Goal: Information Seeking & Learning: Learn about a topic

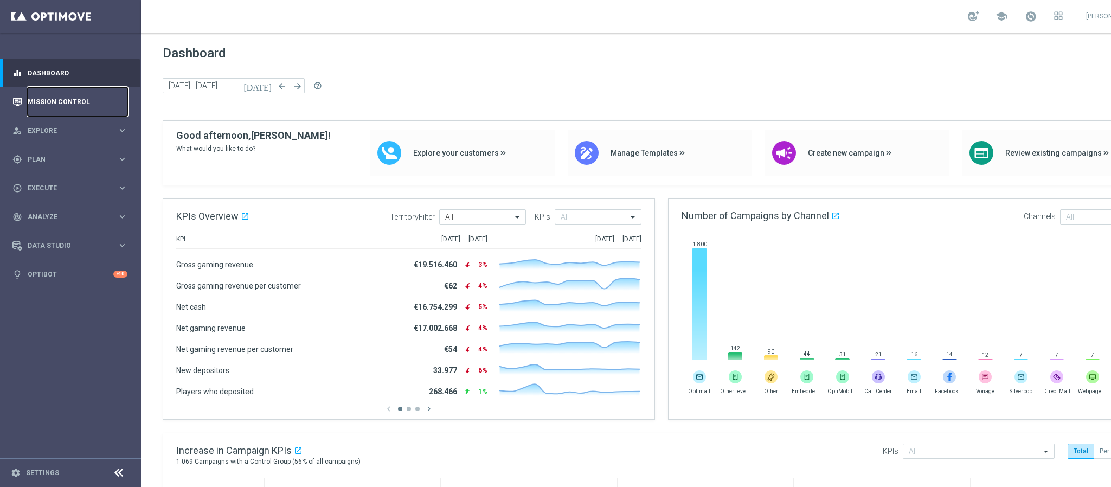
click at [87, 98] on link "Mission Control" at bounding box center [78, 101] width 100 height 29
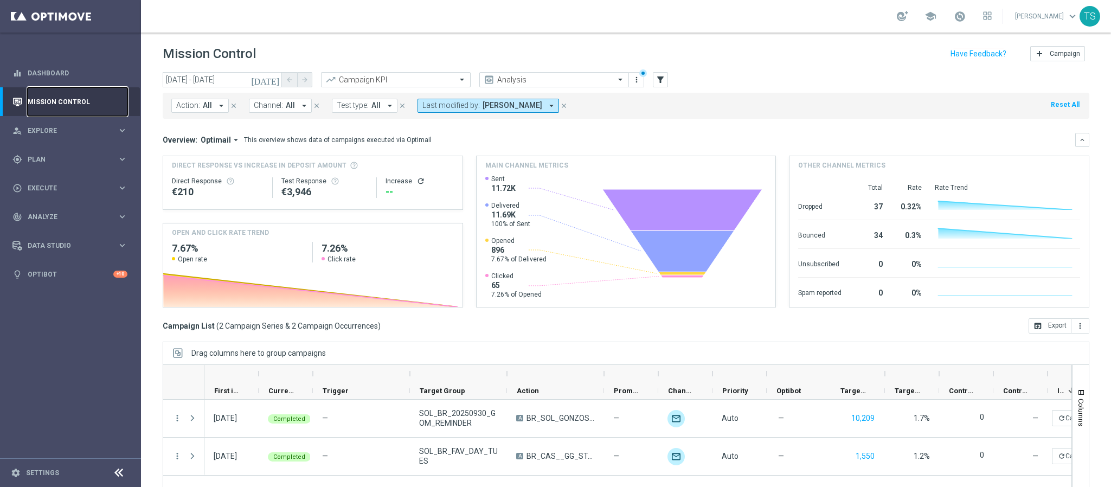
scroll to position [56, 0]
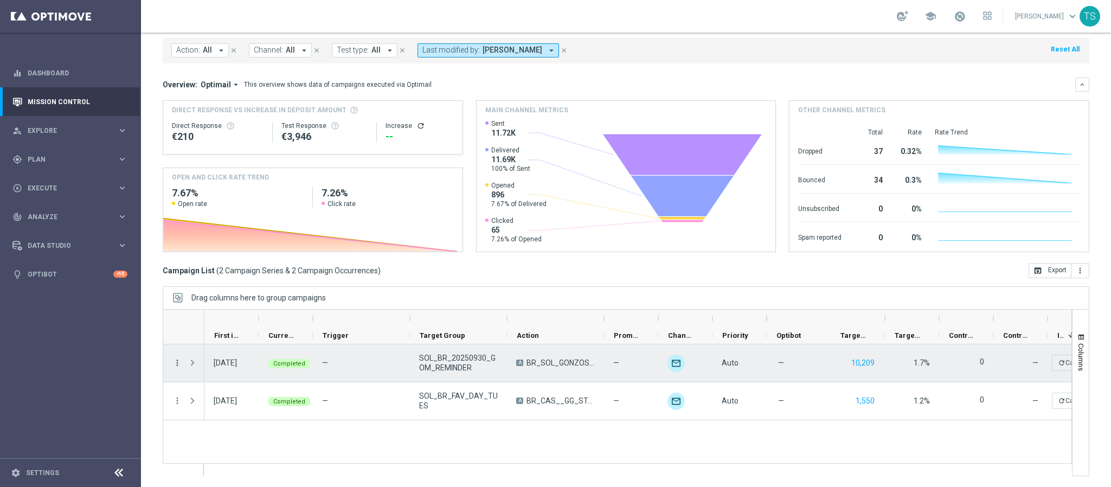
click at [176, 361] on icon "more_vert" at bounding box center [177, 363] width 10 height 10
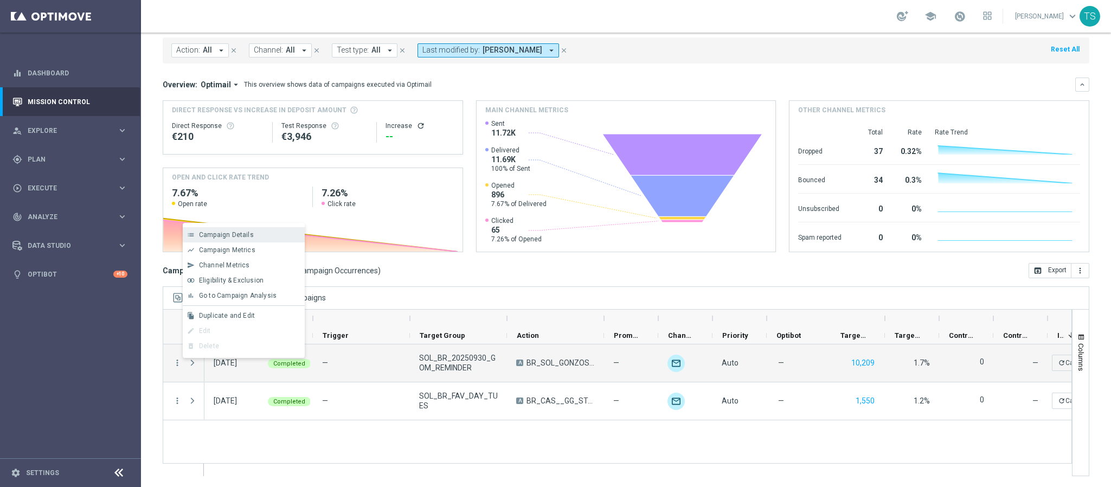
click at [257, 235] on div "Campaign Details" at bounding box center [249, 235] width 101 height 8
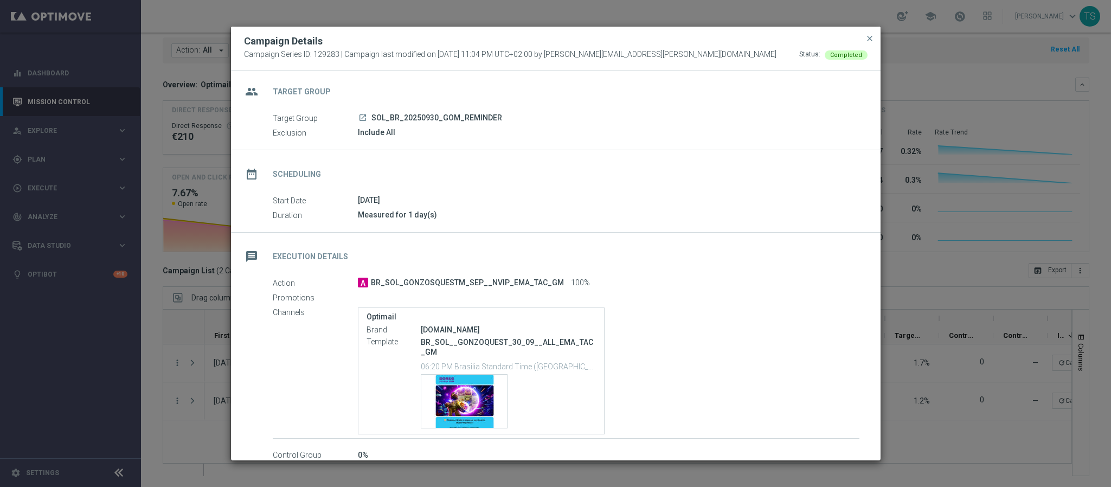
scroll to position [0, 0]
click at [867, 39] on span "close" at bounding box center [869, 38] width 9 height 9
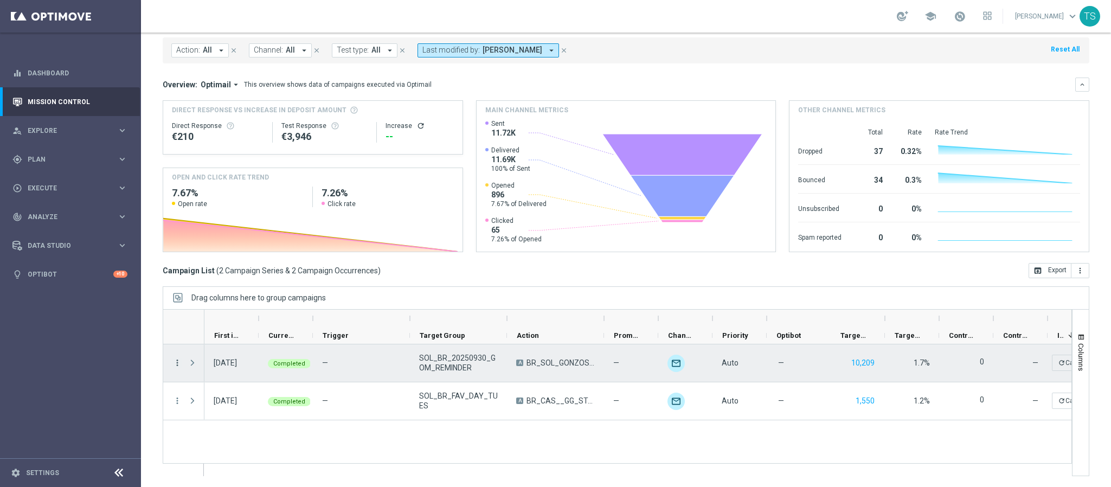
click at [173, 365] on icon "more_vert" at bounding box center [177, 363] width 10 height 10
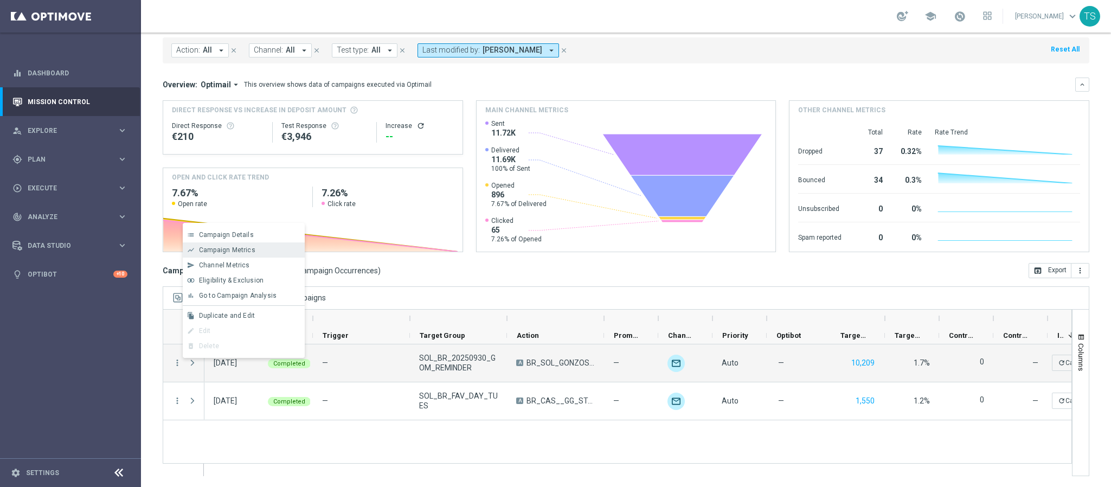
click at [241, 249] on span "Campaign Metrics" at bounding box center [227, 250] width 56 height 8
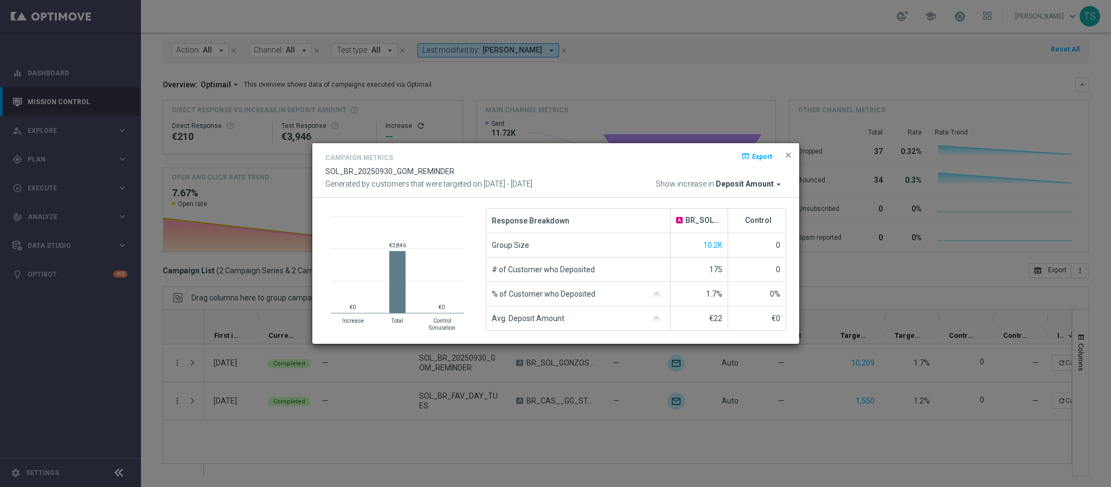
drag, startPoint x: 765, startPoint y: 182, endPoint x: 759, endPoint y: 166, distance: 16.6
click at [764, 182] on span "Deposit Amount" at bounding box center [745, 184] width 58 height 10
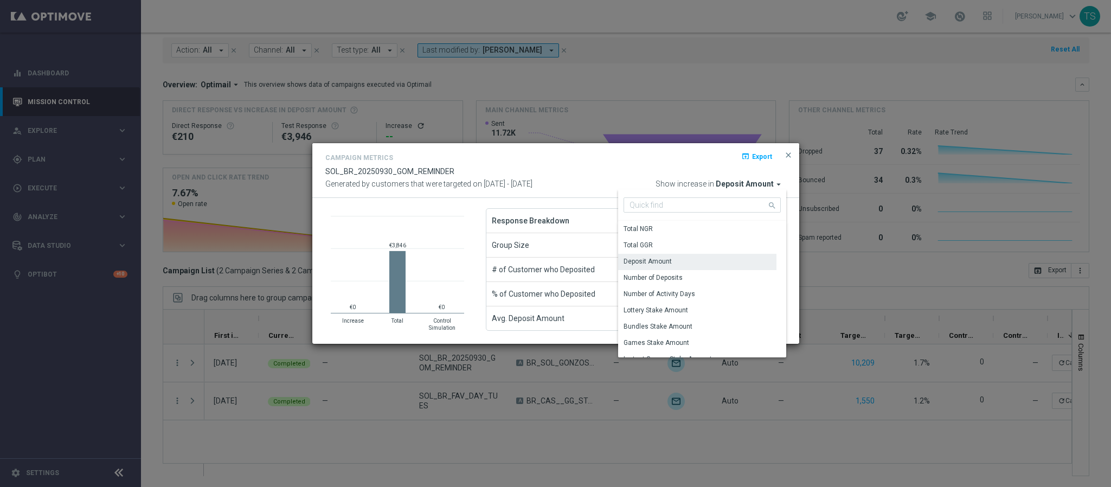
click at [694, 200] on input at bounding box center [701, 204] width 157 height 15
type input "stake"
click at [729, 263] on div "Games Stake Amount" at bounding box center [702, 261] width 168 height 15
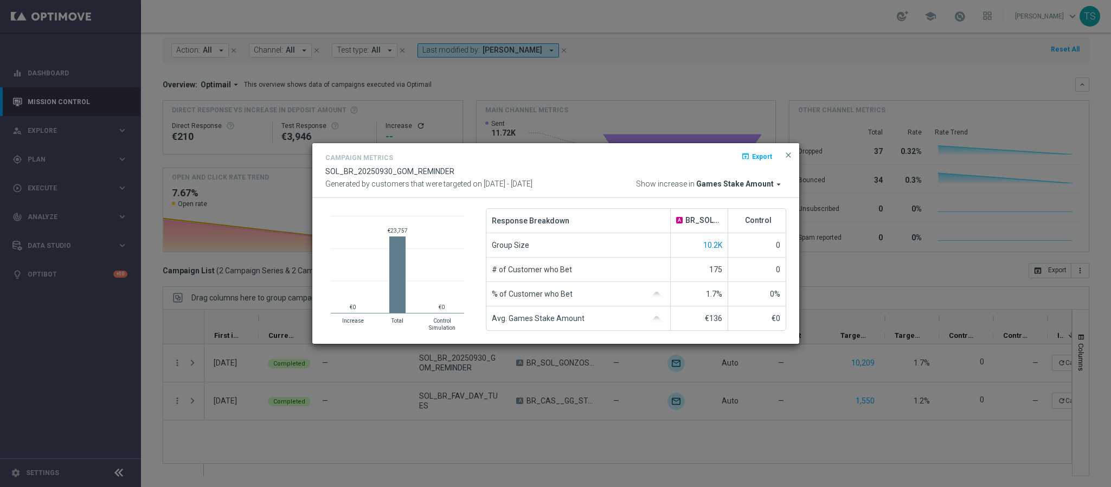
click at [712, 244] on span "10.2K" at bounding box center [712, 245] width 19 height 9
click at [789, 155] on span "close" at bounding box center [788, 155] width 9 height 9
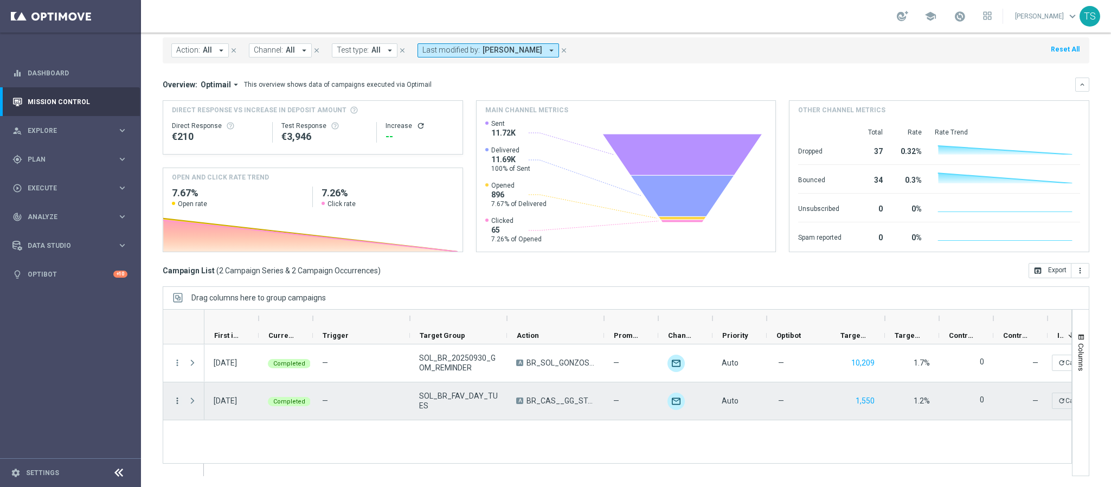
click at [183, 404] on div "Press SPACE to select this row." at bounding box center [194, 400] width 22 height 37
click at [179, 402] on icon "more_vert" at bounding box center [177, 401] width 10 height 10
click at [261, 300] on div "Channel Metrics" at bounding box center [249, 303] width 101 height 8
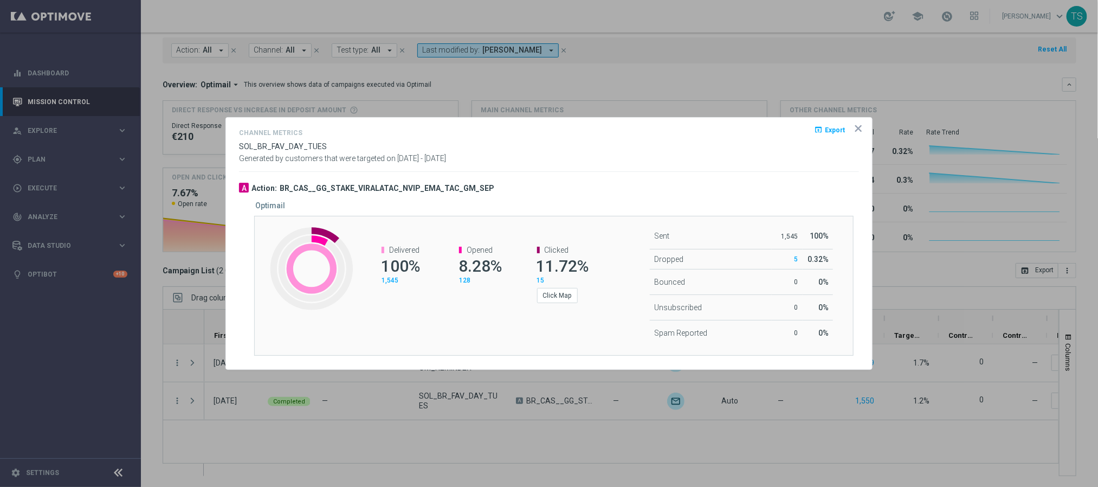
click at [858, 128] on icon "icon" at bounding box center [858, 128] width 5 height 5
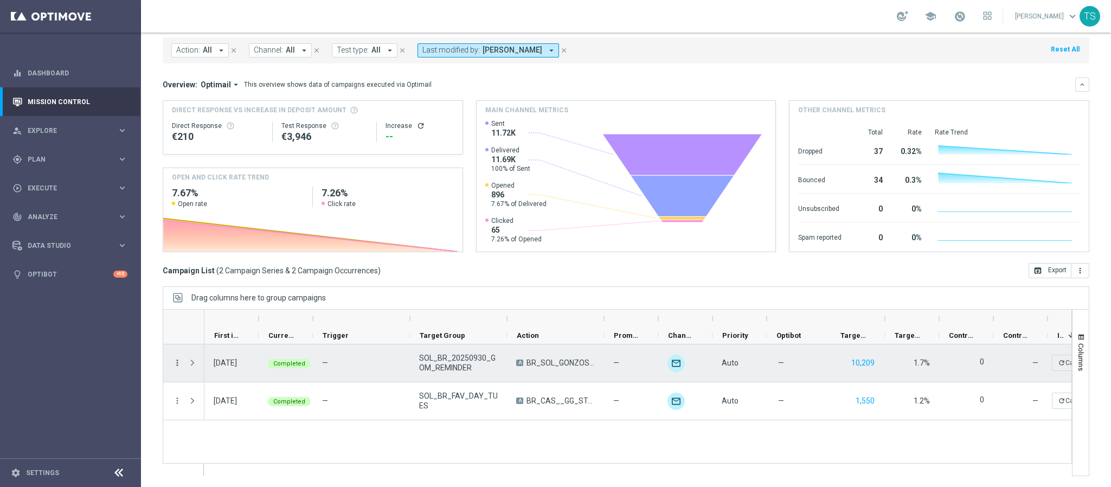
click at [175, 364] on icon "more_vert" at bounding box center [177, 363] width 10 height 10
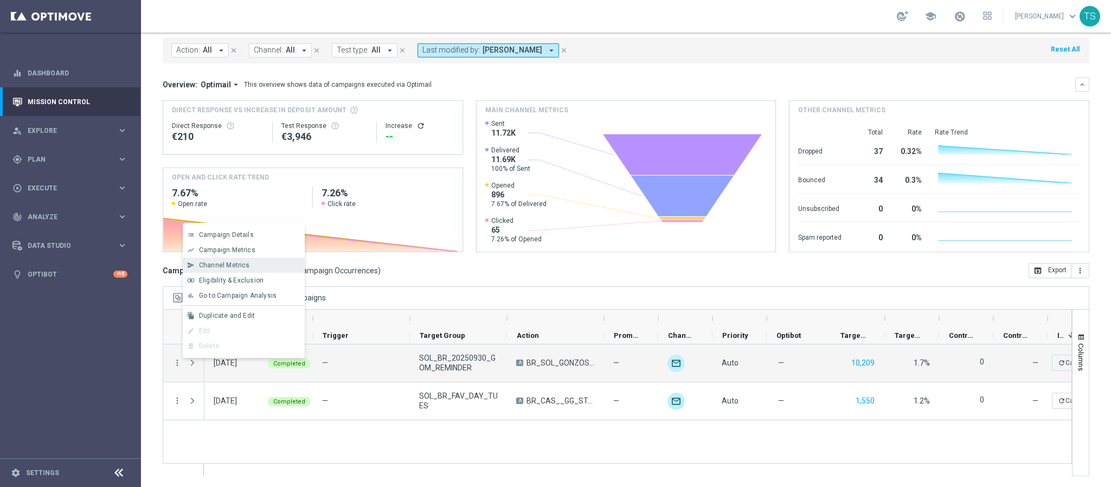
click at [255, 267] on div "Channel Metrics" at bounding box center [249, 265] width 101 height 8
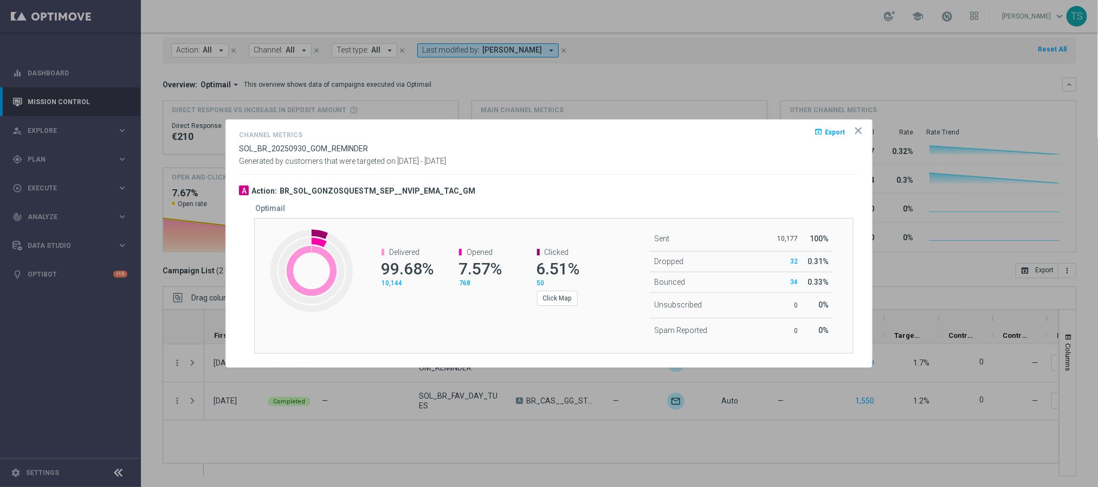
click at [861, 128] on icon "icon" at bounding box center [858, 130] width 5 height 5
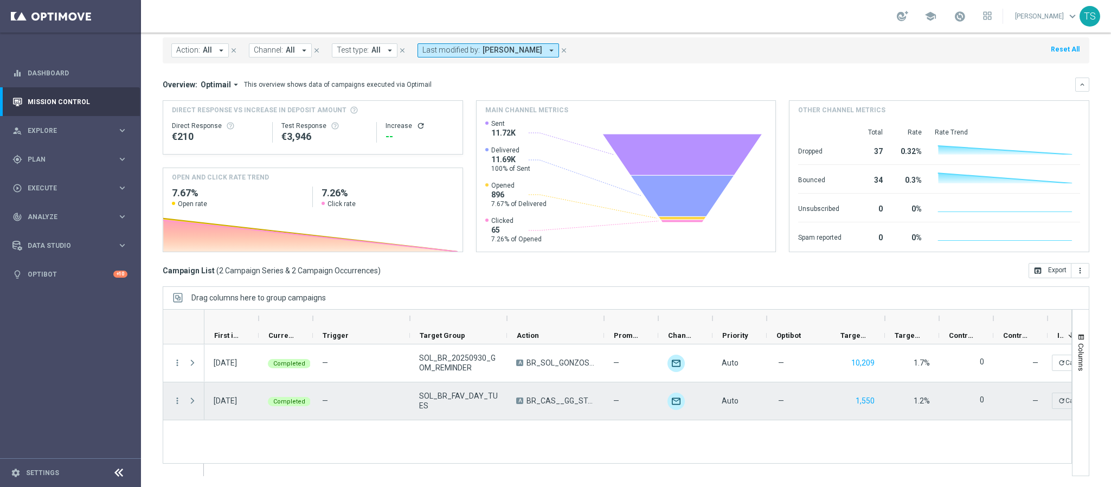
click at [179, 394] on div "more_vert" at bounding box center [173, 400] width 20 height 37
click at [176, 401] on icon "more_vert" at bounding box center [177, 401] width 10 height 10
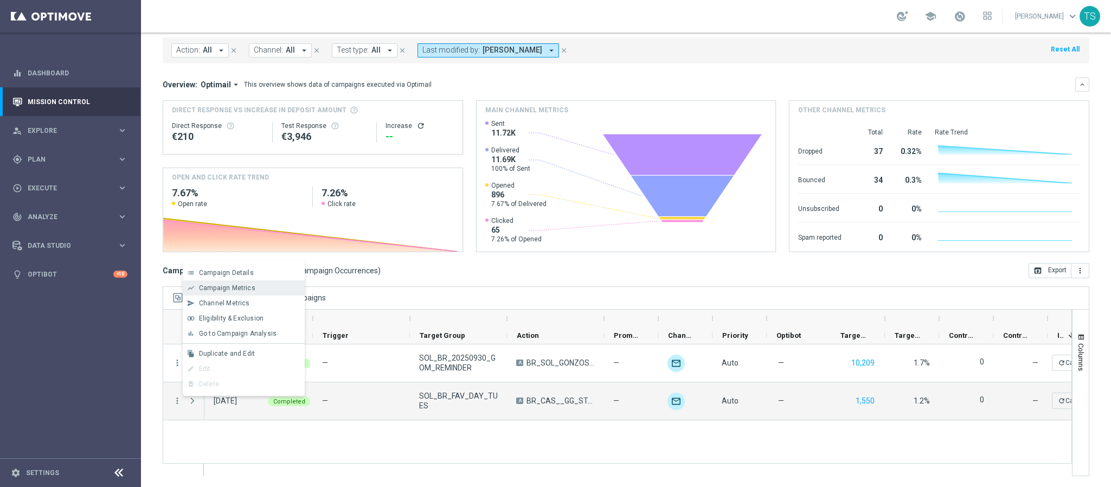
click at [248, 286] on span "Campaign Metrics" at bounding box center [227, 288] width 56 height 8
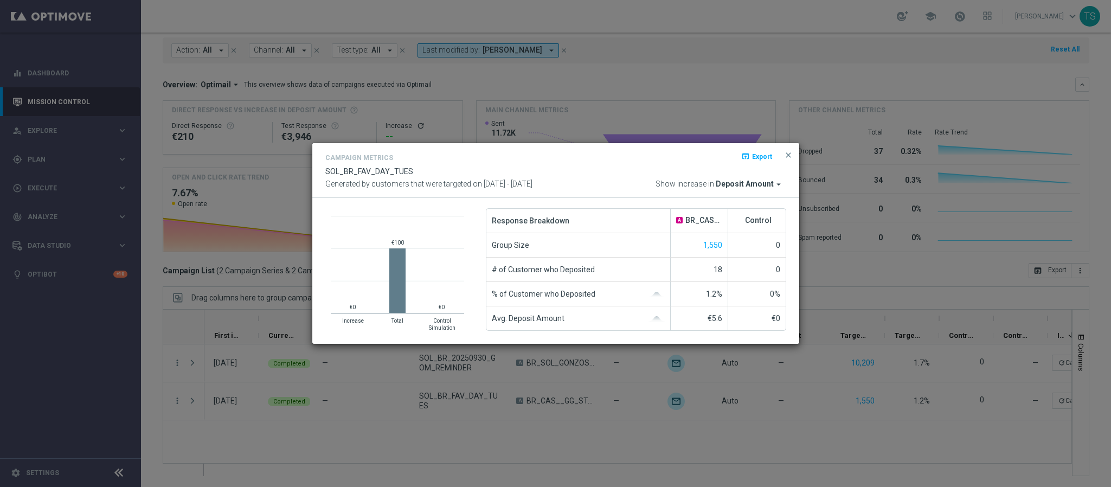
click at [730, 183] on span "Deposit Amount" at bounding box center [745, 184] width 58 height 10
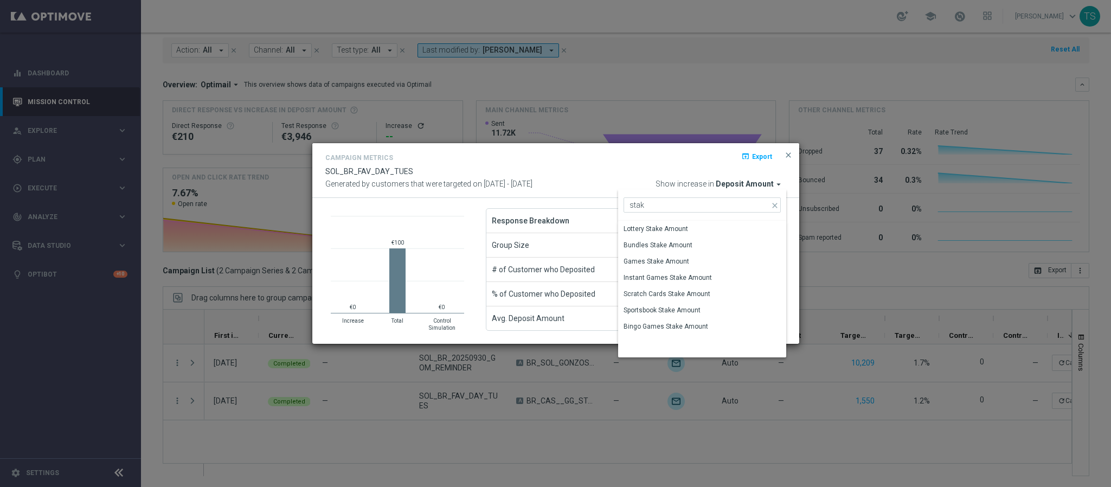
type input "stake"
click at [711, 259] on div "Games Stake Amount" at bounding box center [702, 261] width 168 height 15
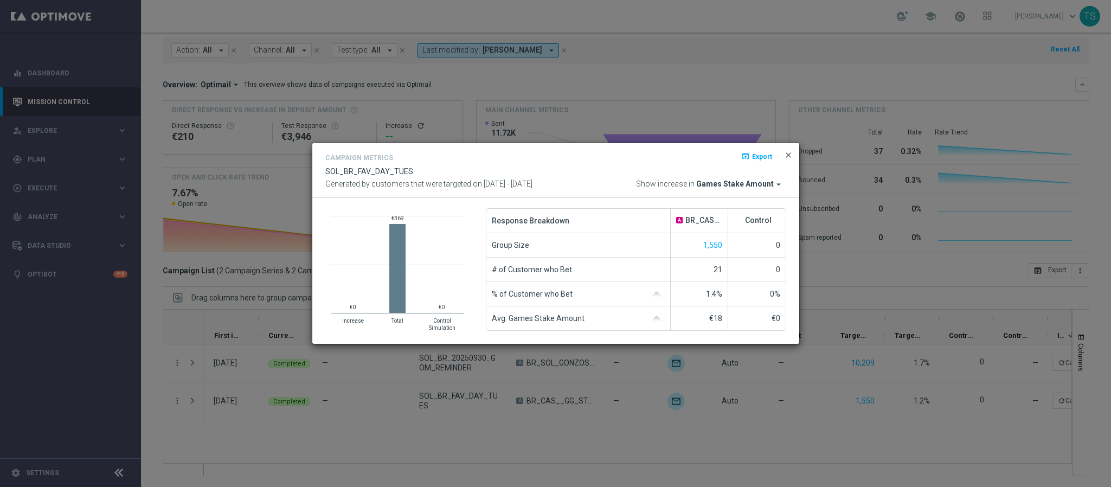
click at [786, 153] on span "close" at bounding box center [788, 155] width 9 height 9
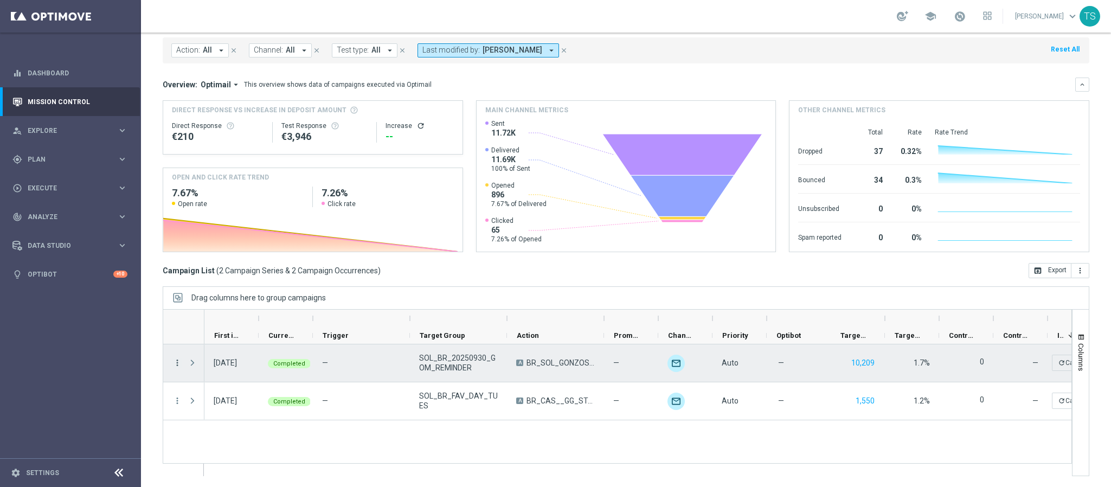
click at [175, 363] on icon "more_vert" at bounding box center [177, 363] width 10 height 10
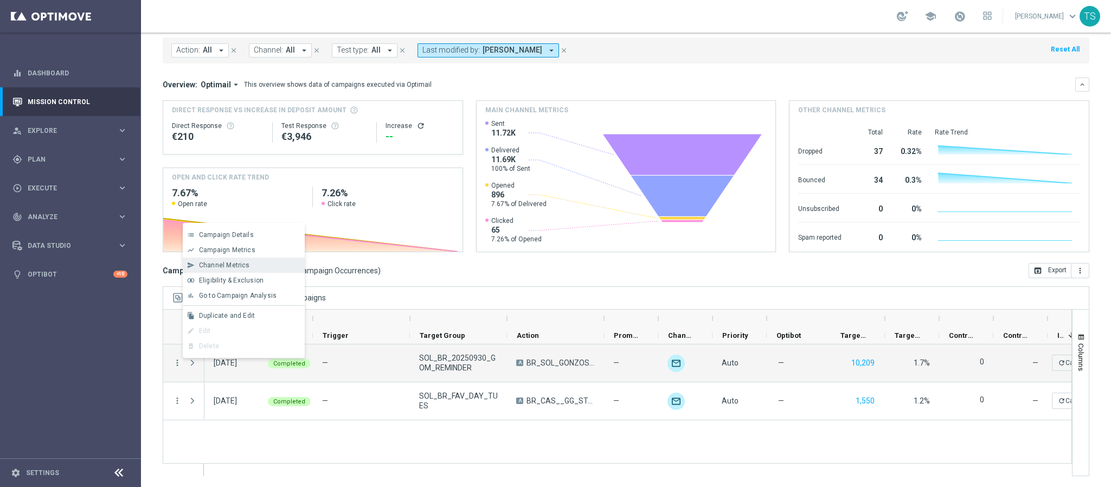
click at [237, 262] on span "Channel Metrics" at bounding box center [224, 265] width 51 height 8
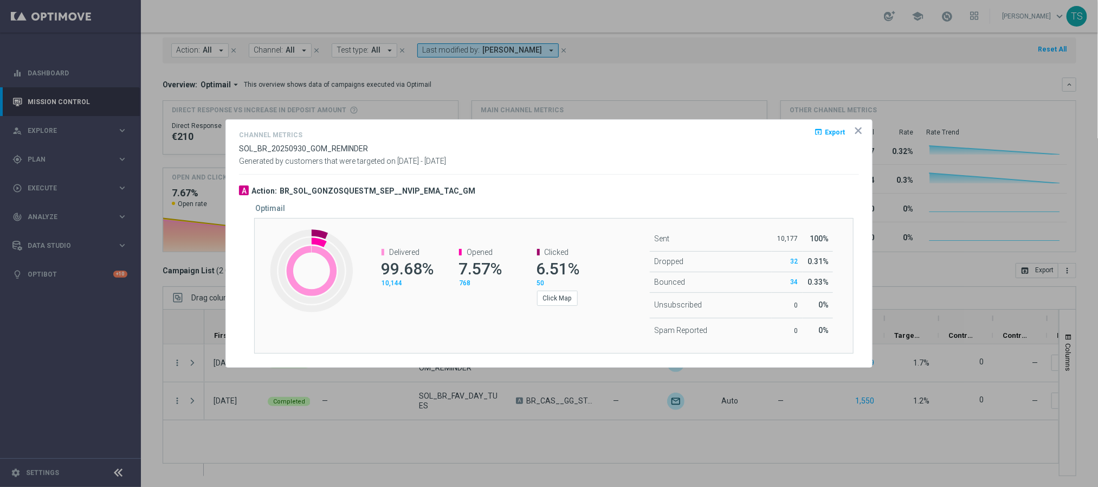
drag, startPoint x: 860, startPoint y: 133, endPoint x: 849, endPoint y: 136, distance: 11.1
click at [859, 133] on icon "icon" at bounding box center [858, 130] width 11 height 11
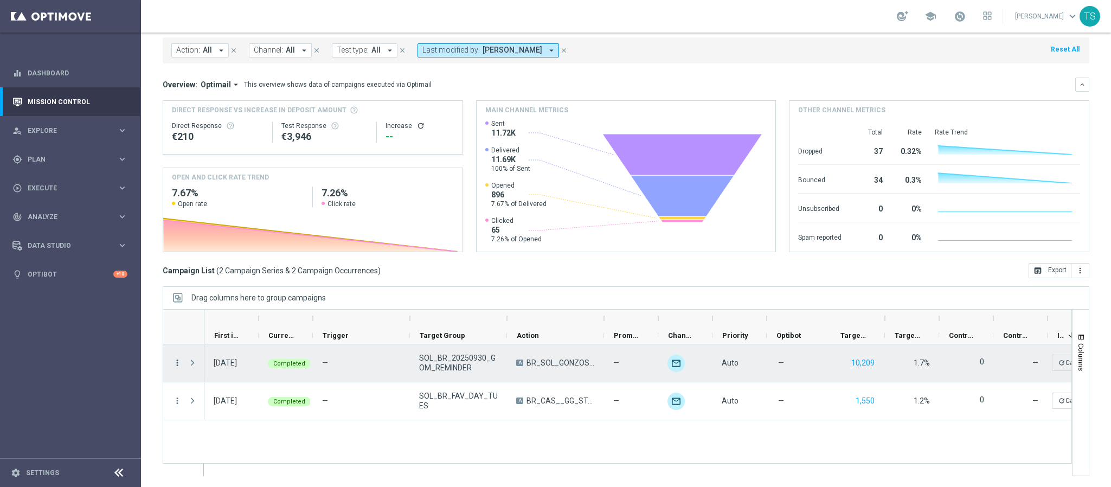
click at [178, 360] on icon "more_vert" at bounding box center [177, 363] width 10 height 10
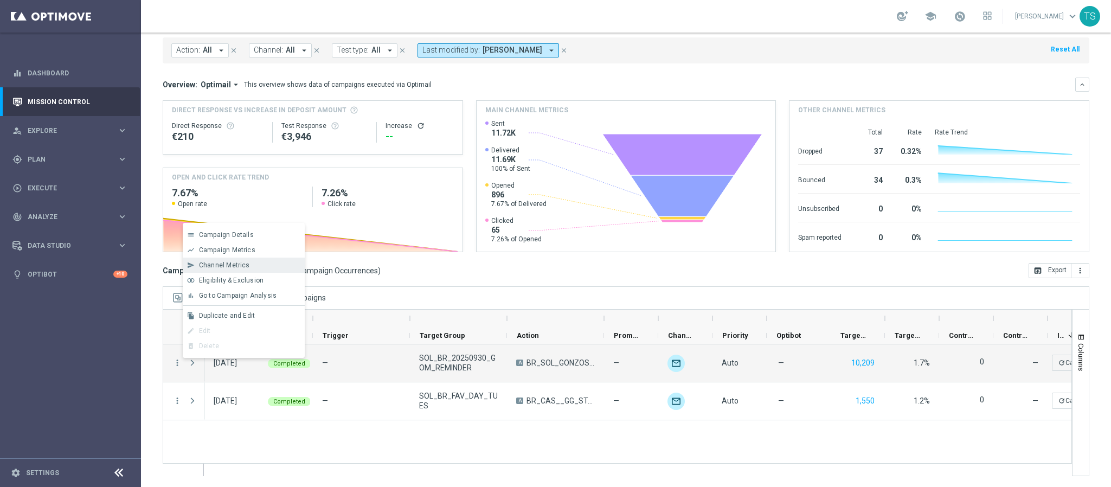
click at [259, 270] on div "send Channel Metrics" at bounding box center [244, 264] width 122 height 15
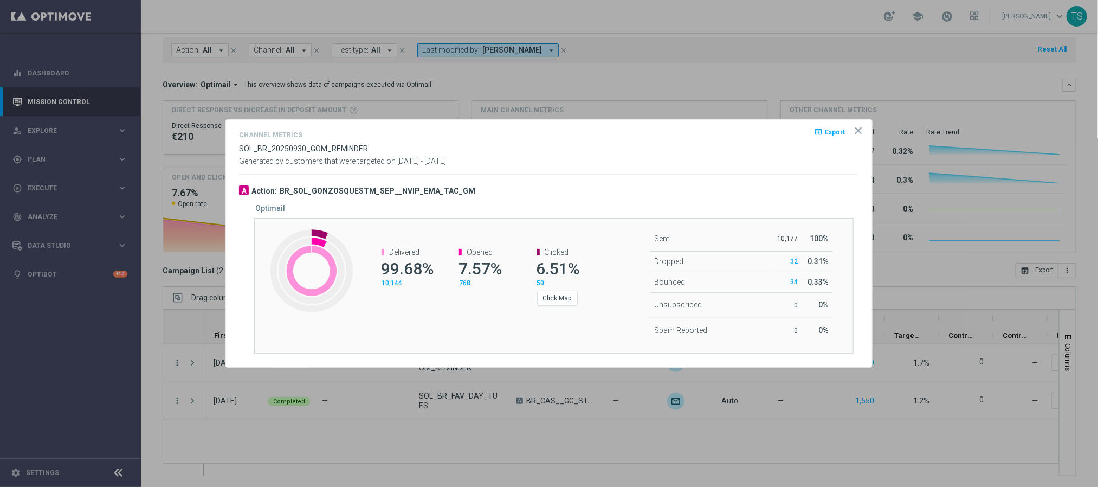
click at [859, 132] on icon "icon" at bounding box center [858, 130] width 11 height 11
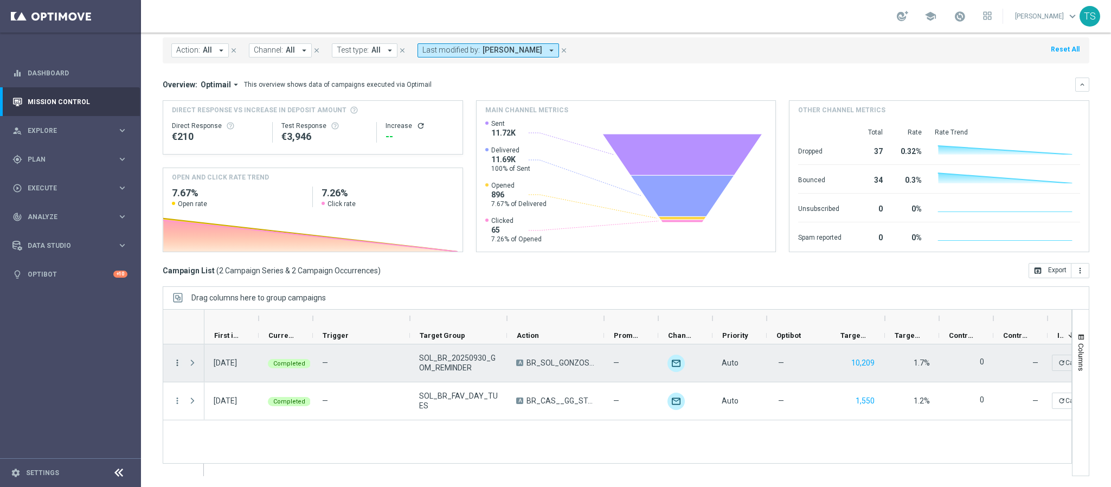
click at [173, 361] on icon "more_vert" at bounding box center [177, 363] width 10 height 10
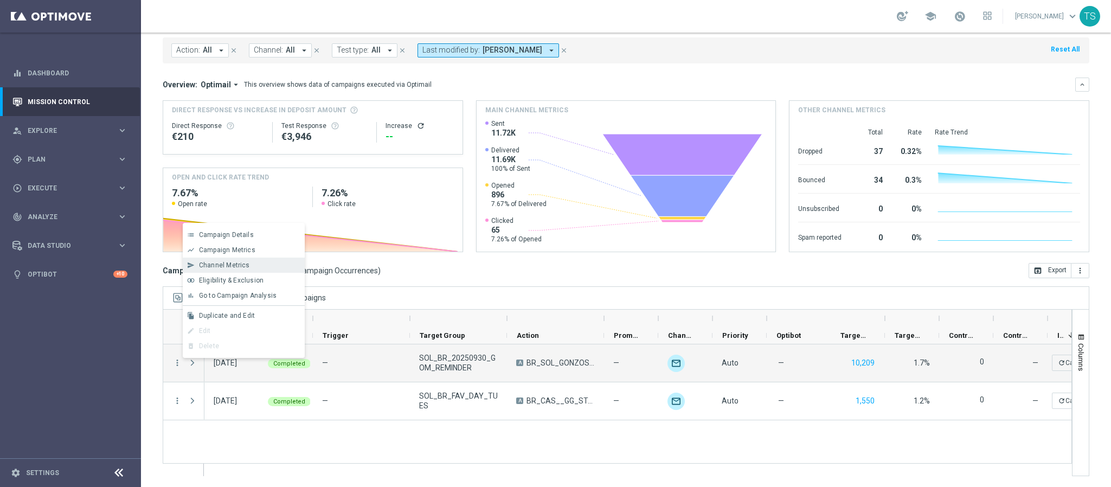
click at [239, 259] on div "send Channel Metrics" at bounding box center [244, 264] width 122 height 15
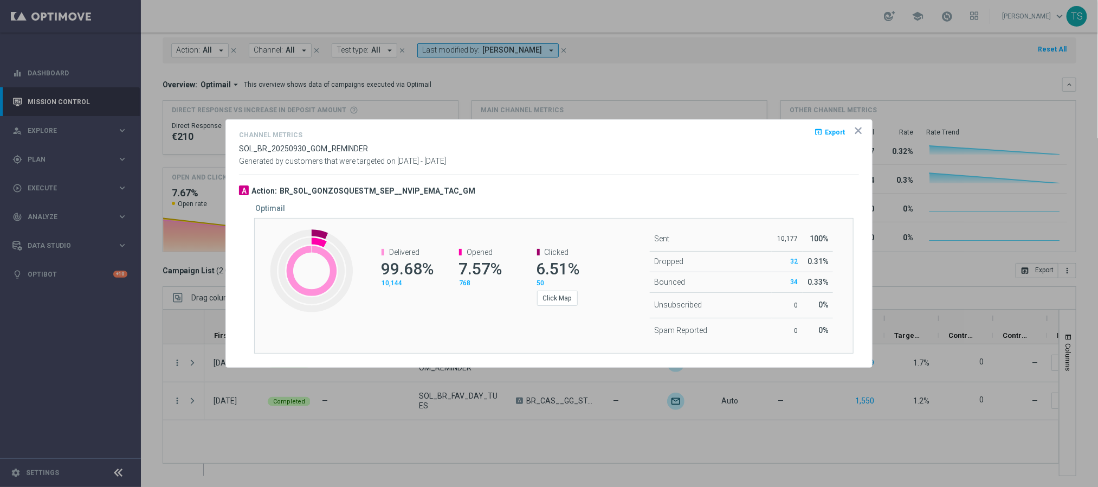
click at [860, 131] on icon "icon" at bounding box center [858, 130] width 11 height 11
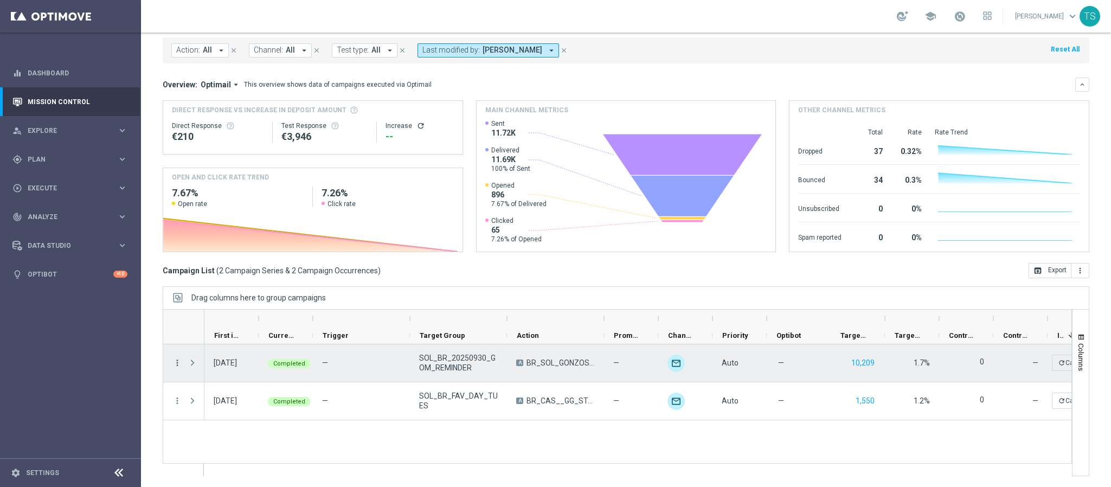
click at [176, 363] on icon "more_vert" at bounding box center [177, 363] width 10 height 10
drag, startPoint x: 176, startPoint y: 363, endPoint x: 178, endPoint y: 357, distance: 6.3
click at [176, 363] on icon "more_vert" at bounding box center [177, 363] width 10 height 10
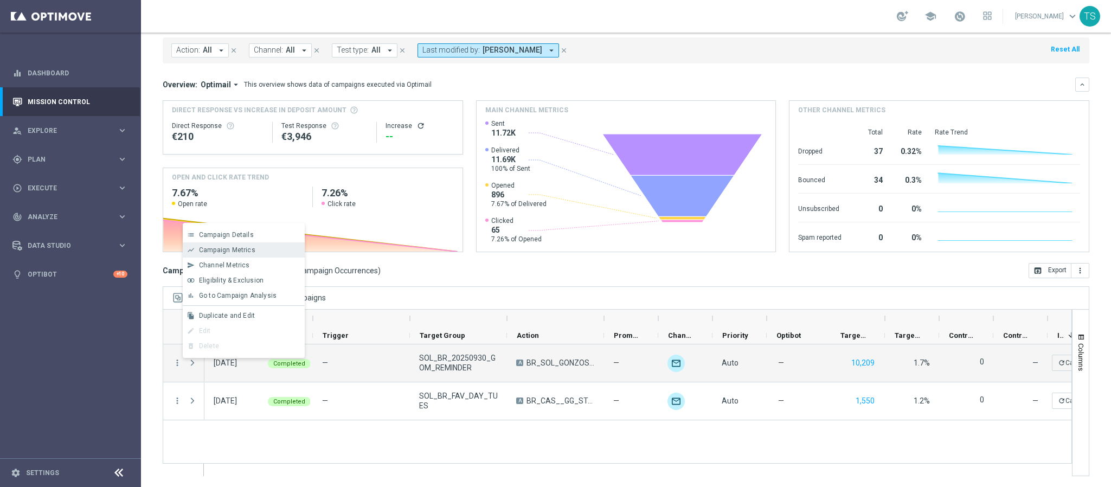
click at [225, 253] on span "Campaign Metrics" at bounding box center [227, 250] width 56 height 8
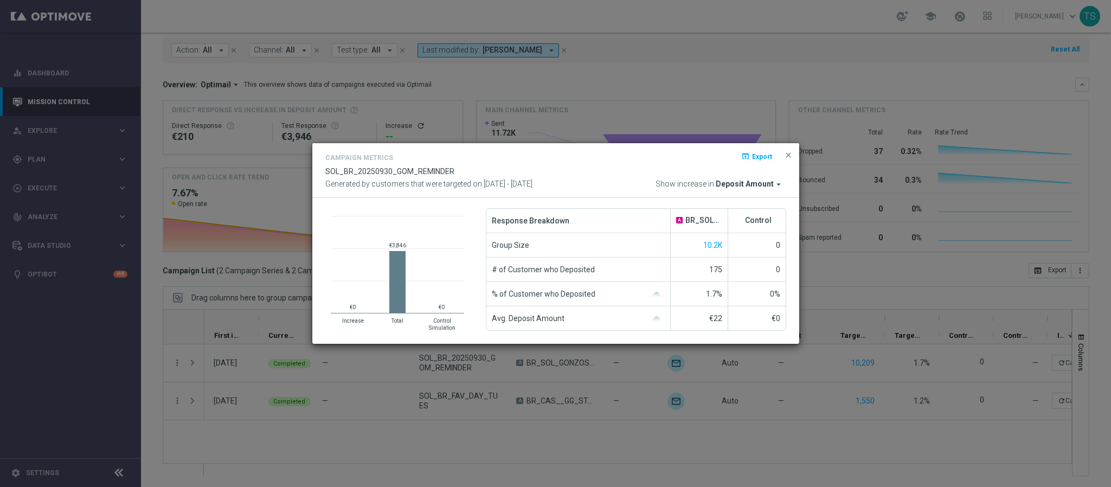
click at [756, 183] on span "Deposit Amount" at bounding box center [745, 184] width 58 height 10
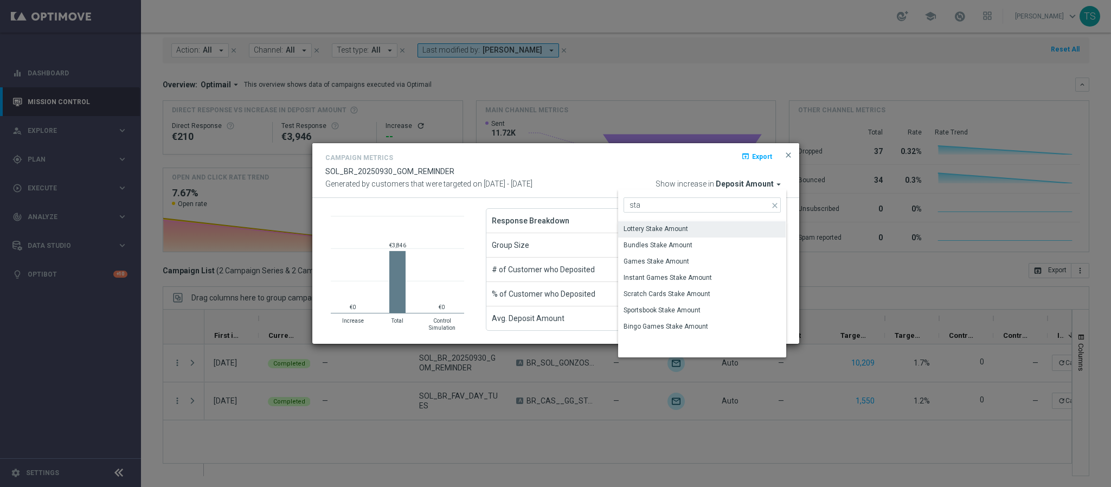
type input "sta"
click at [707, 230] on div "Lottery Stake Amount" at bounding box center [702, 229] width 168 height 16
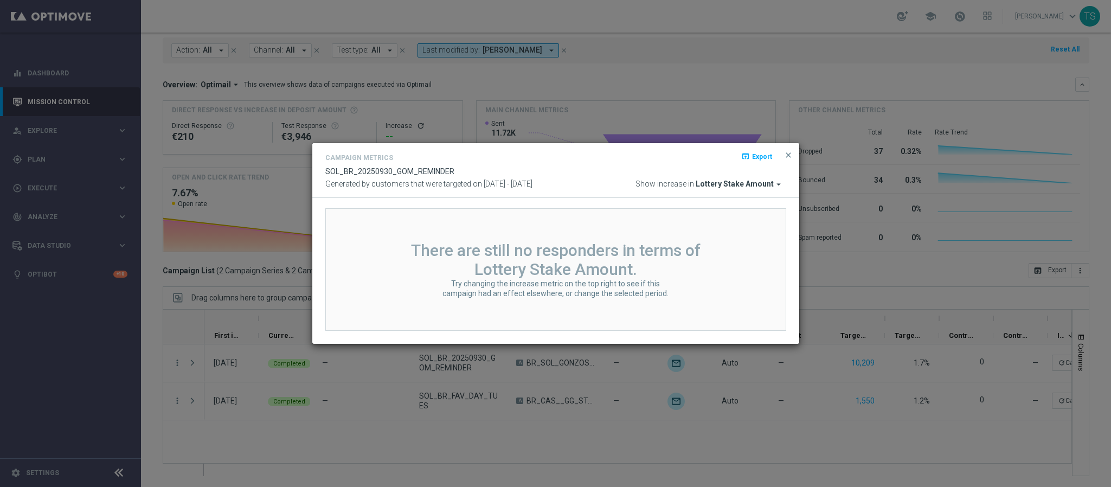
click at [742, 179] on span "Lottery Stake Amount" at bounding box center [734, 184] width 78 height 10
click at [738, 182] on span "Lottery Stake Amount" at bounding box center [734, 184] width 78 height 10
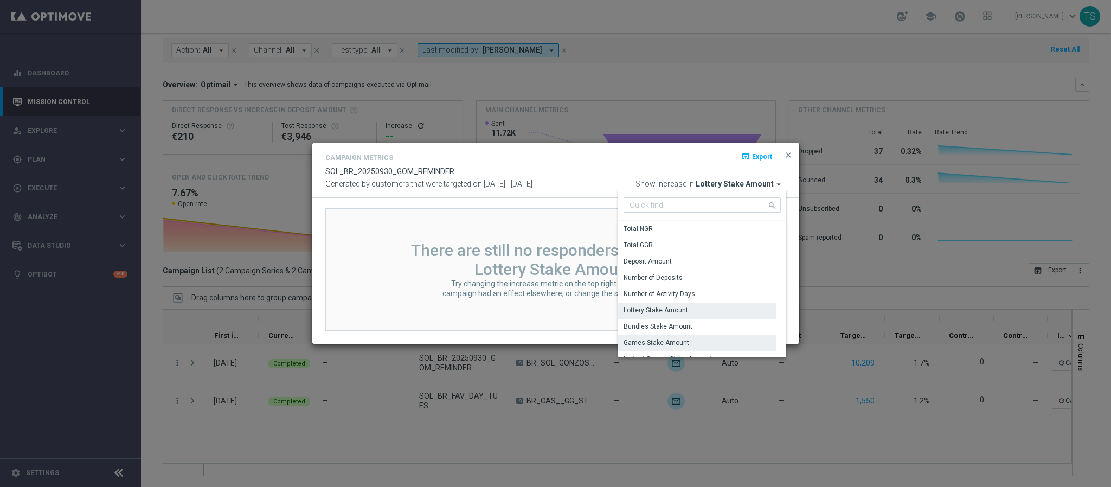
click at [675, 344] on div "Games Stake Amount" at bounding box center [656, 343] width 66 height 10
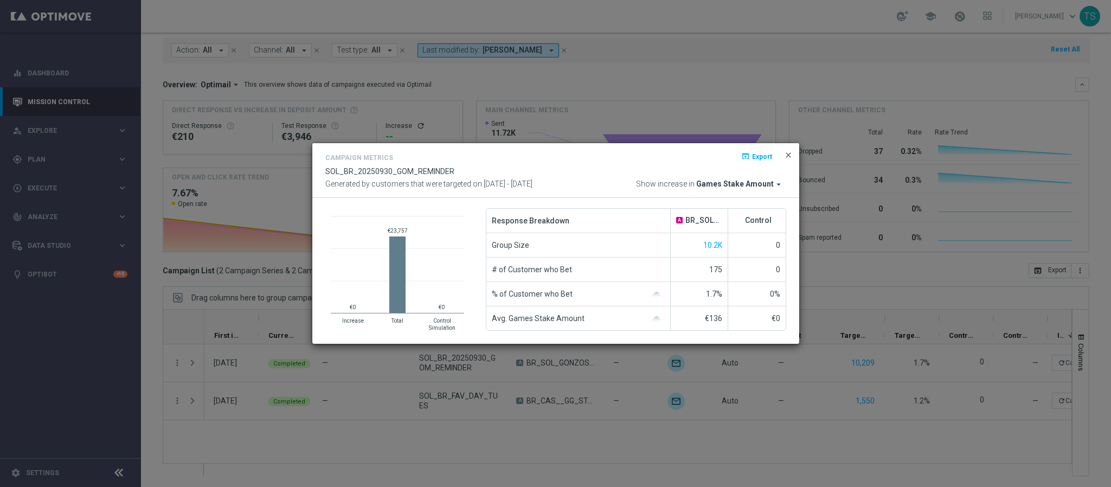
click at [786, 153] on span "close" at bounding box center [788, 155] width 9 height 9
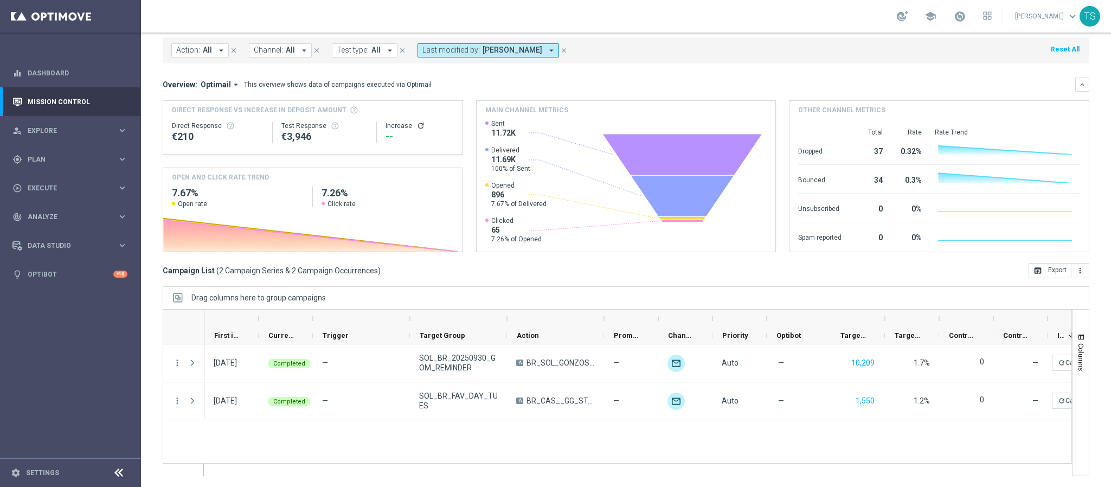
click at [560, 49] on icon "close" at bounding box center [564, 51] width 8 height 8
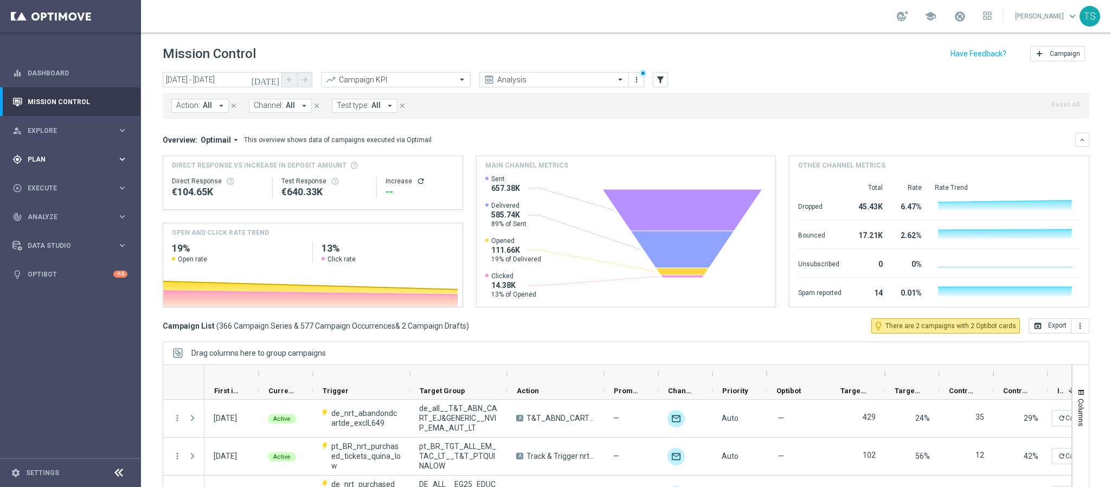
click at [70, 165] on div "gps_fixed Plan keyboard_arrow_right" at bounding box center [70, 159] width 140 height 29
click at [68, 166] on div "gps_fixed Plan keyboard_arrow_right" at bounding box center [70, 159] width 140 height 29
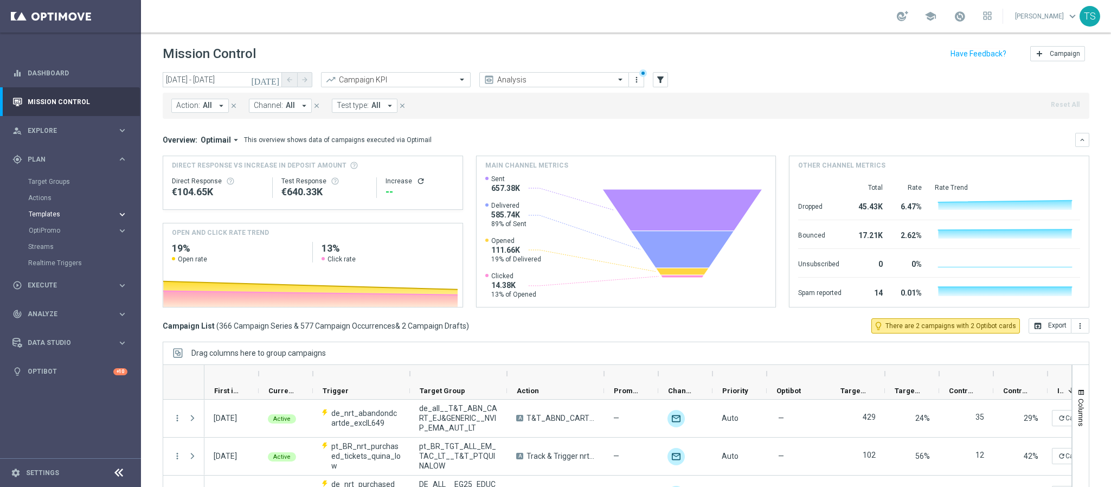
click at [55, 211] on span "Templates" at bounding box center [68, 214] width 78 height 7
click at [69, 262] on link "OptiMobile Push" at bounding box center [73, 263] width 79 height 9
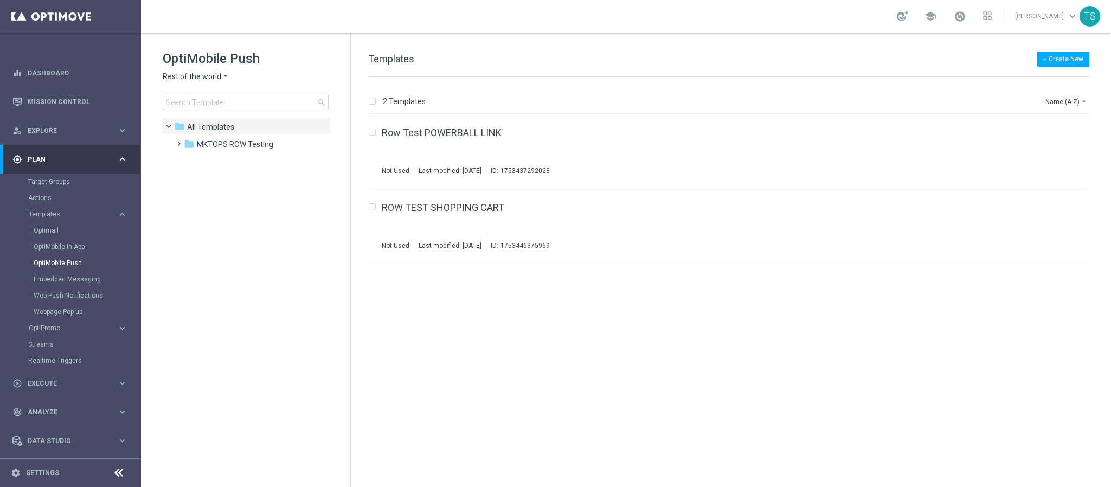
click at [205, 79] on span "Rest of the world" at bounding box center [192, 77] width 59 height 10
click at [0, 0] on span "Brazil regulated TEST" at bounding box center [0, 0] width 0 height 0
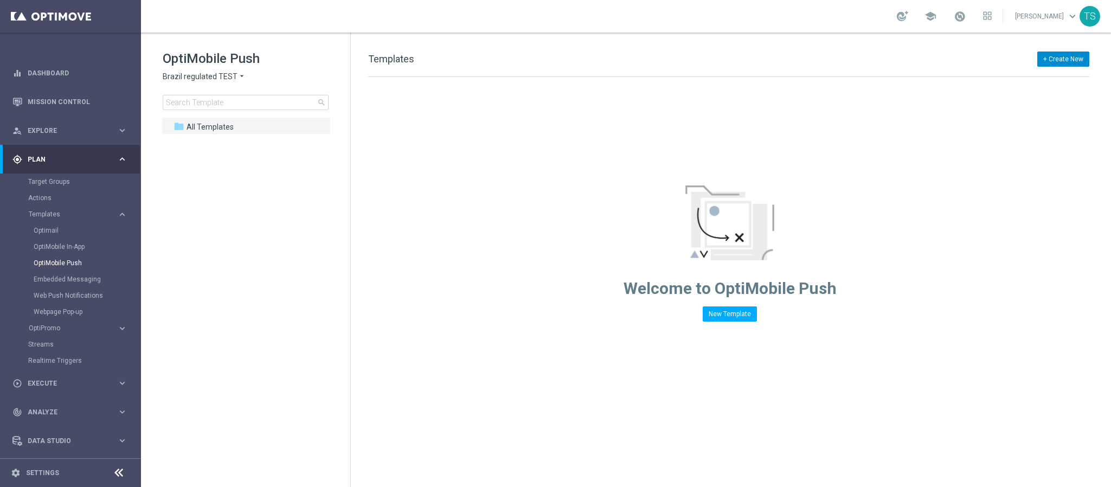
click at [1069, 59] on button "+ Create New" at bounding box center [1063, 58] width 52 height 15
click at [1028, 79] on span "New Template" at bounding box center [1032, 79] width 43 height 8
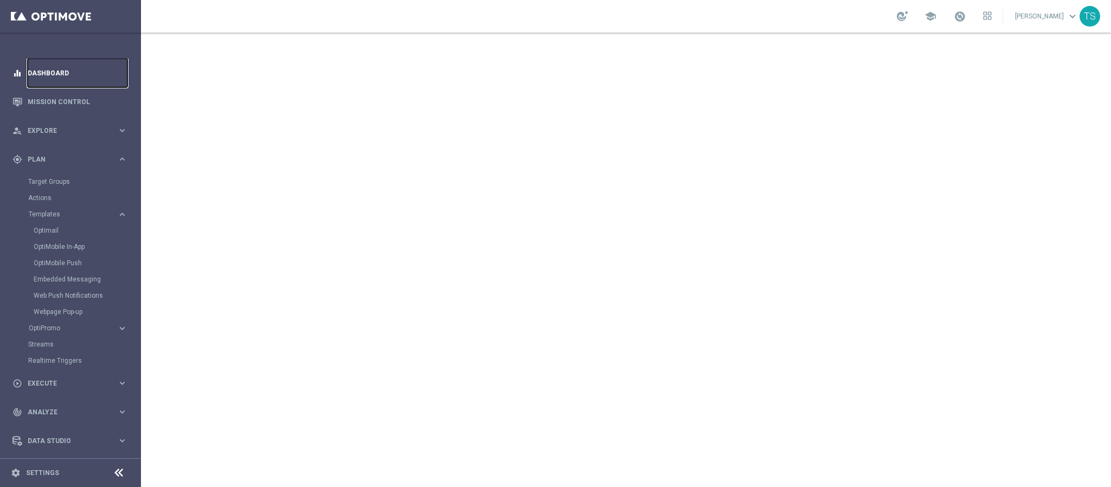
click at [83, 79] on link "Dashboard" at bounding box center [78, 73] width 100 height 29
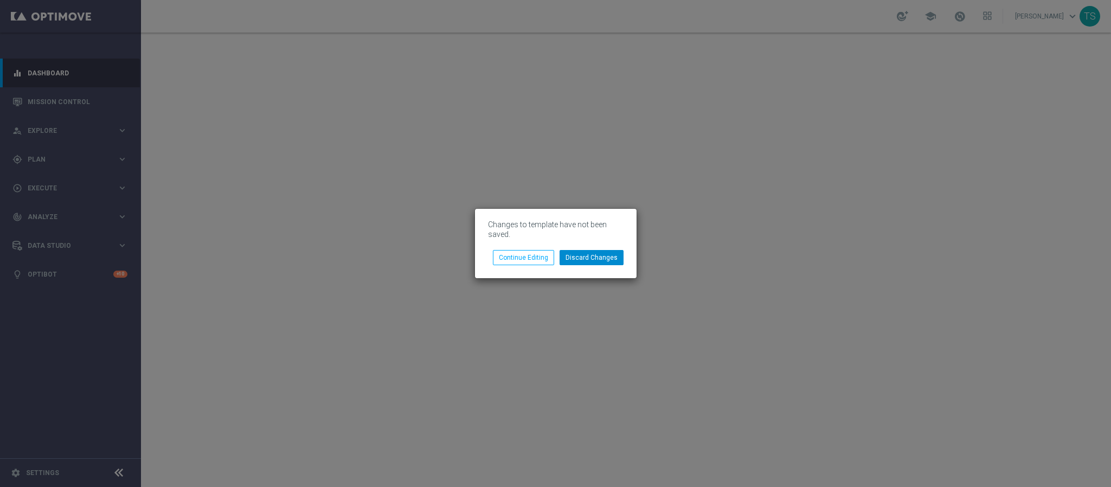
click at [587, 265] on div "Changes to template have not been saved. Discard Changes Continue Editing" at bounding box center [556, 243] width 162 height 69
click at [594, 257] on button "Discard Changes" at bounding box center [591, 257] width 64 height 15
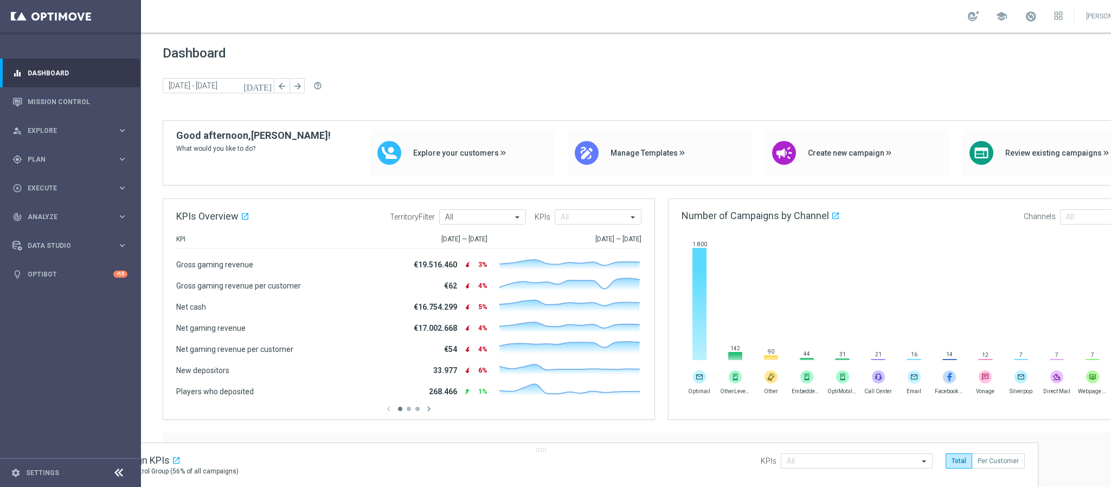
drag, startPoint x: 687, startPoint y: 441, endPoint x: 561, endPoint y: 449, distance: 126.0
click at [561, 449] on div "Increase in Campaign KPIs open_in_new 1.069 Campaigns with a Control Group (56%…" at bounding box center [539, 465] width 996 height 44
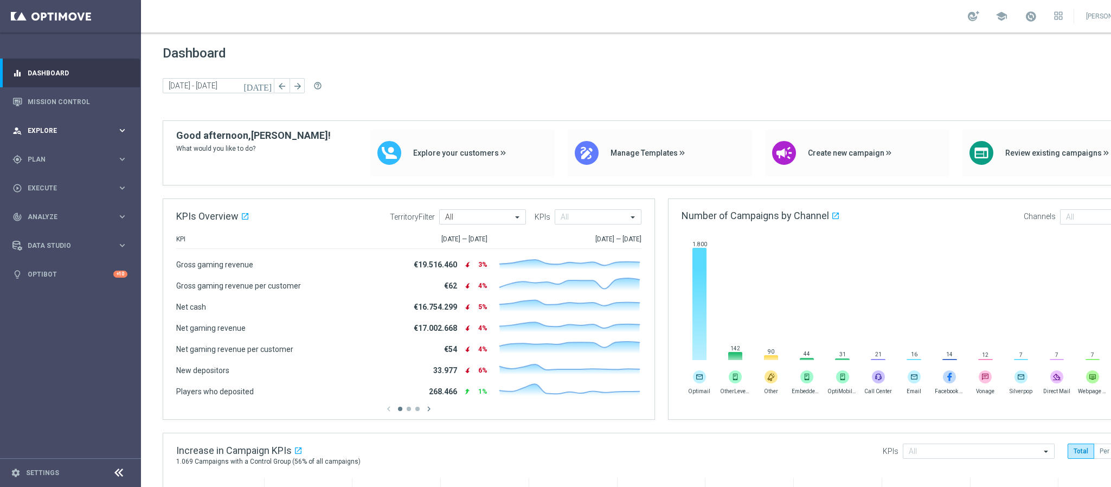
click at [74, 127] on span "Explore" at bounding box center [72, 130] width 89 height 7
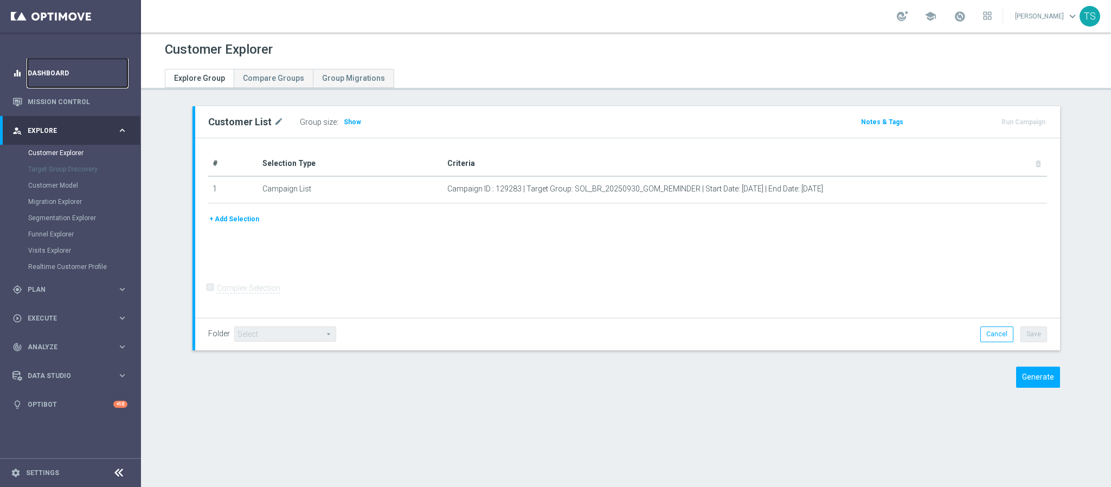
click at [55, 77] on link "Dashboard" at bounding box center [78, 73] width 100 height 29
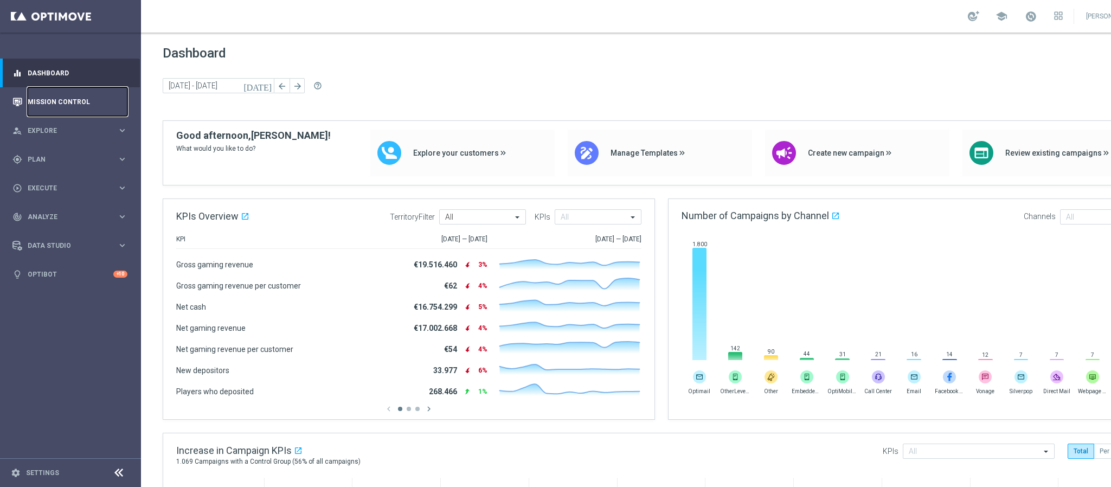
click at [74, 104] on link "Mission Control" at bounding box center [78, 101] width 100 height 29
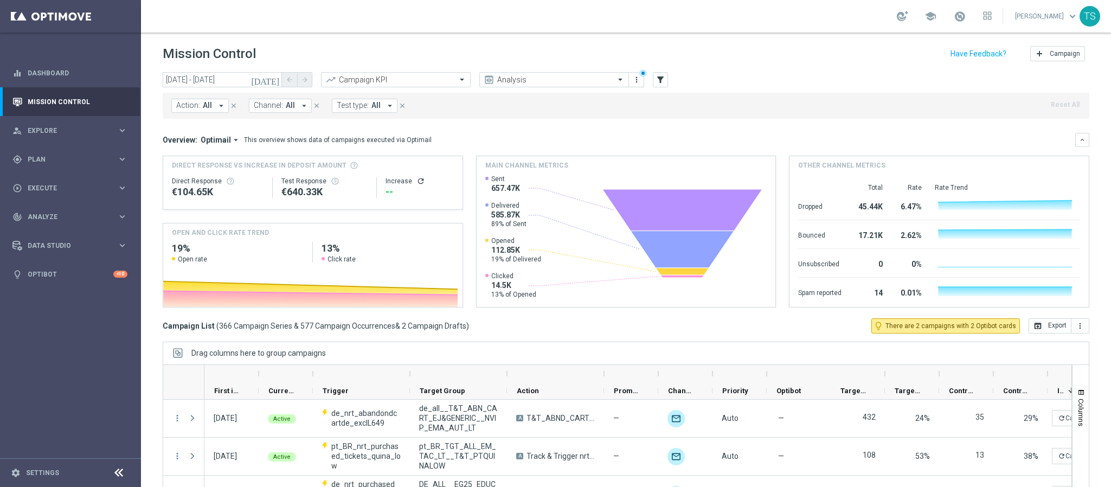
click at [272, 75] on icon "[DATE]" at bounding box center [265, 80] width 29 height 10
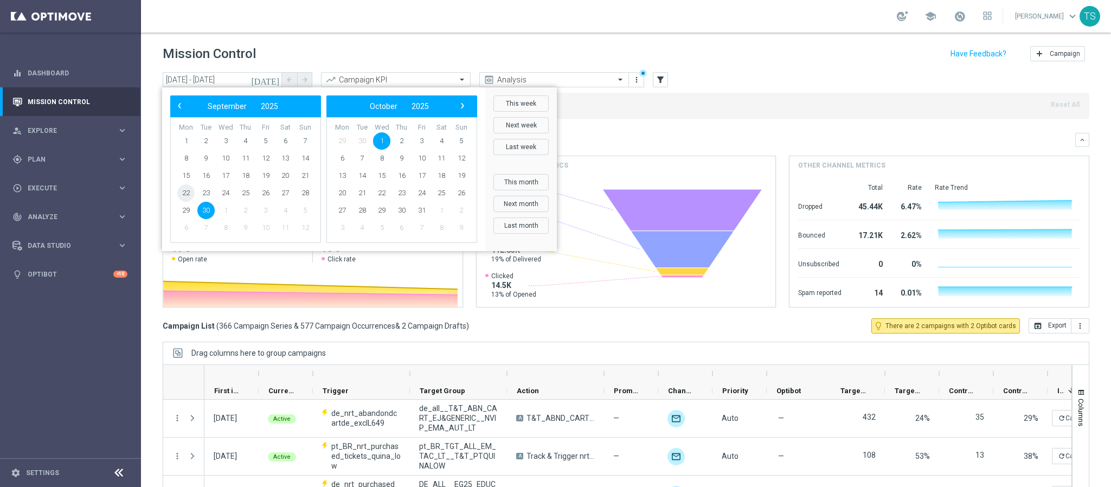
drag, startPoint x: 195, startPoint y: 190, endPoint x: 185, endPoint y: 190, distance: 9.8
click at [185, 190] on span "22" at bounding box center [185, 192] width 17 height 17
click at [306, 192] on span "28" at bounding box center [305, 192] width 17 height 17
type input "[DATE] - [DATE]"
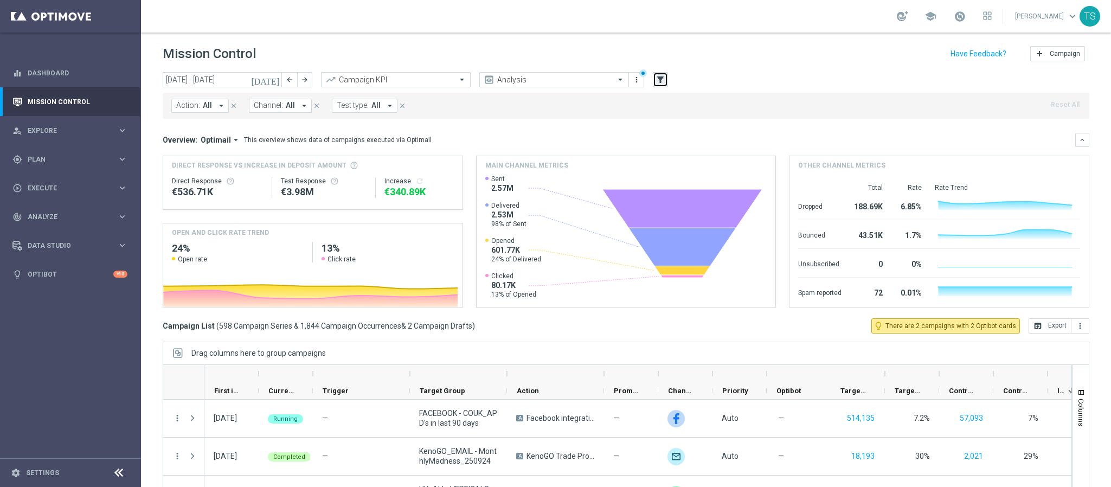
click at [659, 72] on button "filter_alt" at bounding box center [660, 79] width 15 height 15
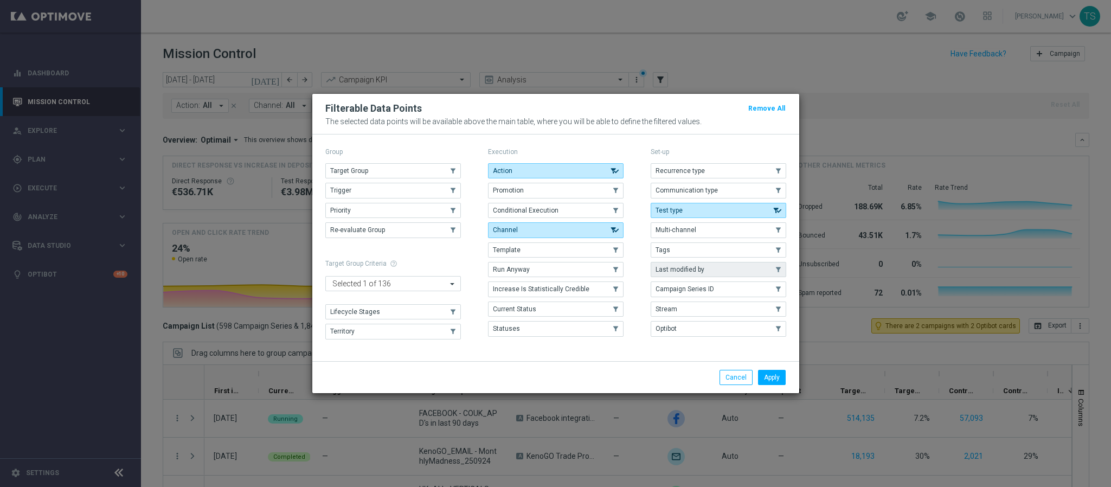
click at [698, 267] on span "Last modified by" at bounding box center [679, 270] width 49 height 8
click at [705, 273] on button "Last modified by" at bounding box center [719, 269] width 136 height 15
click at [774, 375] on button "Apply" at bounding box center [772, 377] width 28 height 15
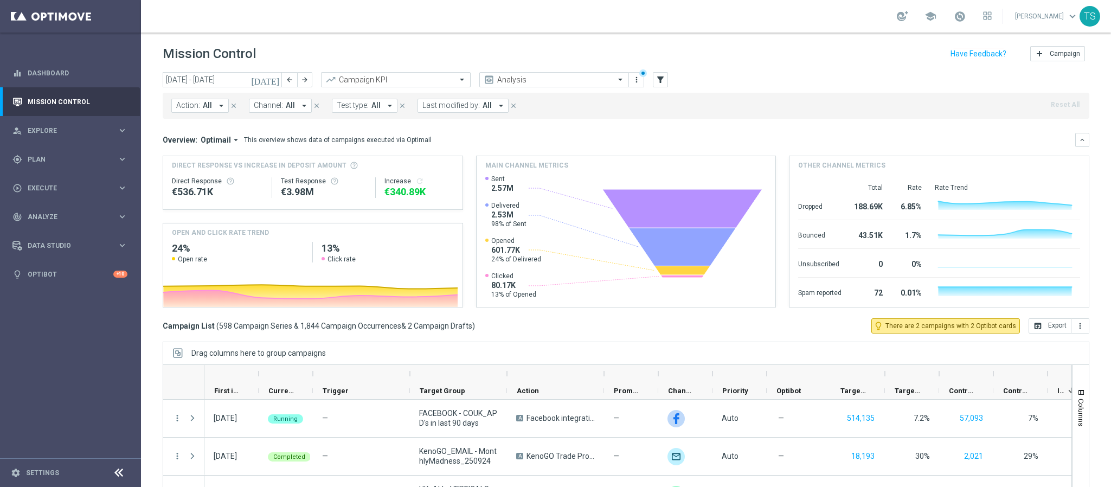
click at [478, 107] on span "Last modified by:" at bounding box center [450, 105] width 57 height 9
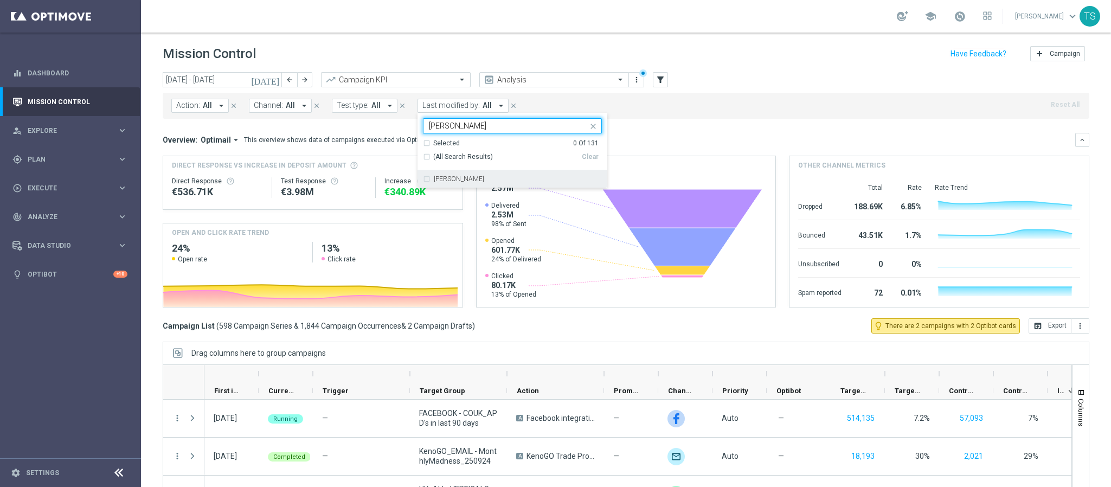
click at [474, 177] on div "[PERSON_NAME]" at bounding box center [518, 179] width 168 height 7
type input "[PERSON_NAME]"
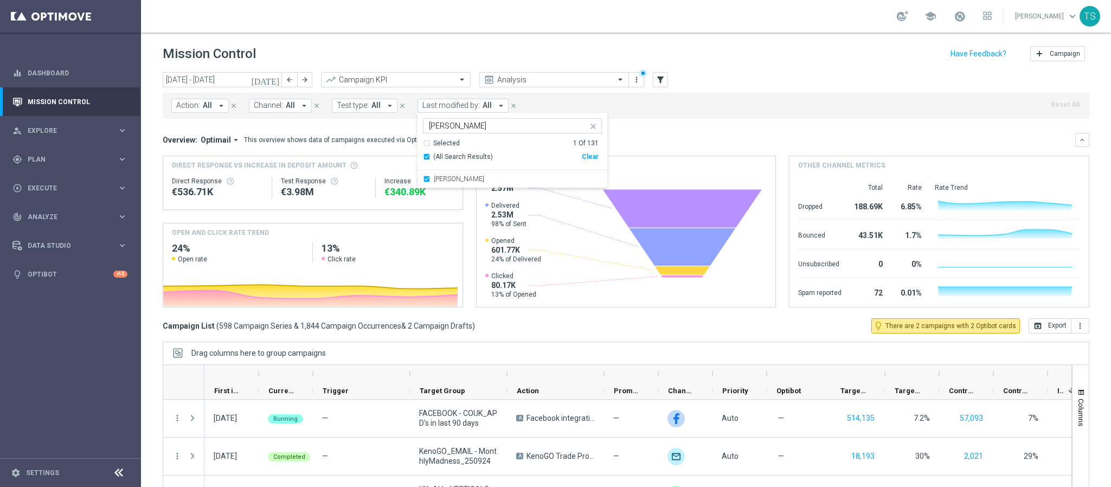
click at [721, 111] on div "Action: All arrow_drop_down close Channel: All arrow_drop_down close Test type:…" at bounding box center [626, 106] width 926 height 26
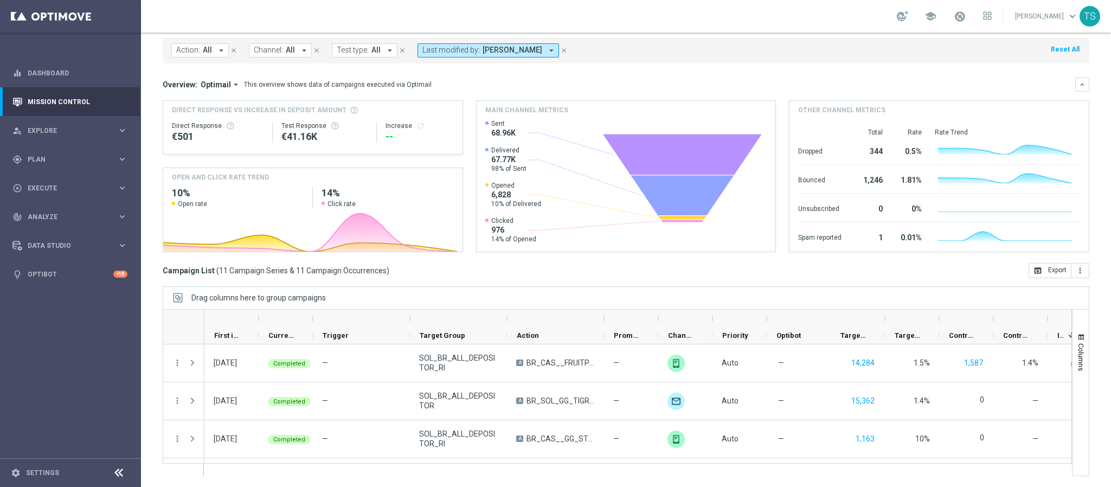
scroll to position [298, 0]
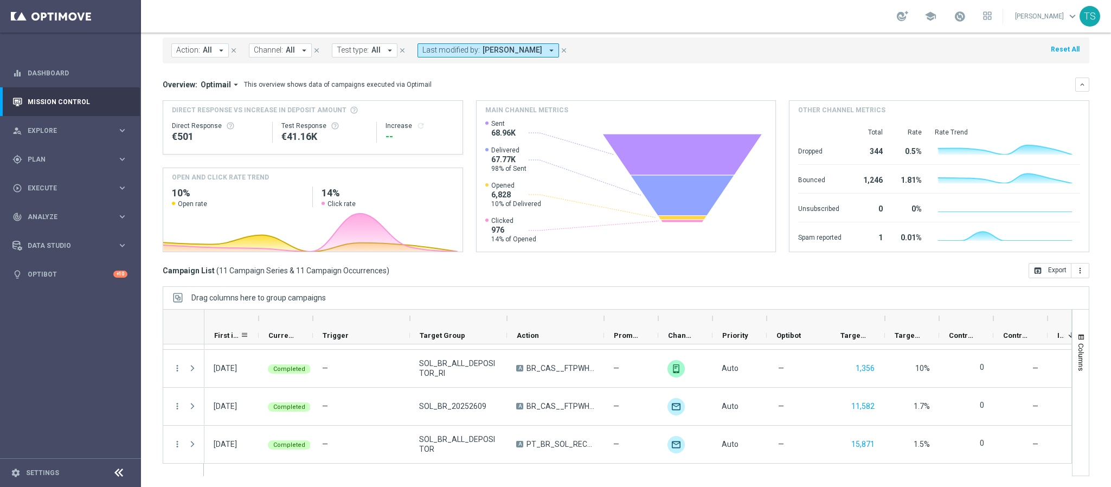
click at [227, 333] on span "First in Range" at bounding box center [227, 335] width 26 height 8
click at [230, 334] on div "First in Range 1" at bounding box center [227, 335] width 26 height 17
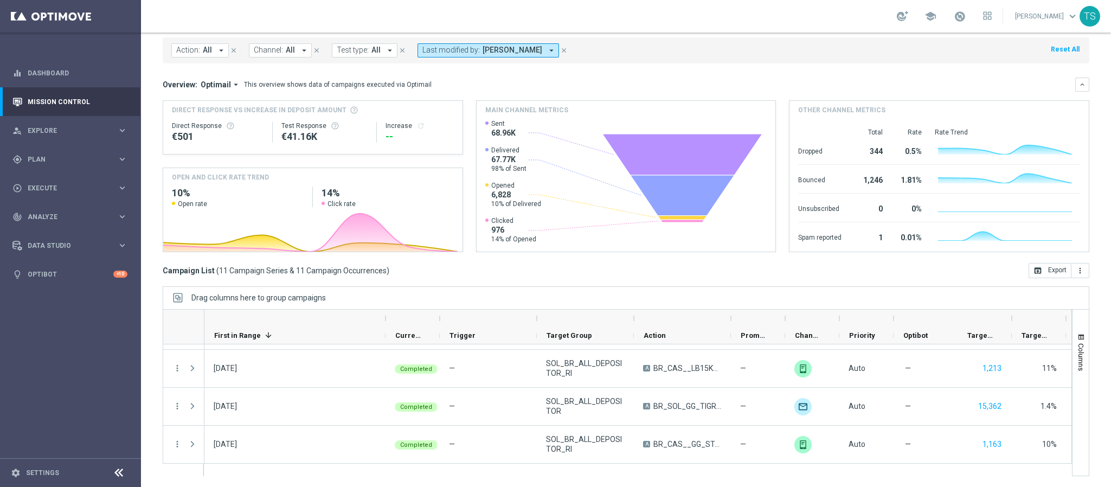
drag, startPoint x: 259, startPoint y: 317, endPoint x: 386, endPoint y: 320, distance: 126.9
click at [386, 320] on div at bounding box center [385, 318] width 4 height 17
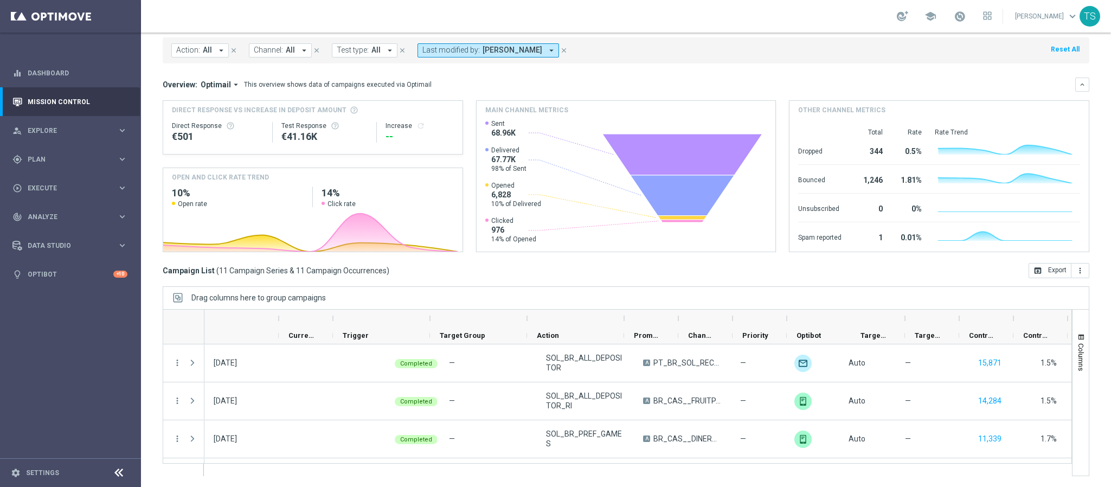
scroll to position [0, 106]
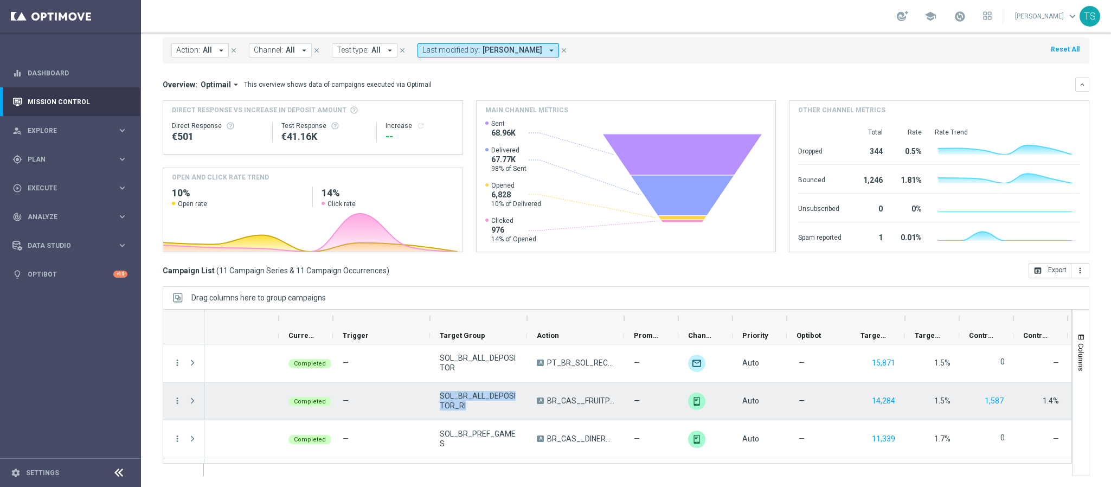
drag, startPoint x: 471, startPoint y: 405, endPoint x: 433, endPoint y: 392, distance: 39.8
click at [433, 392] on div "SOL_BR_ALL_DEPOSITOR_RI" at bounding box center [478, 400] width 97 height 37
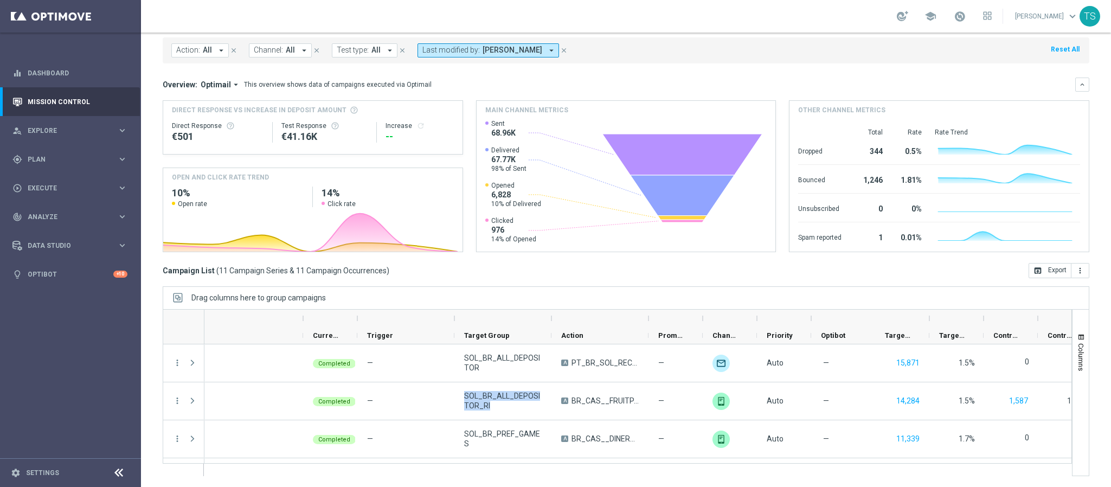
scroll to position [0, 0]
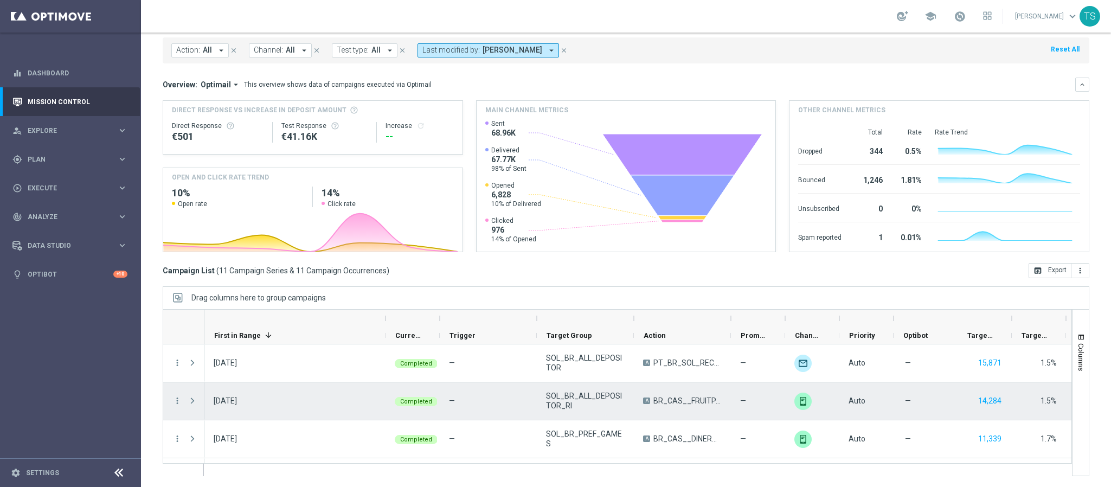
click at [688, 401] on span "BR_CAS__FRUITPARTY_SEP25__NVIP_RI_TAC_GM" at bounding box center [687, 401] width 68 height 10
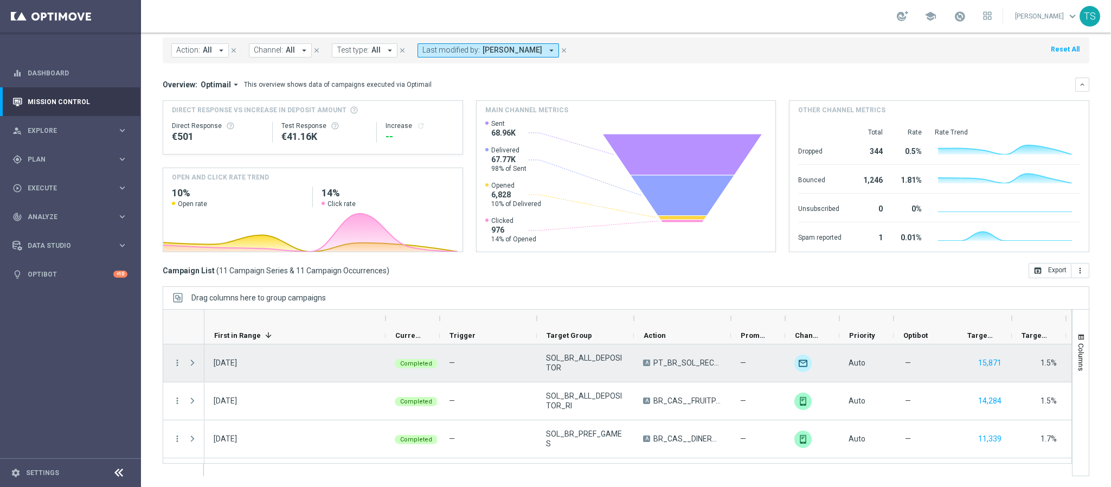
click at [681, 363] on span "PT_BR_SOL_RECOMENDADOS" at bounding box center [687, 363] width 68 height 10
drag, startPoint x: 574, startPoint y: 369, endPoint x: 537, endPoint y: 355, distance: 39.5
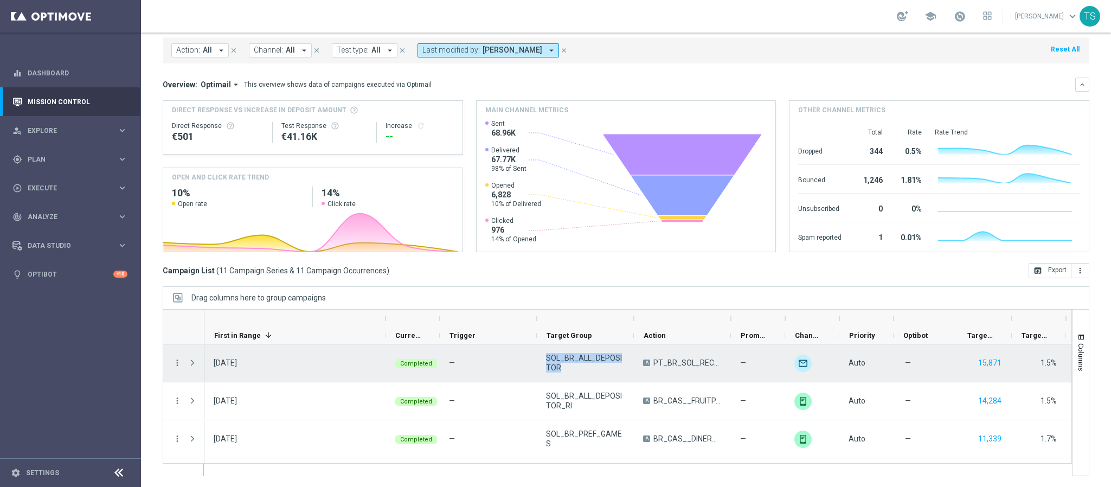
click at [537, 355] on div "SOL_BR_ALL_DEPOSITOR" at bounding box center [585, 362] width 97 height 37
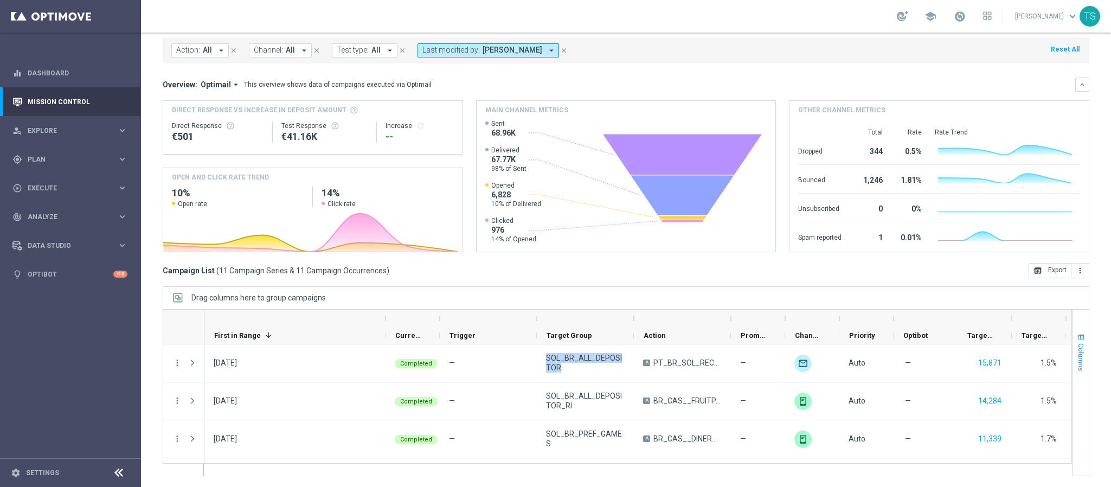
click at [1077, 336] on span "button" at bounding box center [1081, 337] width 9 height 9
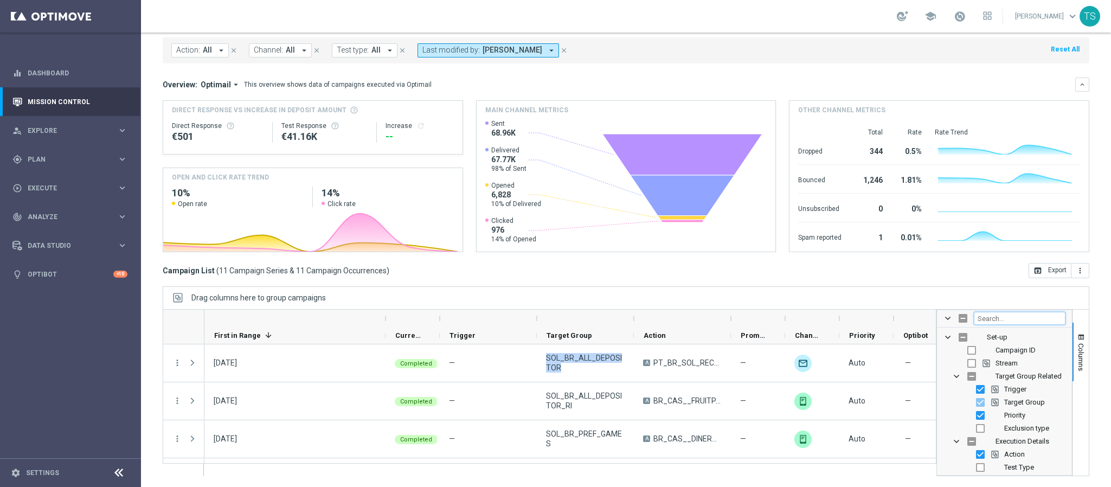
click at [1007, 318] on input "Filter Columns Input" at bounding box center [1020, 318] width 92 height 13
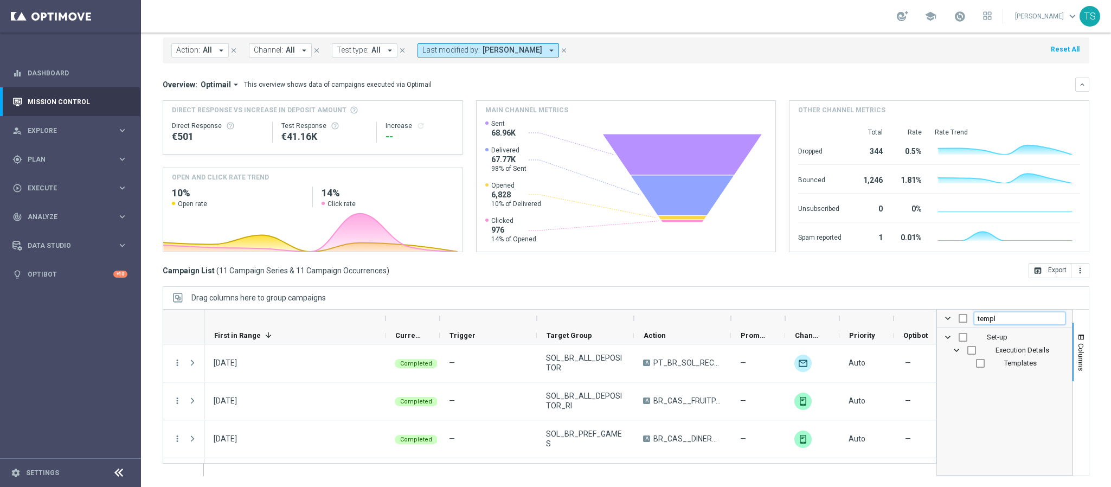
type input "templ"
click at [961, 362] on div "Templates" at bounding box center [1011, 363] width 107 height 13
click at [963, 358] on div "Templates" at bounding box center [1011, 363] width 107 height 13
click at [976, 363] on input "Press SPACE to toggle visibility (hidden)" at bounding box center [980, 363] width 9 height 9
checkbox input "true"
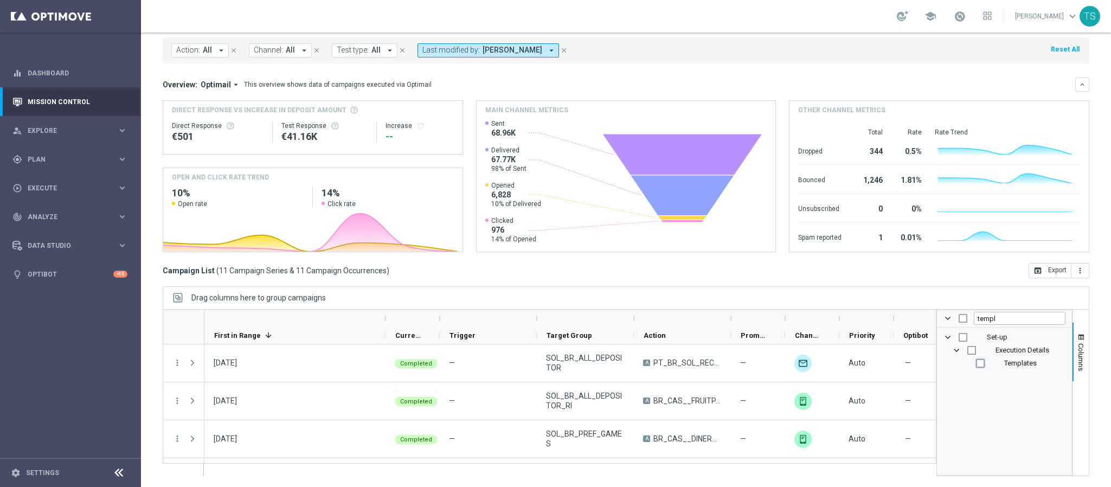
checkbox input "true"
click at [1077, 338] on span "button" at bounding box center [1081, 337] width 9 height 9
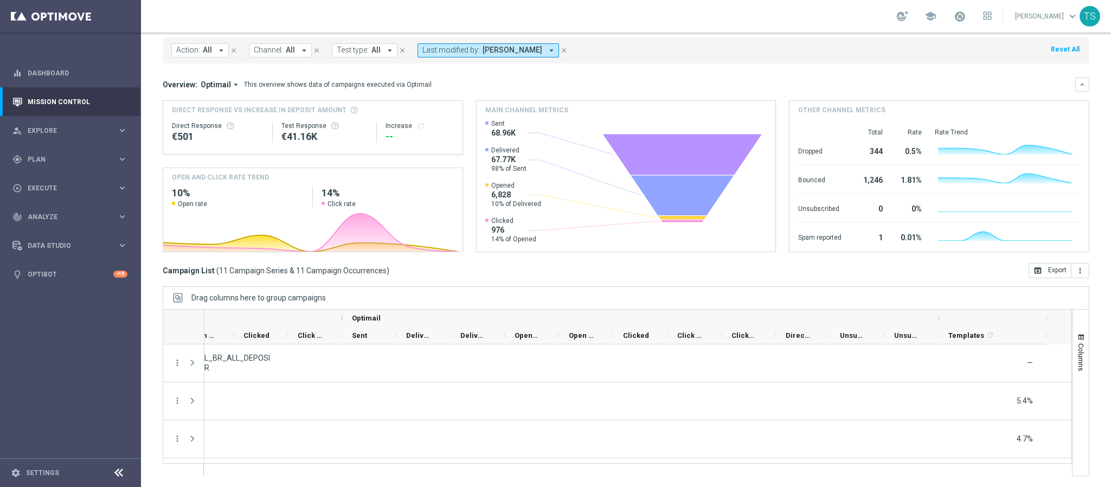
scroll to position [0, 1268]
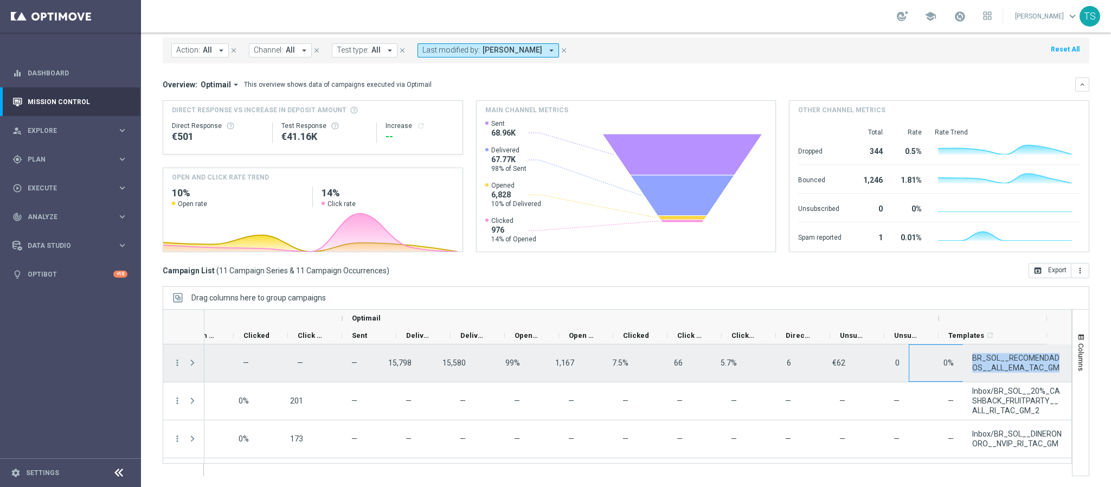
drag, startPoint x: 959, startPoint y: 365, endPoint x: 929, endPoint y: 358, distance: 31.7
click at [929, 358] on div "SOL_BR_ALL_DEPOSITOR — — — — — 15,798 15,580 99% 1,167 7.5% 66 5.7% 6 €62 0 0% …" at bounding box center [15, 363] width 2111 height 38
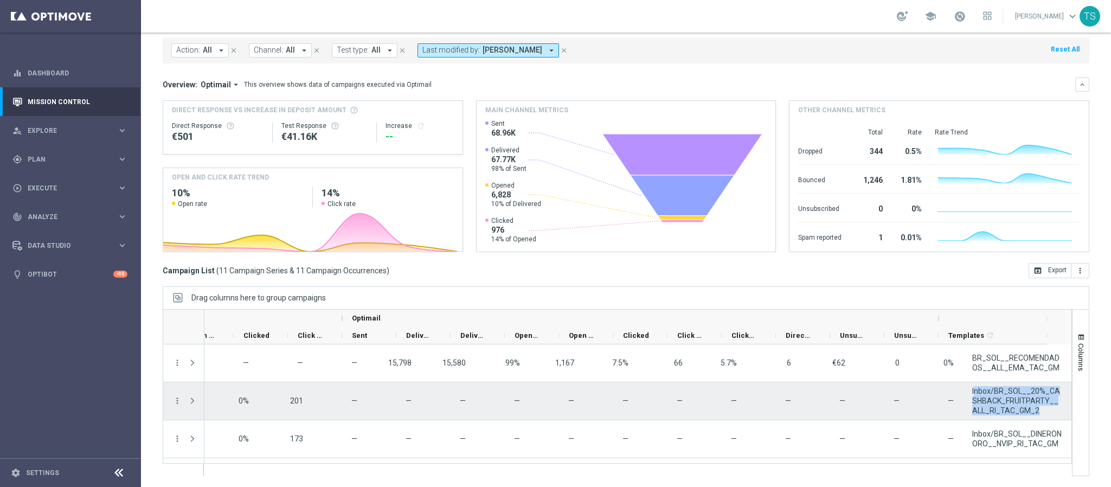
drag, startPoint x: 1013, startPoint y: 410, endPoint x: 950, endPoint y: 389, distance: 67.0
click at [972, 389] on span "Inbox/BR_SOL__20%_CASHBACK_FRUITPARTY__ALL_RI_TAC_GM_2" at bounding box center [1017, 400] width 90 height 29
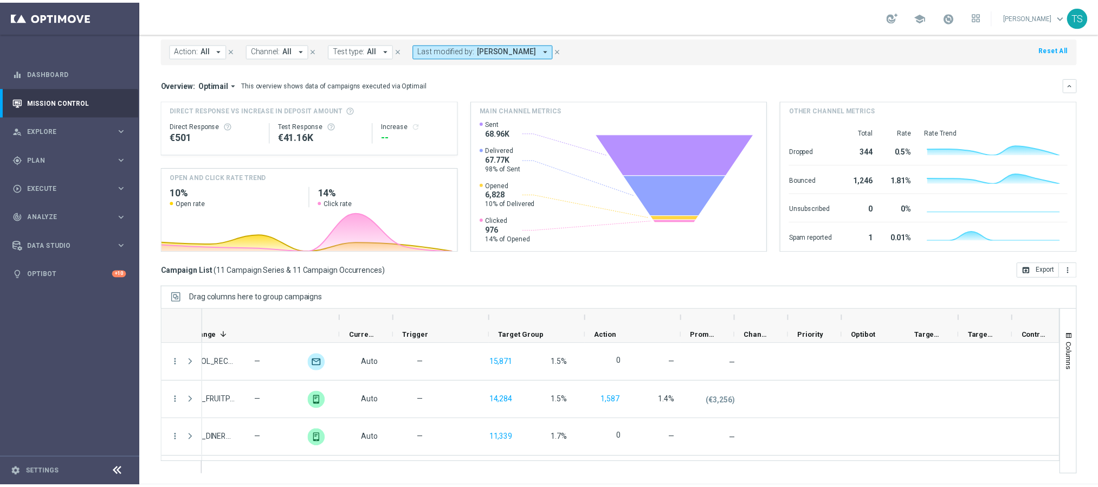
scroll to position [0, 0]
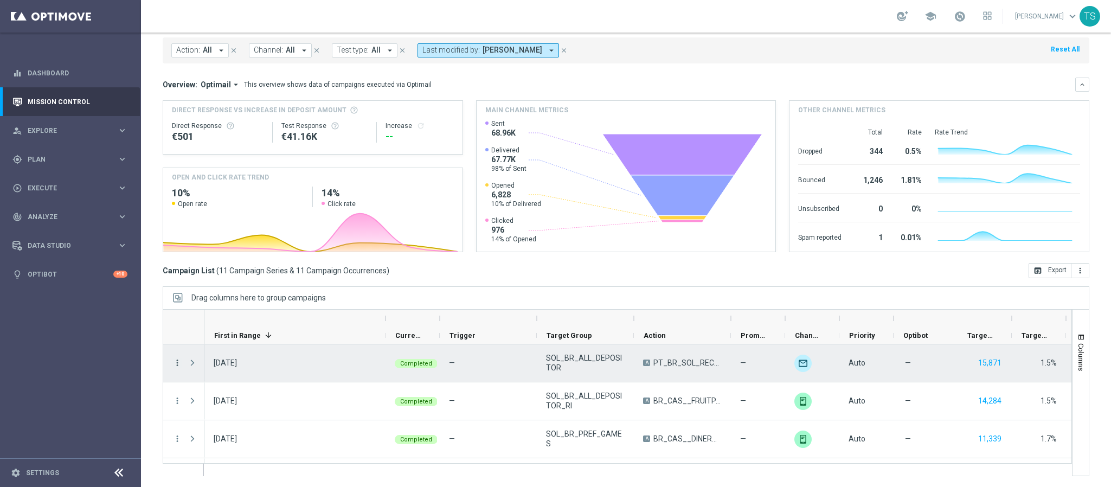
click at [179, 363] on icon "more_vert" at bounding box center [177, 363] width 10 height 10
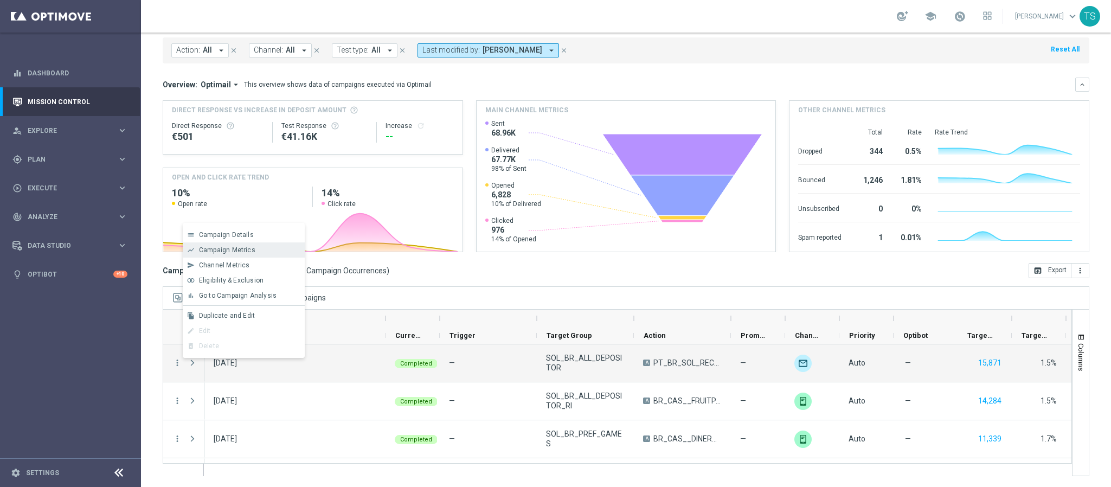
click at [242, 252] on span "Campaign Metrics" at bounding box center [227, 250] width 56 height 8
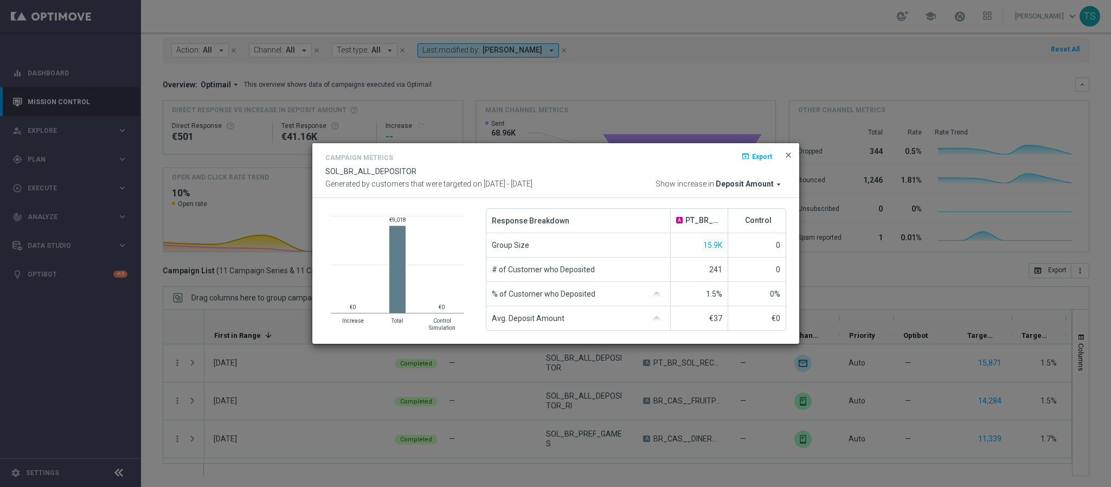
click at [784, 153] on span "close" at bounding box center [788, 155] width 9 height 9
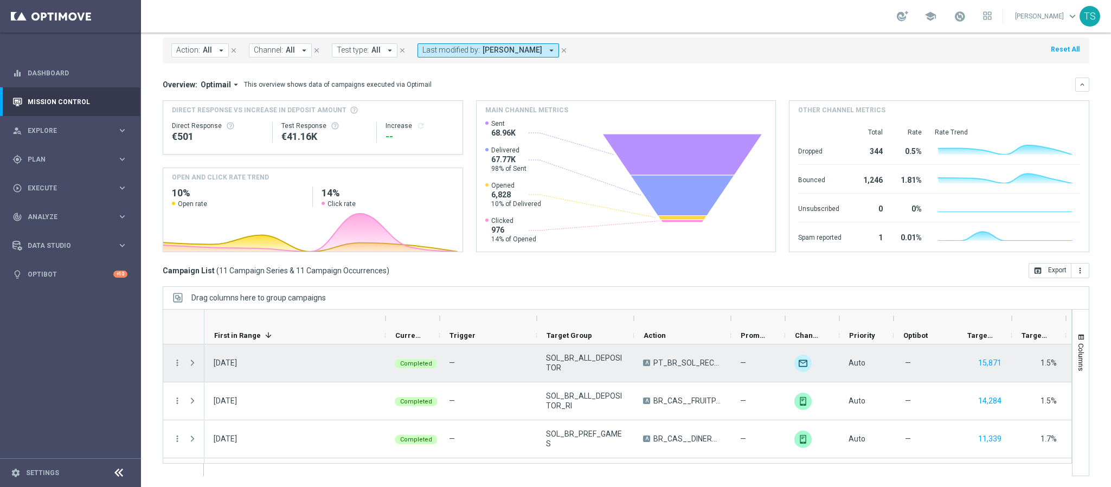
click at [183, 361] on div "Press SPACE to select this row." at bounding box center [194, 362] width 22 height 37
click at [176, 361] on icon "more_vert" at bounding box center [177, 363] width 10 height 10
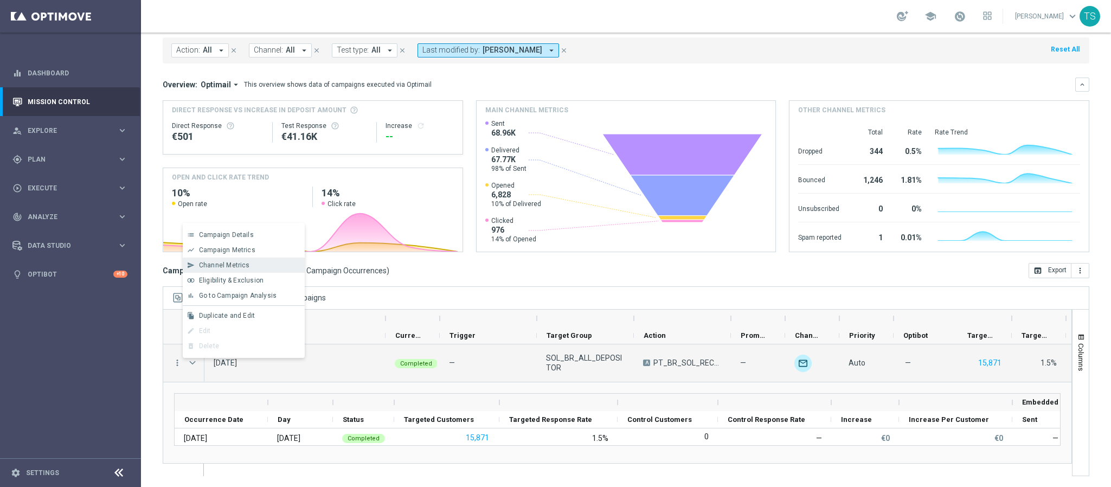
click at [247, 267] on span "Channel Metrics" at bounding box center [224, 265] width 51 height 8
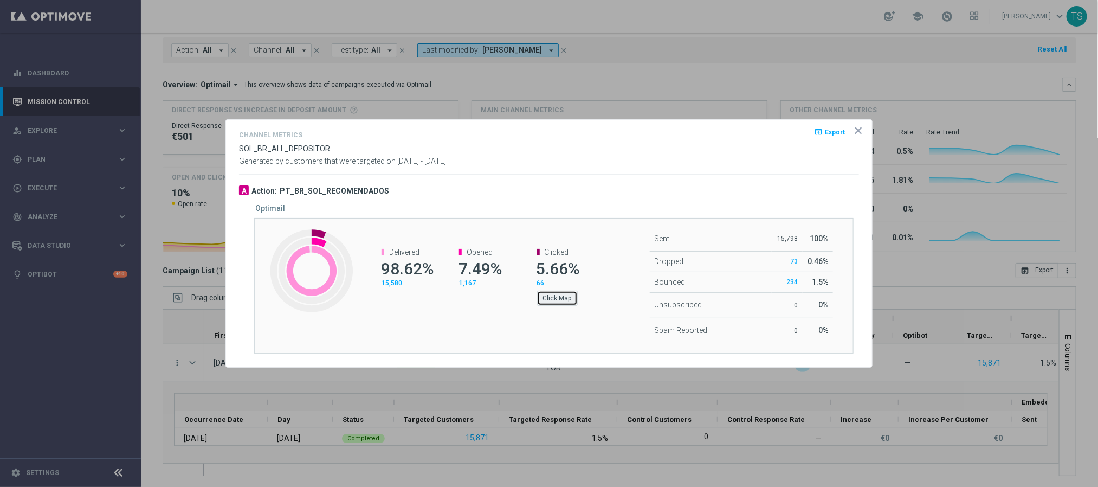
click at [552, 302] on button "Click Map" at bounding box center [557, 298] width 41 height 15
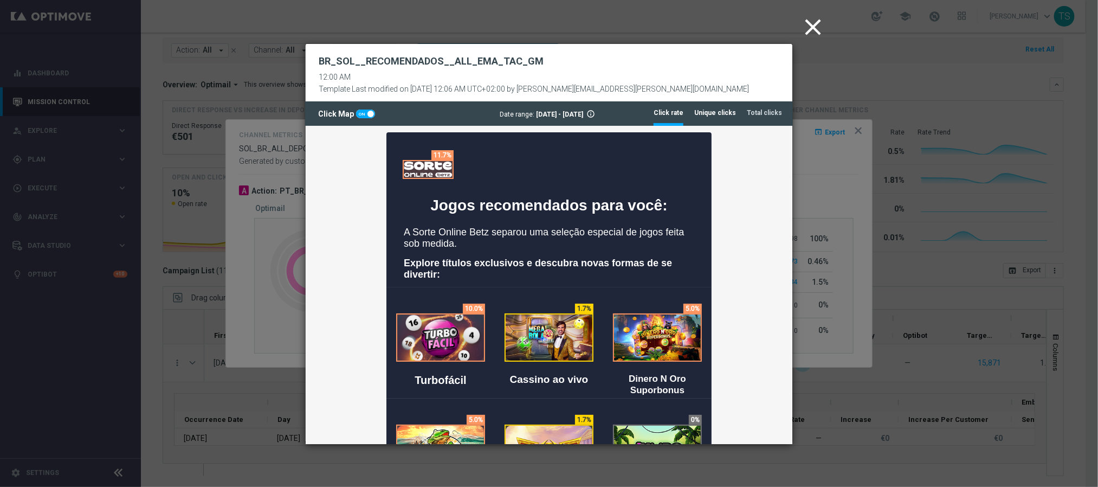
click at [723, 114] on tab-header "Unique clicks" at bounding box center [715, 112] width 42 height 9
click at [768, 114] on tab-header "Total clicks" at bounding box center [764, 112] width 35 height 9
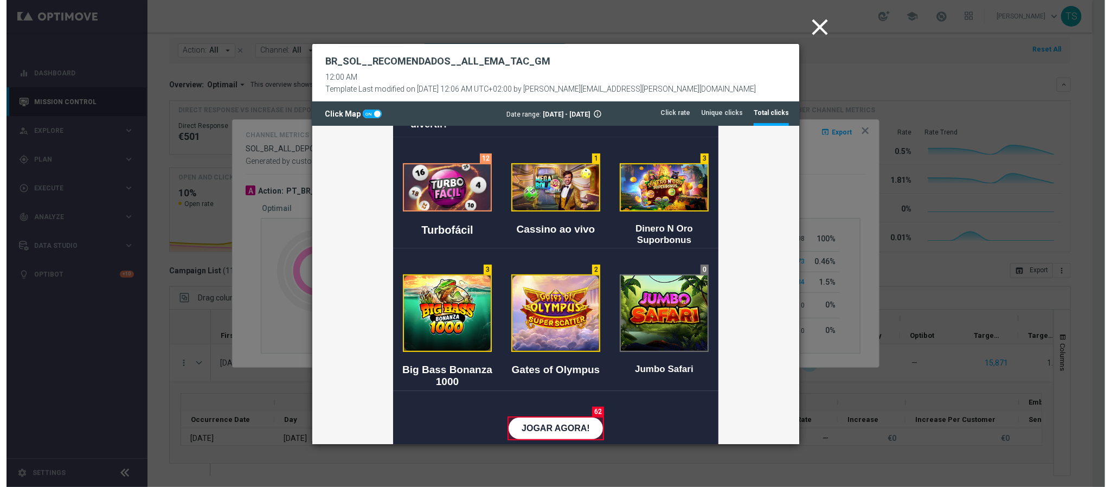
scroll to position [81, 0]
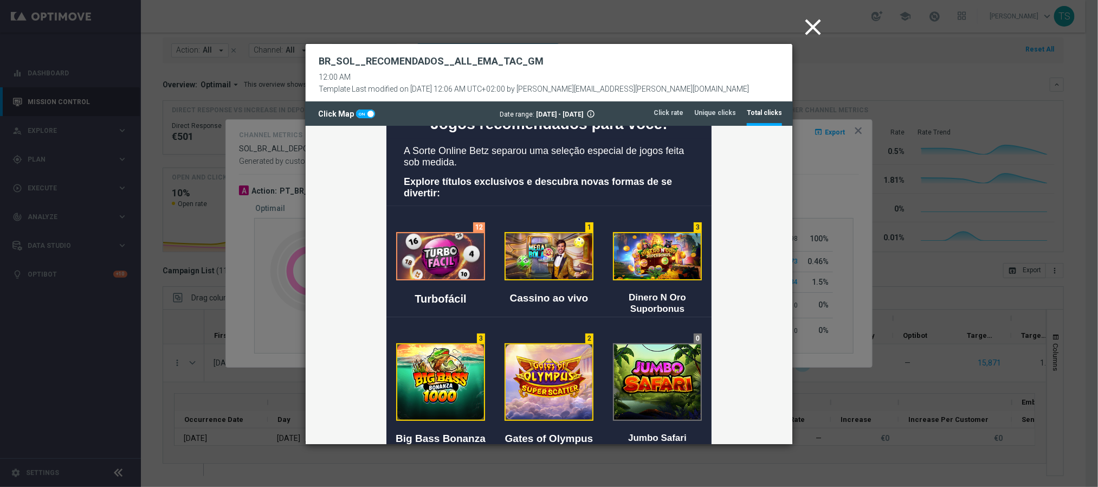
click at [807, 20] on icon "close" at bounding box center [813, 27] width 27 height 27
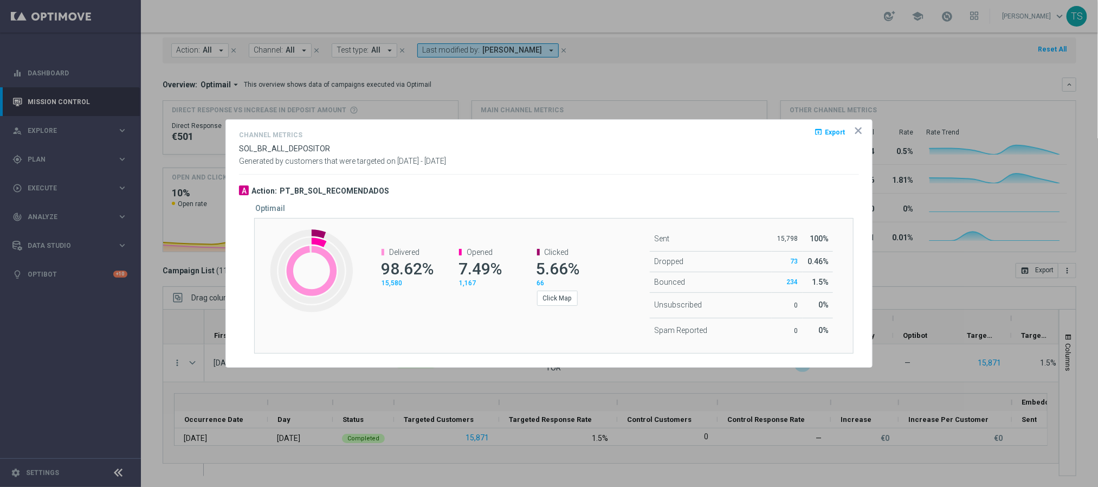
click at [859, 132] on icon "icon" at bounding box center [858, 130] width 11 height 11
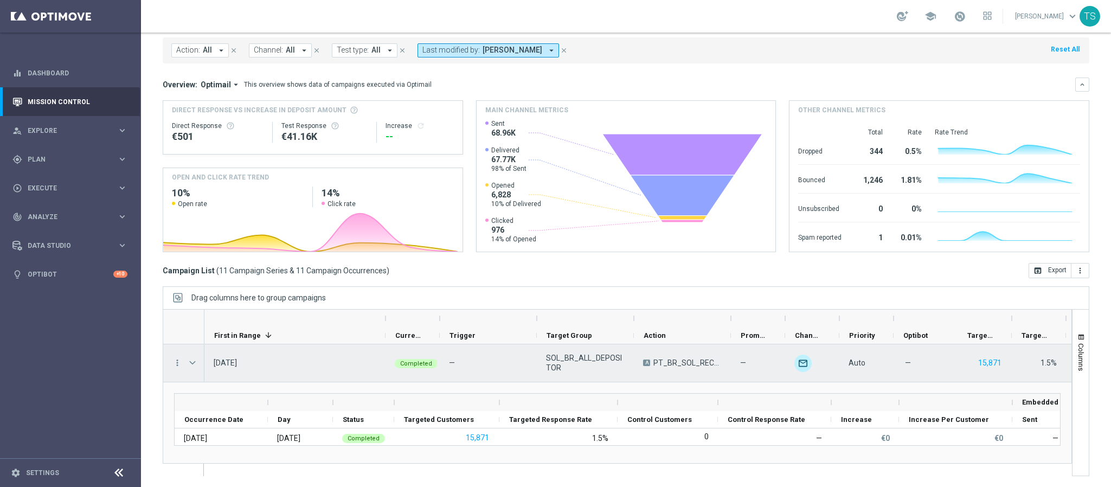
click at [199, 363] on span "Press SPACE to select this row." at bounding box center [194, 363] width 12 height 22
click at [195, 360] on span "Press SPACE to select this row." at bounding box center [193, 362] width 10 height 9
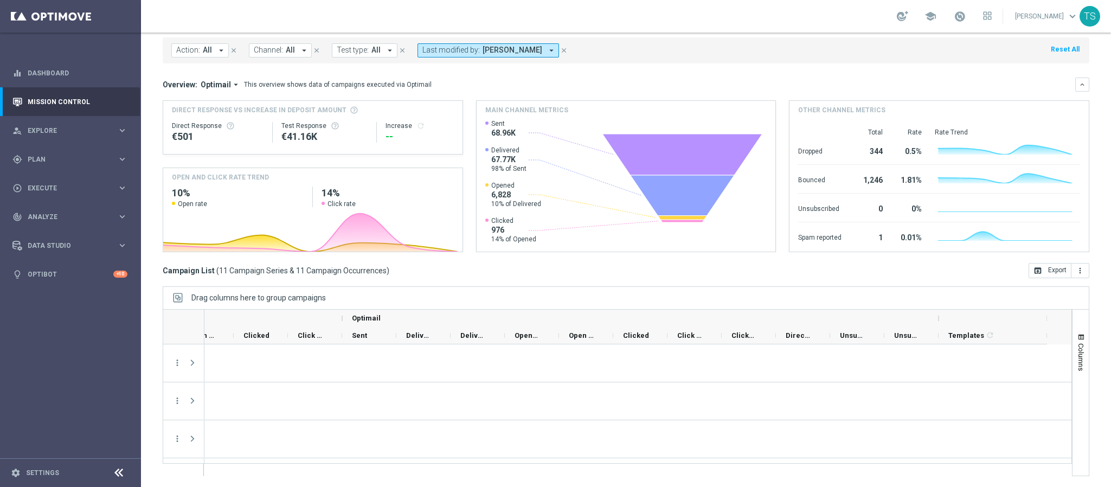
scroll to position [0, 1268]
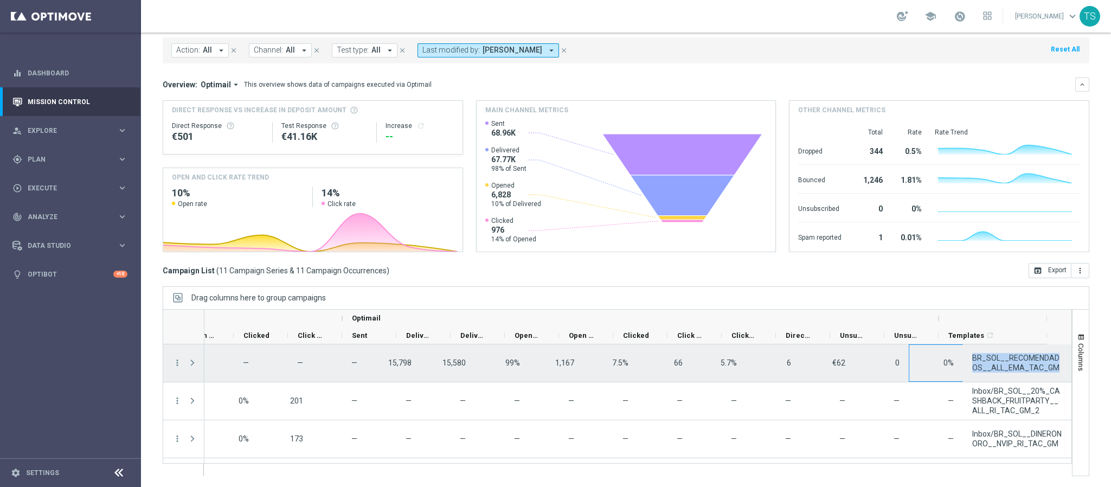
drag, startPoint x: 1032, startPoint y: 368, endPoint x: 925, endPoint y: 362, distance: 106.4
click at [925, 362] on div "— — — — — 15,798 15,580 99% 1,167 7.5% 66 5.7% 6 €62 0 0% BR_SOL__RECOMENDADOS_…" at bounding box center [15, 363] width 2111 height 38
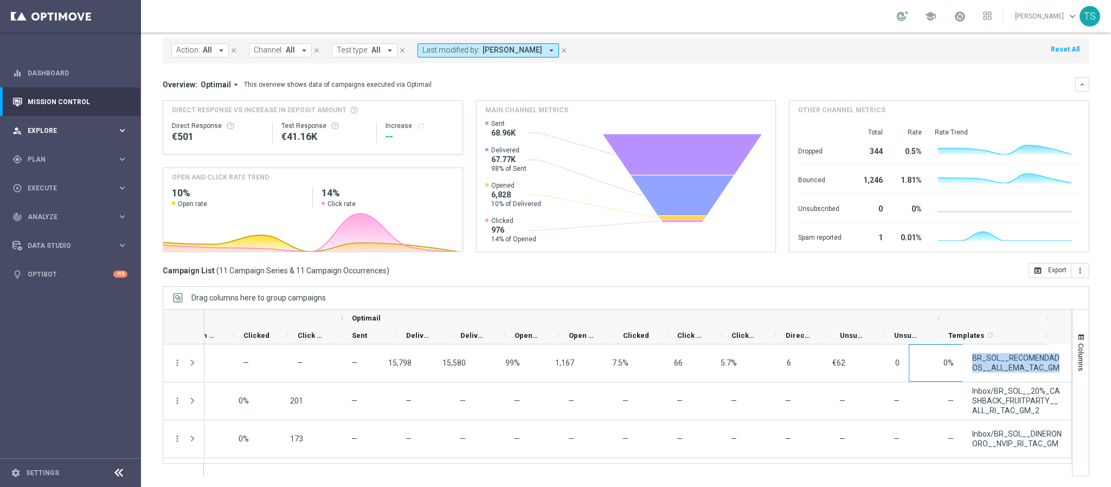
click at [77, 122] on div "person_search Explore keyboard_arrow_right" at bounding box center [70, 130] width 140 height 29
click at [40, 289] on span "Plan" at bounding box center [72, 289] width 89 height 7
click at [52, 213] on span "Templates" at bounding box center [68, 214] width 78 height 7
click at [52, 228] on link "Optimail" at bounding box center [73, 230] width 79 height 9
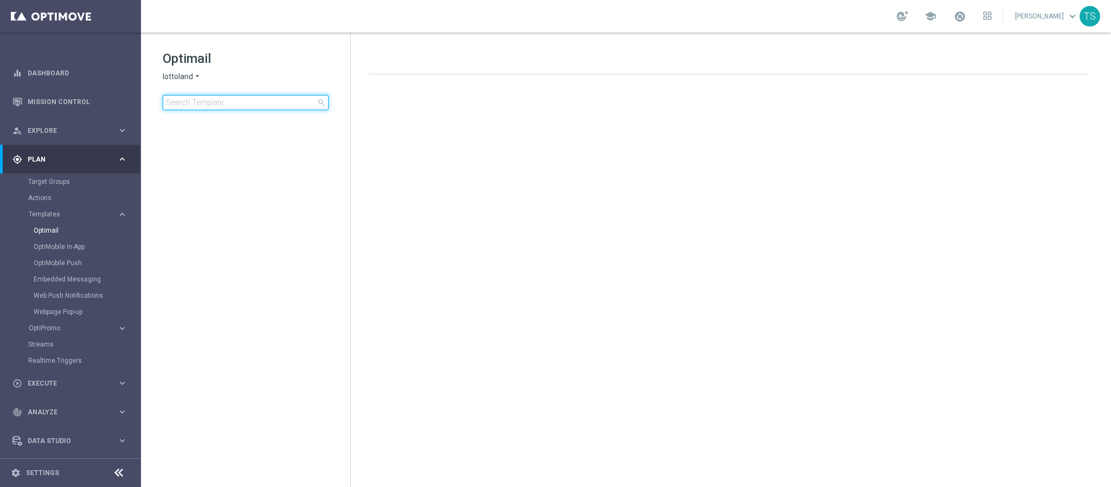
click at [233, 109] on input at bounding box center [246, 102] width 166 height 15
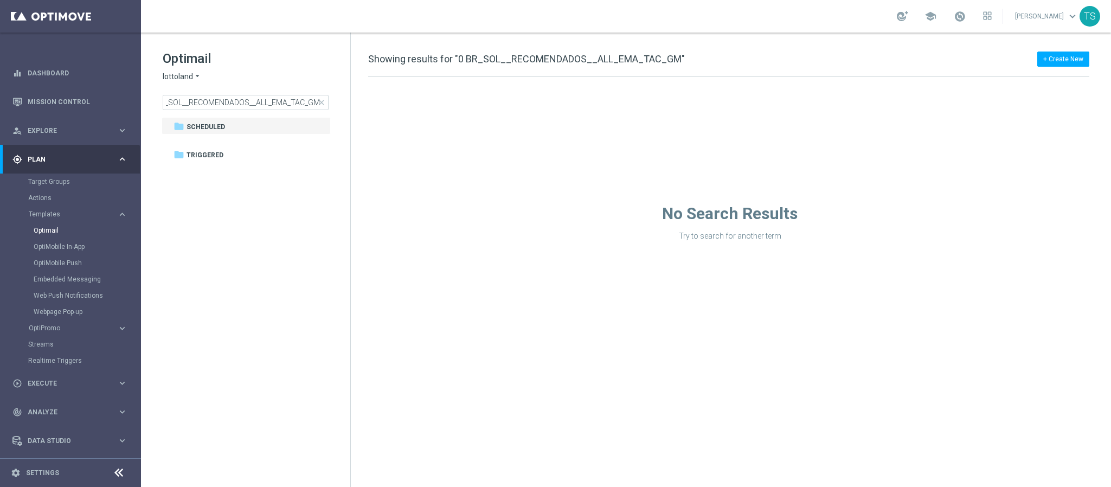
click at [201, 75] on icon "arrow_drop_down" at bounding box center [197, 77] width 9 height 10
click at [0, 0] on span "[DOMAIN_NAME]" at bounding box center [0, 0] width 0 height 0
click at [242, 103] on input "0 BR_SOL__RECOMENDADOS__ALL_EMA_TAC_GM" at bounding box center [246, 102] width 166 height 15
click at [255, 98] on input "0 BR_SOL__RECOMENDADOS__ALL_EMA_TAC_GM" at bounding box center [246, 102] width 166 height 15
click at [256, 98] on input "0 BR_SOL__RECOMENDADOS__ALL_EMA_TAC_GM" at bounding box center [246, 102] width 166 height 15
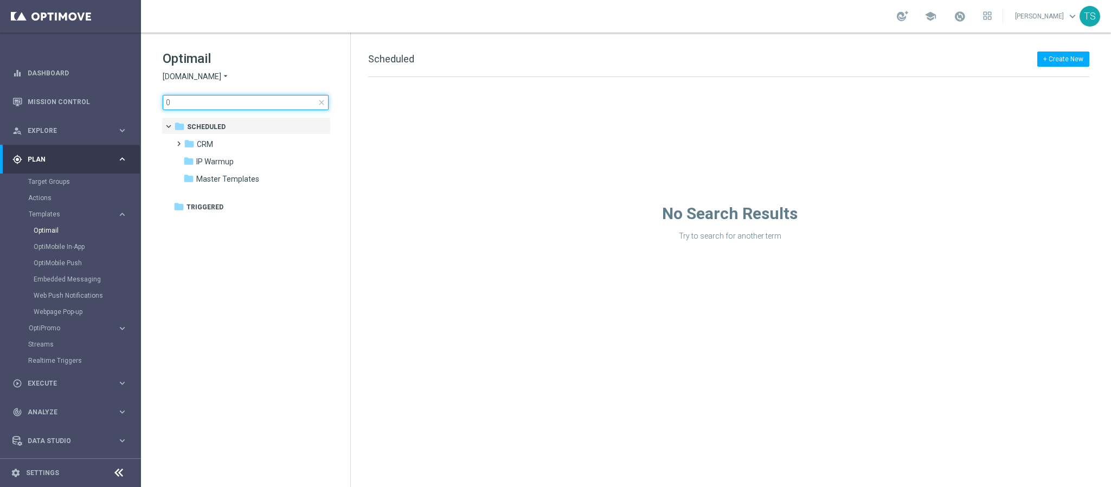
type input "0"
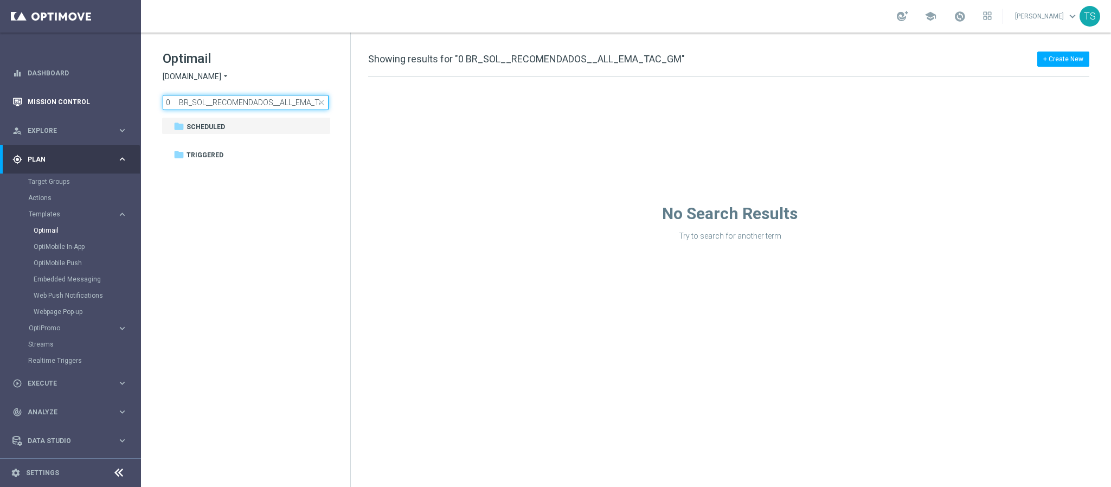
drag, startPoint x: 187, startPoint y: 104, endPoint x: 17, endPoint y: 113, distance: 170.4
click at [17, 113] on main "equalizer Dashboard Mission Control" at bounding box center [555, 243] width 1111 height 487
click at [181, 101] on input "0 BR_SOL__RECOMENDADOS__ALL_EMA_TAC_GM" at bounding box center [246, 102] width 166 height 15
drag, startPoint x: 156, startPoint y: 101, endPoint x: 16, endPoint y: 105, distance: 139.9
click at [16, 105] on main "equalizer Dashboard Mission Control" at bounding box center [555, 243] width 1111 height 487
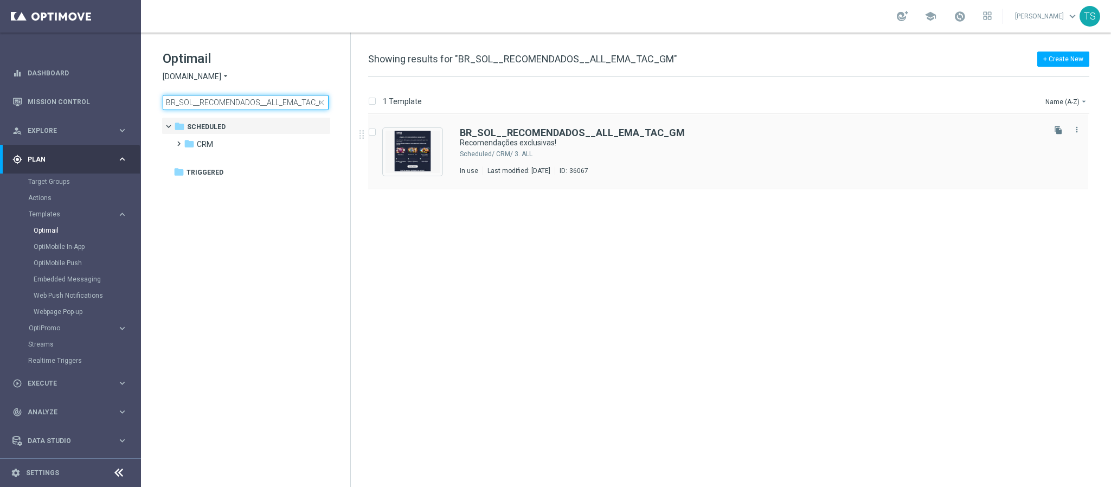
type input "BR_SOL__RECOMENDADOS__ALL_EMA_TAC_GM"
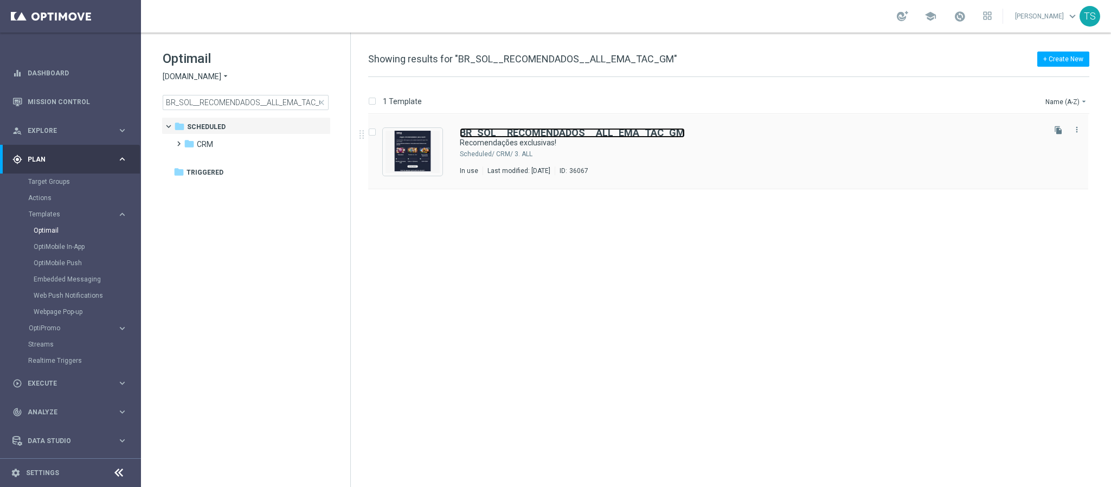
click at [644, 136] on b "BR_SOL__RECOMENDADOS__ALL_EMA_TAC_GM" at bounding box center [572, 132] width 225 height 11
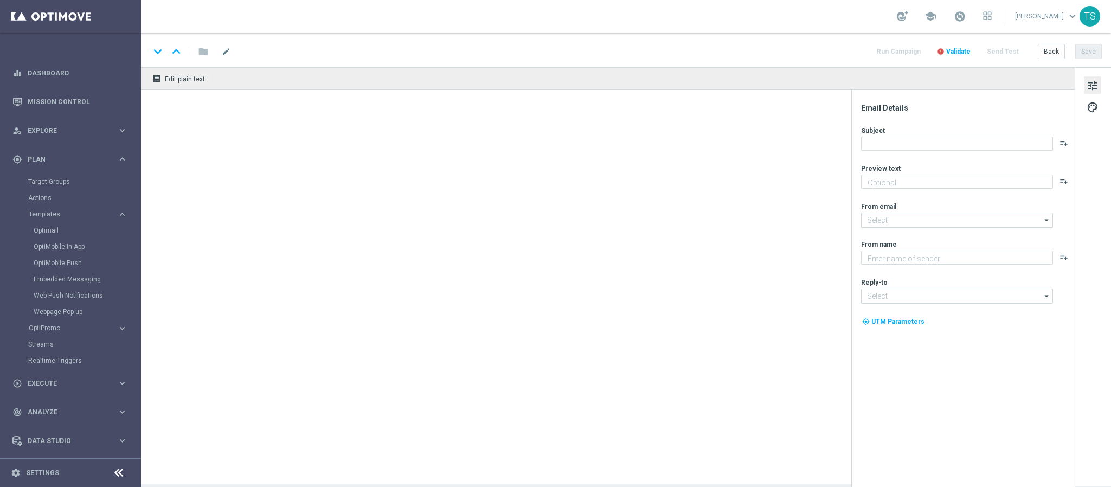
type textarea "[DEMOGRAPHIC_DATA] em títulos selecionados e aumente suas chances de ganhar hoj…"
type input "[EMAIL_ADDRESS][DOMAIN_NAME]"
type textarea "Sorte Online [PERSON_NAME]"
type input "[EMAIL_ADDRESS][DOMAIN_NAME]"
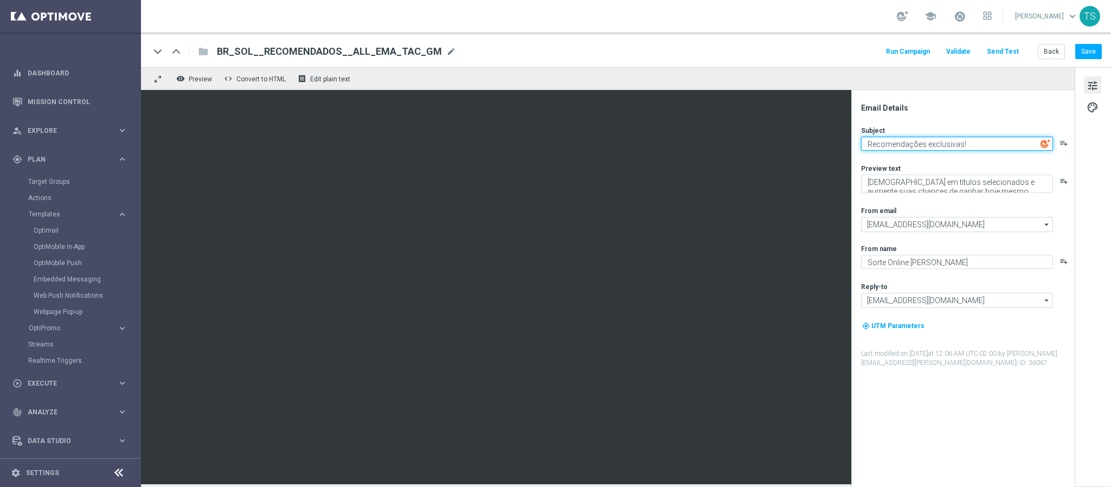
click at [942, 145] on textarea "Recomendações exclusivas!" at bounding box center [957, 144] width 192 height 14
click at [940, 145] on textarea "Recomendações exclusivas!" at bounding box center [957, 144] width 192 height 14
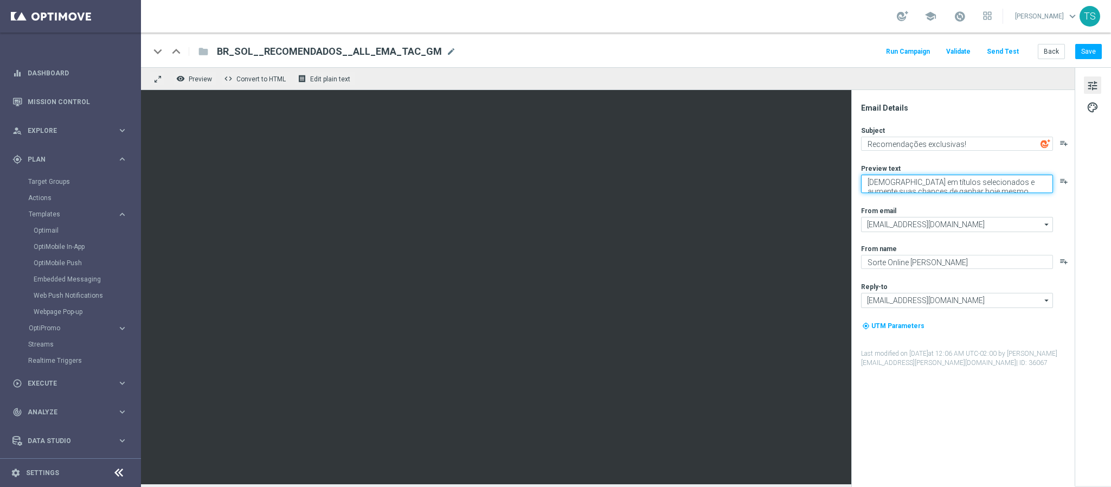
click at [930, 179] on textarea "[DEMOGRAPHIC_DATA] em títulos selecionados e aumente suas chances de ganhar hoj…" at bounding box center [957, 184] width 192 height 18
click at [930, 181] on textarea "[DEMOGRAPHIC_DATA] em títulos selecionados e aumente suas chances de ganhar hoj…" at bounding box center [957, 184] width 192 height 18
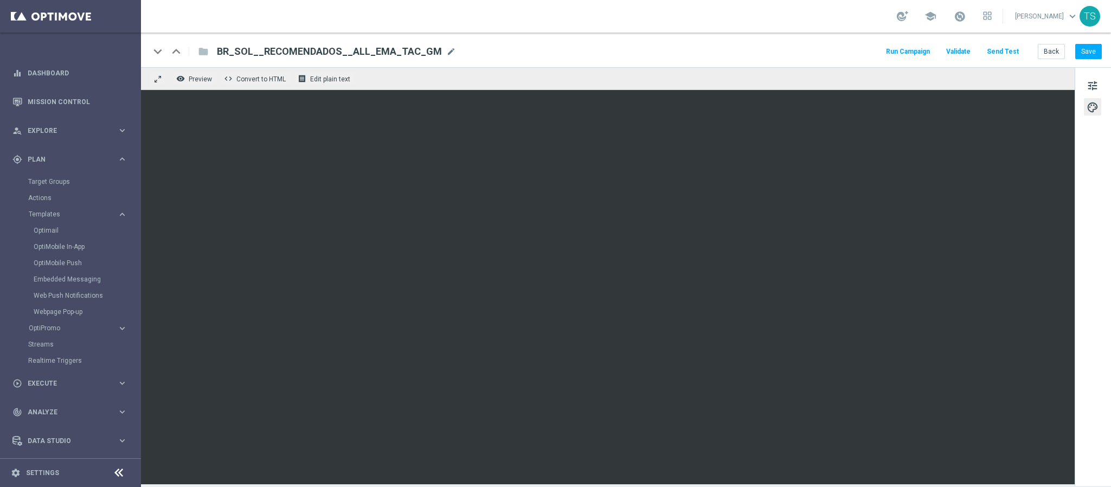
click at [1110, 249] on div "tune palette" at bounding box center [1092, 276] width 36 height 418
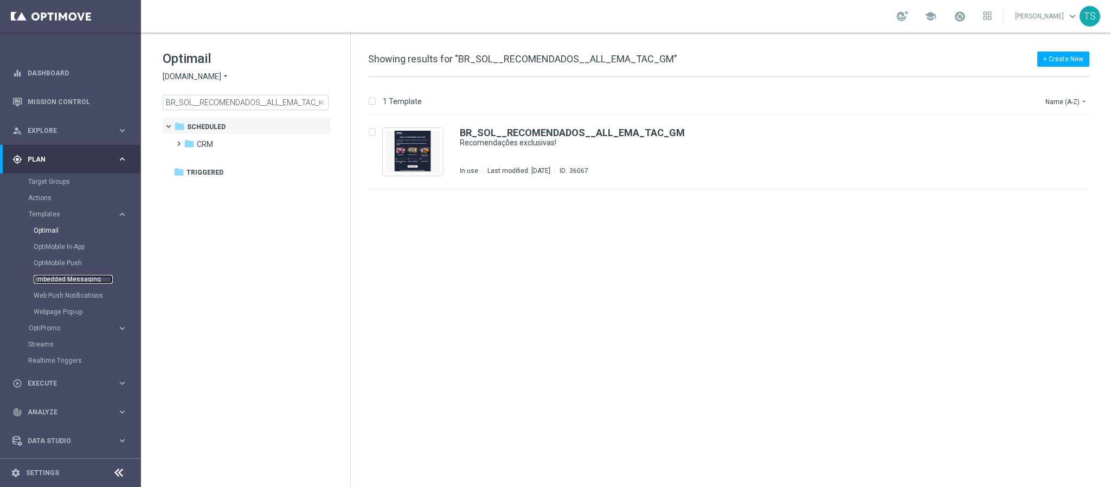
click at [65, 276] on link "Embedded Messaging" at bounding box center [73, 279] width 79 height 9
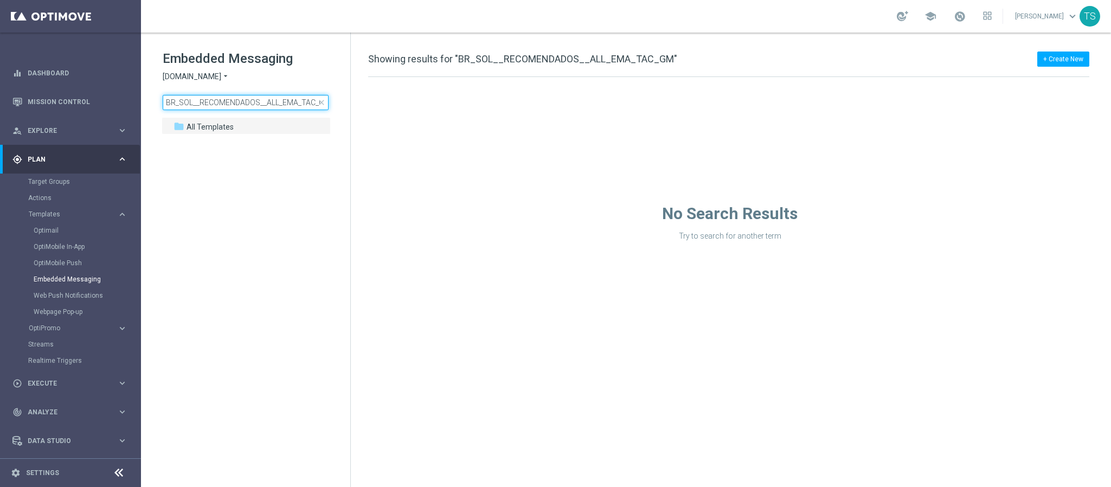
click at [283, 106] on input "BR_SOL__RECOMENDADOS__ALL_EMA_TAC_GM" at bounding box center [246, 102] width 166 height 15
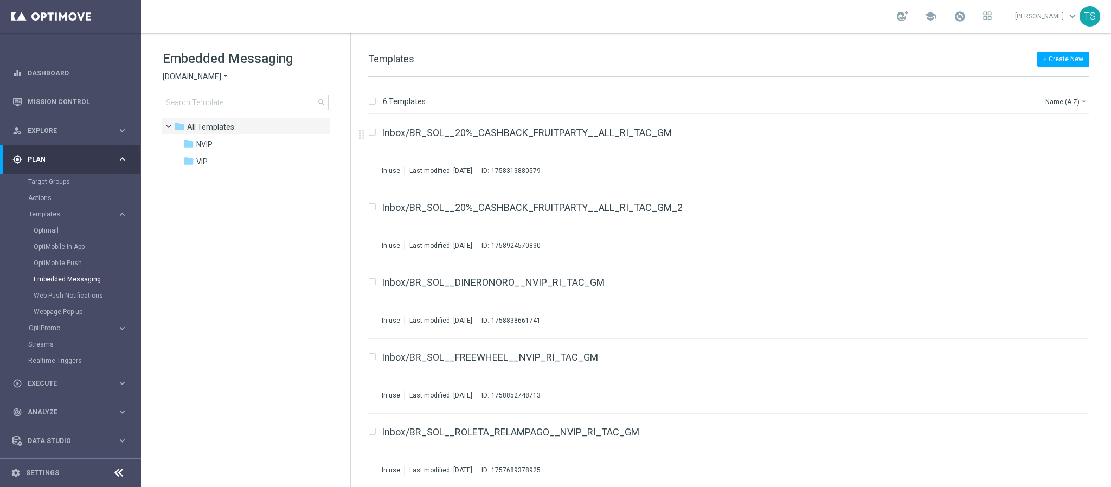
click at [578, 47] on div "+ Create New Templates 6 Templates Name (A-Z) arrow_drop_down Drag here to set …" at bounding box center [731, 260] width 760 height 454
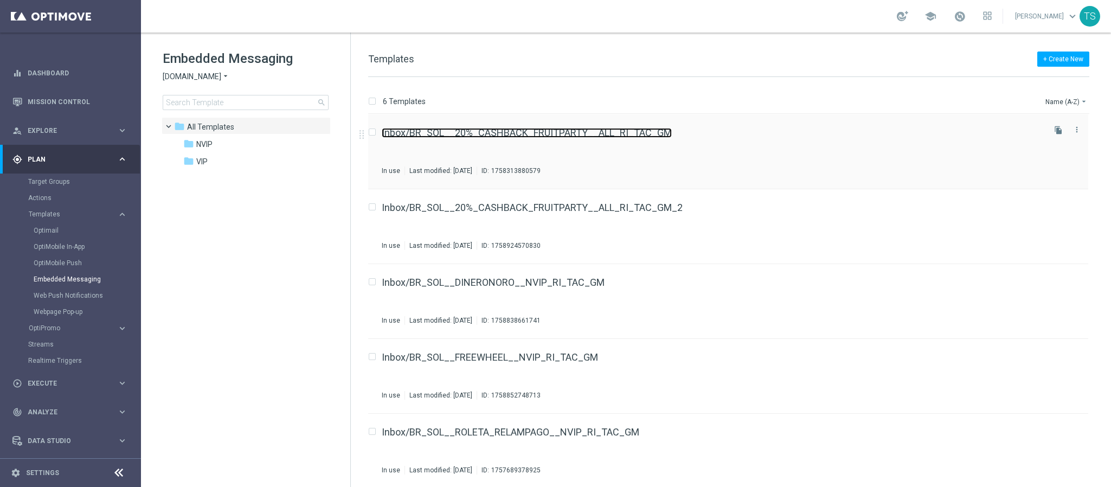
click at [600, 134] on link "Inbox/BR_SOL__20%_CASHBACK_FRUITPARTY__ALL_RI_TAC_GM" at bounding box center [527, 133] width 290 height 10
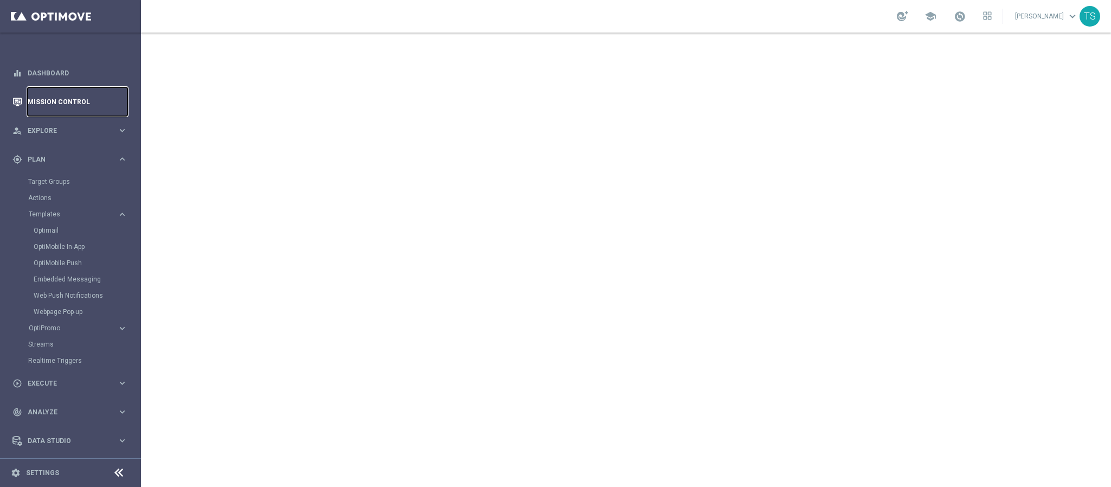
click at [75, 98] on link "Mission Control" at bounding box center [78, 101] width 100 height 29
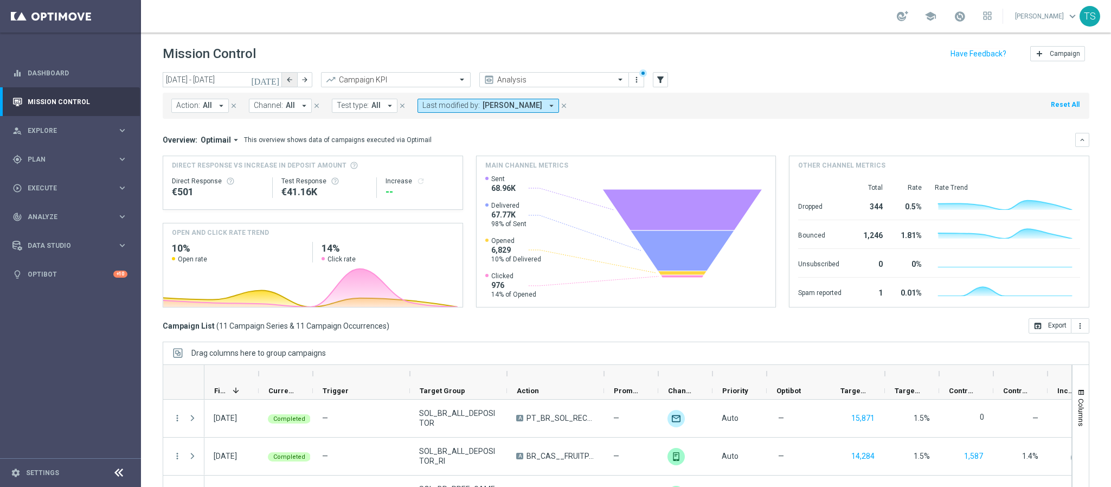
click at [282, 78] on button "arrow_back" at bounding box center [289, 79] width 15 height 15
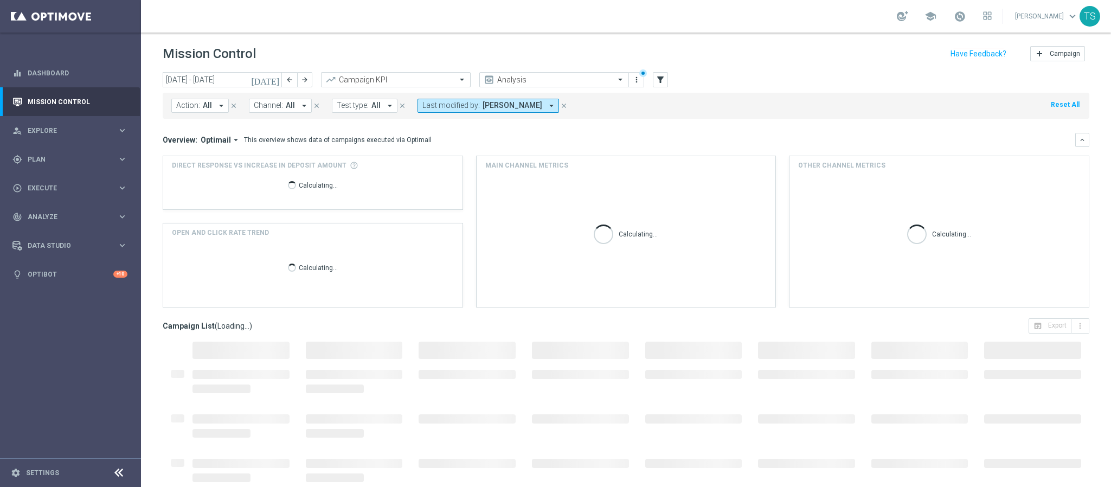
click at [270, 75] on icon "[DATE]" at bounding box center [265, 80] width 29 height 10
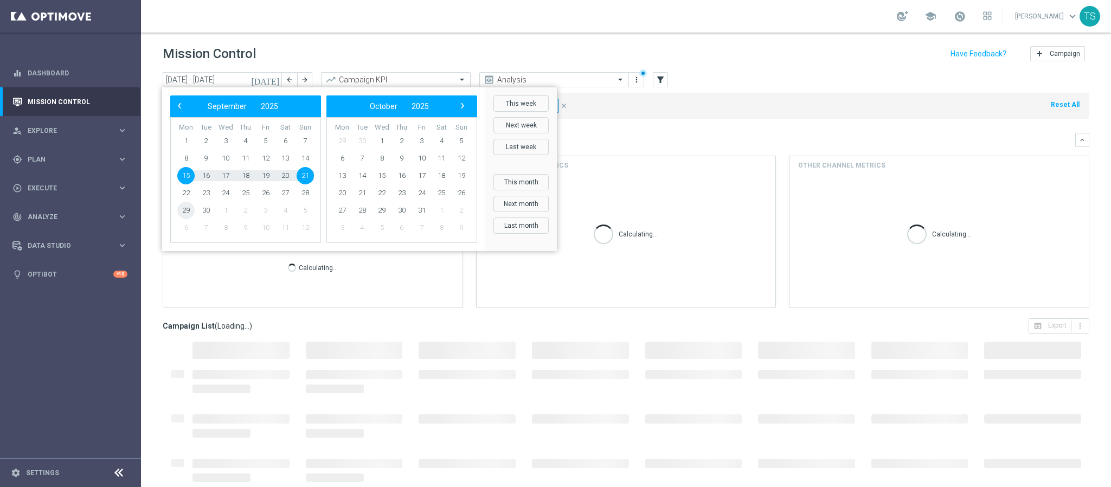
click at [188, 214] on span "29" at bounding box center [185, 210] width 17 height 17
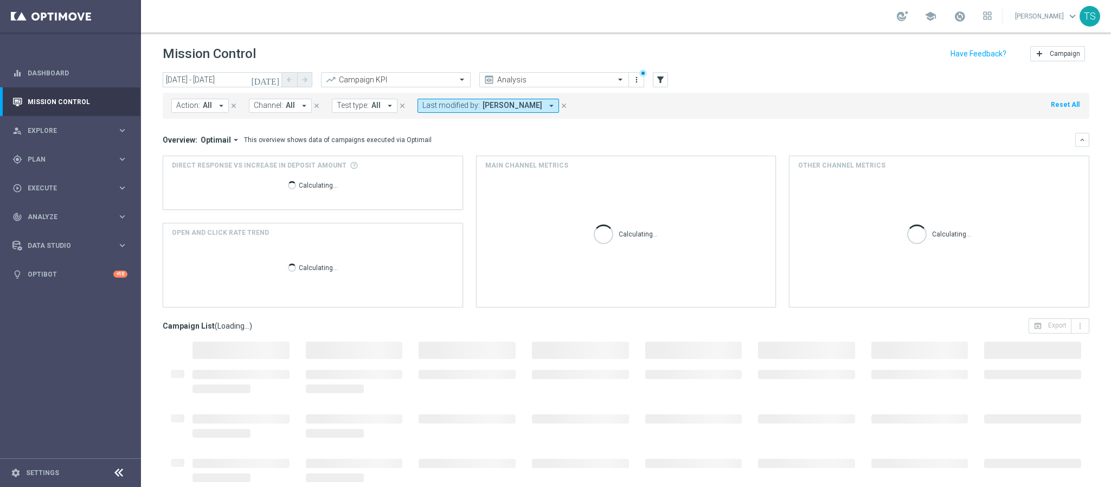
type input "[DATE] - [DATE]"
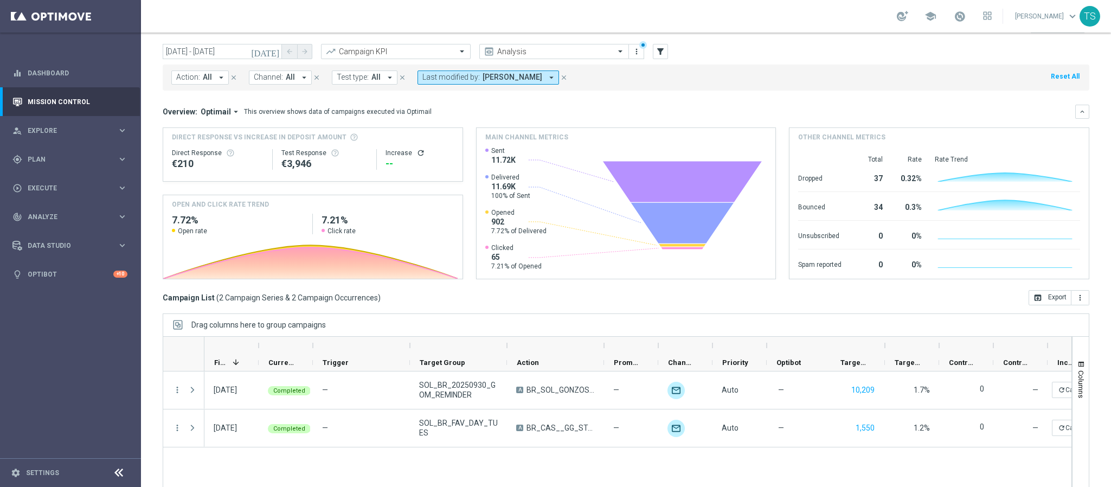
scroll to position [56, 0]
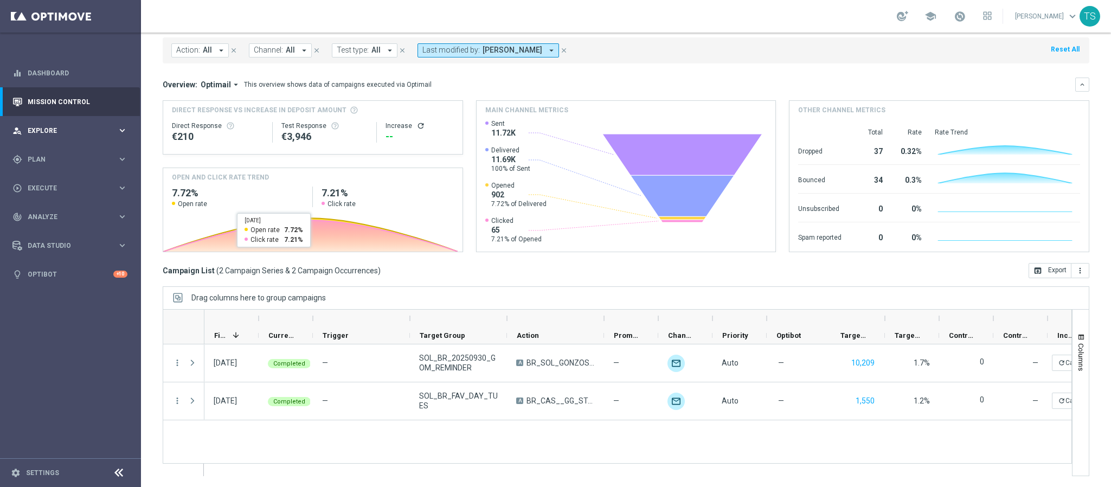
click at [57, 117] on div "person_search Explore keyboard_arrow_right" at bounding box center [70, 130] width 140 height 29
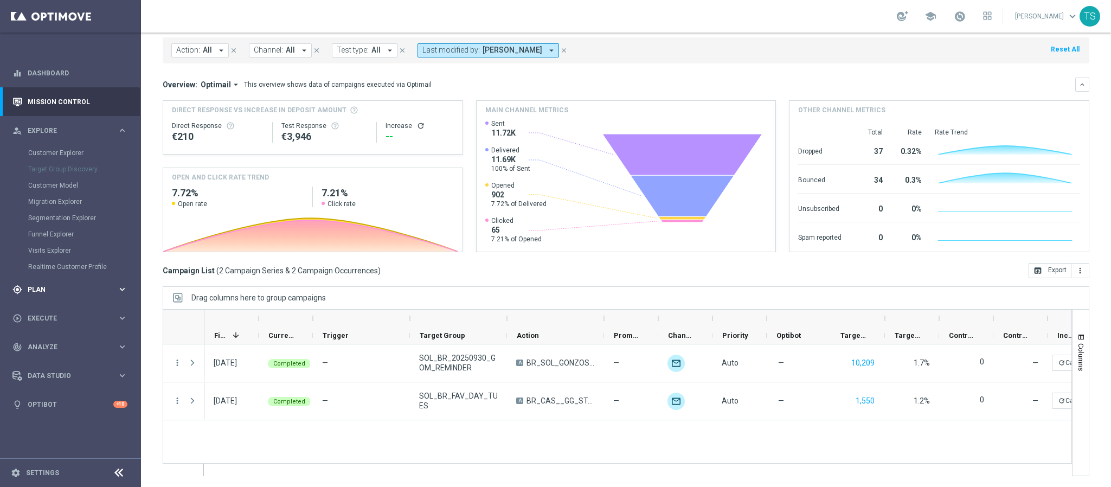
click at [59, 290] on span "Plan" at bounding box center [72, 289] width 89 height 7
click at [51, 183] on link "Target Groups" at bounding box center [70, 181] width 85 height 9
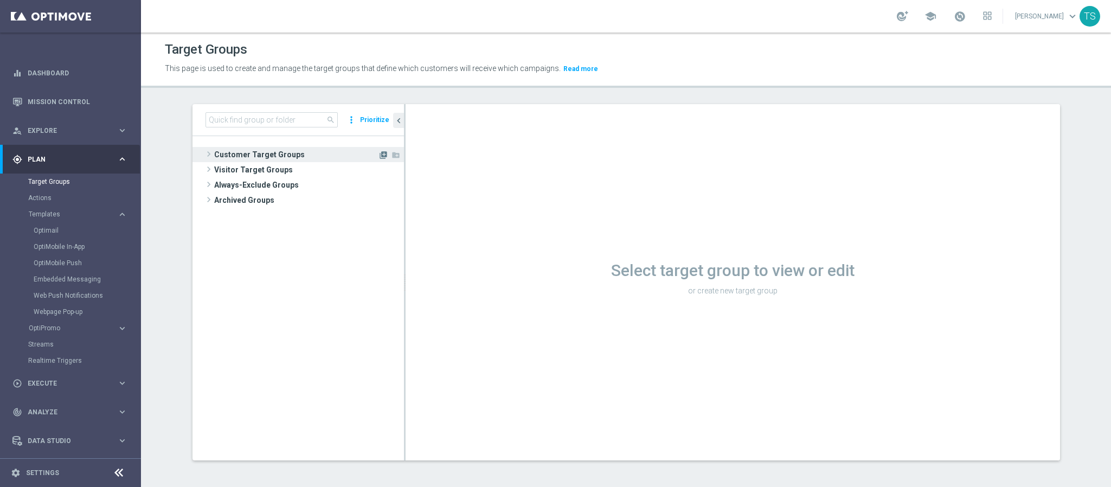
click at [379, 154] on icon "library_add" at bounding box center [383, 155] width 9 height 9
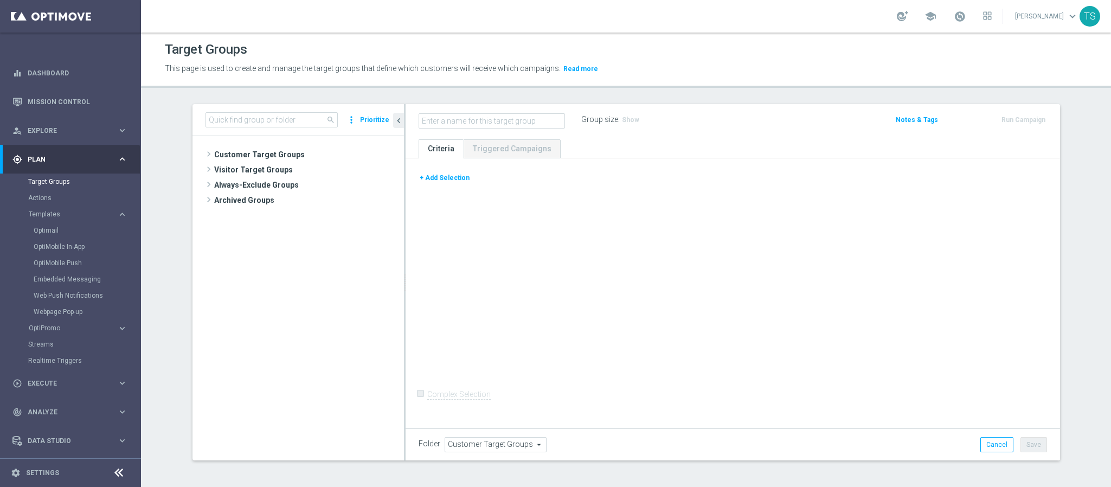
click at [448, 179] on button "+ Add Selection" at bounding box center [444, 178] width 52 height 12
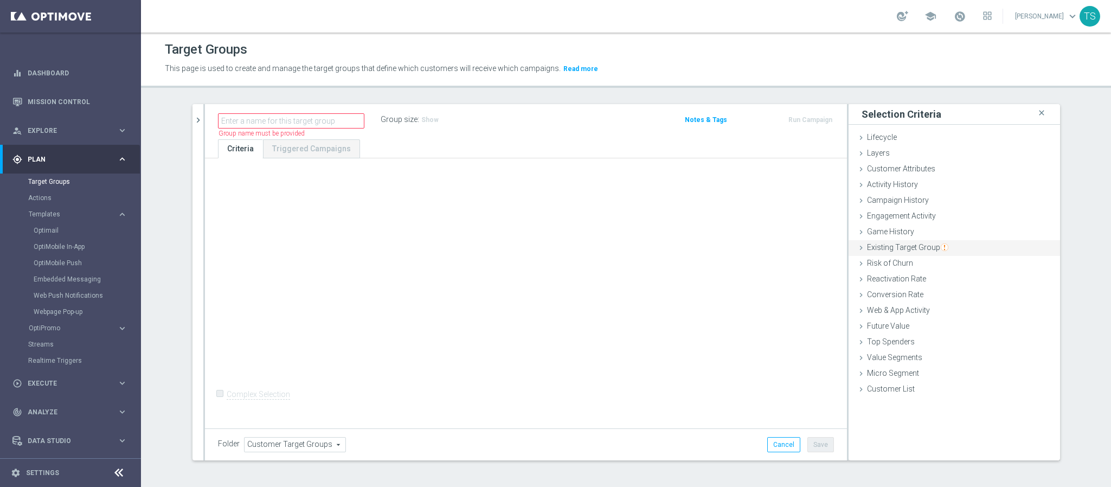
click at [906, 243] on span "Existing Target Group" at bounding box center [907, 247] width 81 height 9
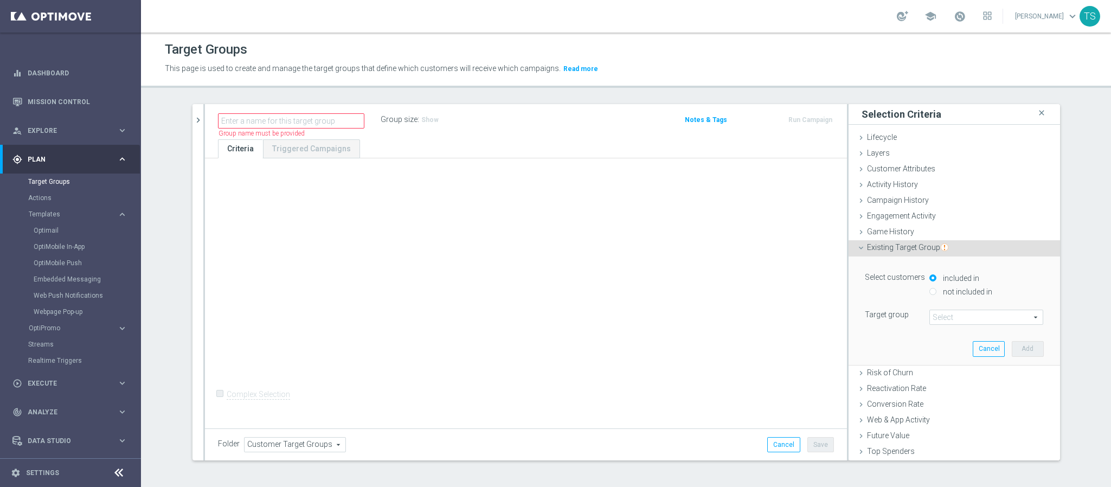
click at [961, 319] on span at bounding box center [986, 317] width 113 height 14
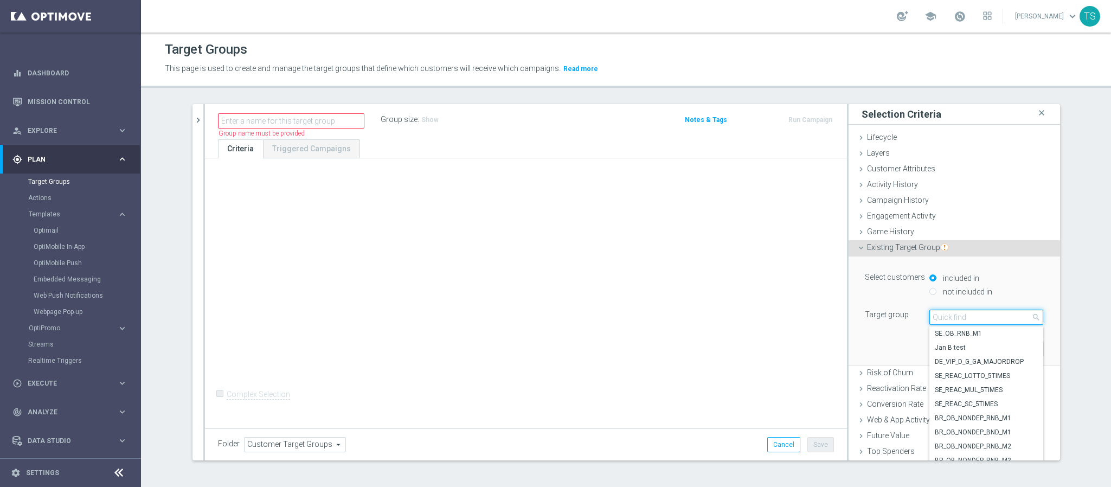
click at [954, 311] on input "search" at bounding box center [986, 317] width 114 height 15
type input "sol_br_"
click at [980, 370] on span "SOL_BR_ALL_DEPOSITOR" at bounding box center [986, 369] width 103 height 9
type input "SOL_BR_ALL_DEPOSITOR"
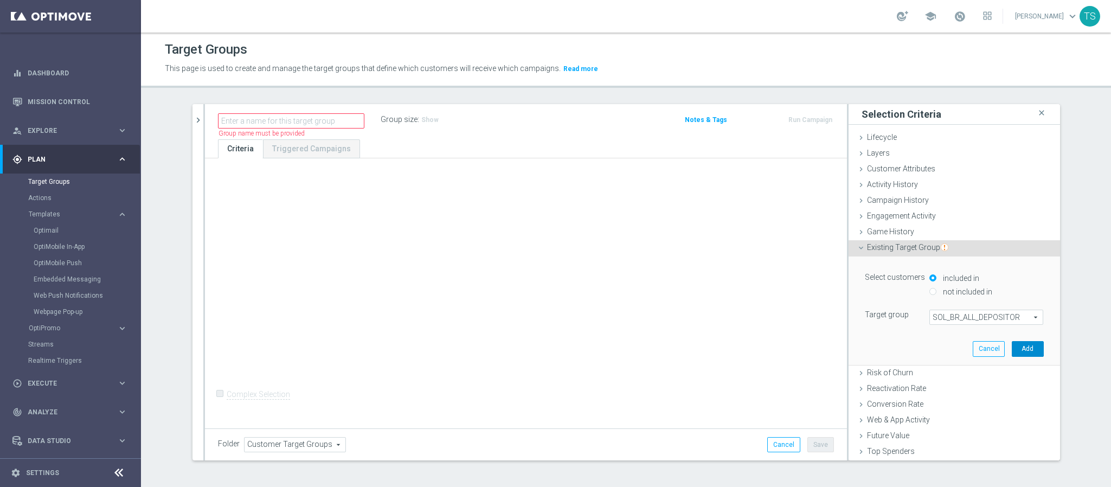
click at [1012, 345] on button "Add" at bounding box center [1028, 348] width 32 height 15
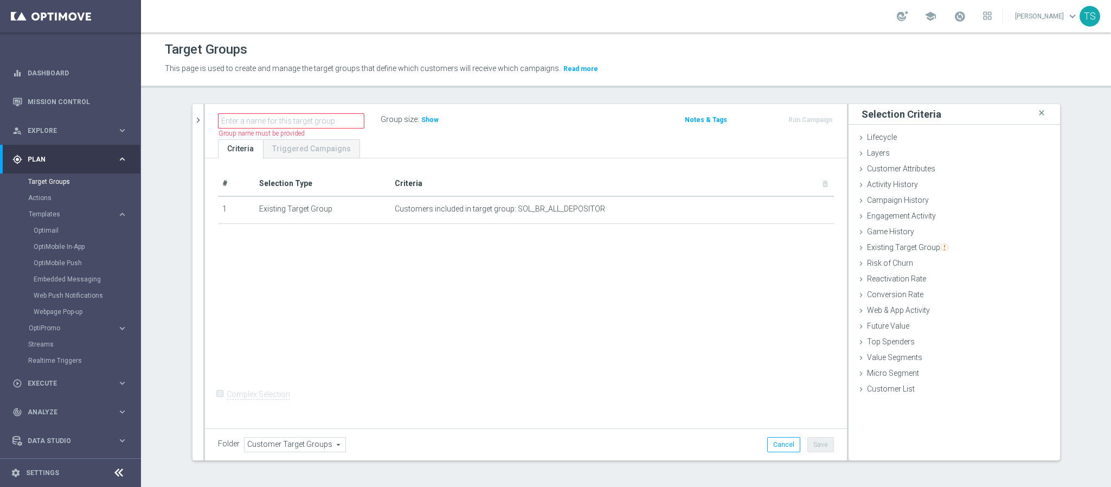
click at [277, 273] on div "# Selection Type Criteria delete_forever 1 Existing Target Group Customers incl…" at bounding box center [526, 291] width 642 height 267
click at [606, 149] on ul "Criteria Triggered Campaigns" at bounding box center [526, 148] width 642 height 19
click at [913, 220] on span "Engagement Activity" at bounding box center [901, 215] width 69 height 9
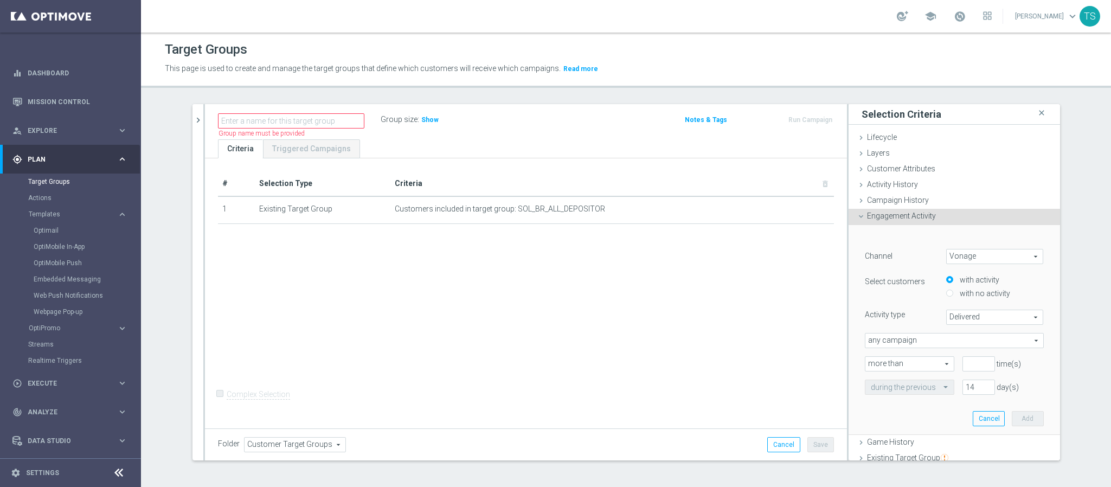
click at [997, 257] on span "Vonage" at bounding box center [994, 256] width 96 height 14
click at [973, 306] on label "Optimail" at bounding box center [994, 300] width 96 height 14
type input "Optimail"
click at [980, 324] on span "Bounced" at bounding box center [994, 317] width 96 height 14
click at [975, 346] on span "Clicked" at bounding box center [995, 347] width 86 height 9
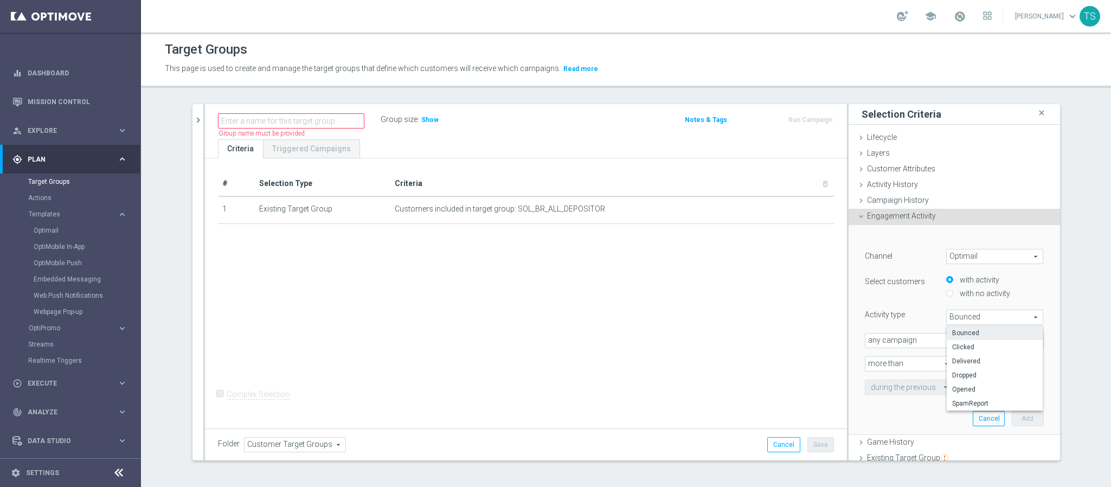
type input "Clicked"
click at [962, 363] on input "number" at bounding box center [978, 363] width 33 height 15
type input "1"
click at [1034, 379] on div "﻿ Channel Optimail Optimail arrow_drop_down search Select customers with activi…" at bounding box center [953, 330] width 211 height 210
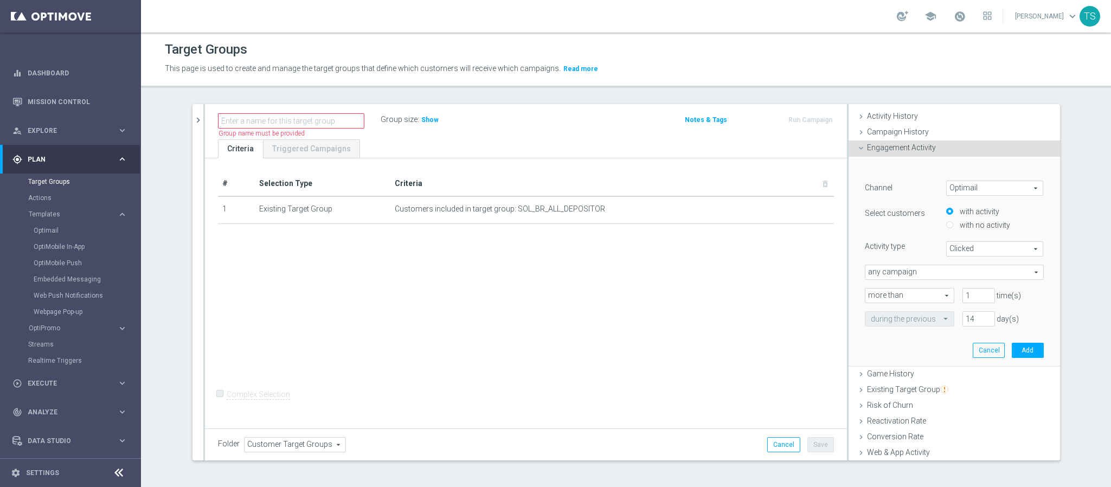
scroll to position [67, 0]
drag, startPoint x: 963, startPoint y: 318, endPoint x: 899, endPoint y: 324, distance: 63.8
click at [920, 323] on div "during the previous 14 day(s)" at bounding box center [953, 319] width 195 height 15
type input "120"
click at [1020, 357] on button "Add" at bounding box center [1028, 351] width 32 height 15
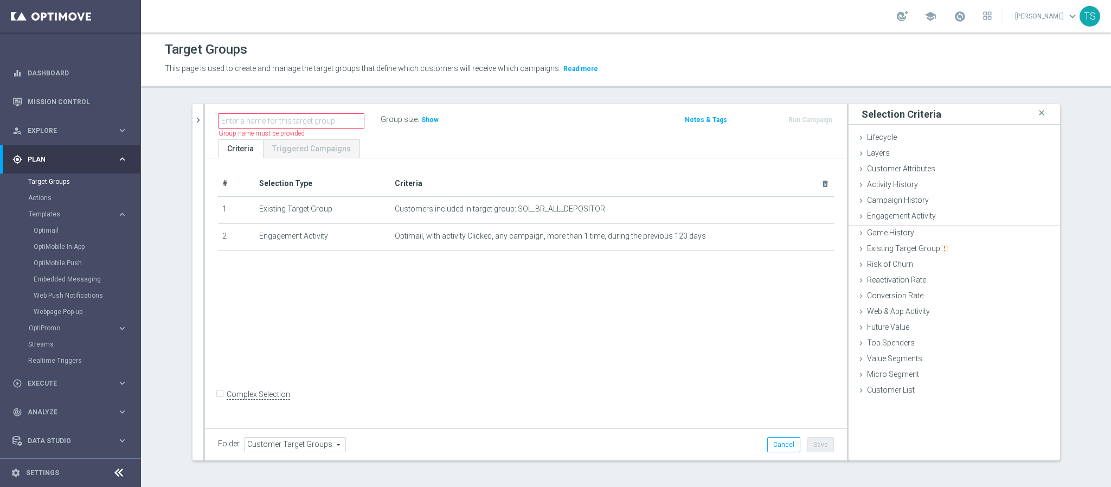
scroll to position [0, 0]
click at [421, 117] on span "Show" at bounding box center [429, 120] width 17 height 8
click at [794, 236] on icon "mode_edit" at bounding box center [798, 235] width 9 height 9
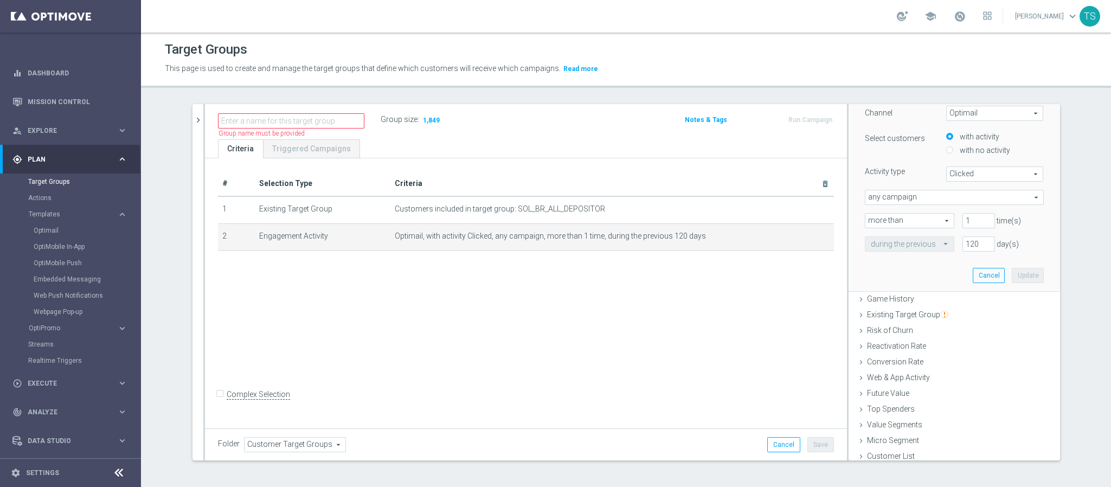
scroll to position [149, 0]
drag, startPoint x: 950, startPoint y: 215, endPoint x: 926, endPoint y: 218, distance: 24.6
click at [928, 218] on div "more than more than arrow_drop_down search 1 time(s)" at bounding box center [953, 215] width 195 height 15
type input "0"
click at [1012, 264] on button "Update" at bounding box center [1028, 270] width 32 height 15
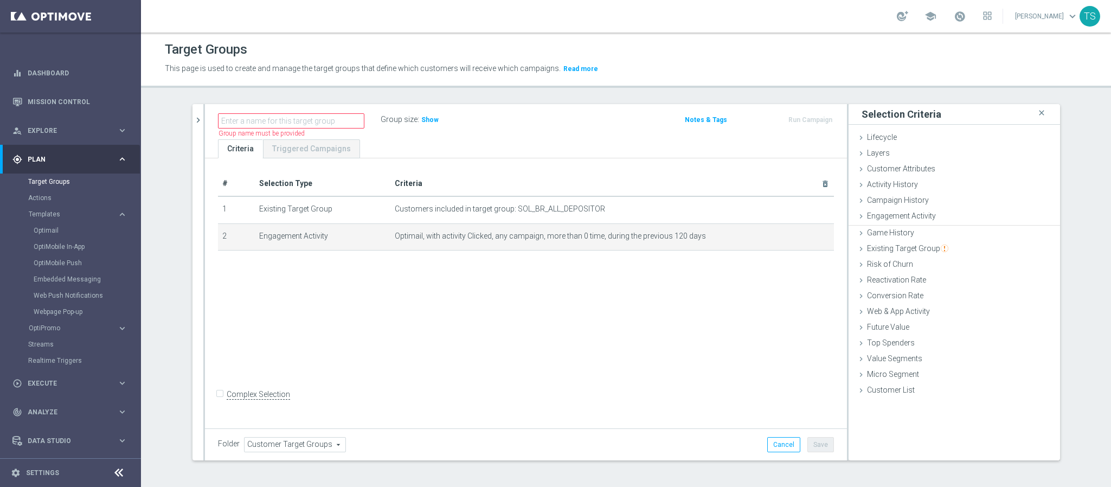
scroll to position [0, 0]
click at [421, 119] on span "Show" at bounding box center [429, 120] width 17 height 8
drag, startPoint x: 792, startPoint y: 237, endPoint x: 823, endPoint y: 250, distance: 34.0
click at [0, 0] on icon "mode_edit" at bounding box center [0, 0] width 0 height 0
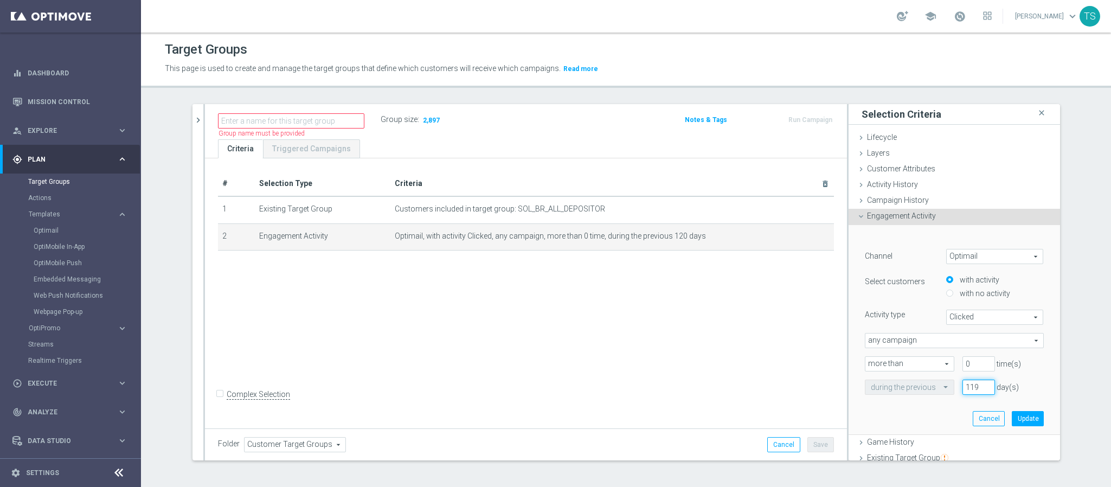
drag, startPoint x: 941, startPoint y: 390, endPoint x: 901, endPoint y: 395, distance: 39.3
click at [962, 390] on input "119" at bounding box center [978, 386] width 33 height 15
click at [962, 384] on input "119" at bounding box center [978, 386] width 33 height 15
type input "365"
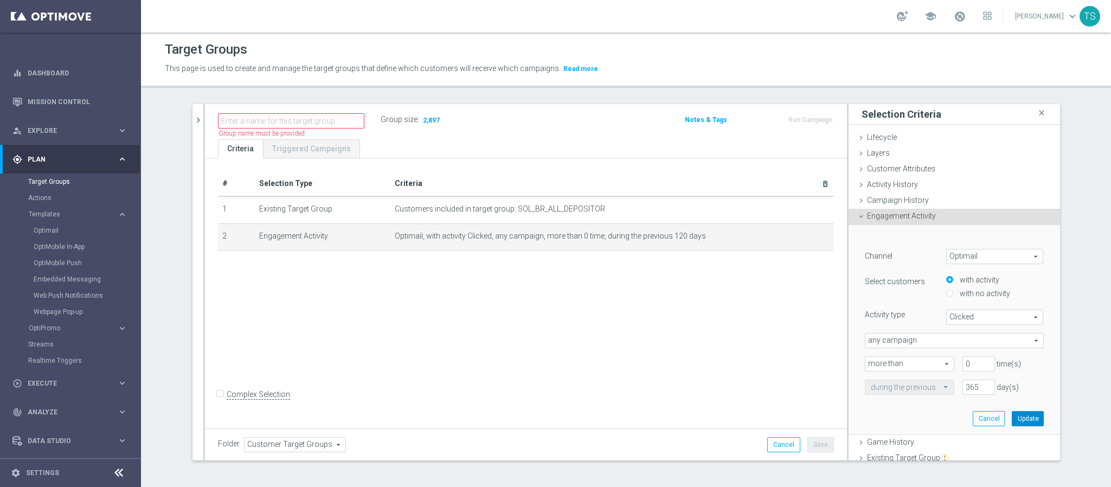
click at [1015, 416] on button "Update" at bounding box center [1028, 418] width 32 height 15
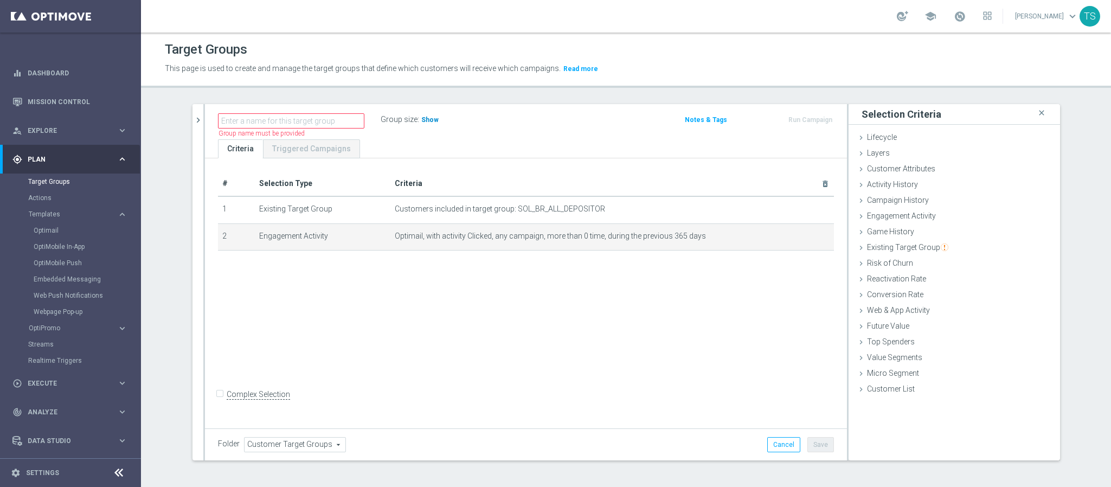
click at [421, 119] on span "Show" at bounding box center [429, 120] width 17 height 8
click at [564, 319] on div "# Selection Type Criteria delete_forever 1 Existing Target Group Customers incl…" at bounding box center [526, 291] width 642 height 267
click at [808, 240] on icon "delete_forever" at bounding box center [811, 235] width 9 height 9
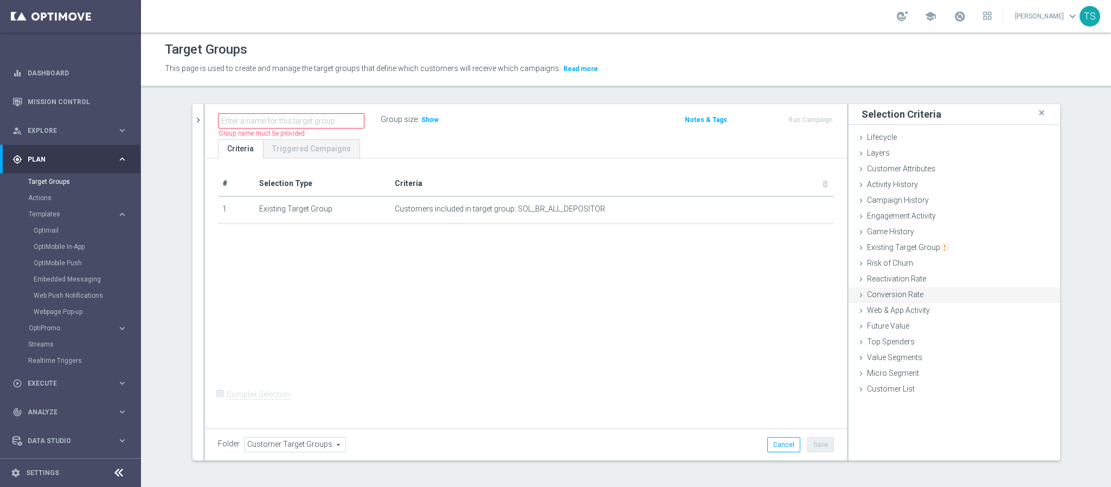
click at [923, 293] on div "Conversion Rate done" at bounding box center [953, 295] width 211 height 16
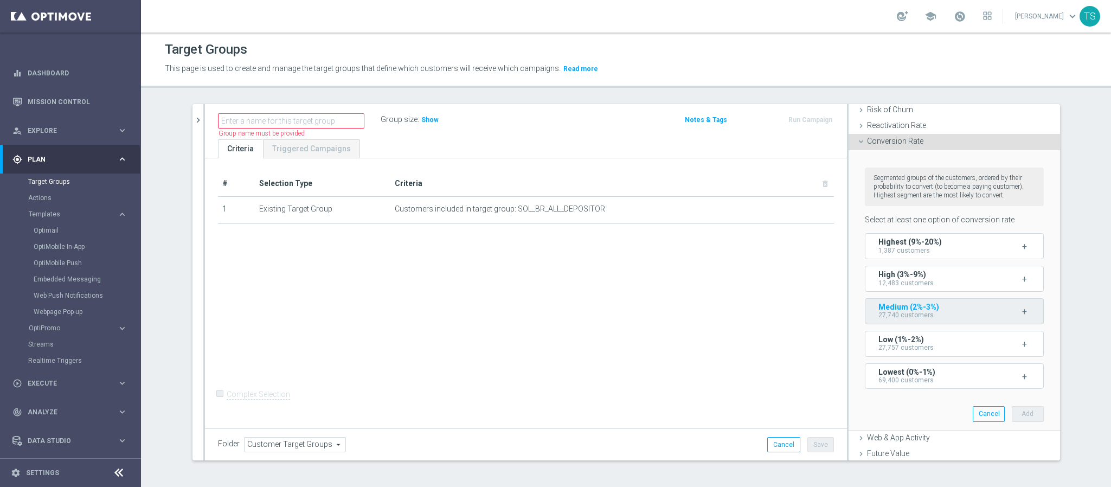
scroll to position [150, 0]
click at [1022, 320] on span "+" at bounding box center [1024, 315] width 5 height 10
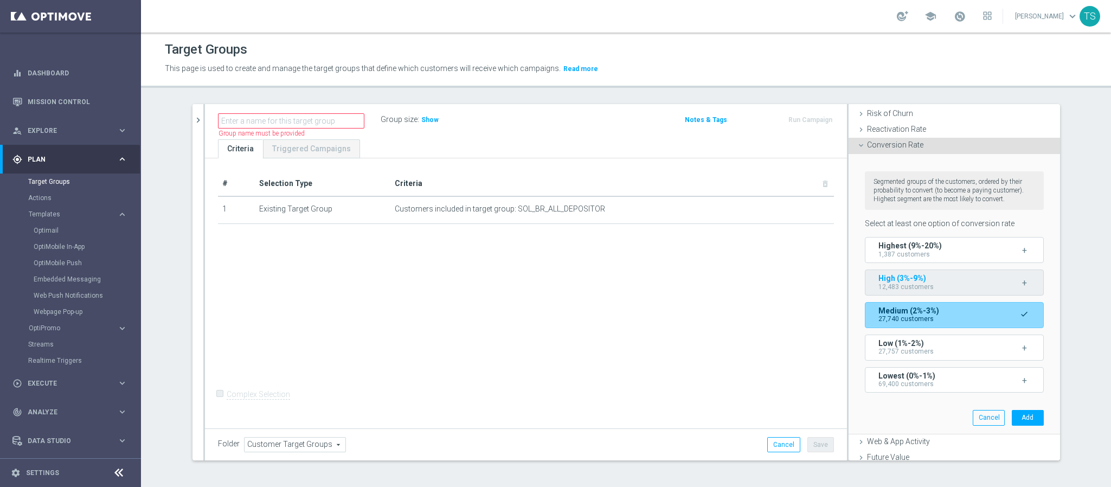
click at [1011, 287] on div "+" at bounding box center [1024, 282] width 27 height 10
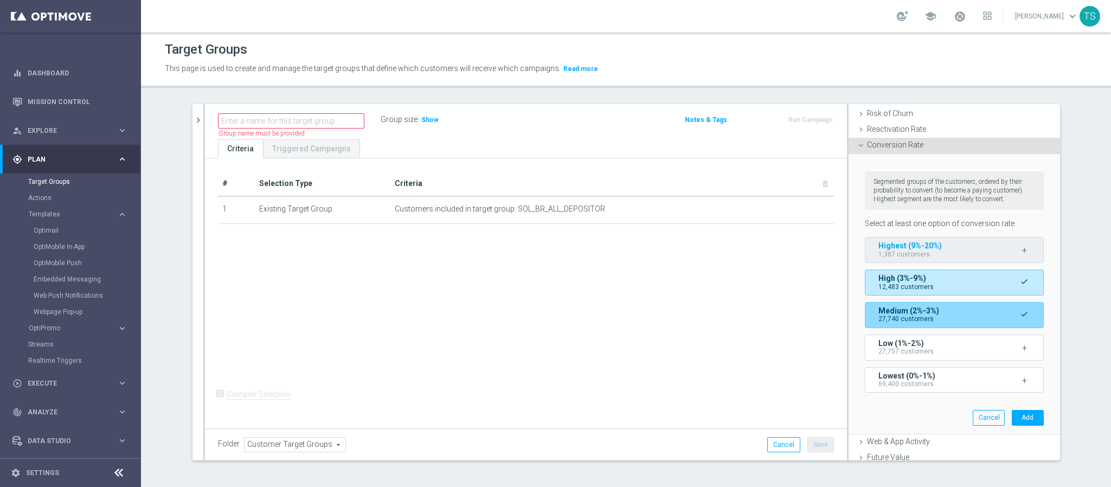
click at [1011, 254] on div "+" at bounding box center [1024, 249] width 27 height 10
click at [1012, 425] on button "Add" at bounding box center [1028, 417] width 32 height 15
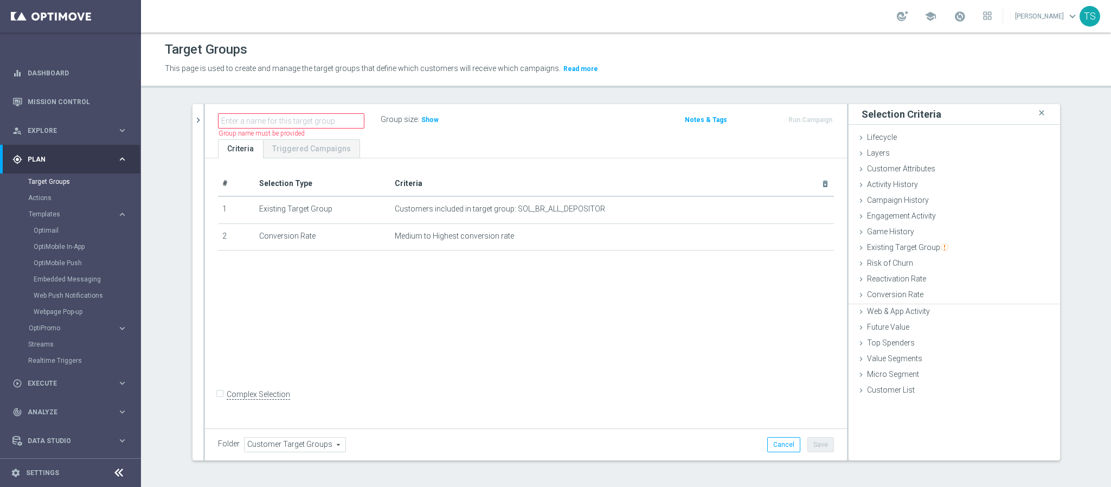
scroll to position [0, 0]
click at [425, 120] on span "Show" at bounding box center [429, 120] width 17 height 8
click at [883, 136] on span "Lifecycle" at bounding box center [882, 137] width 30 height 9
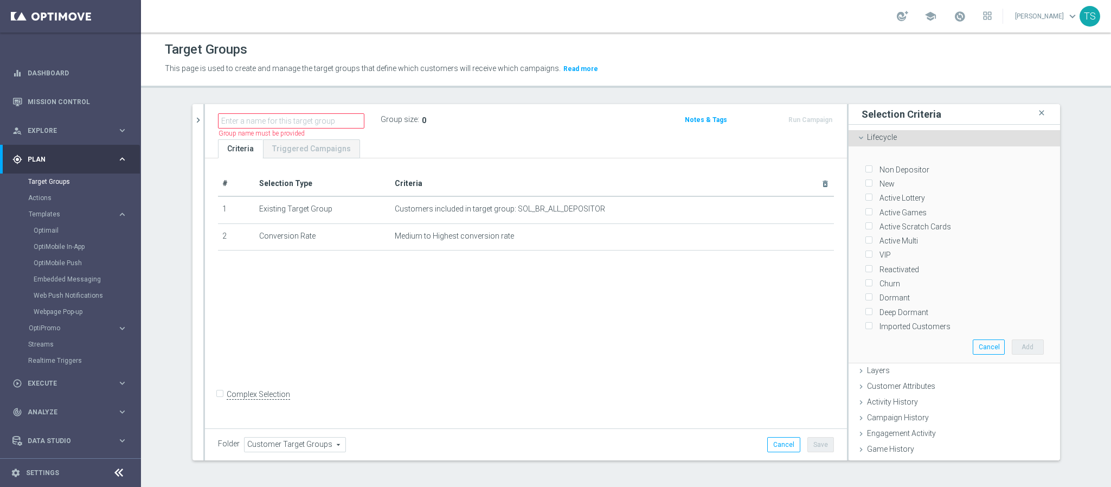
click at [612, 320] on div "# Selection Type Criteria delete_forever 1 Existing Target Group Customers incl…" at bounding box center [526, 291] width 642 height 267
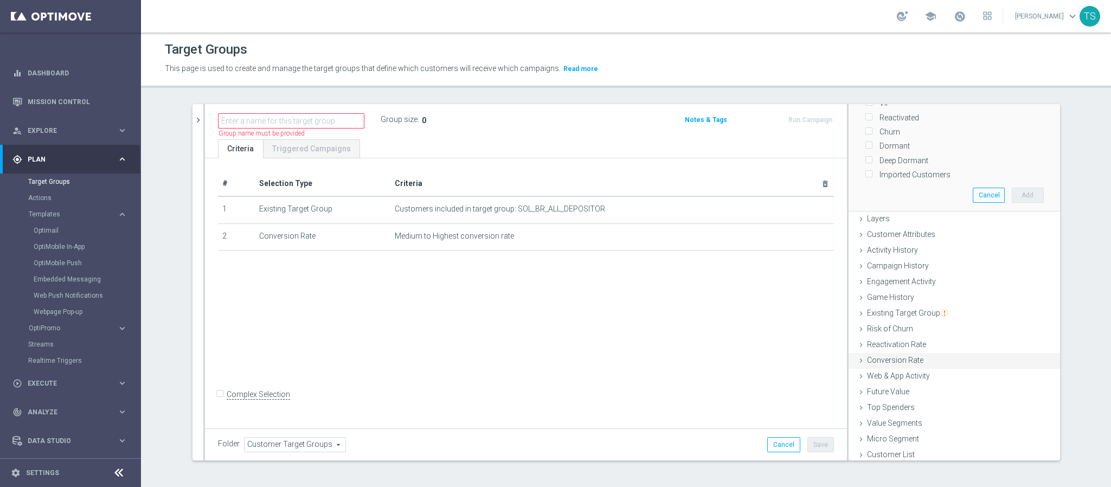
click at [911, 356] on span "Conversion Rate" at bounding box center [895, 360] width 56 height 9
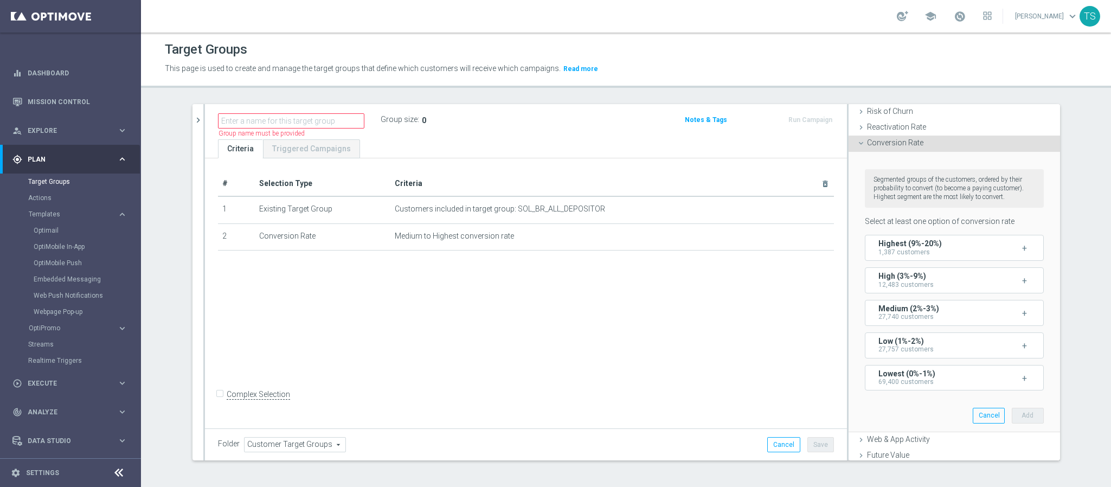
scroll to position [231, 0]
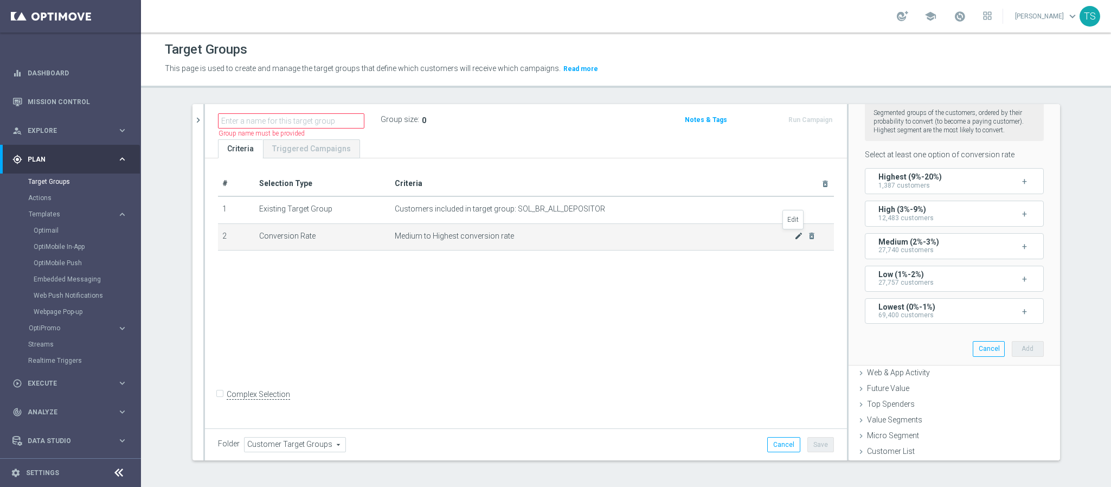
click at [794, 238] on icon "mode_edit" at bounding box center [798, 235] width 9 height 9
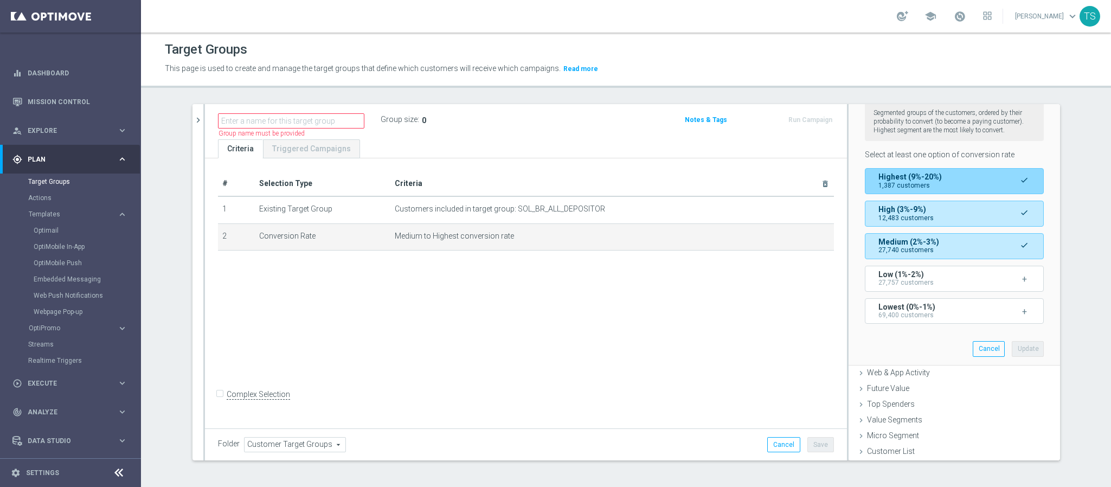
click at [1020, 176] on span "done" at bounding box center [1024, 180] width 9 height 9
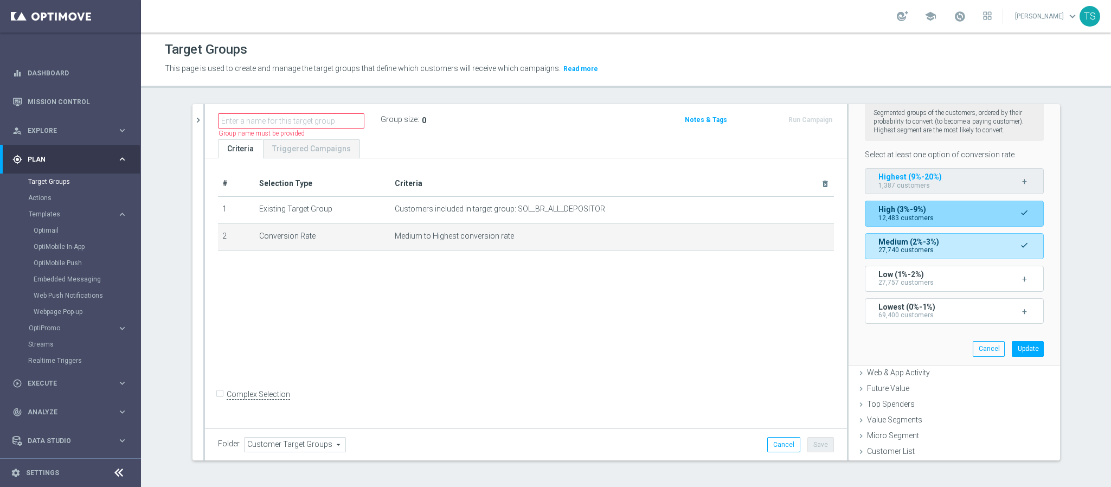
click at [1020, 208] on span "done" at bounding box center [1024, 212] width 9 height 9
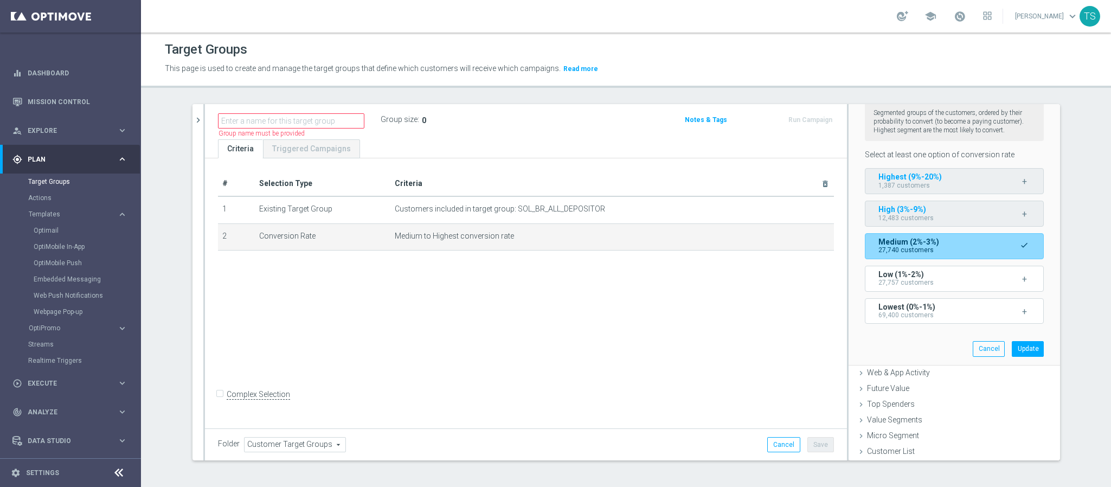
click at [1011, 241] on div "done" at bounding box center [1024, 245] width 27 height 9
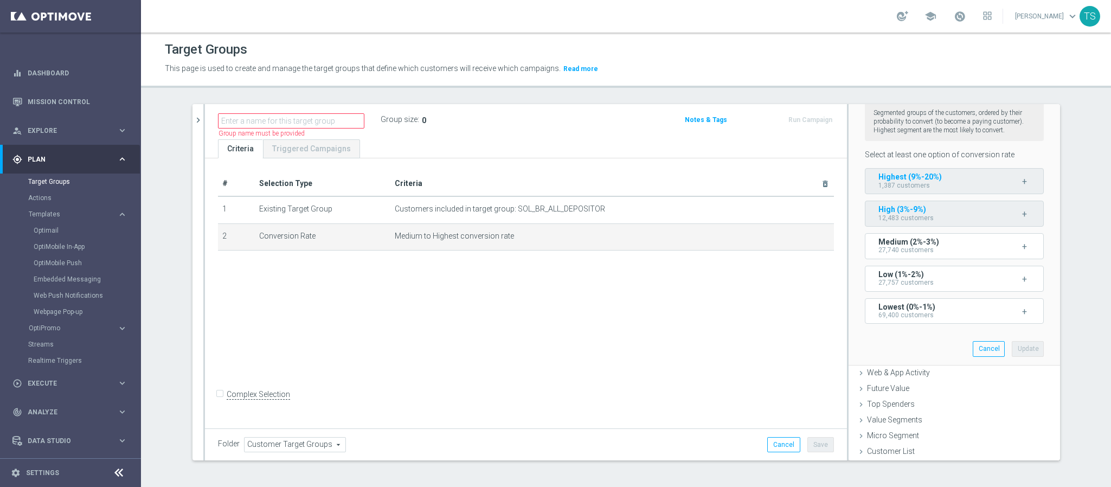
click at [1022, 210] on span "+" at bounding box center [1024, 214] width 5 height 10
click at [1011, 177] on div "+" at bounding box center [1024, 181] width 27 height 10
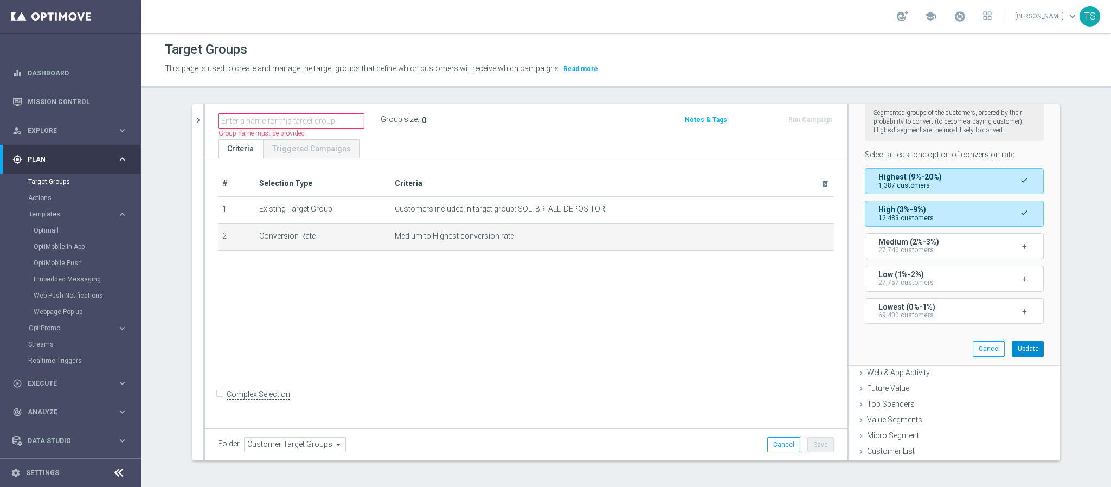
click at [1012, 345] on button "Update" at bounding box center [1028, 348] width 32 height 15
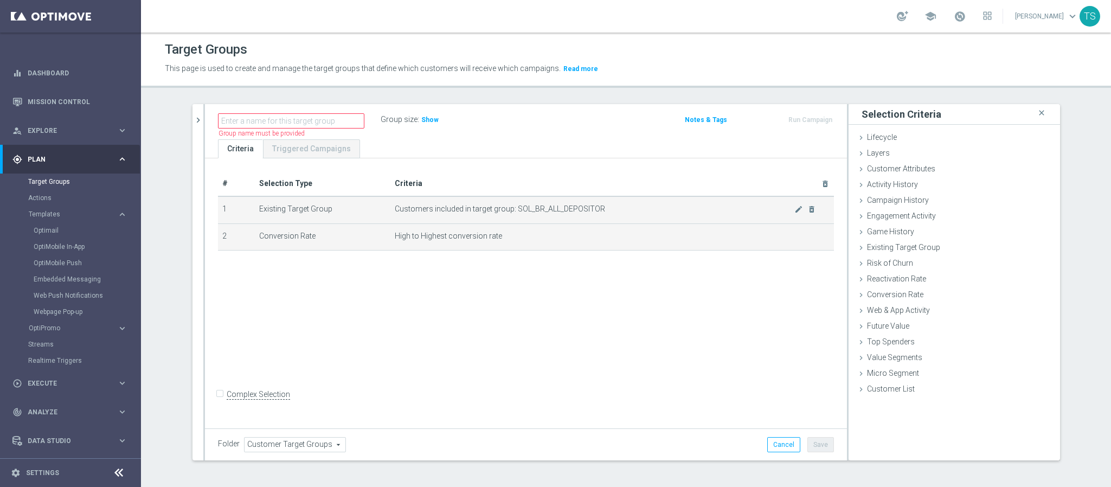
scroll to position [0, 0]
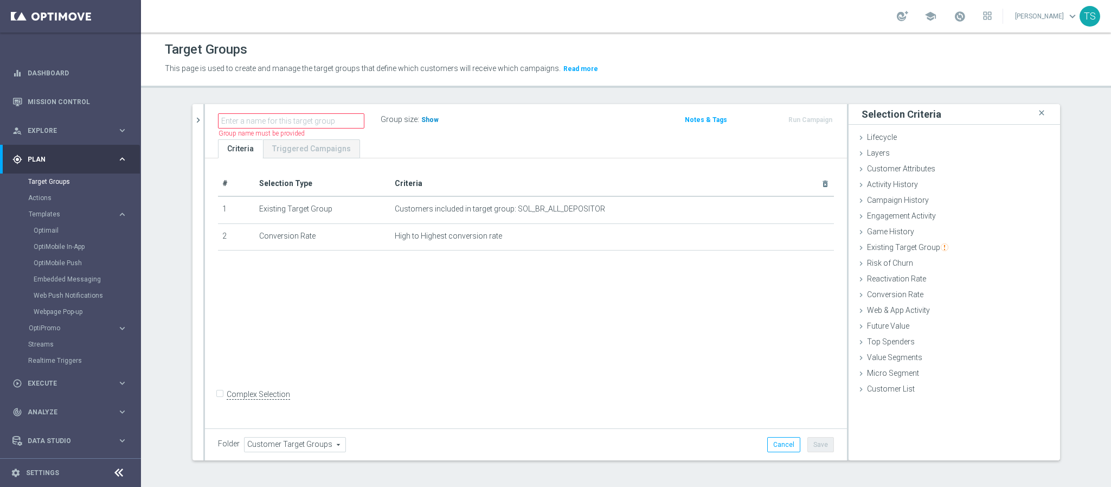
click at [421, 116] on span "Show" at bounding box center [429, 120] width 17 height 8
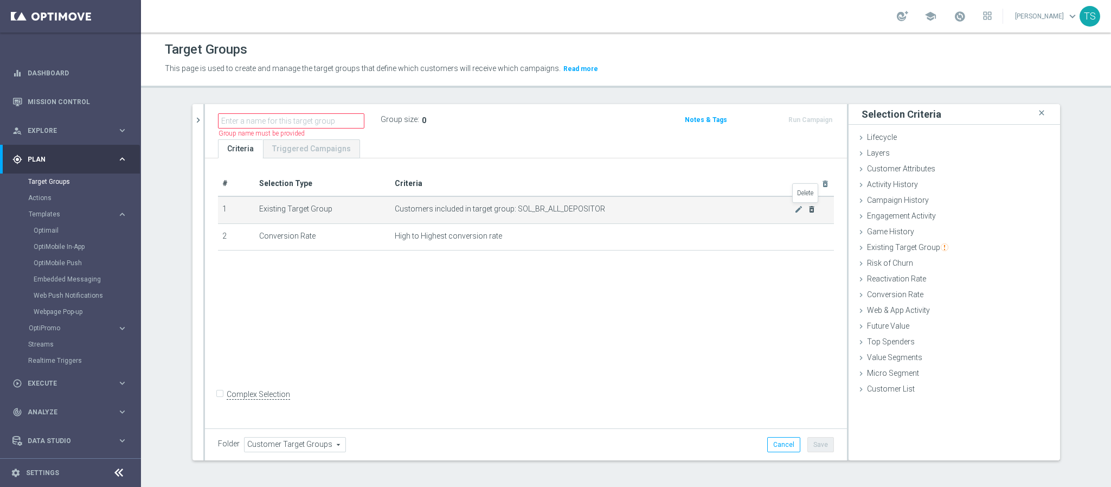
click at [808, 205] on icon "delete_forever" at bounding box center [811, 209] width 9 height 9
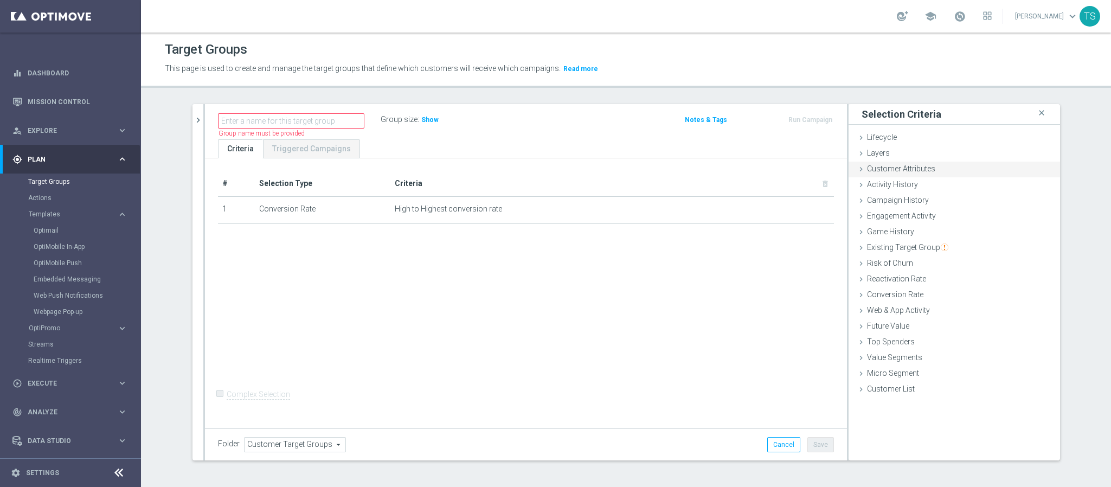
click at [929, 166] on div "Customer Attributes done" at bounding box center [953, 170] width 211 height 16
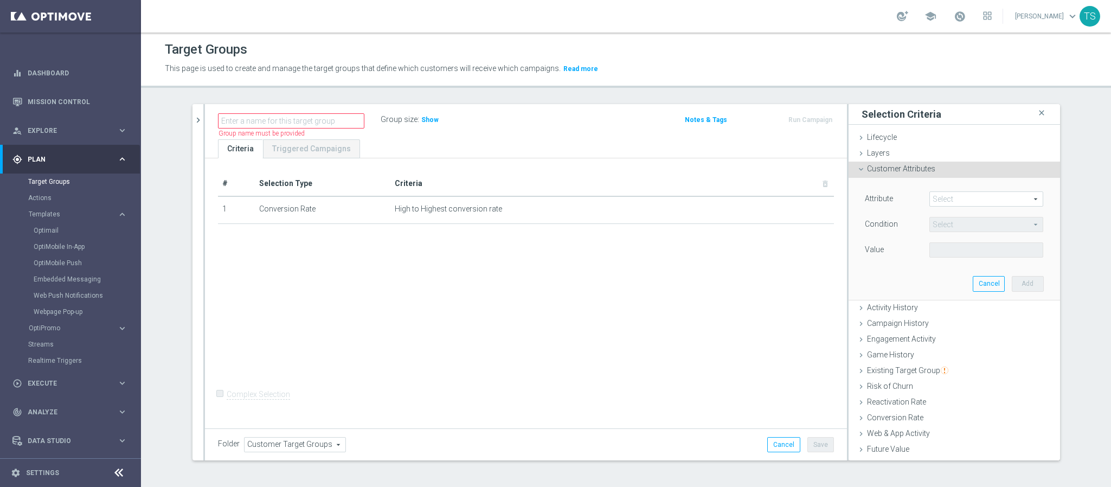
click at [951, 195] on span at bounding box center [986, 199] width 113 height 14
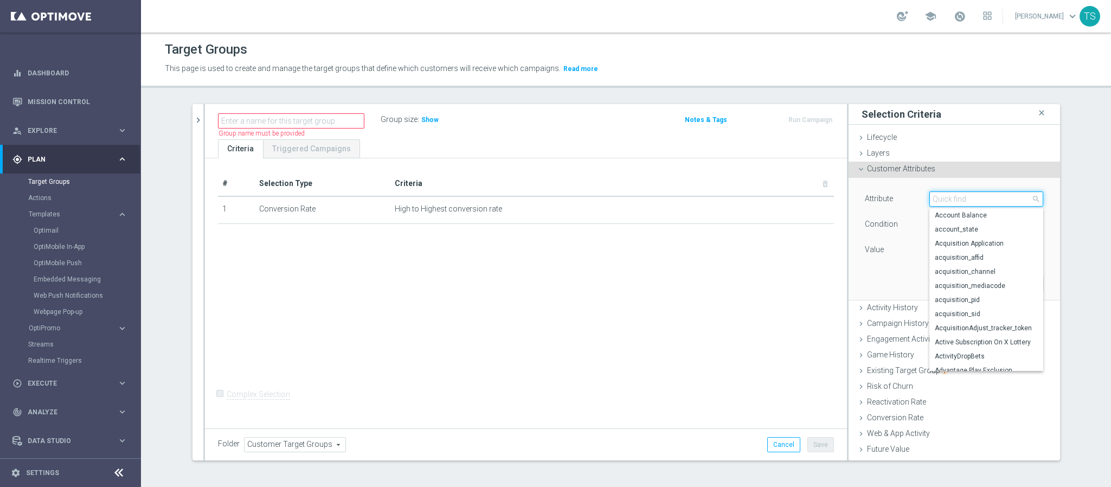
click at [953, 205] on input "search" at bounding box center [986, 198] width 114 height 15
type input "terr"
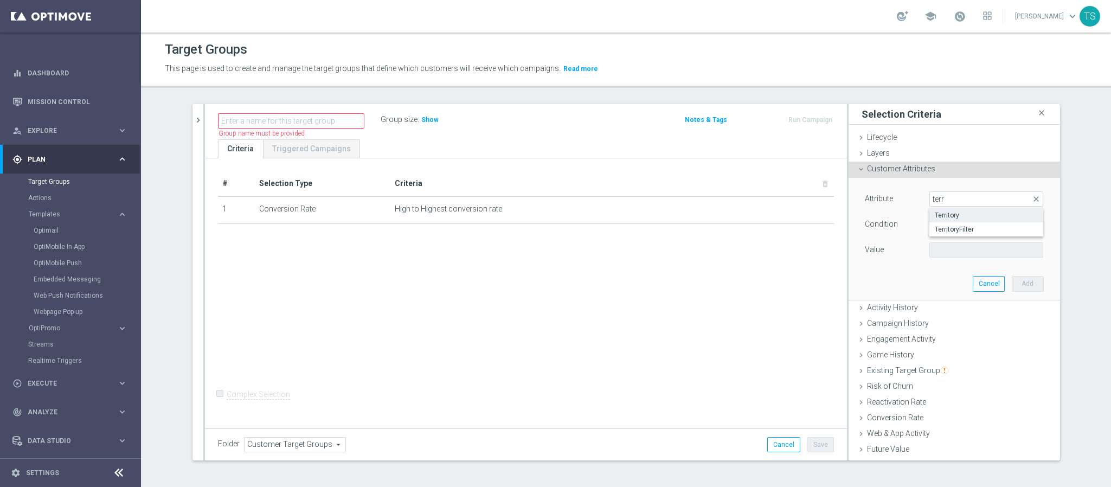
click at [960, 216] on span "Territory" at bounding box center [986, 215] width 103 height 9
type input "Territory"
type input "Equals"
click at [962, 252] on span at bounding box center [986, 250] width 113 height 14
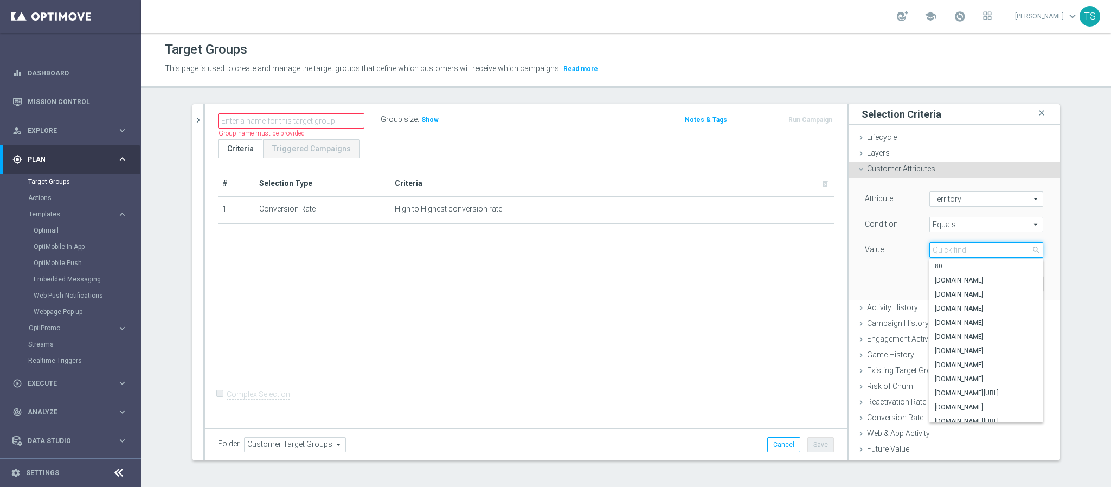
click at [994, 252] on input "search" at bounding box center [986, 249] width 114 height 15
type input "sorte"
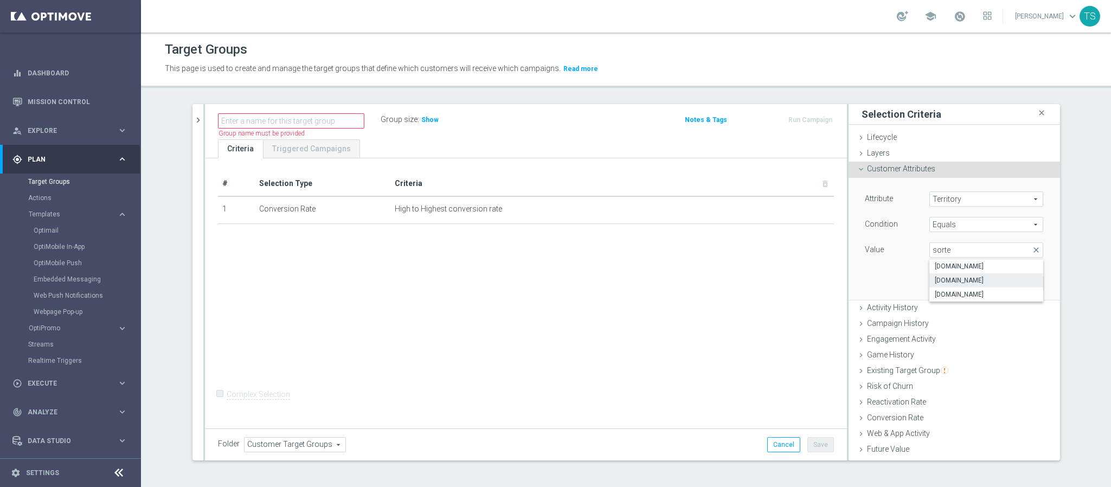
click at [999, 280] on span "[DOMAIN_NAME]" at bounding box center [986, 280] width 103 height 9
type input "[DOMAIN_NAME]"
click at [1012, 280] on button "Add" at bounding box center [1028, 283] width 32 height 15
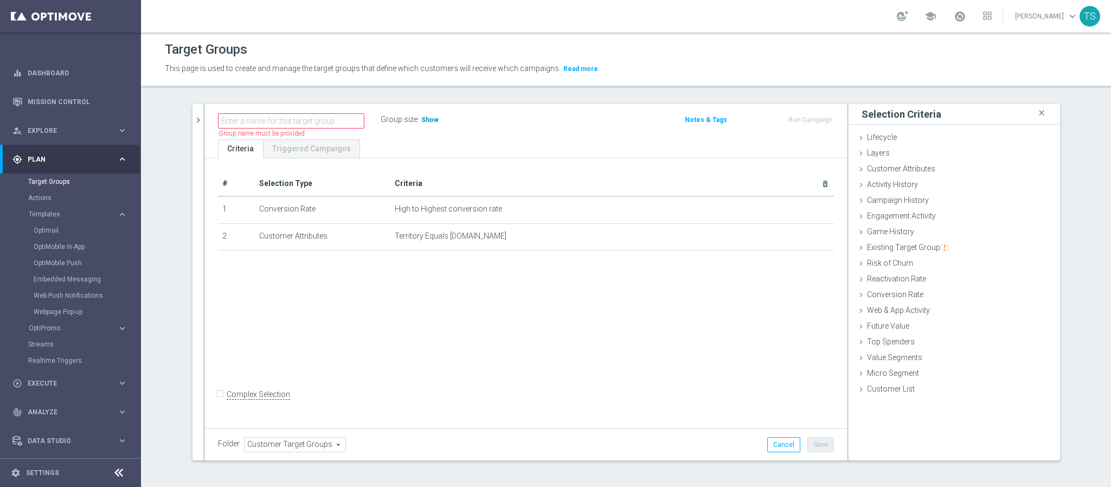
click at [426, 122] on span "Show" at bounding box center [429, 120] width 17 height 8
drag, startPoint x: 893, startPoint y: 168, endPoint x: 912, endPoint y: 183, distance: 24.0
click at [894, 168] on span "Customer Attributes" at bounding box center [901, 168] width 68 height 9
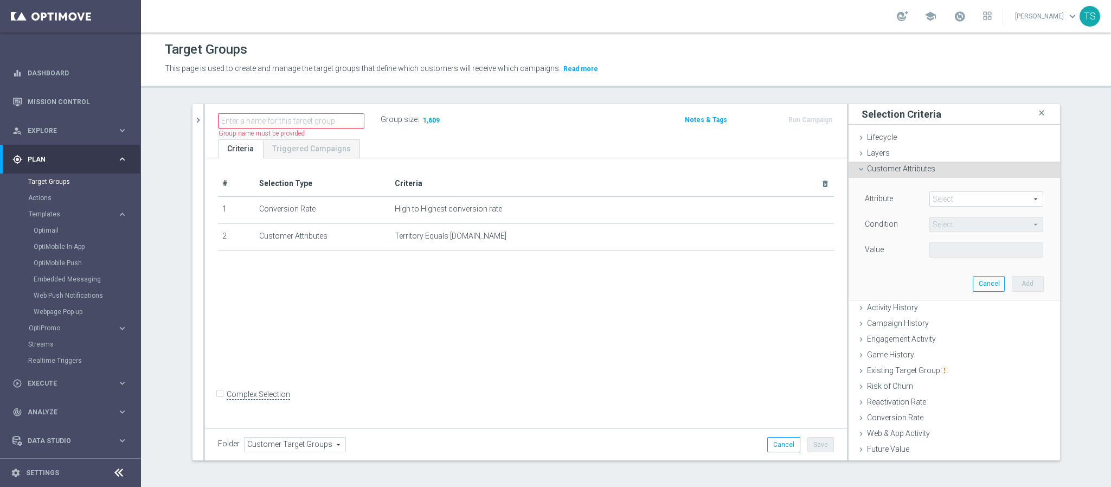
click at [962, 194] on span at bounding box center [986, 199] width 113 height 14
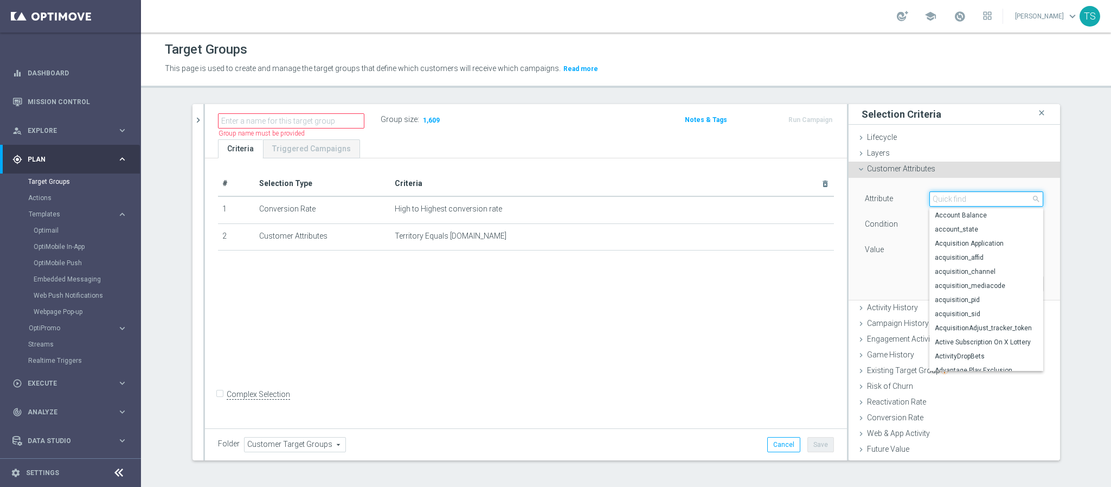
click at [955, 194] on input "search" at bounding box center [986, 198] width 114 height 15
drag, startPoint x: 983, startPoint y: 197, endPoint x: 763, endPoint y: 176, distance: 221.2
click at [797, 185] on as-split "search more_vert Prioritize Customer Target Groups library_add create_new_folder" at bounding box center [625, 282] width 867 height 356
type input "deposit"
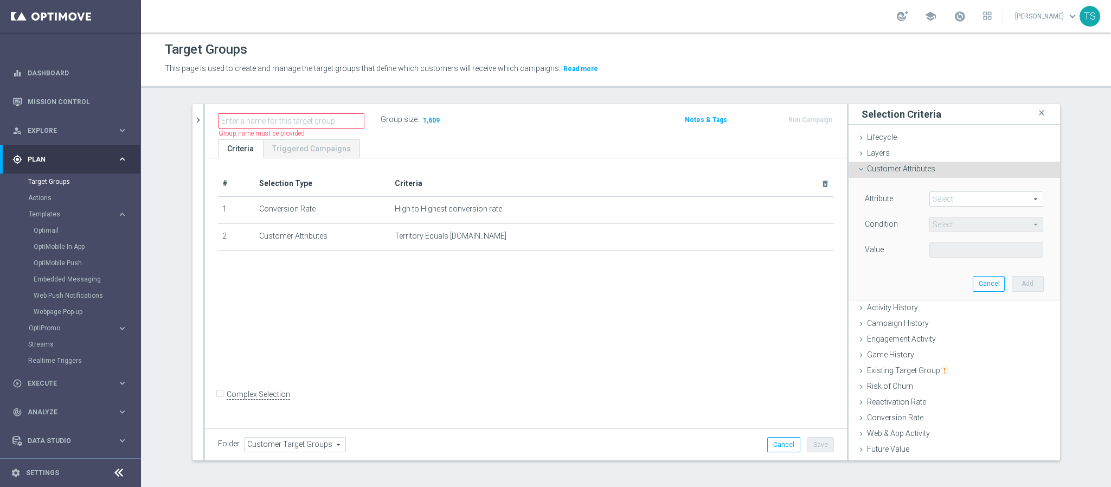
click at [956, 198] on span at bounding box center [986, 199] width 113 height 14
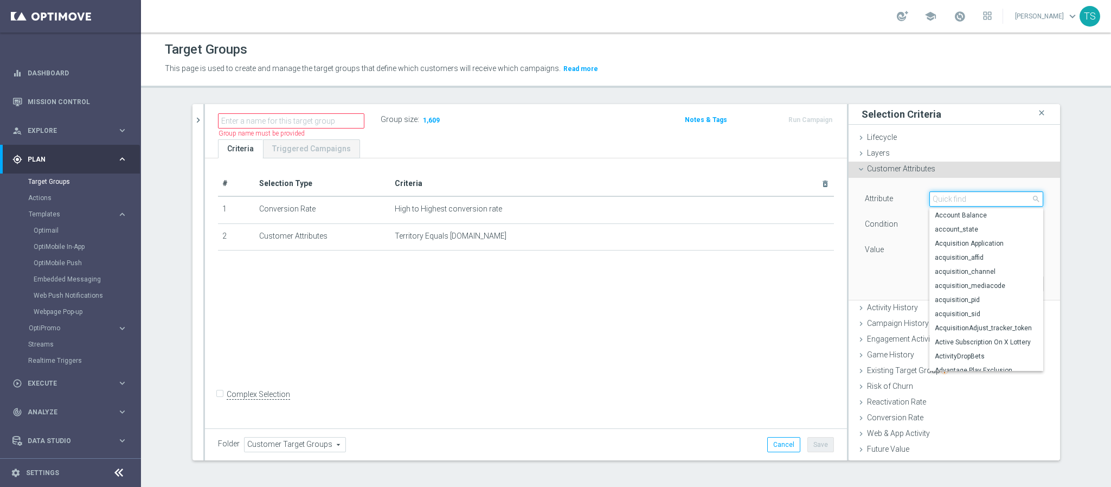
click at [950, 202] on input "search" at bounding box center [986, 198] width 114 height 15
type input "lifetime"
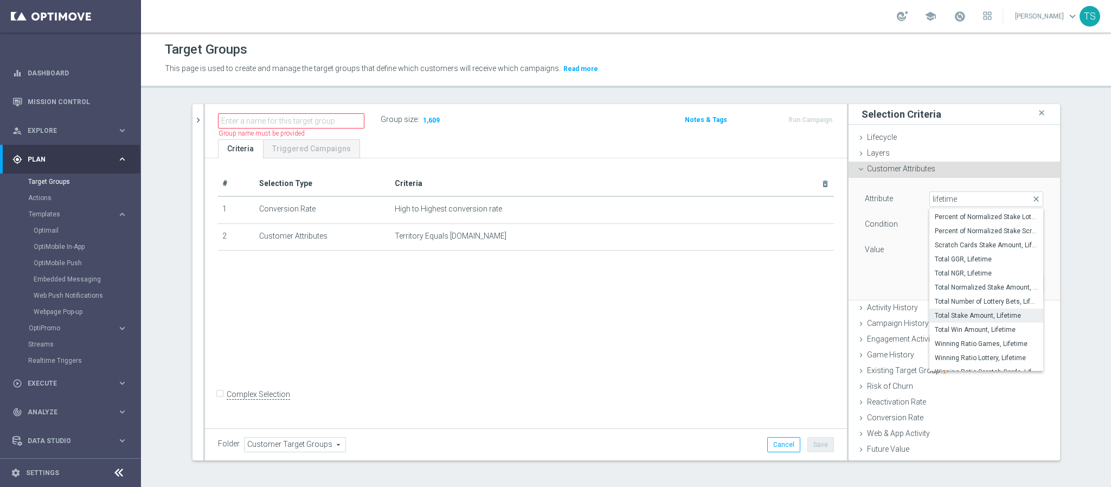
click at [976, 319] on span "Total Stake Amount, Lifetime" at bounding box center [986, 315] width 103 height 9
type input "Total Stake Amount, Lifetime"
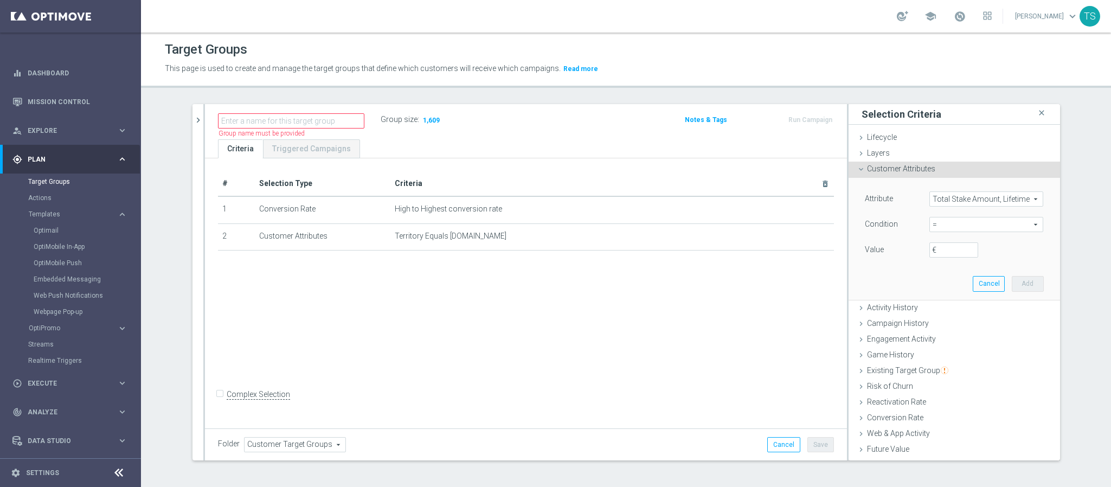
click at [942, 228] on span "=" at bounding box center [986, 224] width 113 height 14
click at [952, 294] on span ">" at bounding box center [986, 297] width 103 height 9
type input ">"
click at [940, 249] on input "€" at bounding box center [953, 249] width 49 height 15
type input "0"
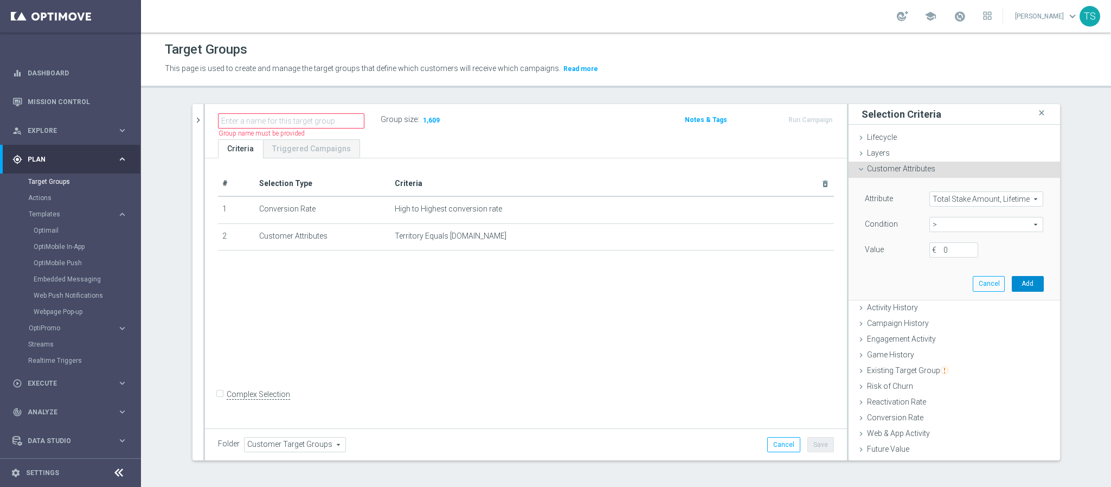
click at [1012, 283] on button "Add" at bounding box center [1028, 283] width 32 height 15
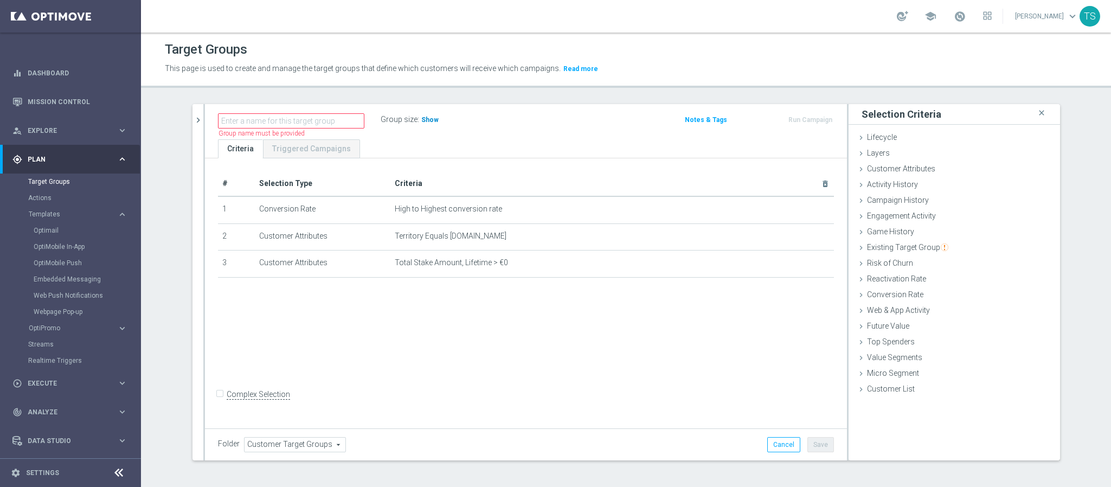
click at [423, 116] on span "Show" at bounding box center [429, 120] width 17 height 8
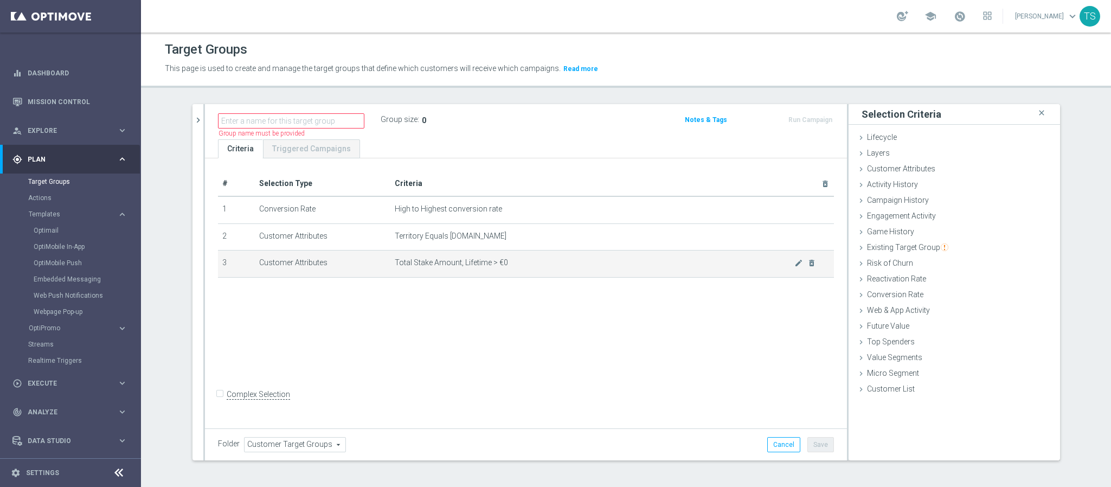
click at [585, 267] on td "Total Stake Amount, Lifetime > €0 mode_edit delete_forever" at bounding box center [611, 263] width 443 height 27
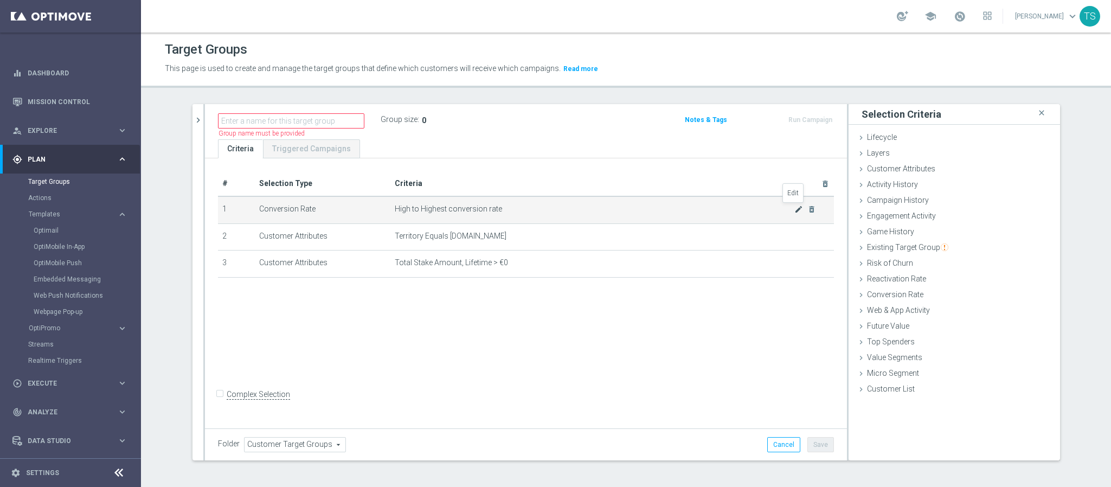
click at [794, 212] on icon "mode_edit" at bounding box center [798, 209] width 9 height 9
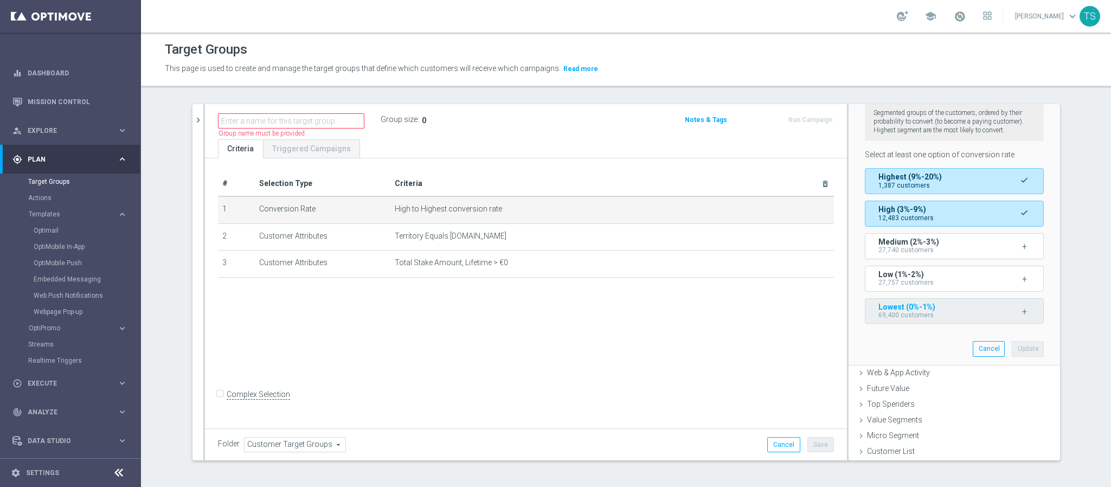
scroll to position [231, 0]
click at [922, 246] on span "27,740 customers" at bounding box center [905, 250] width 55 height 8
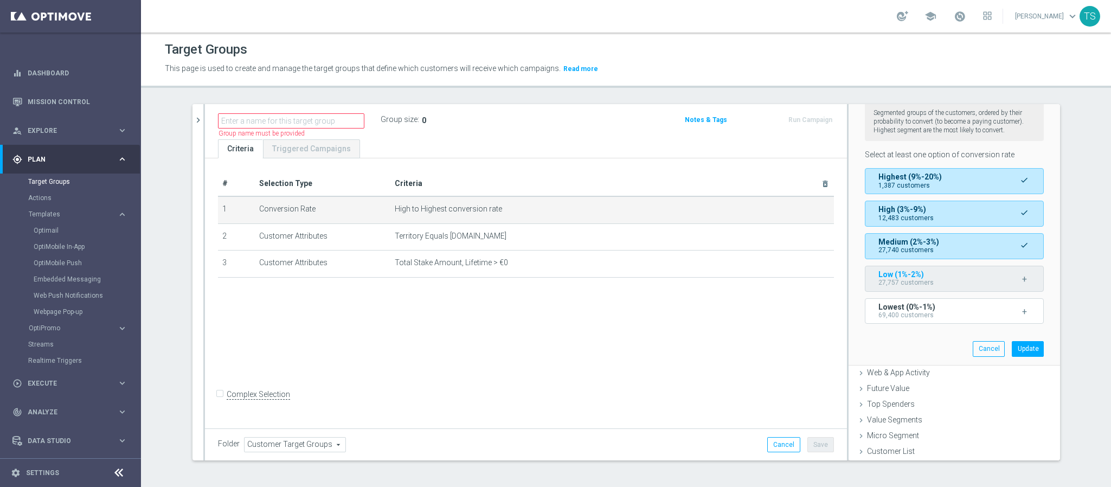
click at [921, 272] on div "Low (1%-2%) 27,757 customers" at bounding box center [931, 278] width 106 height 16
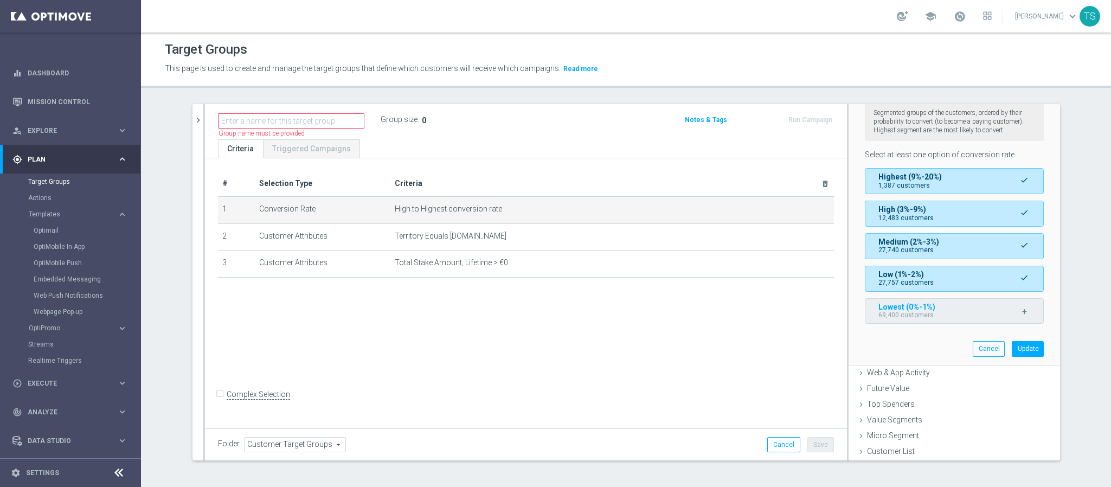
click at [925, 304] on span "Lowest (0%-1%)" at bounding box center [906, 306] width 57 height 9
click at [1012, 350] on button "Update" at bounding box center [1028, 348] width 32 height 15
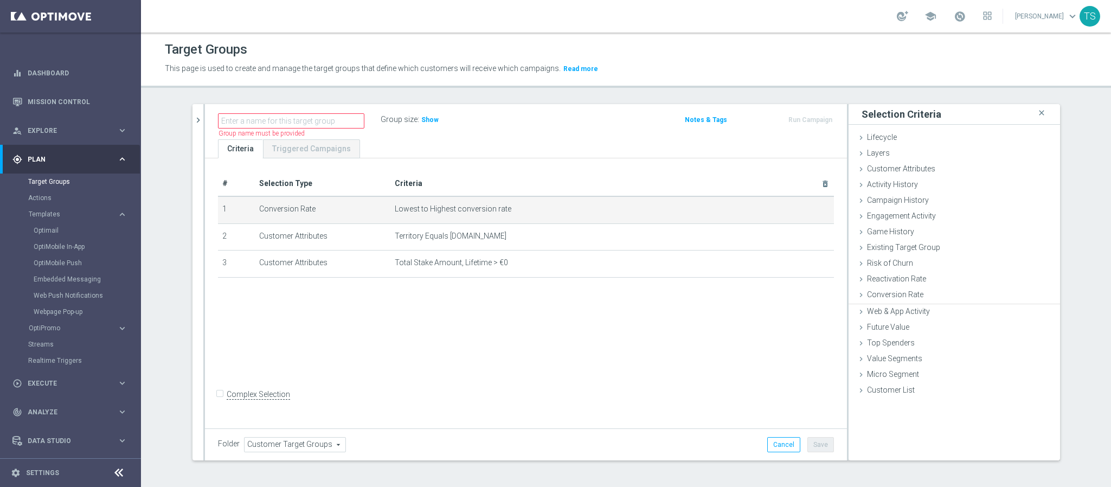
scroll to position [0, 0]
click at [425, 121] on span "Show" at bounding box center [429, 120] width 17 height 8
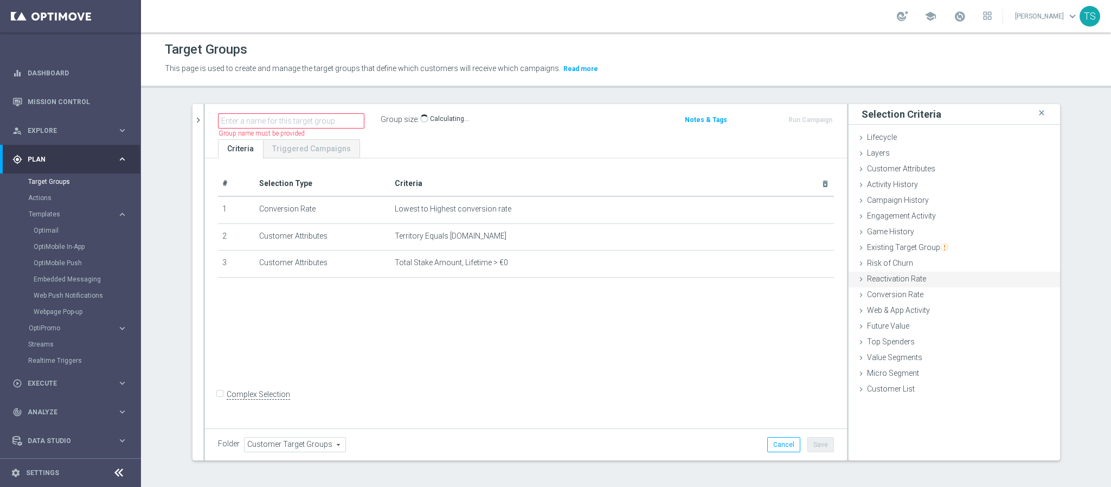
click at [913, 280] on span "Reactivation Rate" at bounding box center [896, 278] width 59 height 9
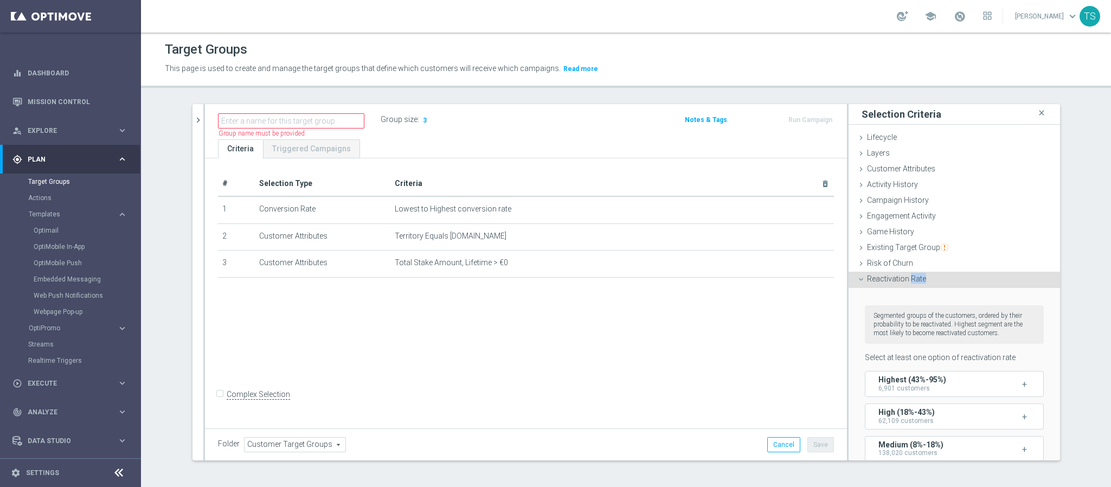
scroll to position [163, 0]
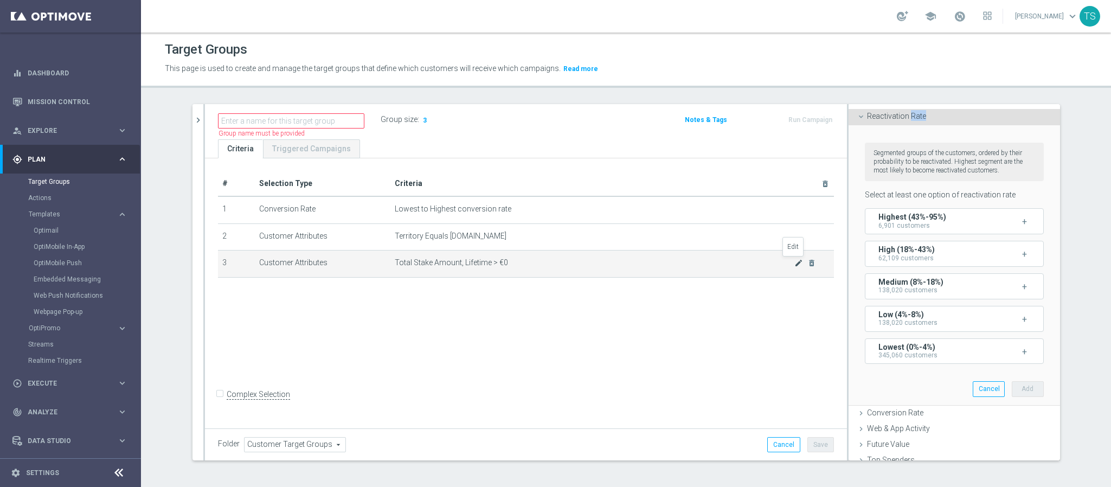
click at [794, 262] on icon "mode_edit" at bounding box center [798, 263] width 9 height 9
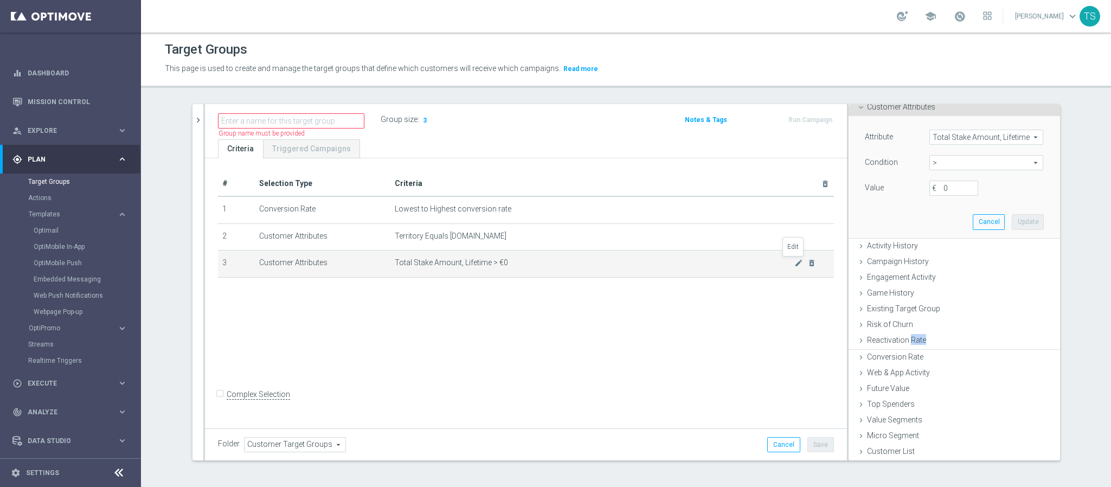
scroll to position [0, 0]
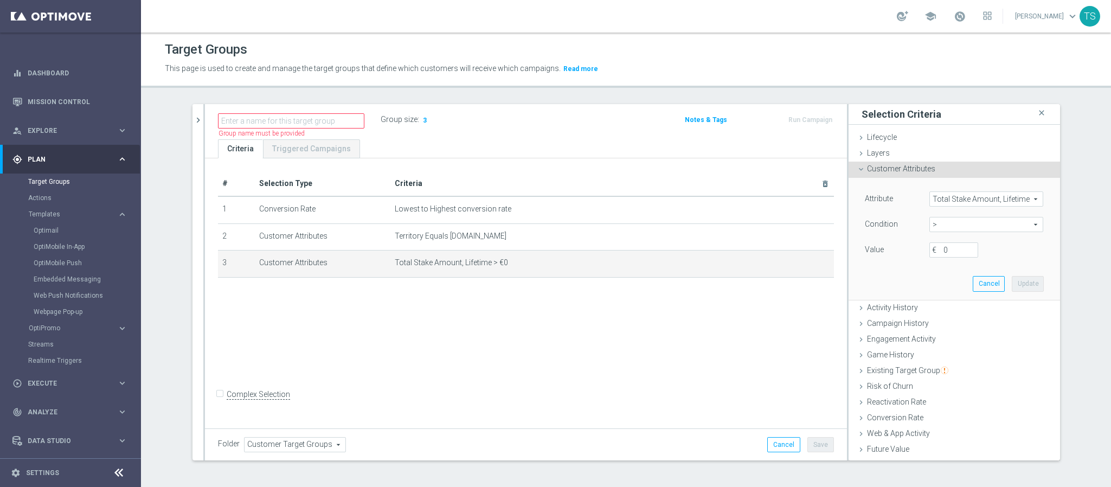
click at [967, 202] on span "Total Stake Amount, Lifetime" at bounding box center [986, 199] width 113 height 14
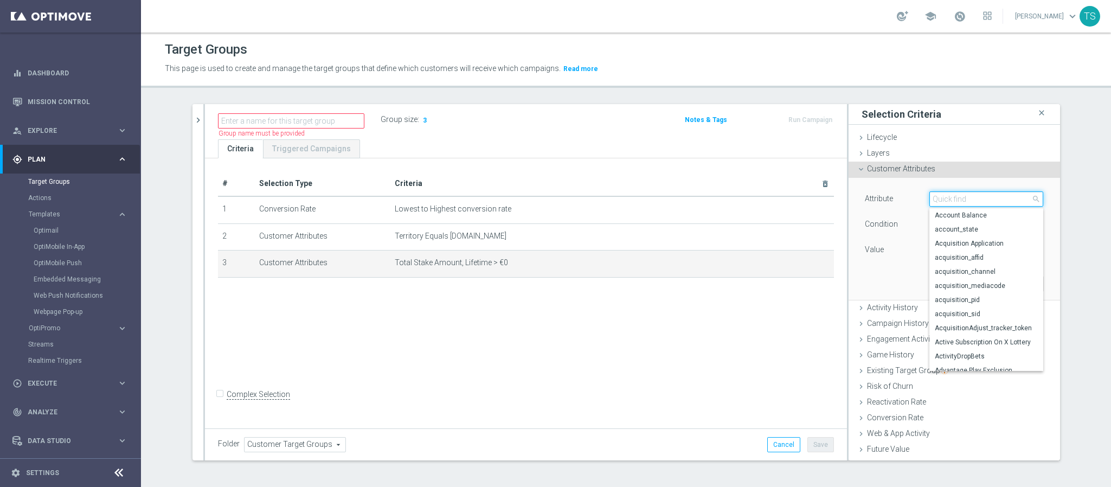
click at [970, 202] on input "search" at bounding box center [986, 198] width 114 height 15
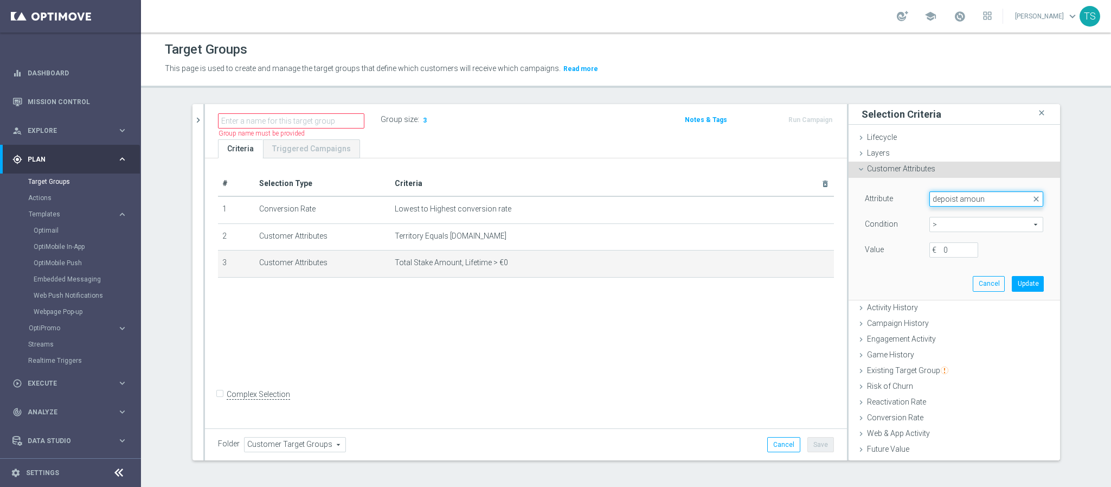
click at [963, 201] on input "depoist amoun" at bounding box center [986, 198] width 114 height 15
type input "depoist"
click at [1032, 202] on span "close" at bounding box center [1036, 199] width 9 height 9
click at [972, 282] on button "Cancel" at bounding box center [988, 283] width 32 height 15
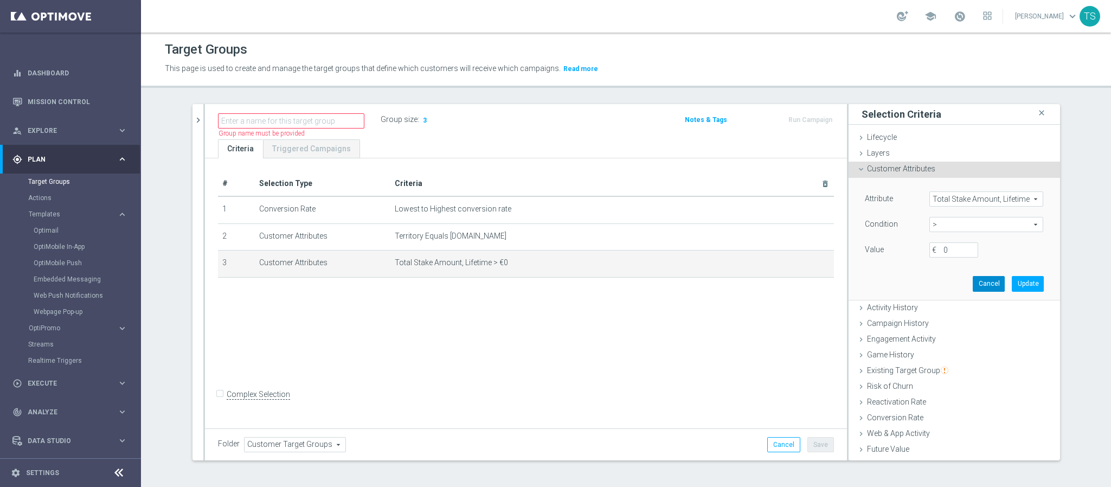
click at [972, 282] on button "Cancel" at bounding box center [988, 283] width 32 height 15
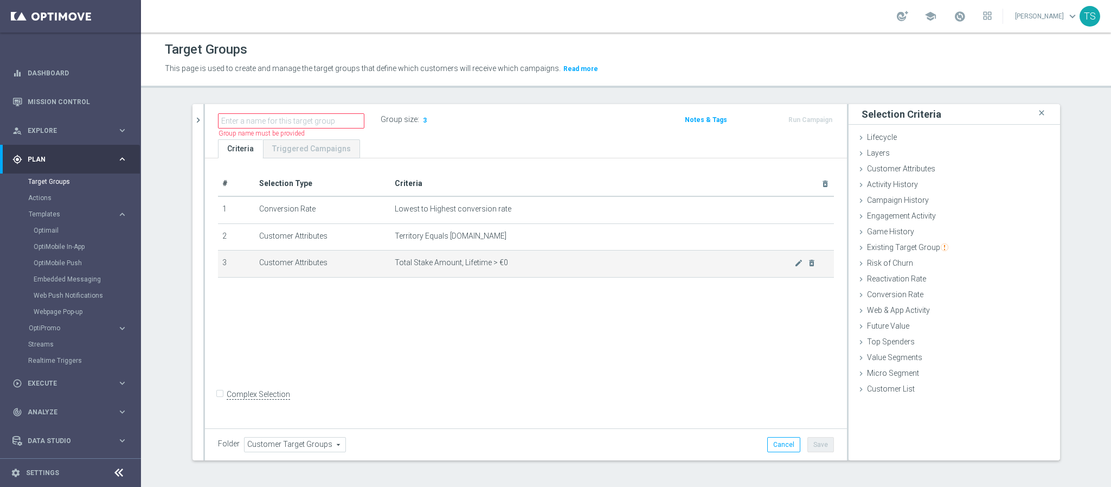
click at [620, 263] on span "Total Stake Amount, Lifetime > €0" at bounding box center [595, 262] width 400 height 9
click at [794, 261] on icon "mode_edit" at bounding box center [798, 263] width 9 height 9
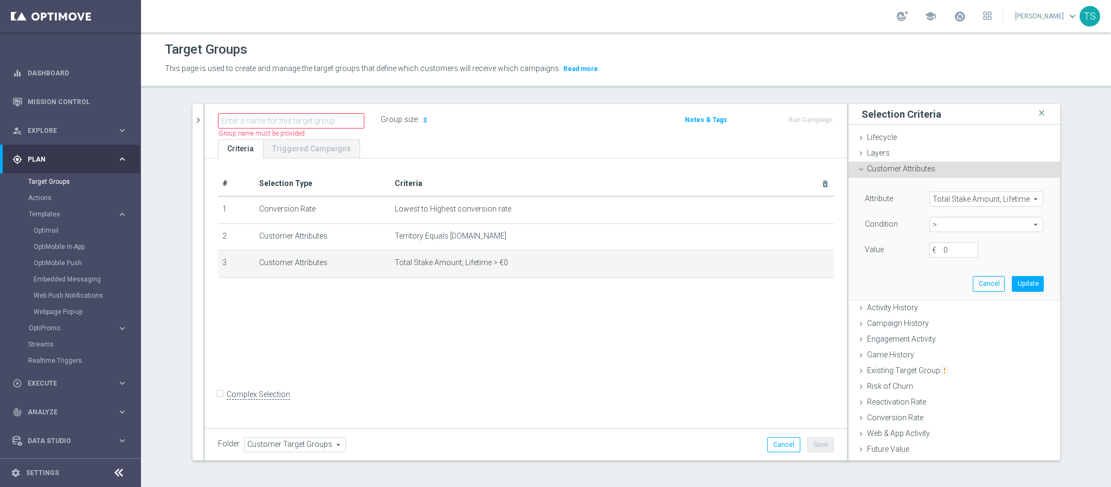
click at [891, 168] on span "Customer Attributes" at bounding box center [901, 168] width 68 height 9
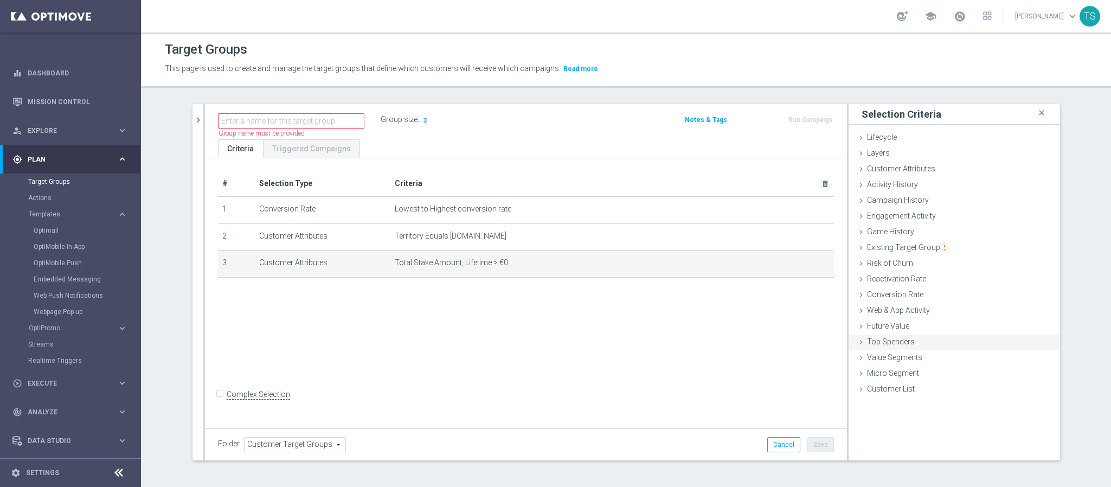
click at [918, 337] on div "Top Spenders done" at bounding box center [953, 342] width 211 height 16
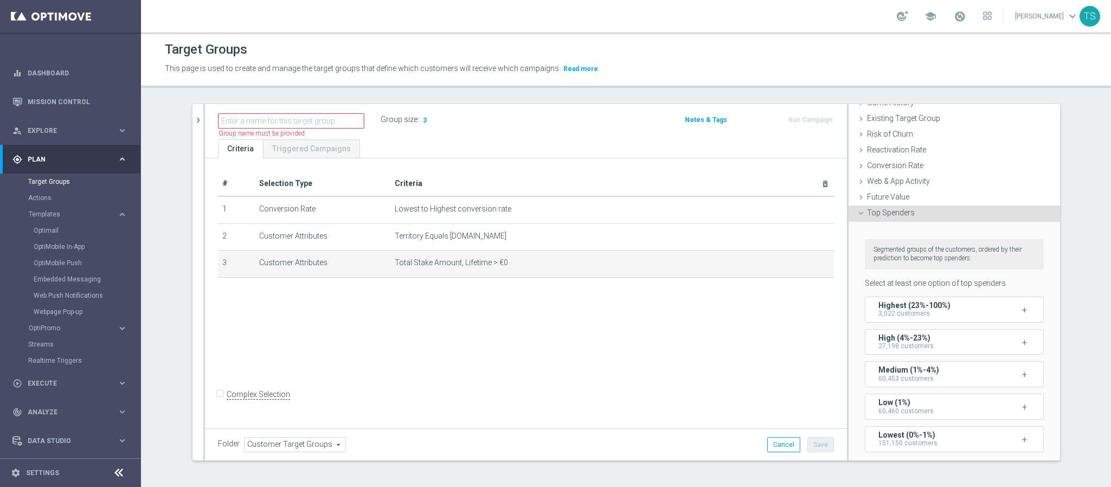
scroll to position [52, 0]
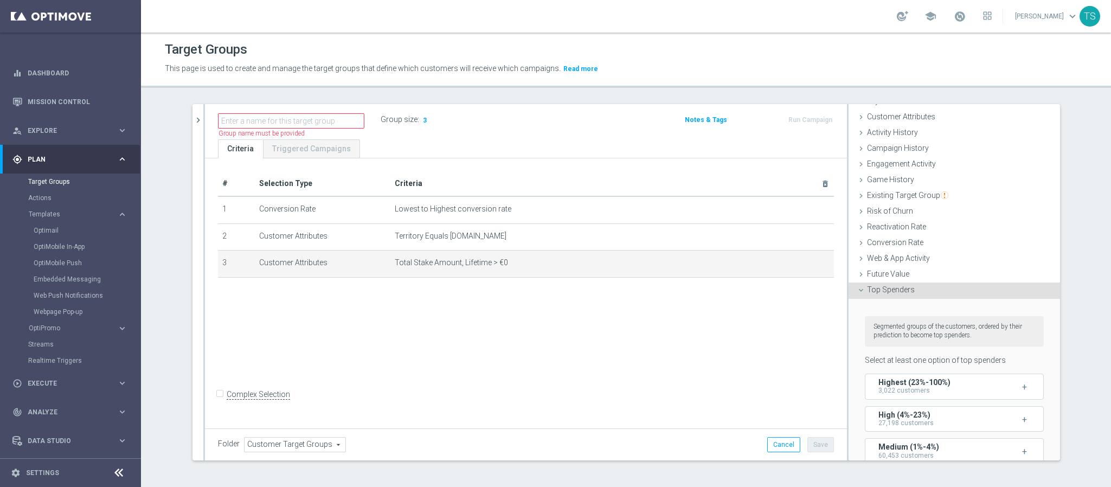
click at [922, 289] on div "Top Spenders done" at bounding box center [953, 290] width 211 height 16
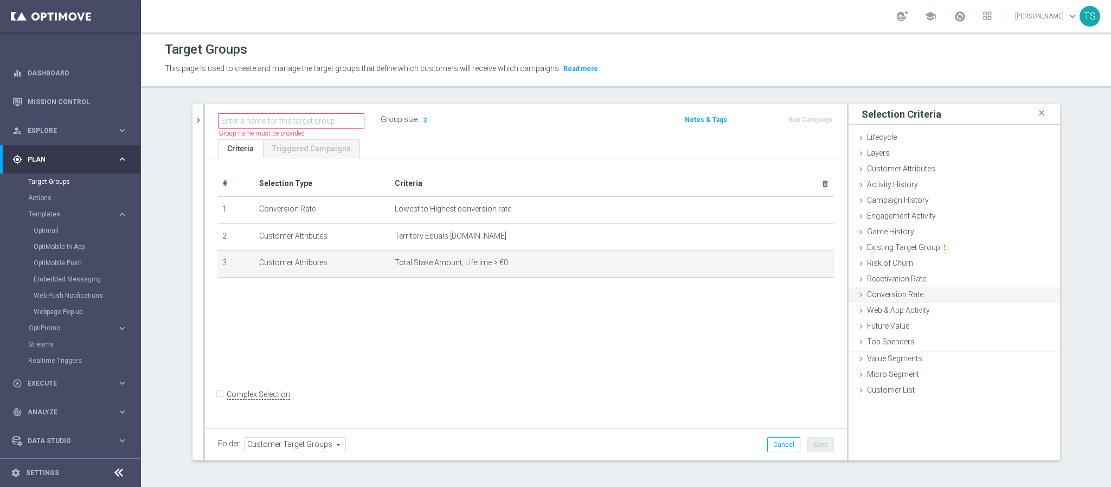
scroll to position [0, 0]
click at [917, 231] on div "Game History done" at bounding box center [953, 232] width 211 height 16
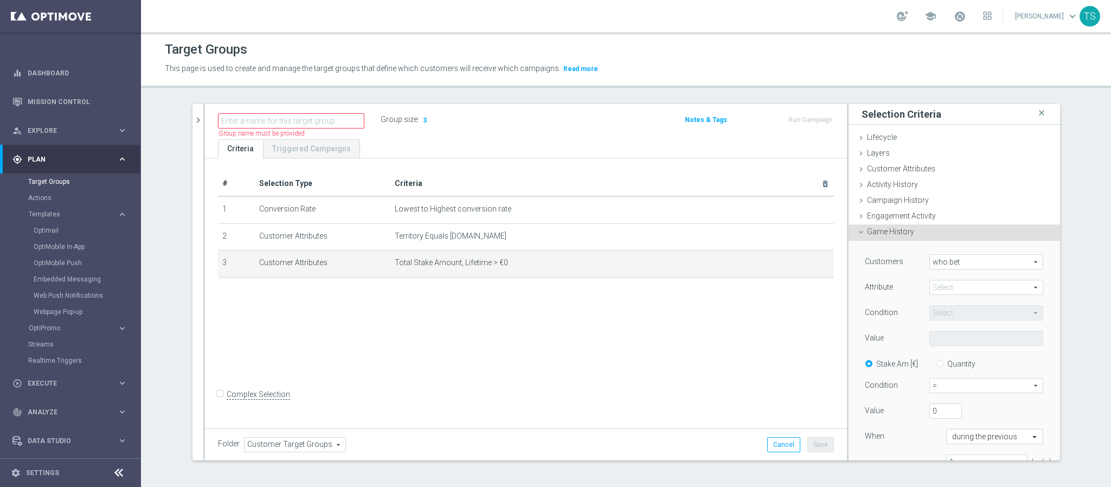
click at [952, 288] on span at bounding box center [986, 287] width 113 height 14
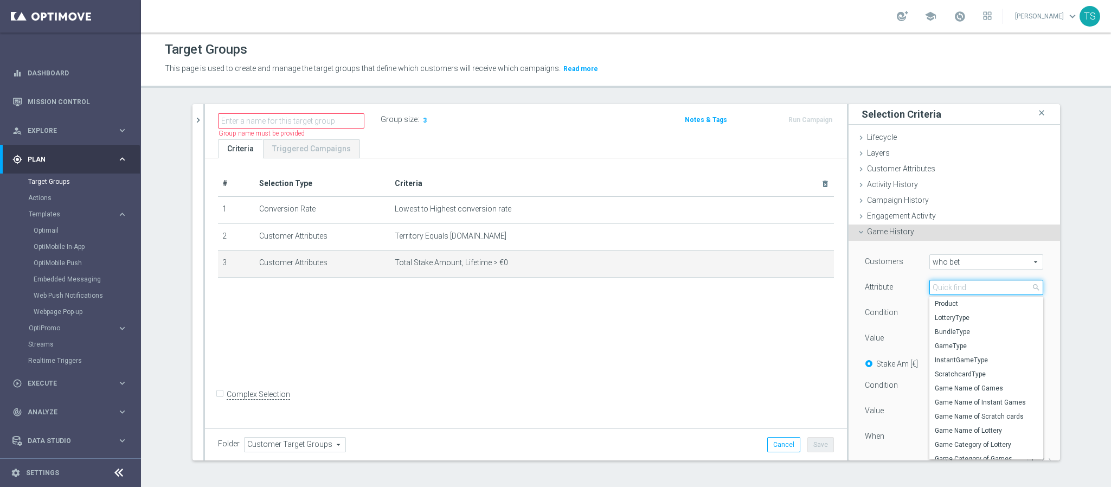
click at [957, 287] on input "search" at bounding box center [986, 287] width 114 height 15
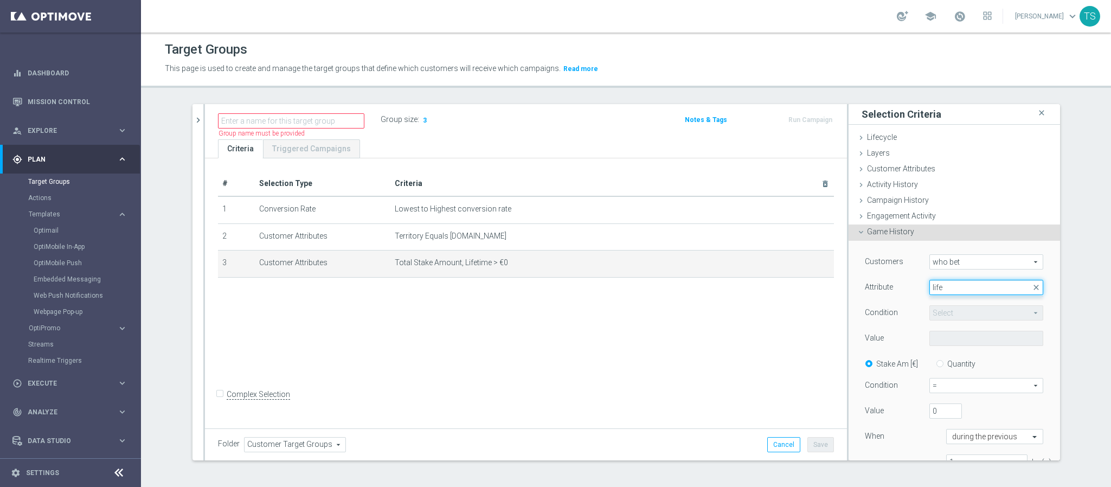
drag, startPoint x: 945, startPoint y: 288, endPoint x: 793, endPoint y: 295, distance: 153.0
click at [804, 296] on as-split "search more_vert Prioritize Customer Target Groups library_add create_new_folder" at bounding box center [625, 282] width 867 height 356
type input "life"
click at [955, 288] on span at bounding box center [986, 287] width 113 height 14
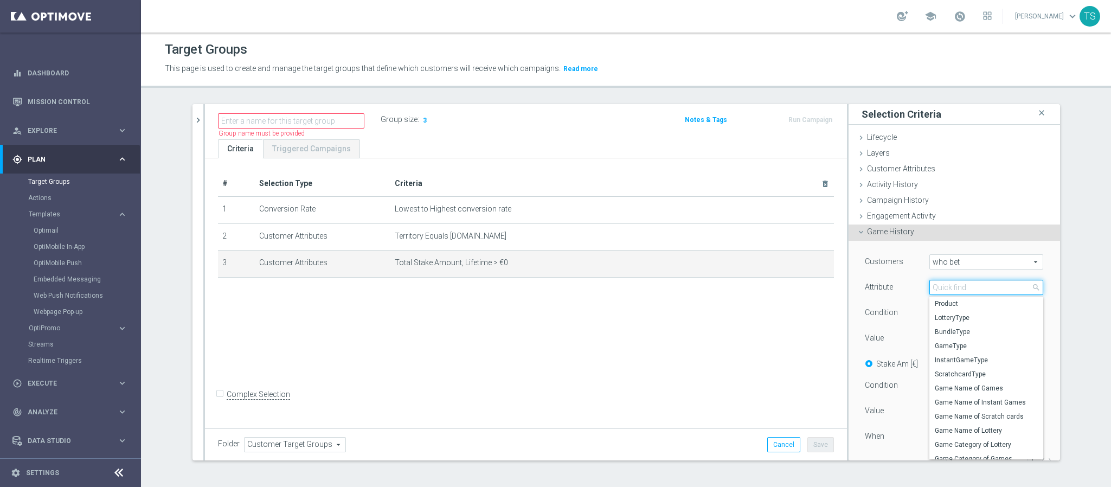
click at [946, 288] on input "search" at bounding box center [986, 287] width 114 height 15
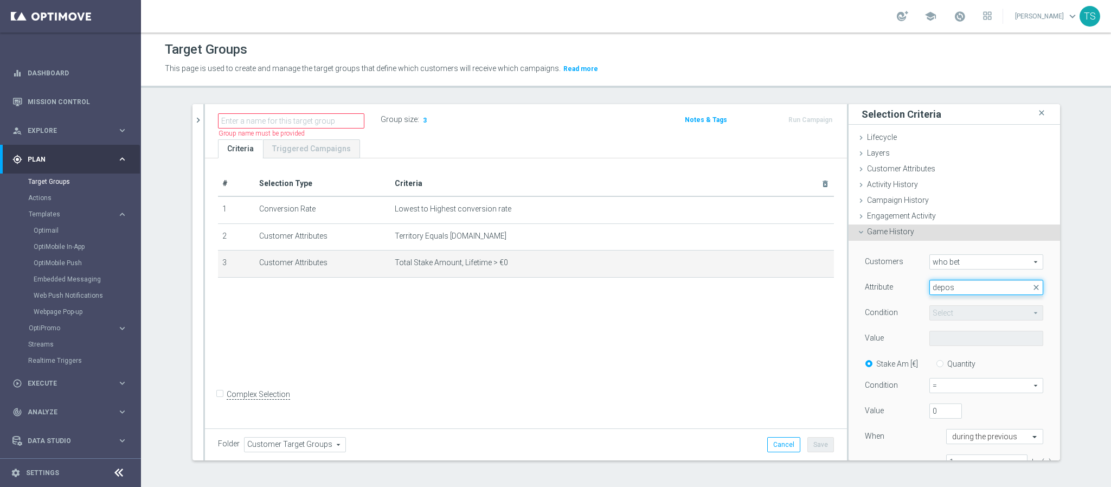
drag, startPoint x: 947, startPoint y: 287, endPoint x: 874, endPoint y: 285, distance: 73.2
click at [874, 285] on div "Attribute Select arrow_drop_down depos close" at bounding box center [953, 288] width 195 height 17
type input "depos"
click at [946, 285] on span at bounding box center [986, 287] width 113 height 14
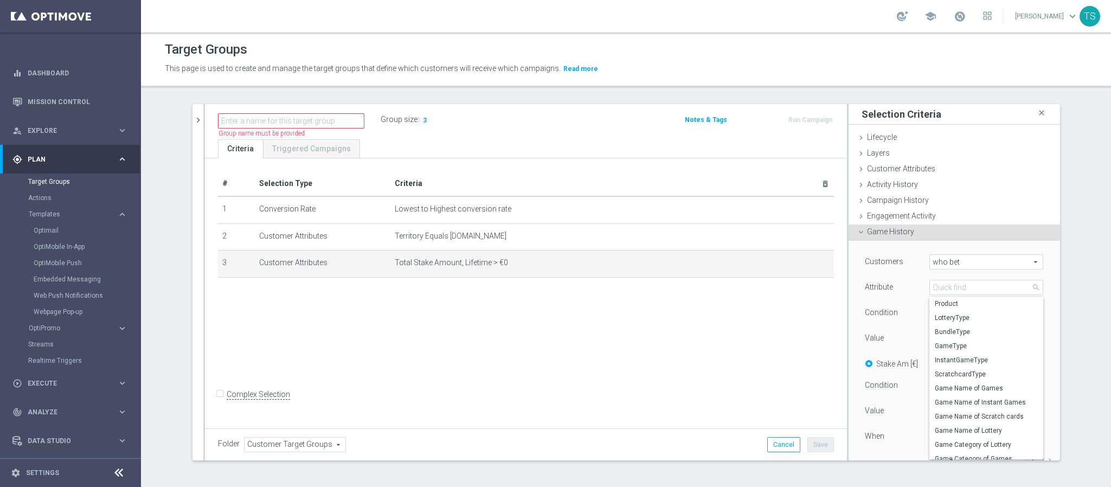
click at [963, 259] on span "who bet" at bounding box center [986, 262] width 113 height 14
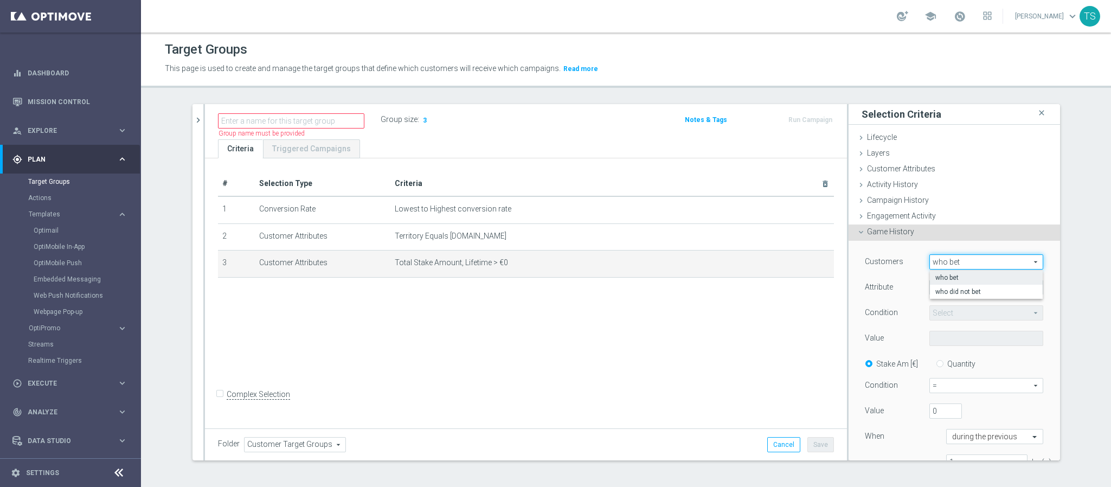
click at [960, 277] on span "who bet" at bounding box center [986, 277] width 102 height 9
click at [960, 288] on span at bounding box center [986, 287] width 113 height 14
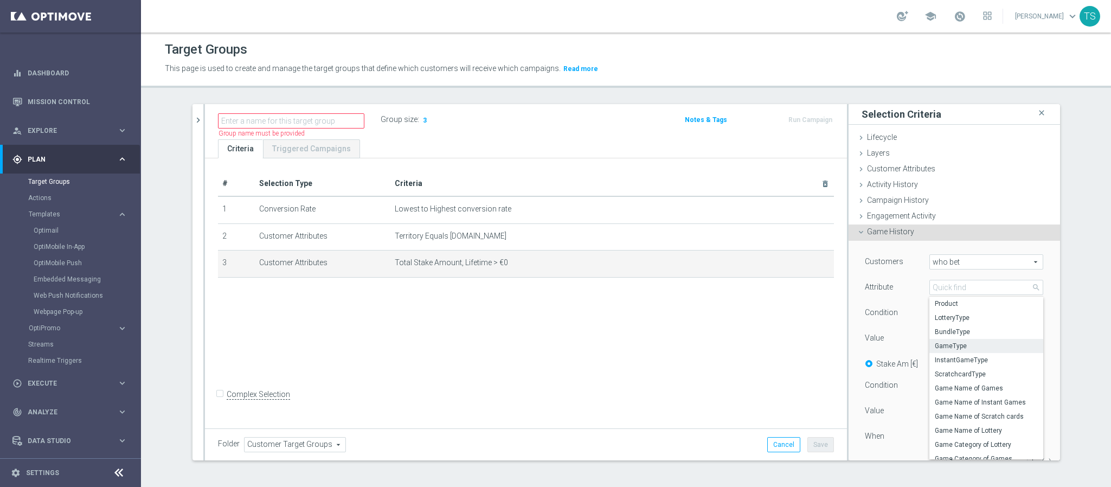
click at [974, 346] on span "GameType" at bounding box center [986, 346] width 103 height 9
type input "GameType"
type input "Equals"
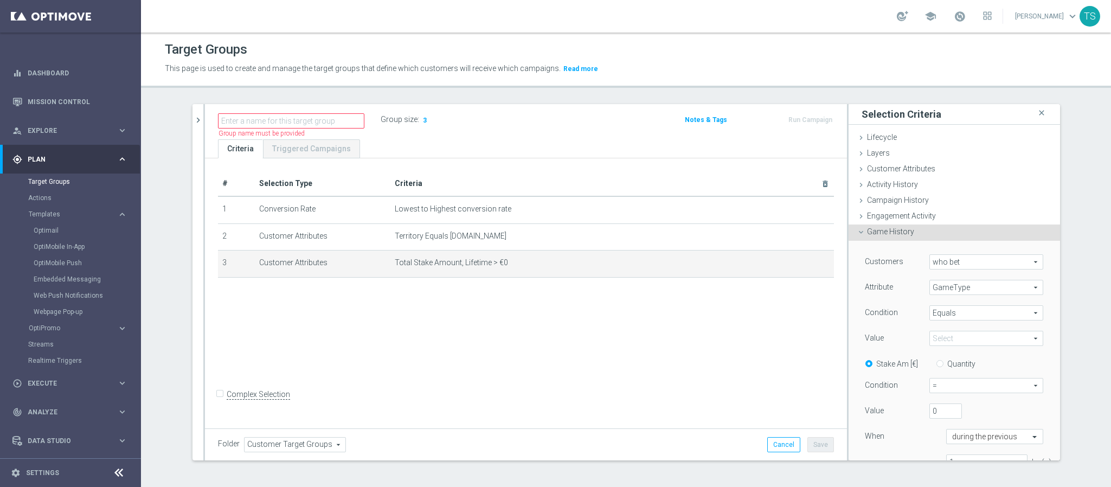
click at [972, 311] on span "Equals" at bounding box center [986, 313] width 113 height 14
click at [1033, 337] on div "Customers who bet who bet arrow_drop_down search Attribute GameType GameType ar…" at bounding box center [953, 380] width 211 height 278
click at [1002, 327] on div "Customers who bet who bet arrow_drop_down search Attribute GameType GameType ar…" at bounding box center [954, 366] width 179 height 224
click at [999, 339] on span at bounding box center [986, 338] width 113 height 14
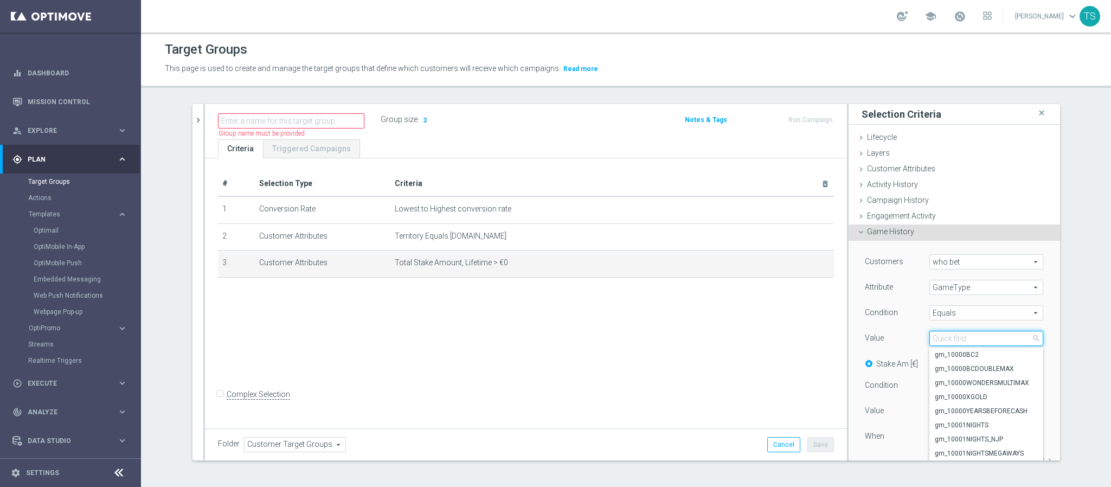
click at [999, 339] on input "search" at bounding box center [986, 338] width 114 height 15
click at [984, 311] on span "Equals" at bounding box center [986, 313] width 113 height 14
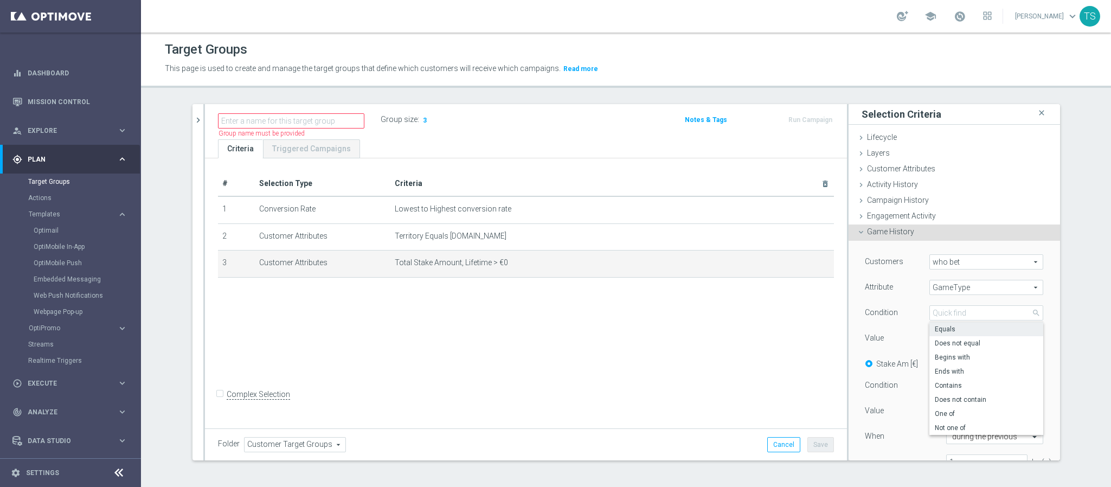
click at [979, 285] on span "GameType" at bounding box center [986, 287] width 113 height 14
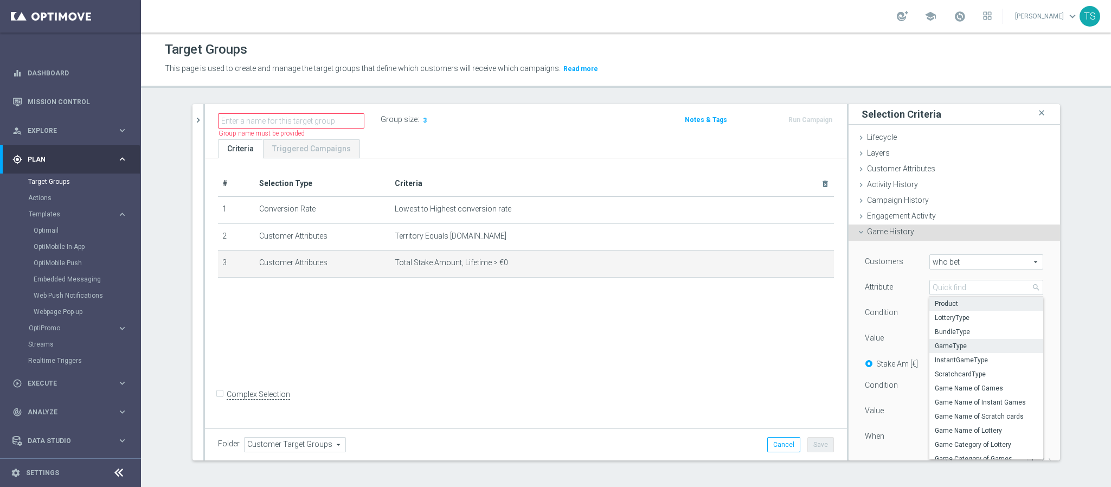
click at [993, 304] on span "Product" at bounding box center [986, 303] width 103 height 9
type input "Product"
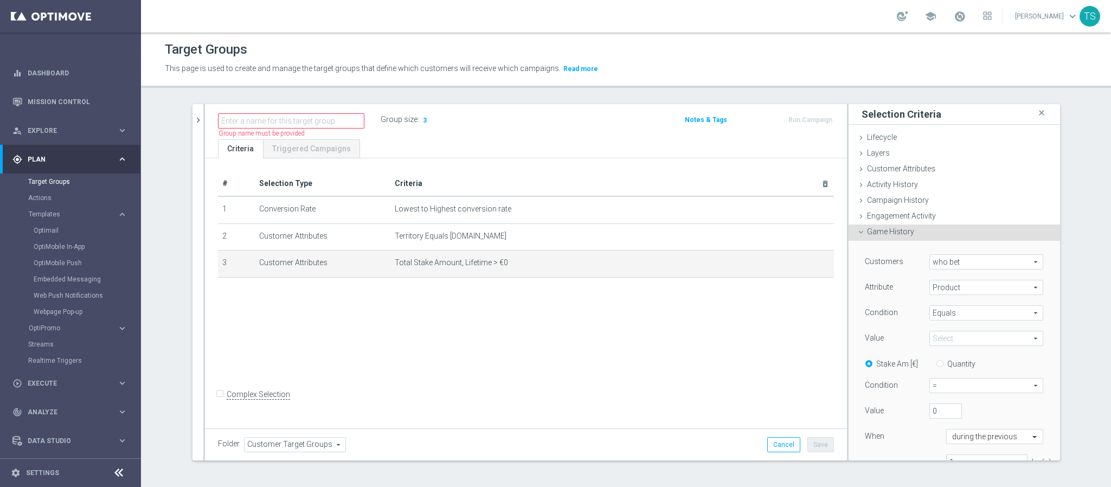
click at [975, 314] on span "Equals" at bounding box center [986, 313] width 113 height 14
click at [975, 315] on input "search" at bounding box center [986, 312] width 114 height 15
click at [1036, 337] on div "Customers who bet who bet arrow_drop_down search Attribute Product Product arro…" at bounding box center [953, 380] width 211 height 278
click at [1007, 327] on div "Customers who bet who bet arrow_drop_down search Attribute Product Product arro…" at bounding box center [954, 366] width 179 height 224
click at [1006, 335] on span at bounding box center [986, 338] width 113 height 14
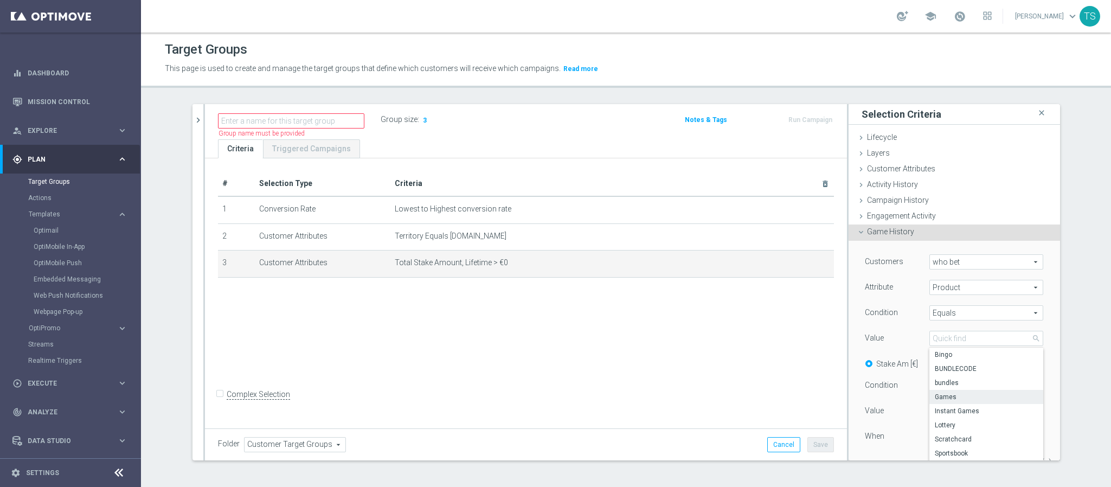
click at [971, 396] on span "Games" at bounding box center [986, 396] width 103 height 9
type input "Games"
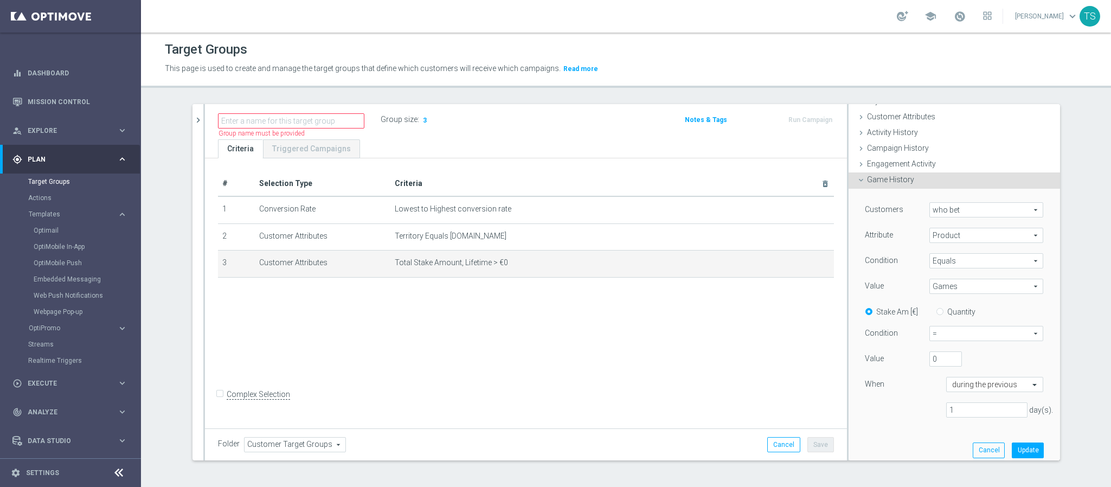
scroll to position [81, 0]
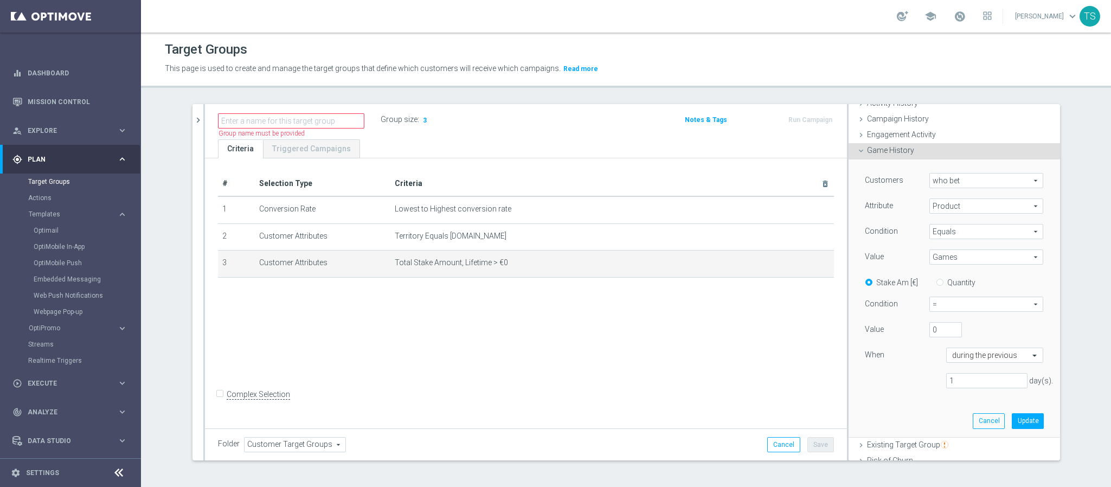
click at [962, 301] on span "=" at bounding box center [986, 304] width 113 height 14
click at [953, 347] on span ">" at bounding box center [986, 348] width 102 height 9
type input ">"
click at [989, 356] on input "text" at bounding box center [984, 356] width 64 height 10
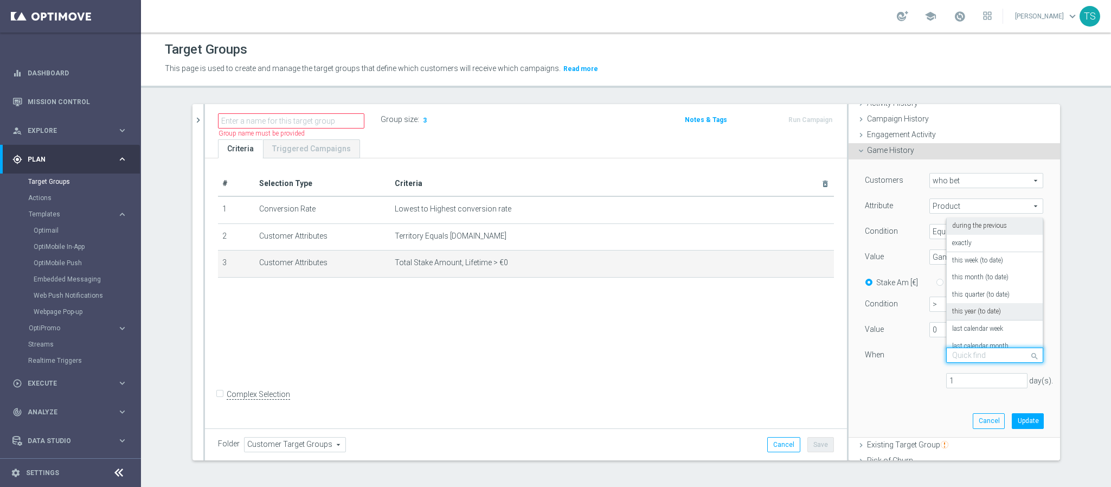
click at [968, 311] on label "this year (to date)" at bounding box center [976, 311] width 49 height 9
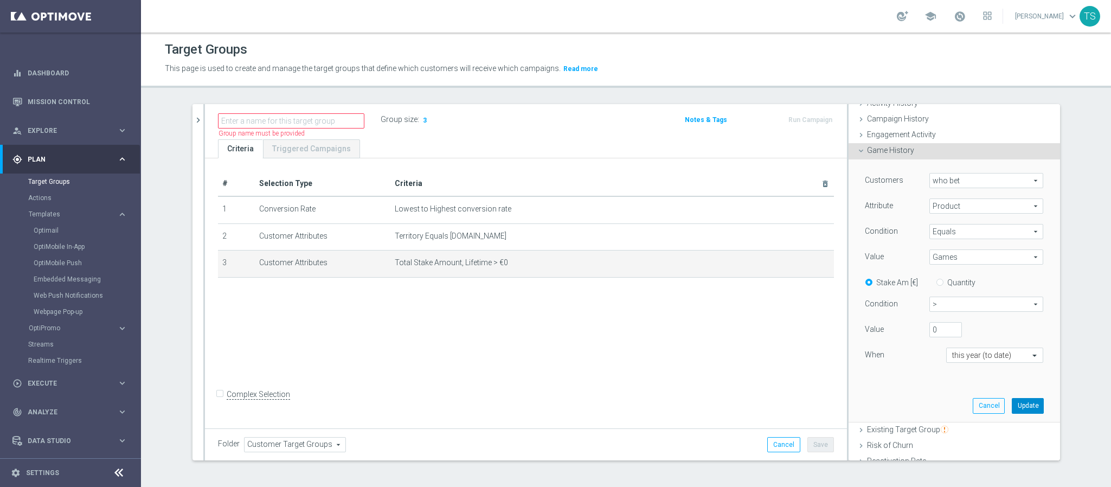
click at [1021, 408] on button "Update" at bounding box center [1028, 405] width 32 height 15
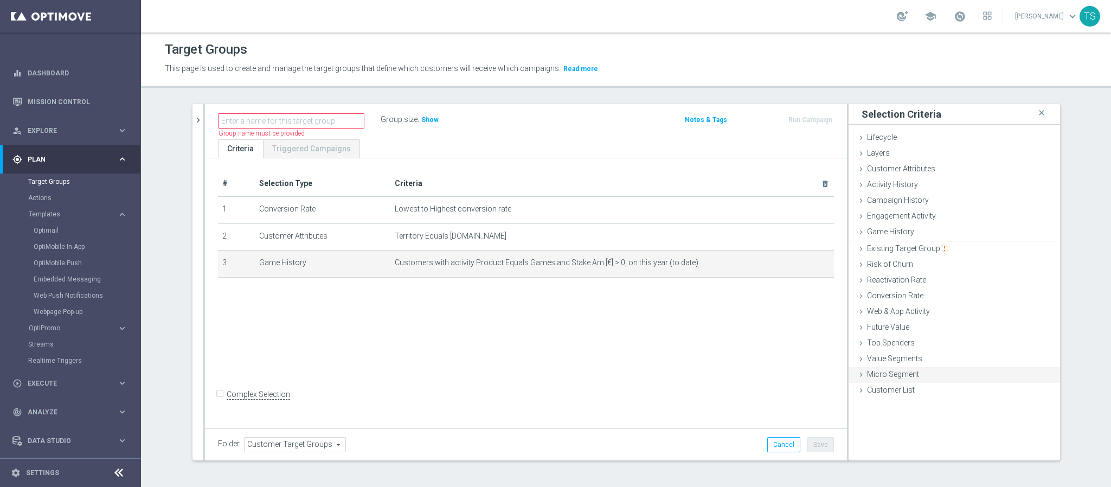
scroll to position [0, 0]
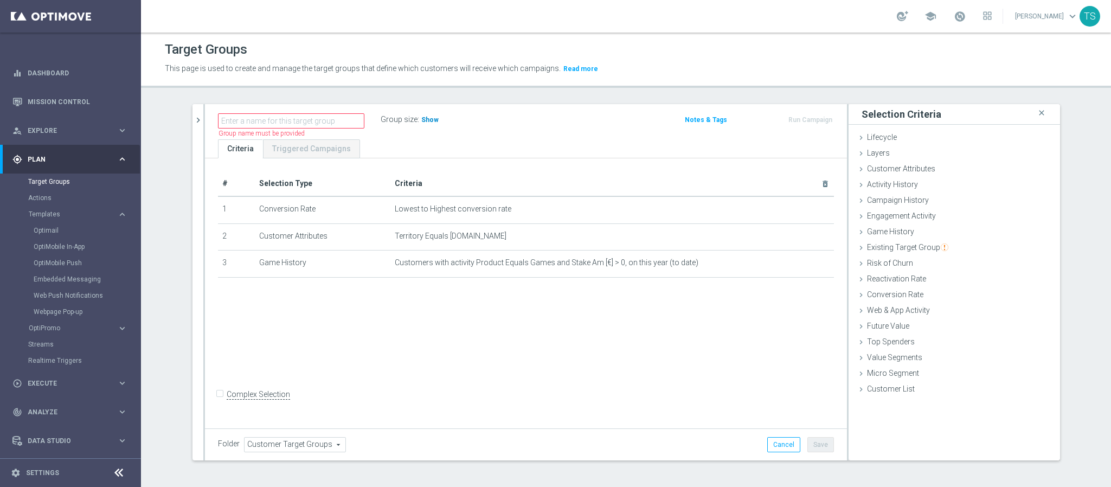
click at [421, 118] on span "Show" at bounding box center [429, 120] width 17 height 8
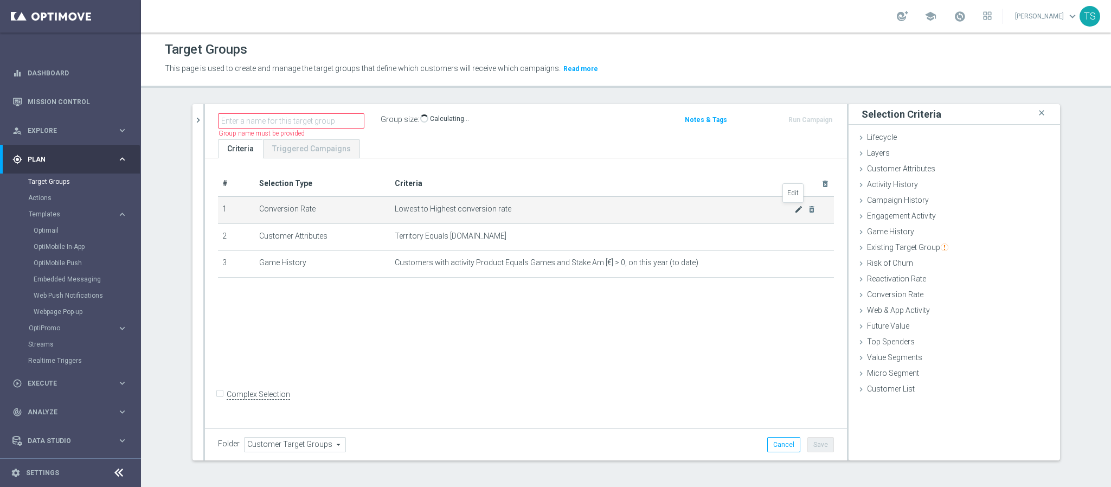
click at [794, 205] on icon "mode_edit" at bounding box center [798, 209] width 9 height 9
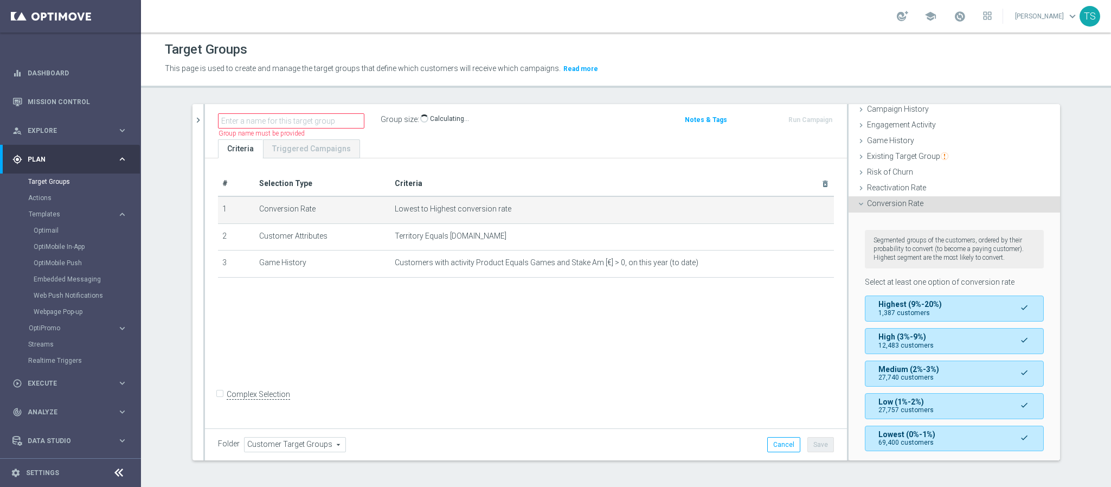
scroll to position [231, 0]
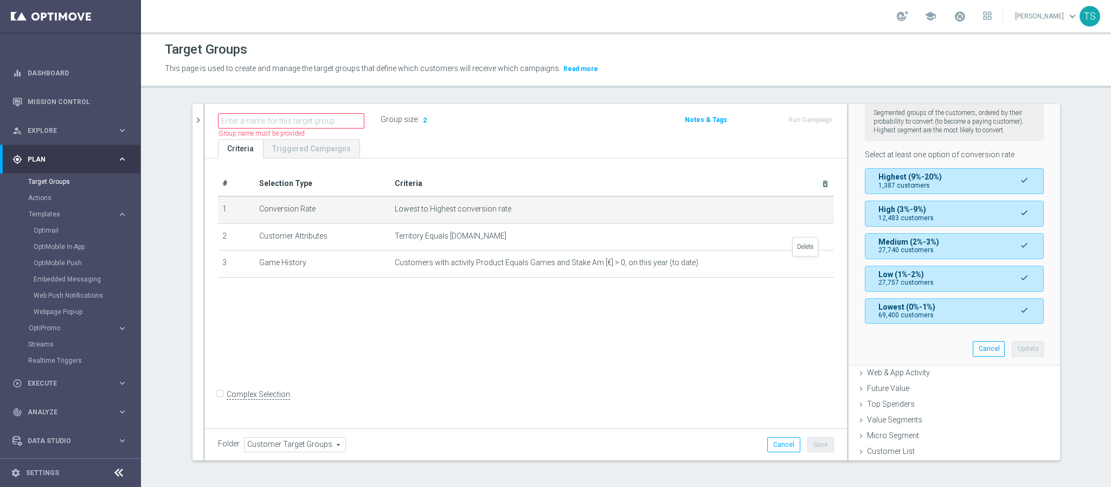
click at [0, 0] on icon "delete_forever" at bounding box center [0, 0] width 0 height 0
click at [972, 347] on button "Cancel" at bounding box center [988, 348] width 32 height 15
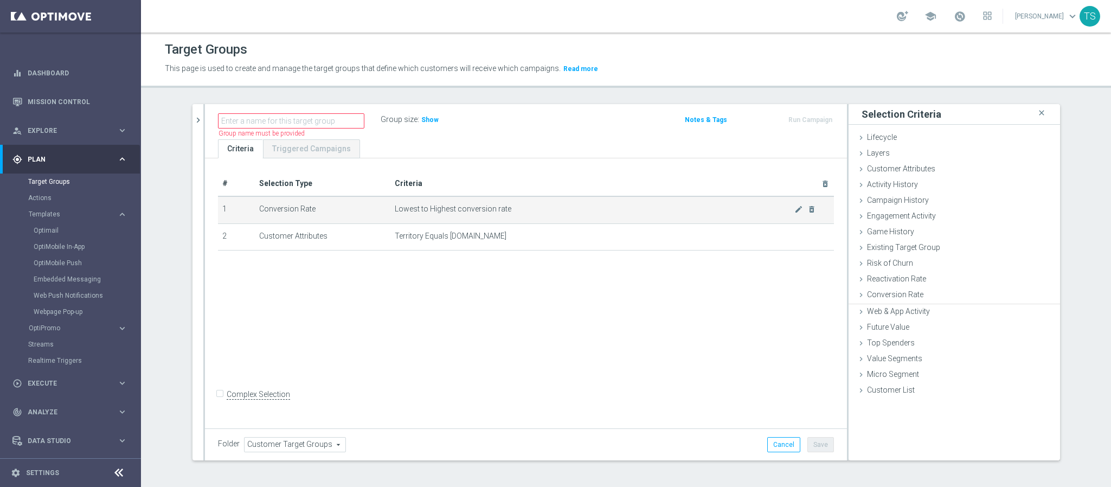
scroll to position [0, 0]
click at [807, 208] on icon "delete_forever" at bounding box center [811, 209] width 9 height 9
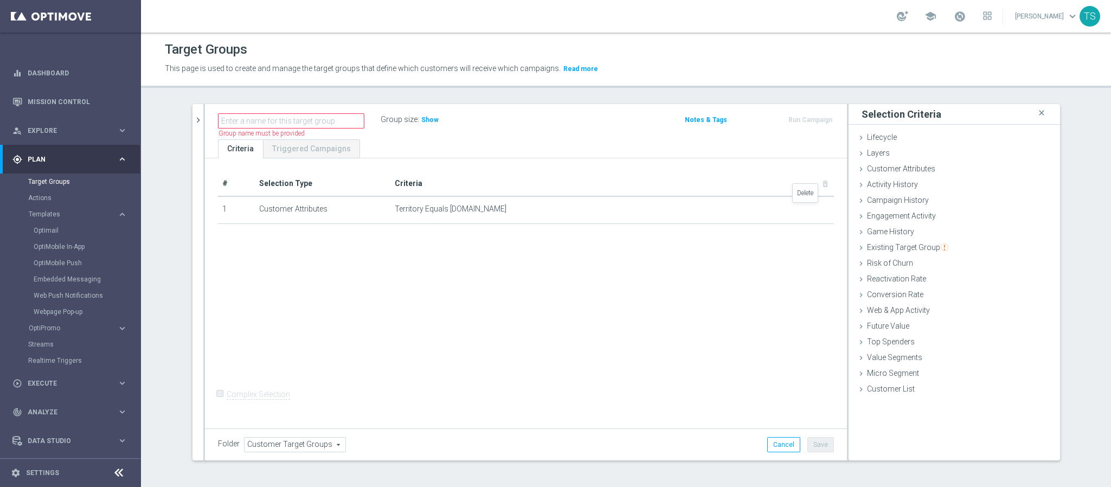
click at [0, 0] on icon "delete_forever" at bounding box center [0, 0] width 0 height 0
click at [908, 248] on span "Existing Target Group" at bounding box center [907, 247] width 81 height 9
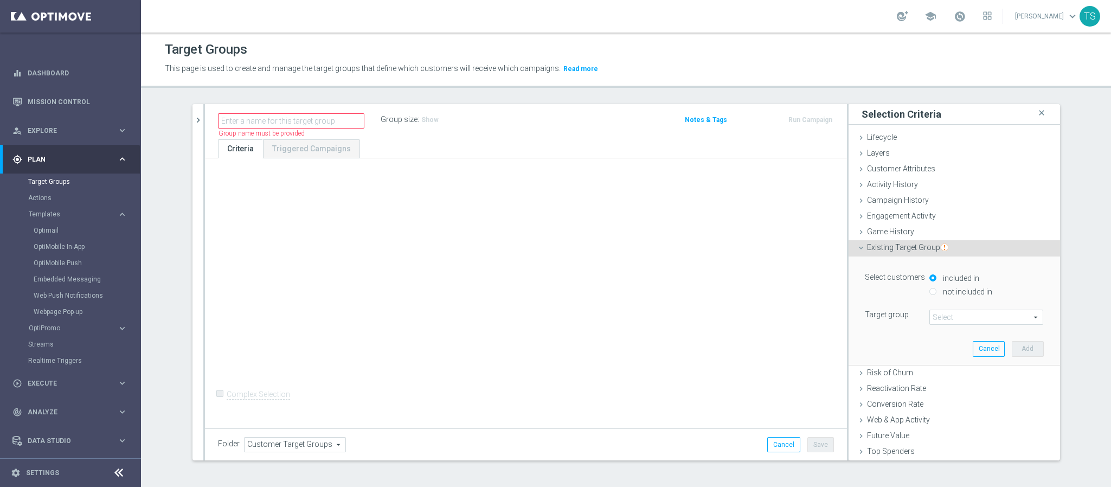
click at [969, 313] on span at bounding box center [986, 317] width 113 height 14
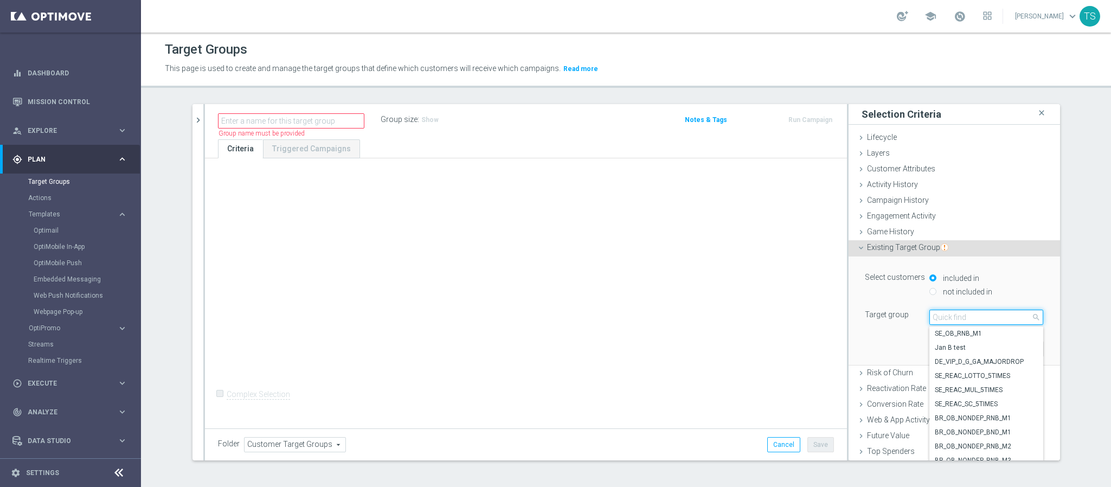
click at [970, 314] on input "search" at bounding box center [986, 317] width 114 height 15
type input "sol_br_"
click at [986, 376] on span "SOL_BR_ALL_DEPOSITOR" at bounding box center [986, 375] width 103 height 9
type input "SOL_BR_ALL_DEPOSITOR"
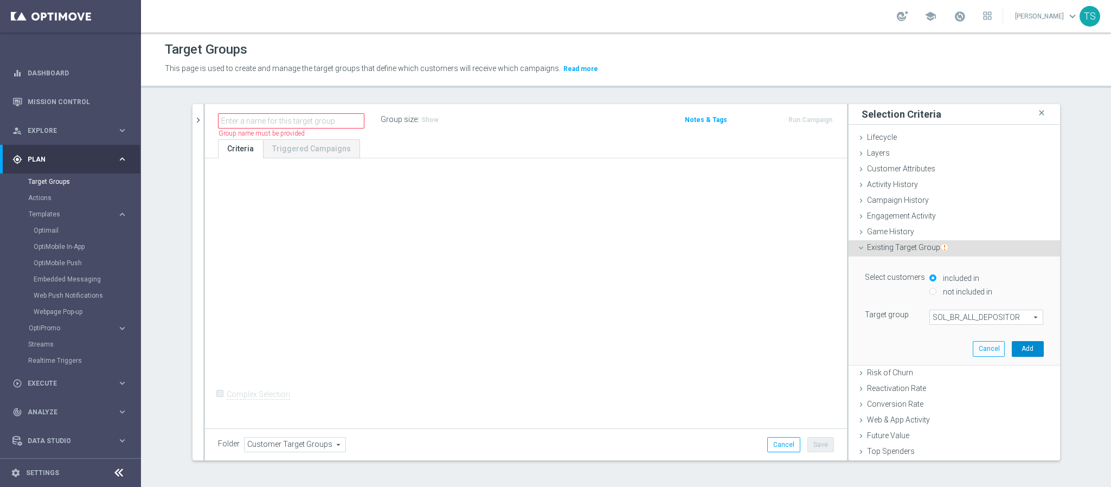
click at [1012, 345] on button "Add" at bounding box center [1028, 348] width 32 height 15
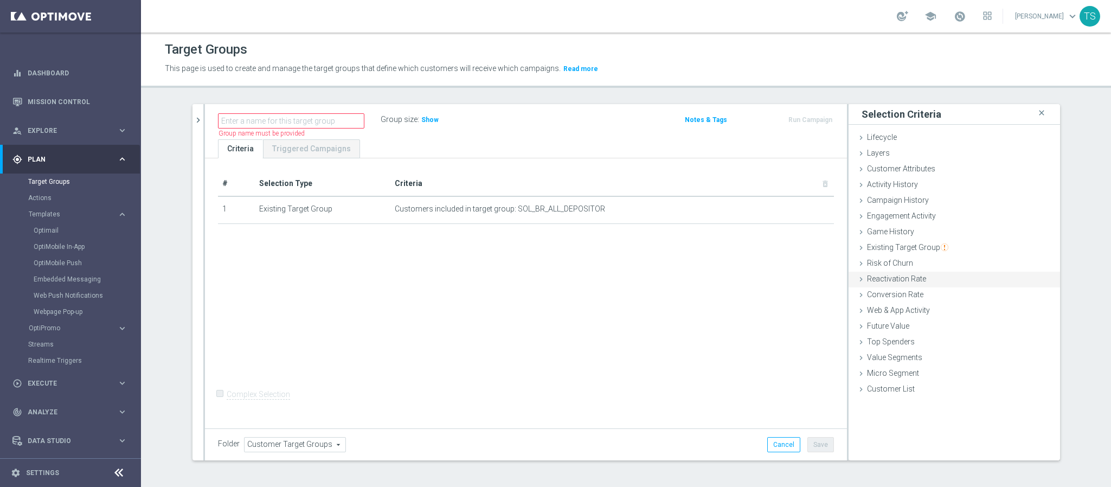
click at [919, 281] on div "Reactivation Rate done" at bounding box center [953, 280] width 211 height 16
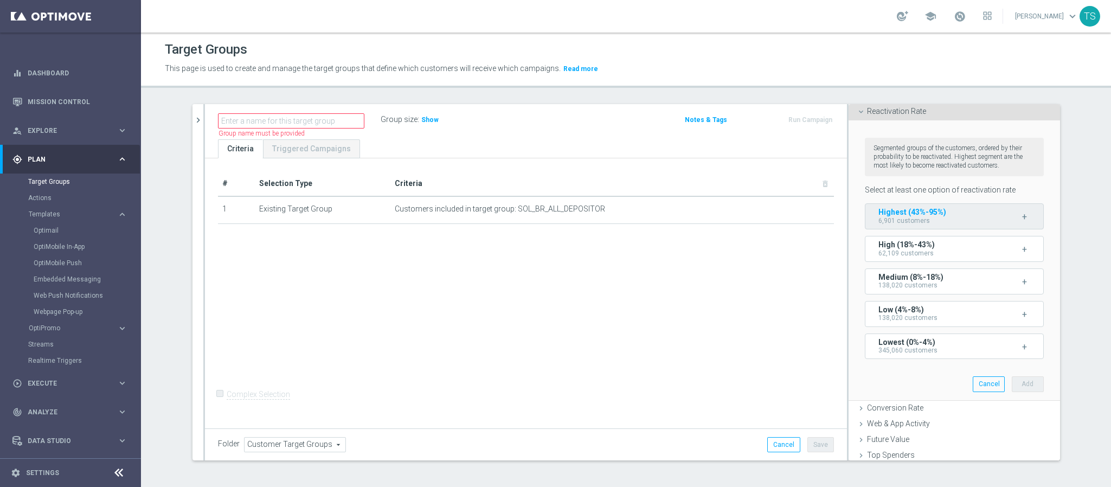
scroll to position [144, 0]
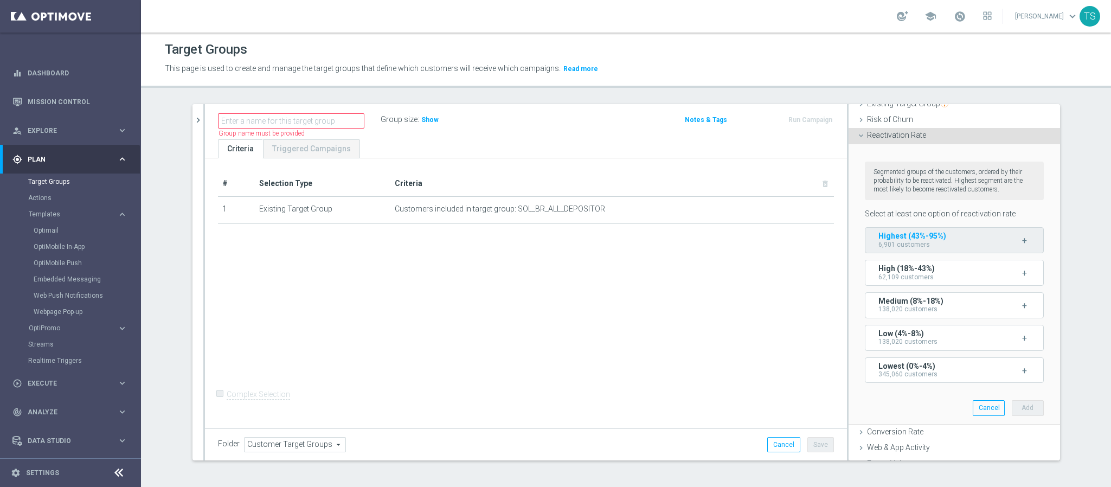
click at [940, 248] on div "Highest (43%-95%) 6,901 customers" at bounding box center [931, 240] width 106 height 16
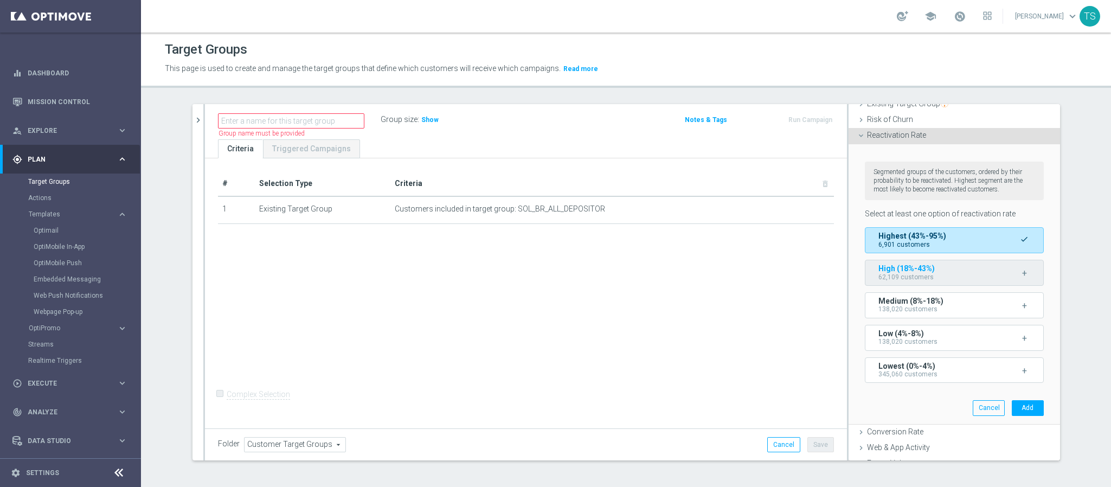
click at [944, 280] on div "High (18%-43%) 62,109 customers" at bounding box center [931, 273] width 106 height 16
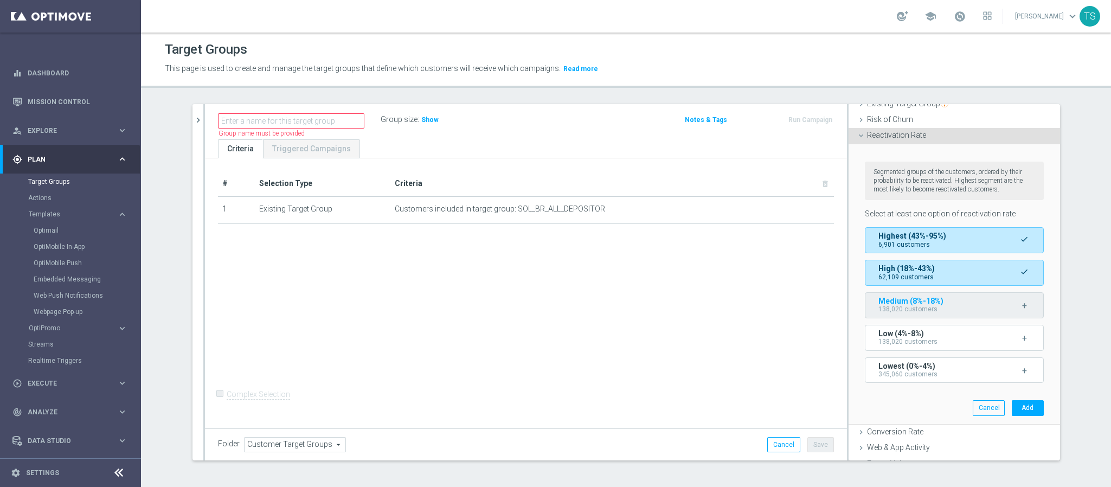
click at [943, 307] on div "Medium (8%-18%) 138,020 customers" at bounding box center [931, 305] width 106 height 16
click at [1015, 415] on button "Add" at bounding box center [1028, 407] width 32 height 15
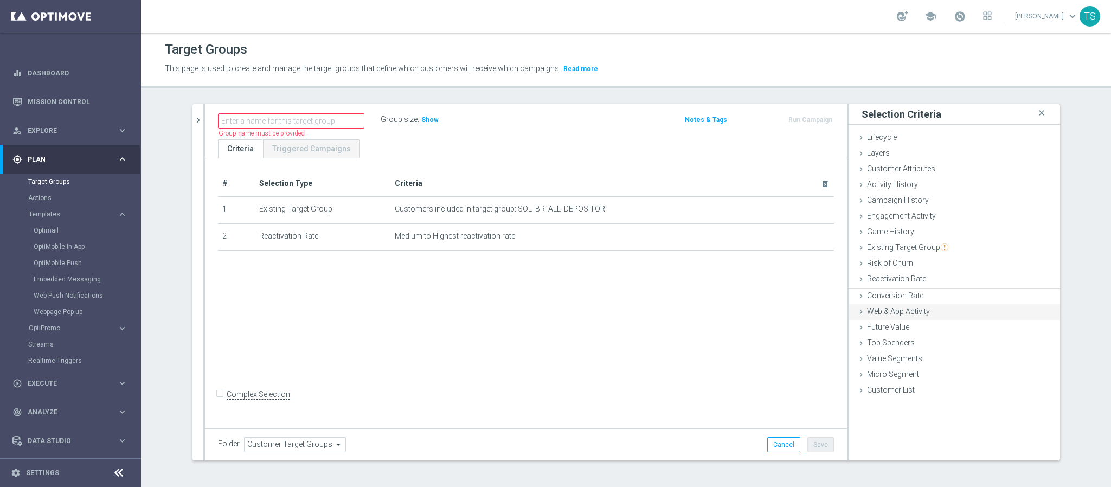
scroll to position [0, 0]
click at [431, 112] on div "Group size : Show" at bounding box center [435, 118] width 108 height 13
click at [421, 124] on span "Show" at bounding box center [429, 120] width 17 height 8
click at [542, 238] on span "Medium to Highest reactivation rate" at bounding box center [595, 235] width 400 height 9
click at [807, 231] on icon "delete_forever" at bounding box center [811, 235] width 9 height 9
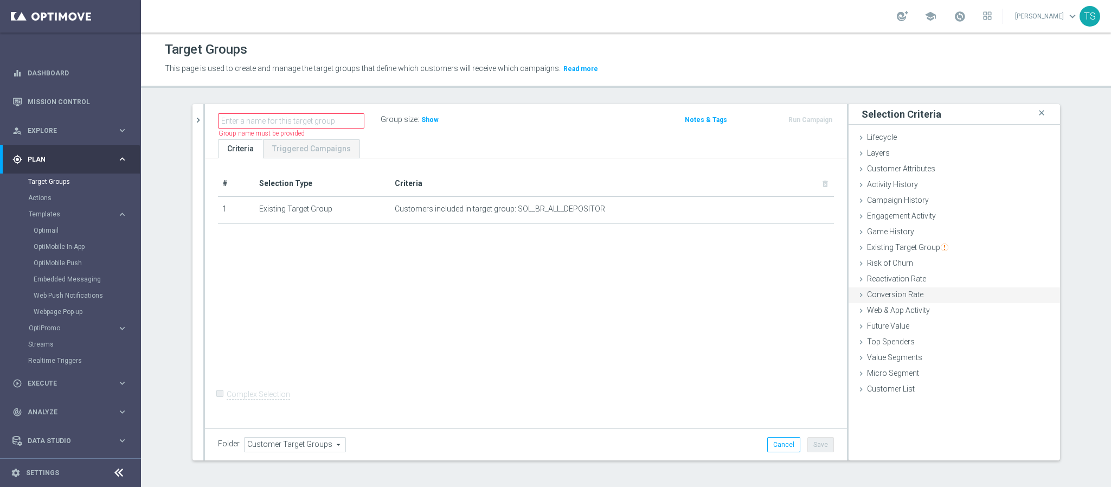
click at [913, 294] on span "Conversion Rate" at bounding box center [895, 294] width 56 height 9
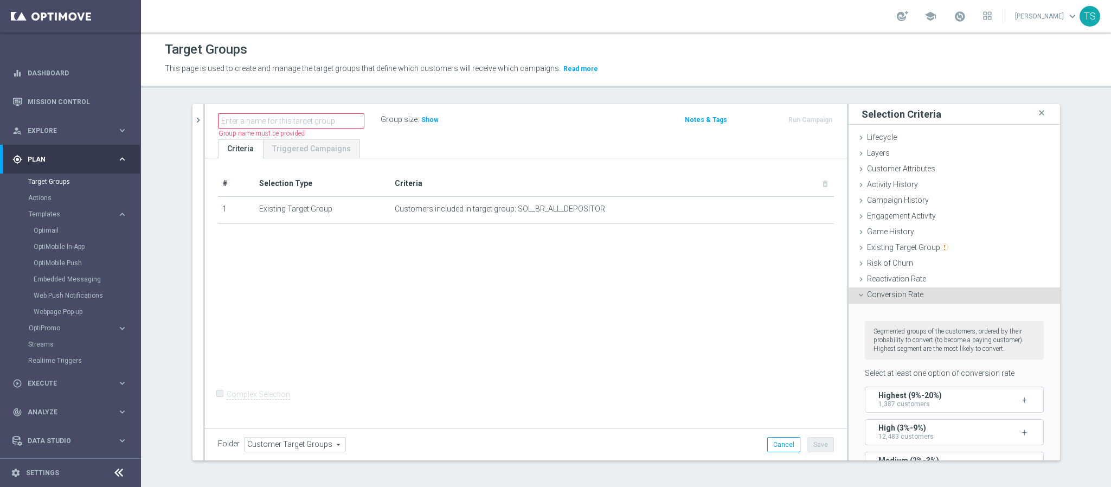
click at [932, 292] on div "Conversion Rate done selection updated" at bounding box center [953, 295] width 211 height 16
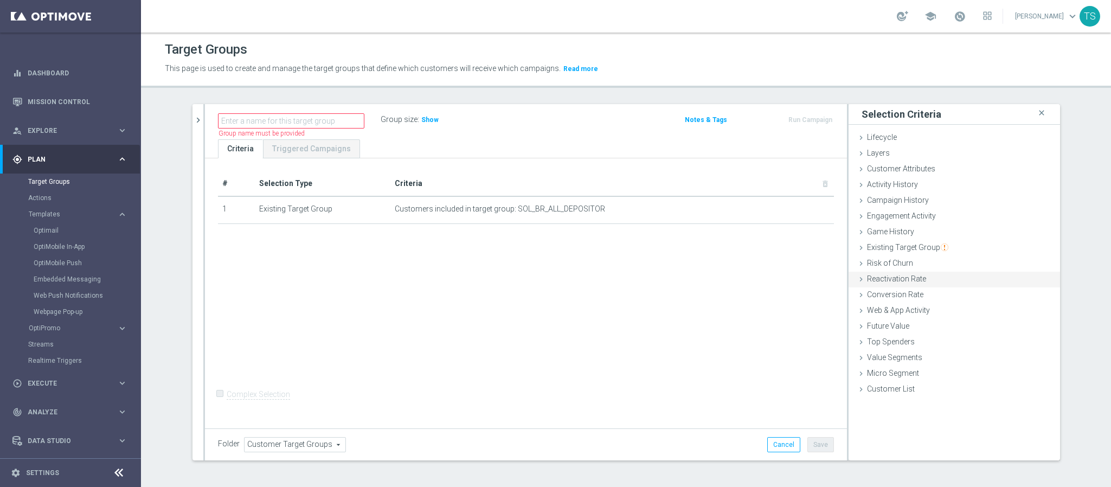
click at [929, 277] on div "Reactivation Rate done selection saved" at bounding box center [953, 280] width 211 height 16
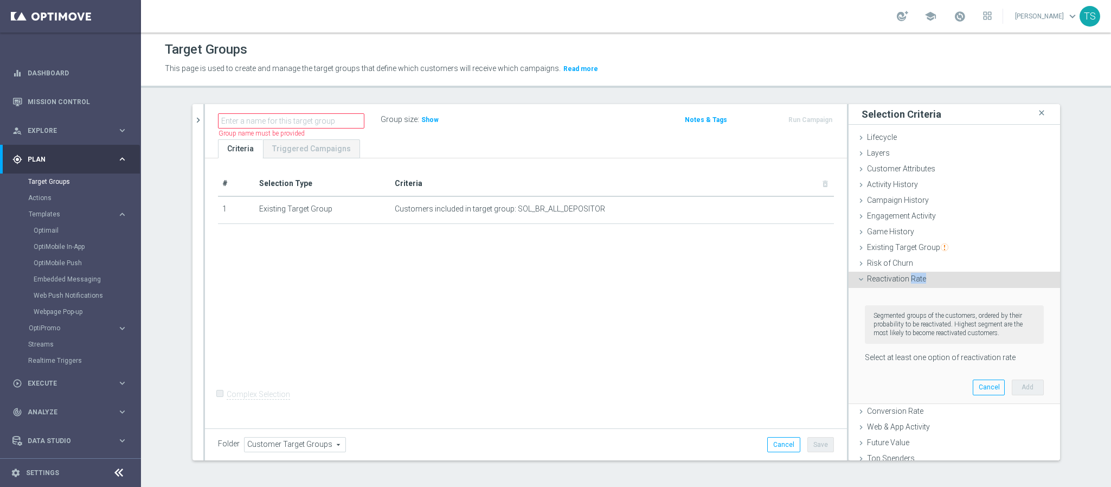
click at [928, 279] on div "Reactivation Rate done selection saved" at bounding box center [953, 280] width 211 height 16
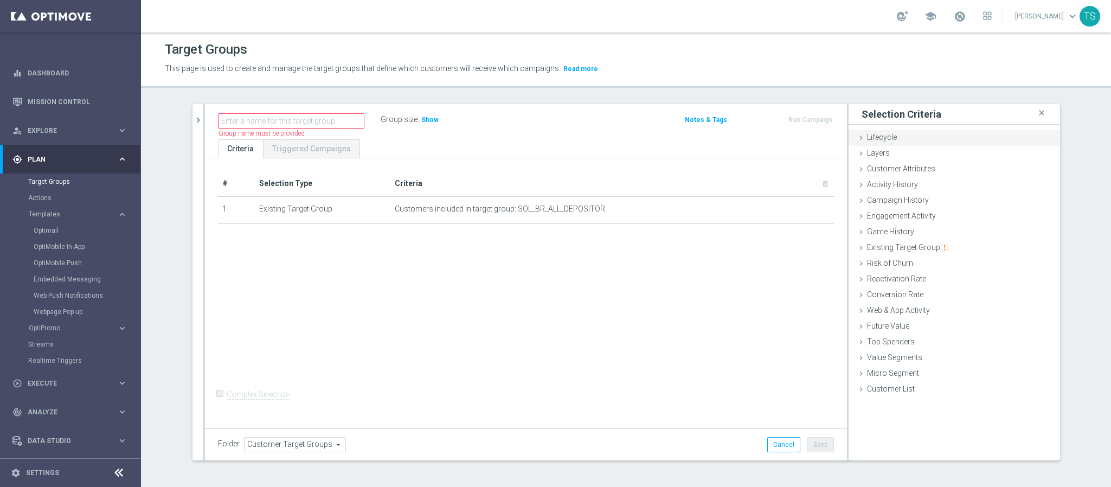
click at [883, 140] on span "Lifecycle" at bounding box center [882, 137] width 30 height 9
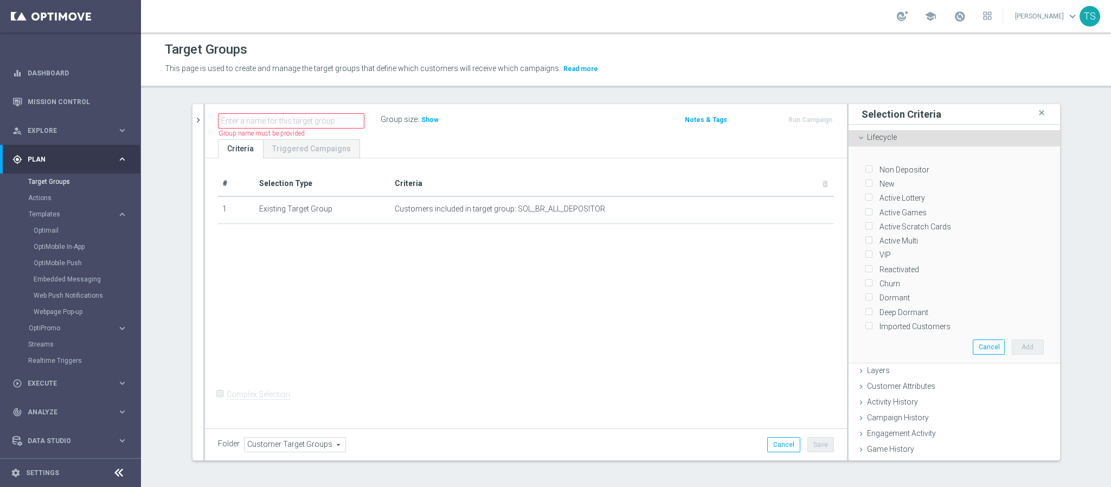
click at [865, 210] on input "Active Games" at bounding box center [868, 212] width 7 height 7
checkbox input "true"
click at [865, 252] on input "VIP" at bounding box center [868, 255] width 7 height 7
checkbox input "true"
click at [1015, 339] on button "Add" at bounding box center [1028, 346] width 32 height 15
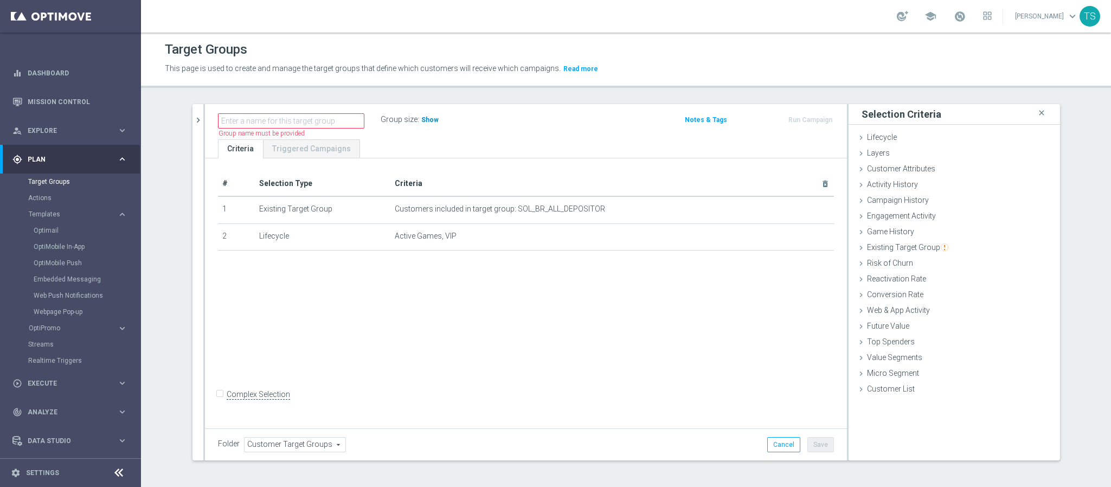
click at [421, 119] on span "Show" at bounding box center [429, 120] width 17 height 8
click at [912, 131] on div "Lifecycle done selection saved" at bounding box center [953, 138] width 211 height 16
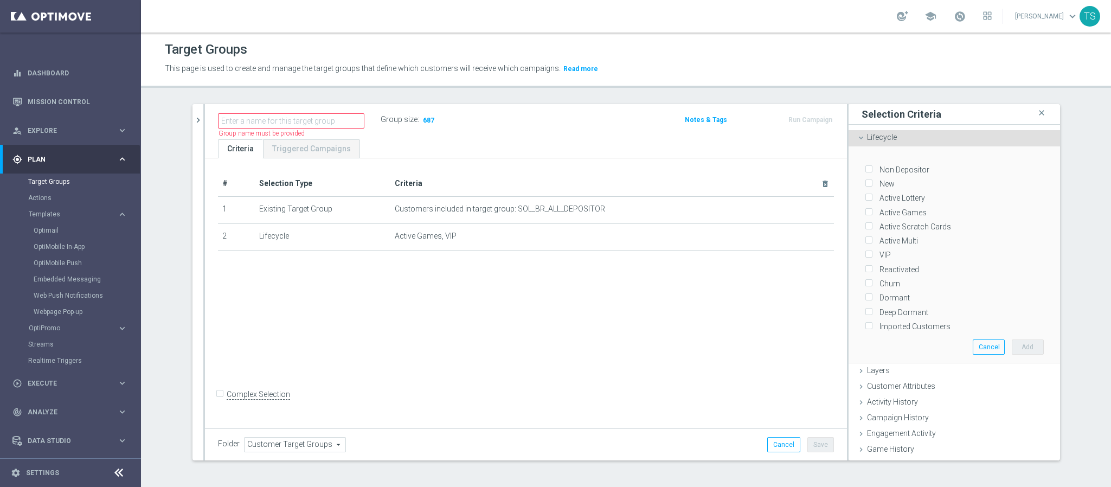
click at [907, 133] on div "Lifecycle done selection saved" at bounding box center [953, 138] width 211 height 16
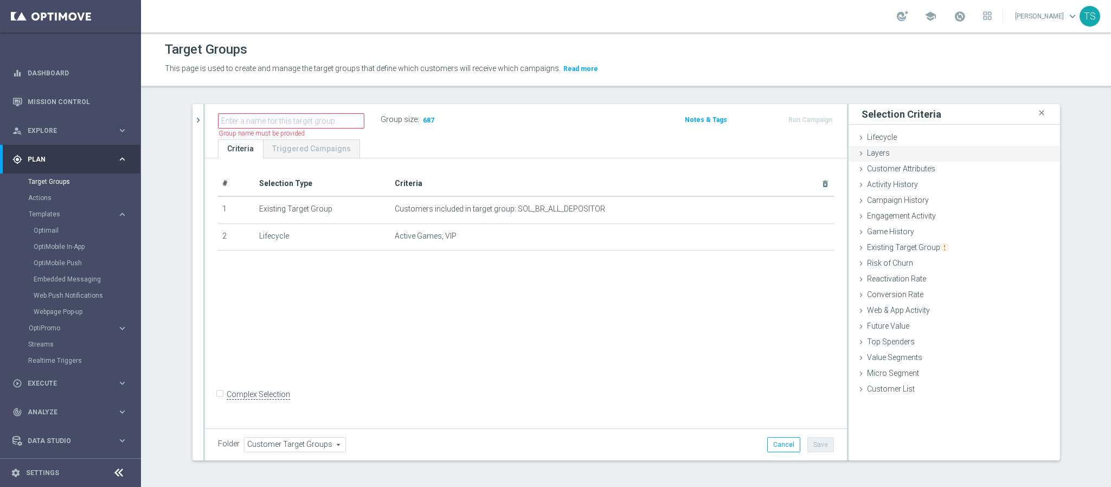
click at [891, 158] on div "Layers done" at bounding box center [953, 154] width 211 height 16
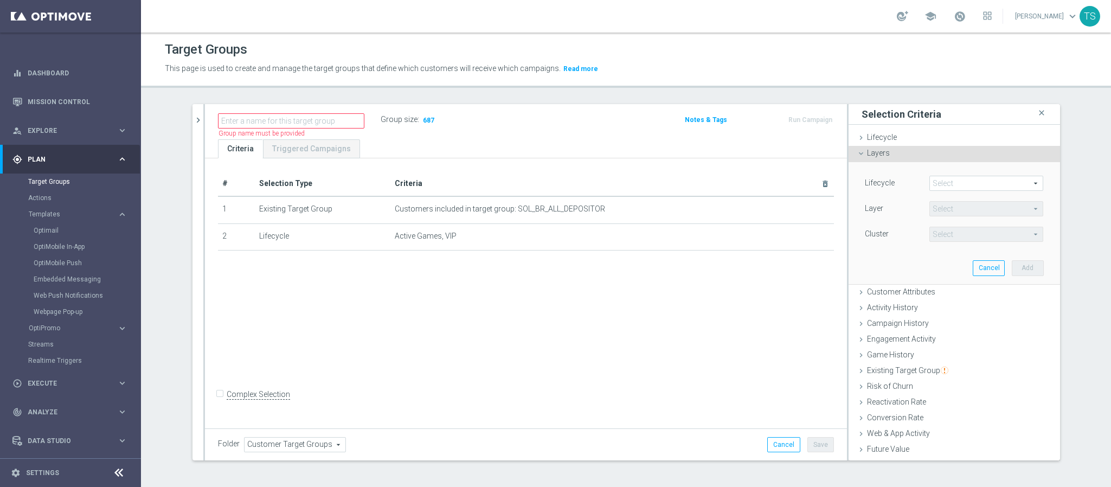
click at [951, 189] on span at bounding box center [986, 183] width 113 height 14
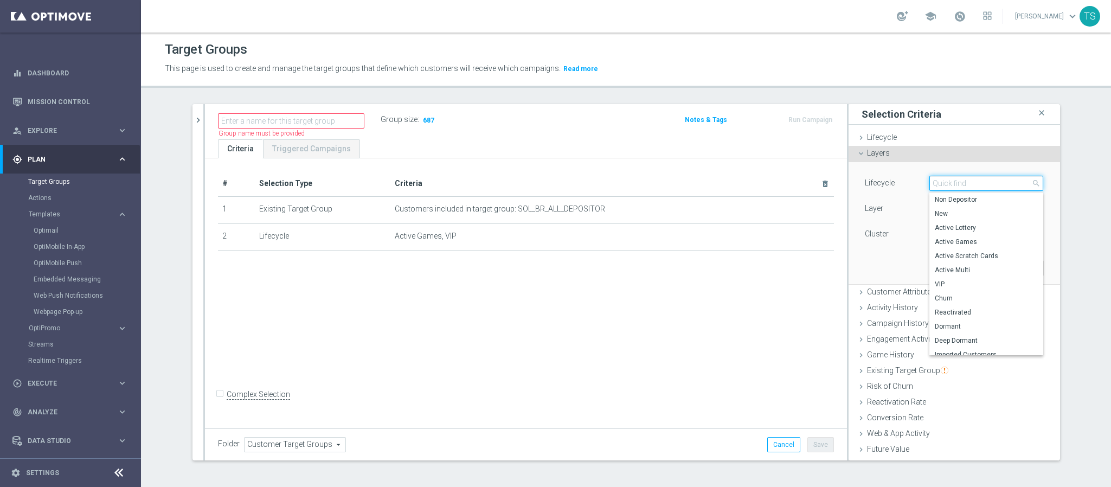
click at [948, 183] on input "search" at bounding box center [986, 183] width 114 height 15
click at [991, 242] on span "Active Games" at bounding box center [986, 241] width 103 height 9
type input "Active Games"
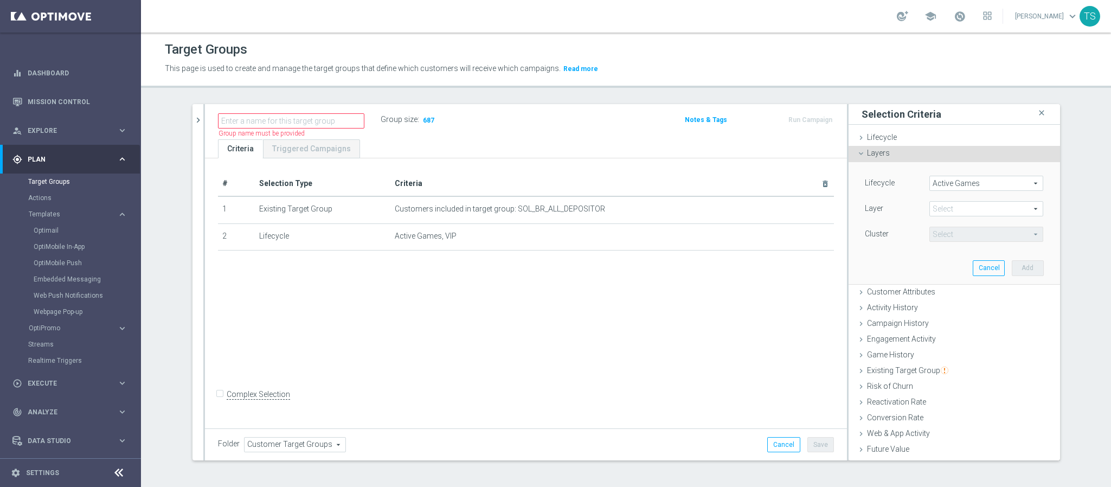
click at [972, 216] on div "Select arrow_drop_down search" at bounding box center [986, 208] width 114 height 15
click at [977, 247] on div "Deposit Activity Games Activity Recency Game Experience Other Products Activity…" at bounding box center [986, 267] width 114 height 99
click at [974, 253] on span "Recency" at bounding box center [986, 253] width 103 height 9
type input "Recency"
click at [965, 244] on div "Cluster Select arrow_drop_down search (All)" at bounding box center [953, 235] width 195 height 17
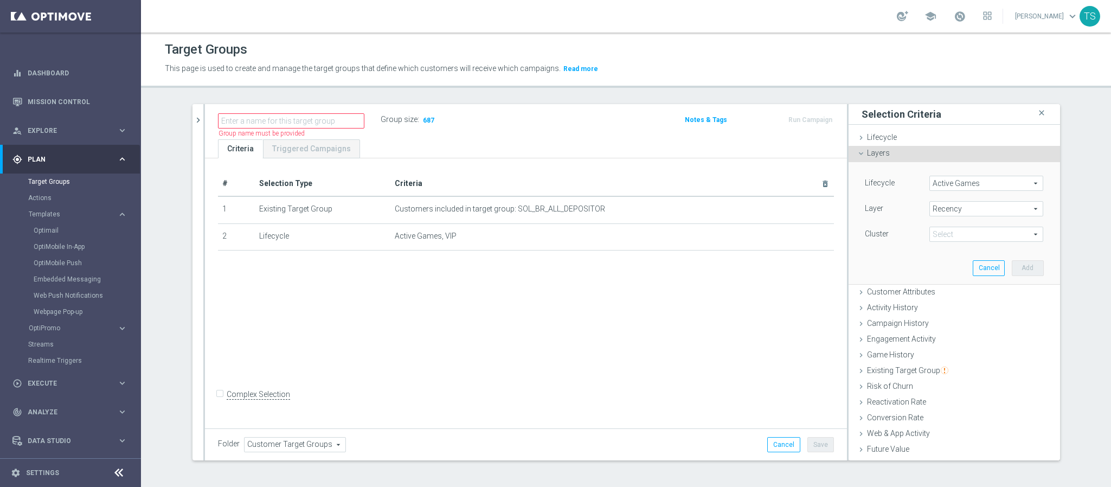
click at [961, 239] on span at bounding box center [986, 234] width 113 height 14
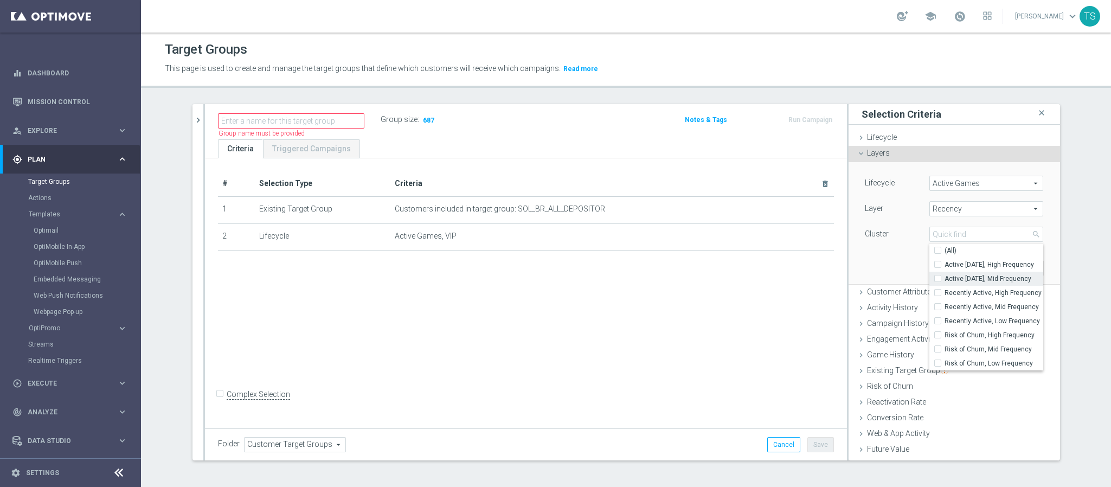
drag, startPoint x: 989, startPoint y: 268, endPoint x: 993, endPoint y: 273, distance: 5.9
click at [989, 268] on span "Active [DATE], High Frequency" at bounding box center [993, 264] width 99 height 9
click at [944, 268] on input "Active [DATE], High Frequency" at bounding box center [940, 264] width 7 height 7
checkbox input "true"
type input "Active [DATE], High Frequency"
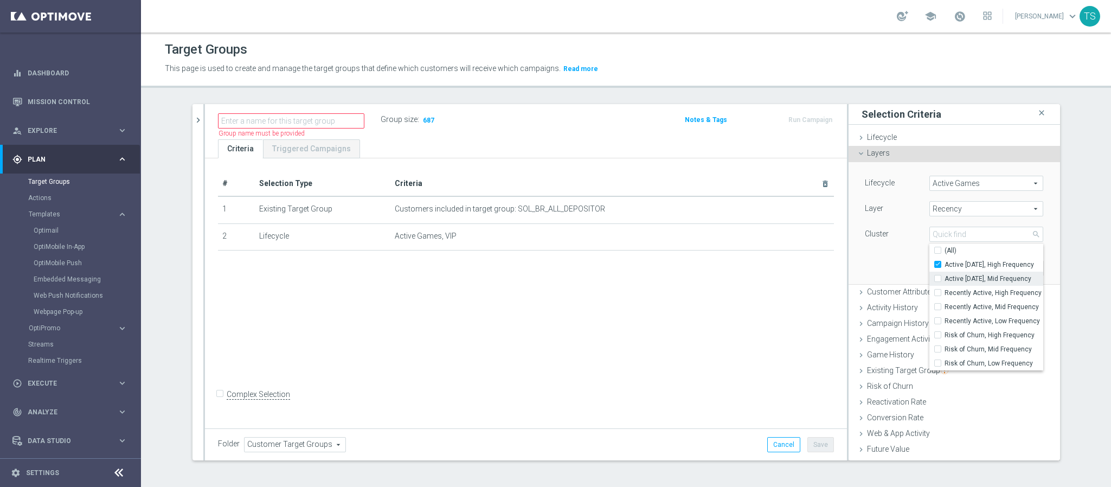
click at [994, 281] on span "Active [DATE], Mid Frequency" at bounding box center [993, 278] width 99 height 9
click at [944, 281] on input "Active [DATE], Mid Frequency" at bounding box center [940, 278] width 7 height 7
checkbox input "true"
type input "Selected 2 of 8"
click at [982, 280] on span "Active [DATE], Mid Frequency" at bounding box center [993, 278] width 99 height 9
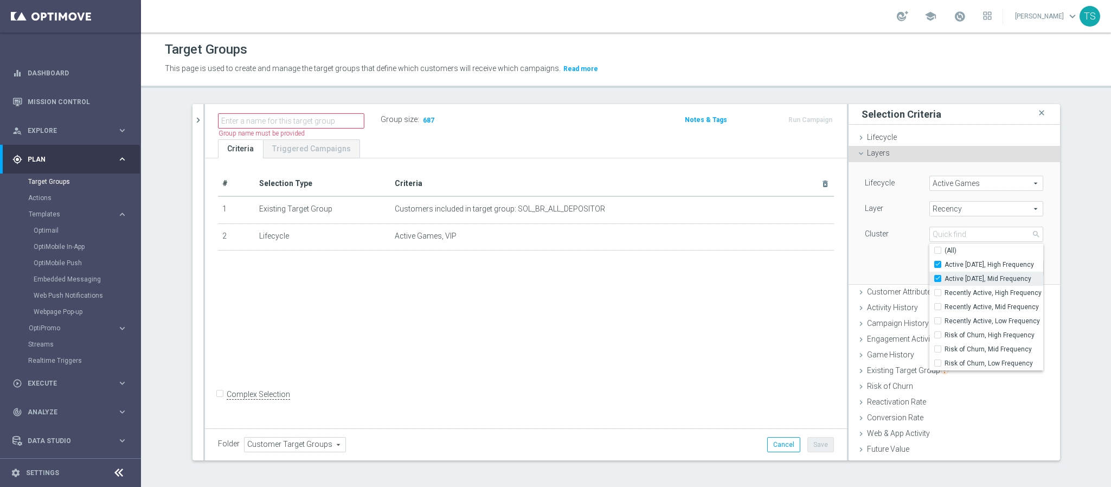
click at [944, 280] on input "Active [DATE], Mid Frequency" at bounding box center [940, 278] width 7 height 7
checkbox input "false"
type input "Active [DATE], High Frequency"
click at [979, 267] on span "Active [DATE], High Frequency" at bounding box center [993, 264] width 99 height 9
click at [944, 267] on input "Active [DATE], High Frequency" at bounding box center [940, 264] width 7 height 7
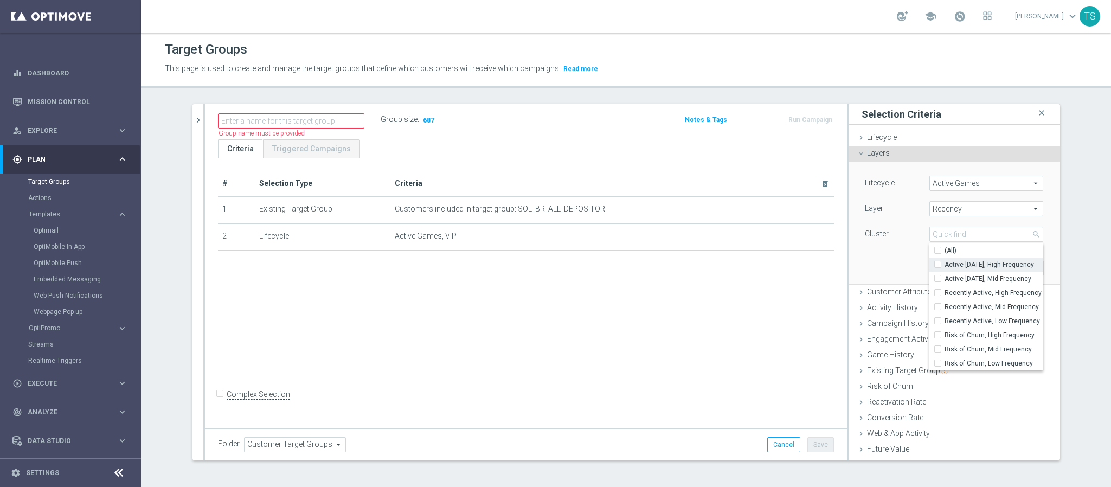
checkbox input "false"
type input "Select"
click at [981, 236] on input "search" at bounding box center [986, 234] width 114 height 15
click at [873, 153] on span "Layers" at bounding box center [878, 153] width 23 height 9
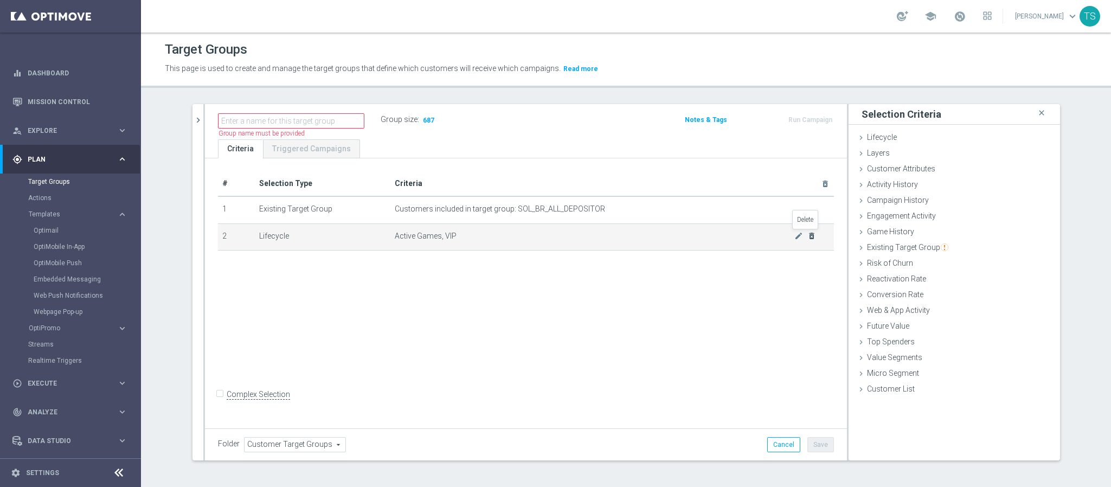
click at [807, 240] on icon "delete_forever" at bounding box center [811, 235] width 9 height 9
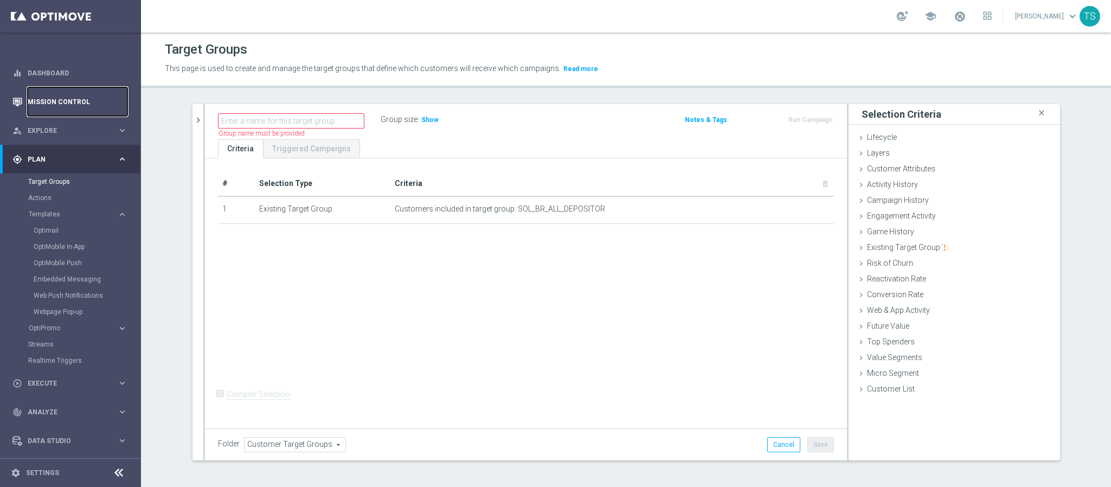
click at [68, 96] on link "Mission Control" at bounding box center [78, 101] width 100 height 29
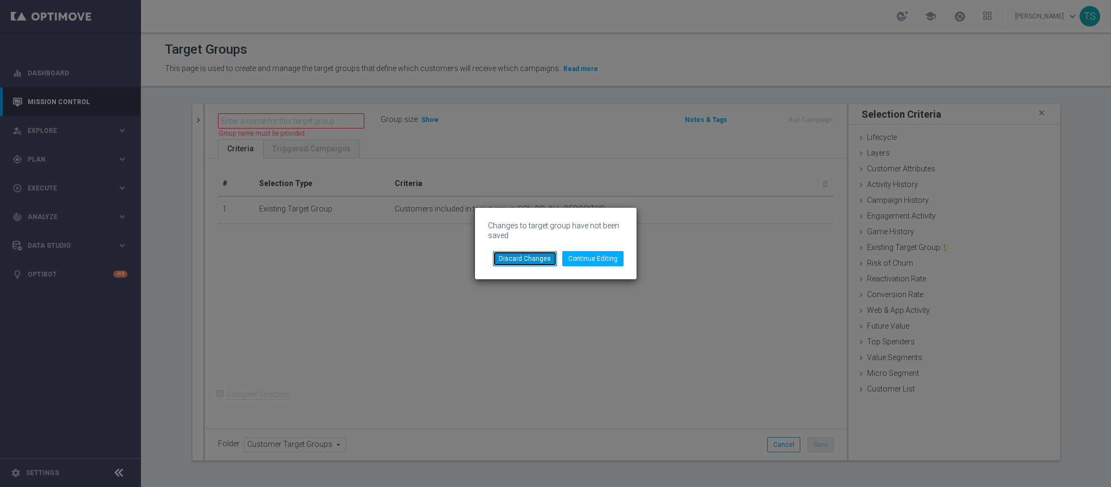
click at [530, 254] on button "Discard Changes" at bounding box center [525, 258] width 64 height 15
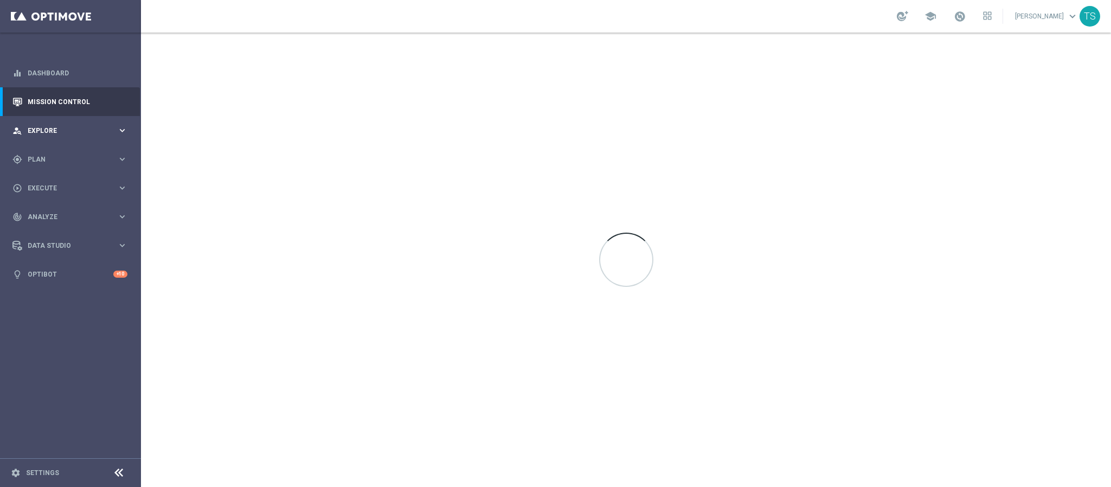
click at [38, 128] on span "Explore" at bounding box center [72, 130] width 89 height 7
click at [67, 150] on link "Customer Explorer" at bounding box center [70, 153] width 85 height 9
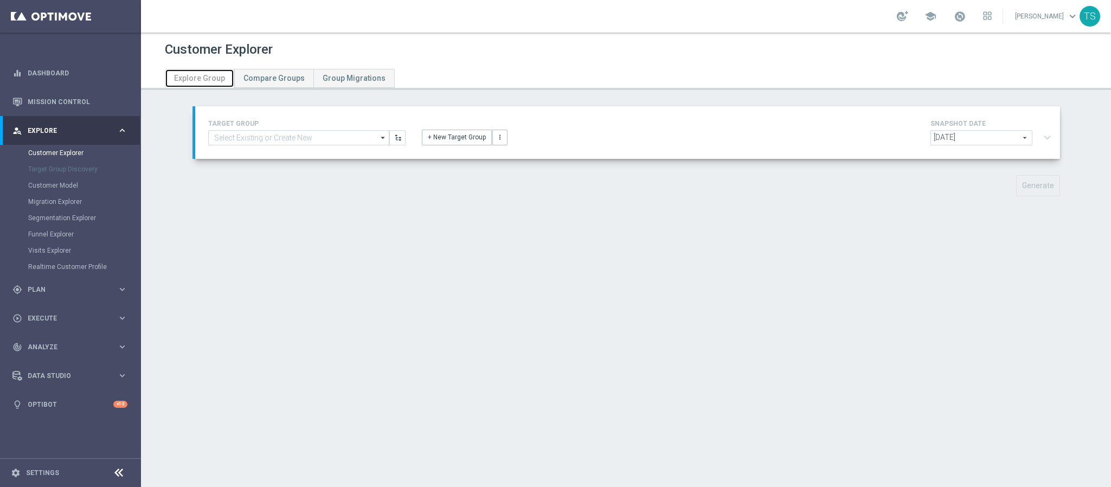
click at [195, 80] on span "Explore Group" at bounding box center [199, 78] width 51 height 9
click at [329, 132] on input at bounding box center [298, 137] width 181 height 15
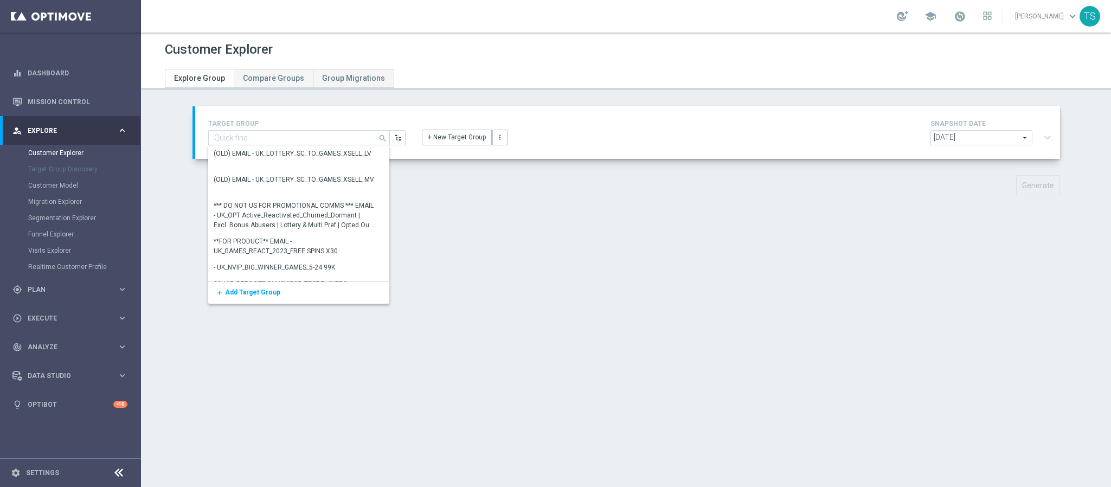
click at [340, 106] on div "TARGET GROUP search Drag here to set row groups Drag here to set column labels …" at bounding box center [627, 132] width 865 height 53
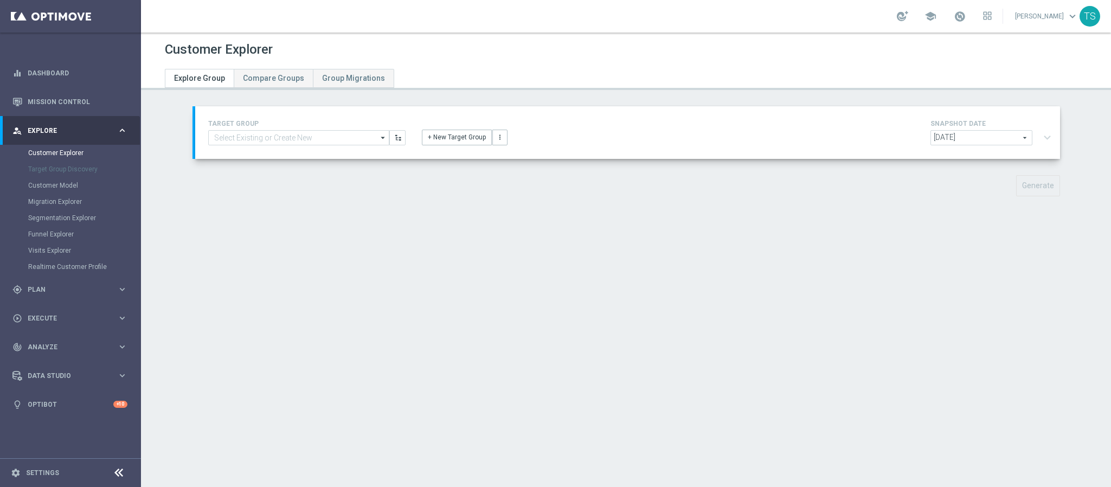
click at [352, 236] on div "Customer Explorer Explore Group Compare Groups Group Migrations TARGET GROUP ar…" at bounding box center [626, 260] width 970 height 454
click at [274, 130] on div "TARGET GROUP arrow_drop_down Drag here to set row groups Drag here to set colum…" at bounding box center [307, 131] width 214 height 28
click at [274, 135] on input at bounding box center [298, 137] width 181 height 15
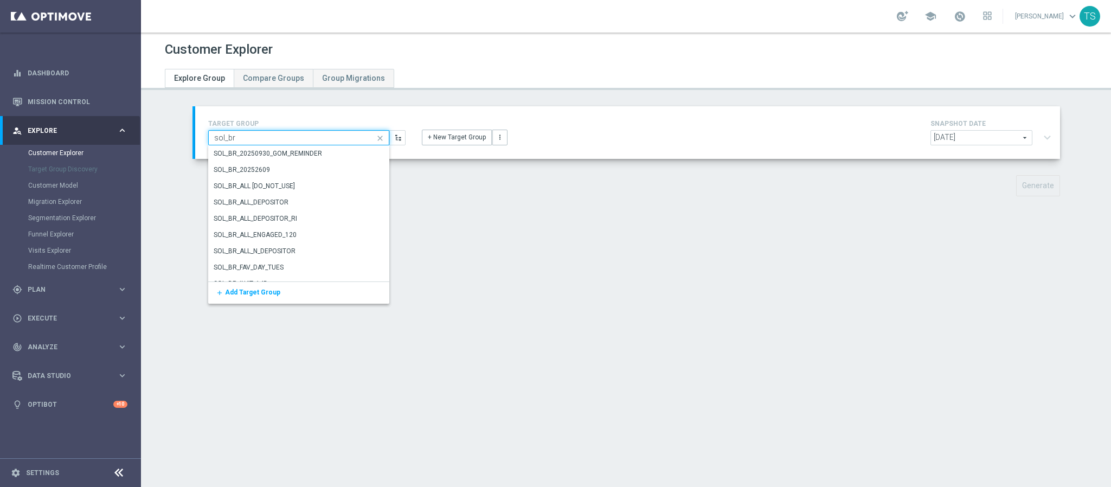
type input "sol_br_"
click at [288, 197] on div "SOL_BR_ALL_DEPOSITOR" at bounding box center [294, 203] width 172 height 16
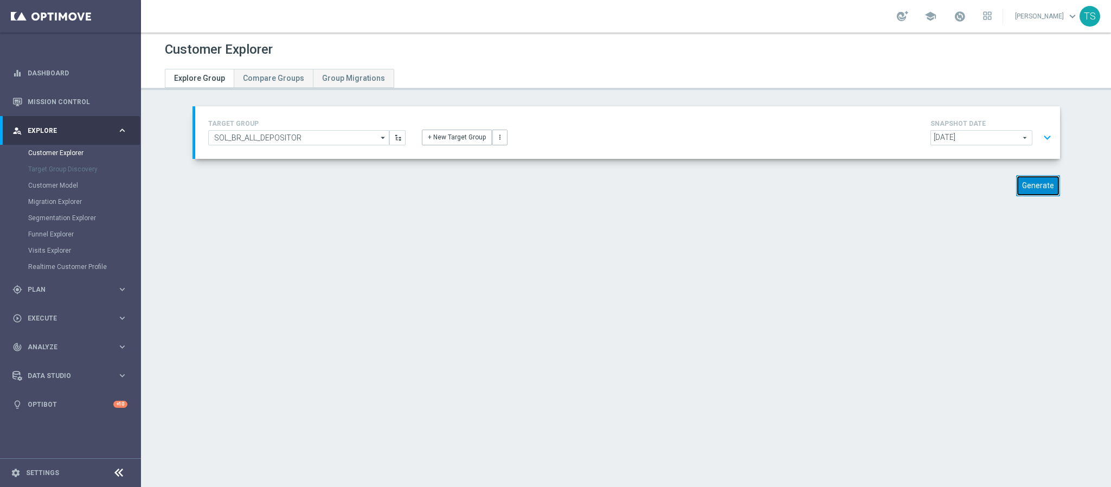
click at [1028, 189] on button "Generate" at bounding box center [1038, 185] width 44 height 21
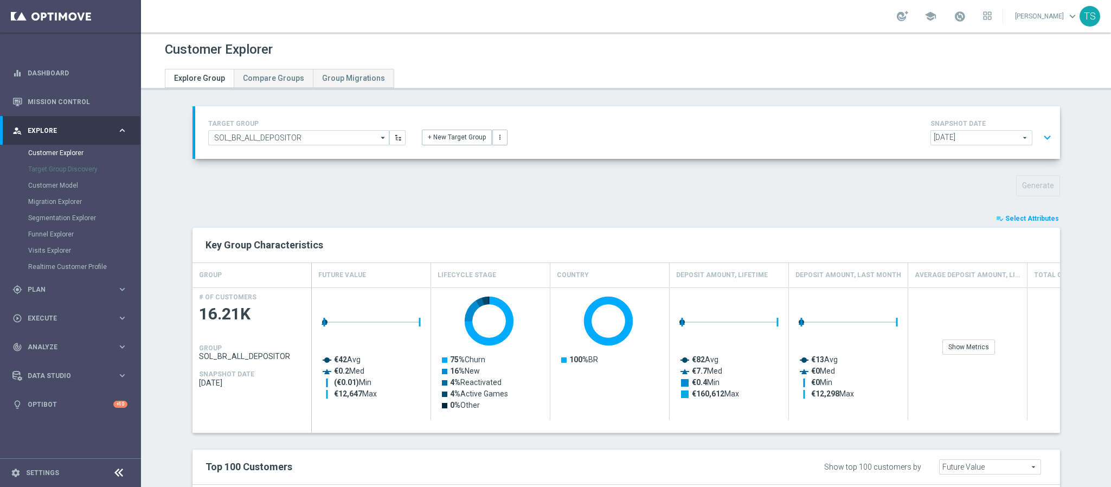
click at [1007, 220] on span "Select Attributes" at bounding box center [1032, 219] width 54 height 8
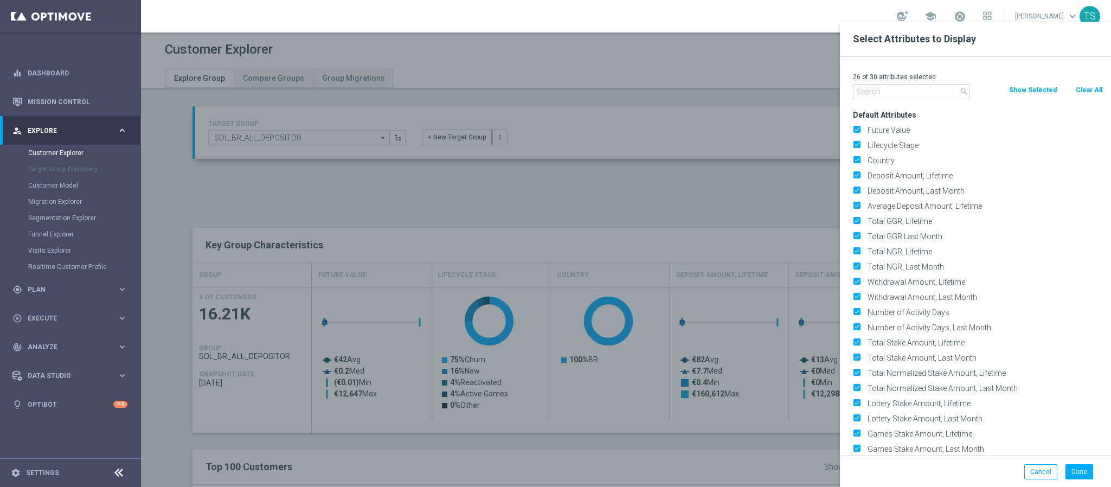
click at [1088, 91] on button "Clear All" at bounding box center [1088, 90] width 29 height 12
checkbox input "false"
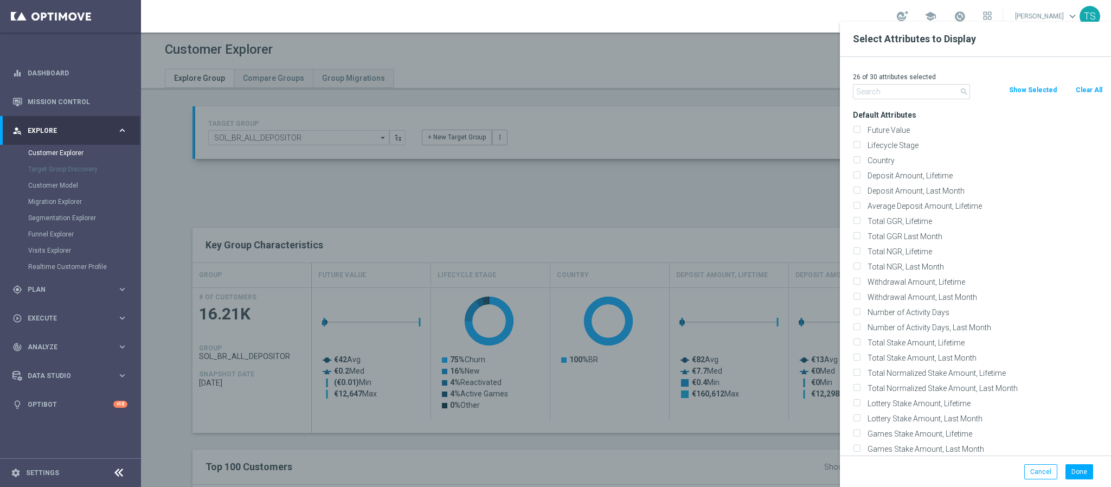
checkbox input "false"
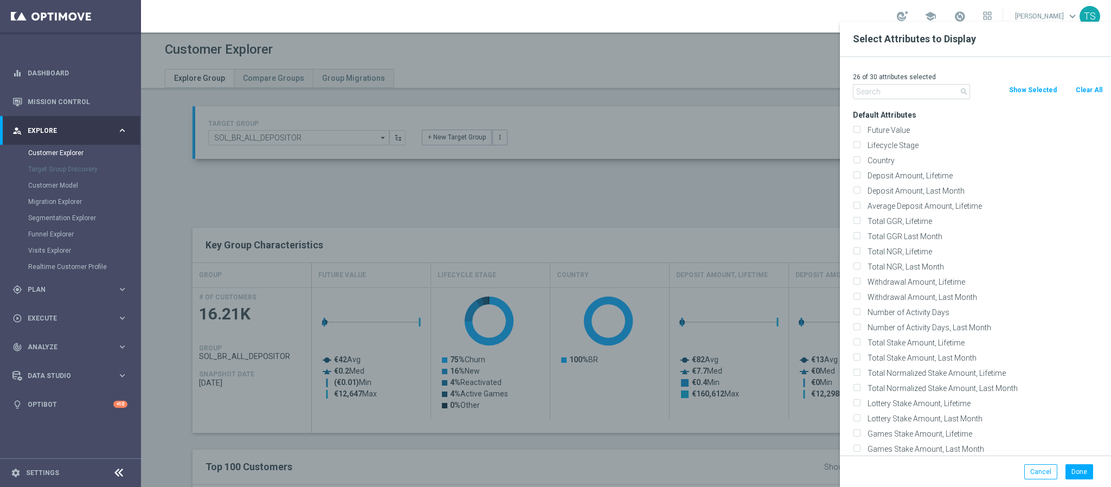
checkbox input "false"
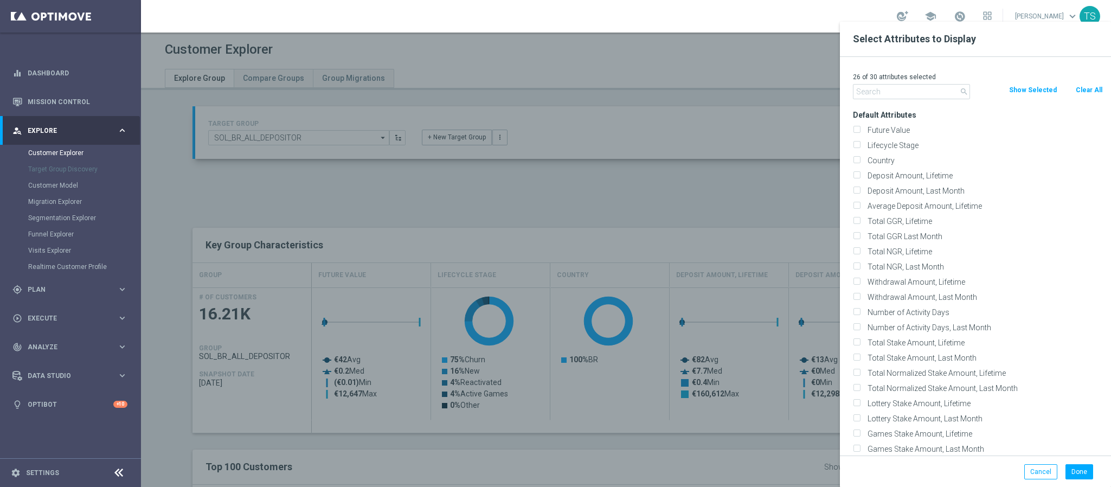
checkbox input "false"
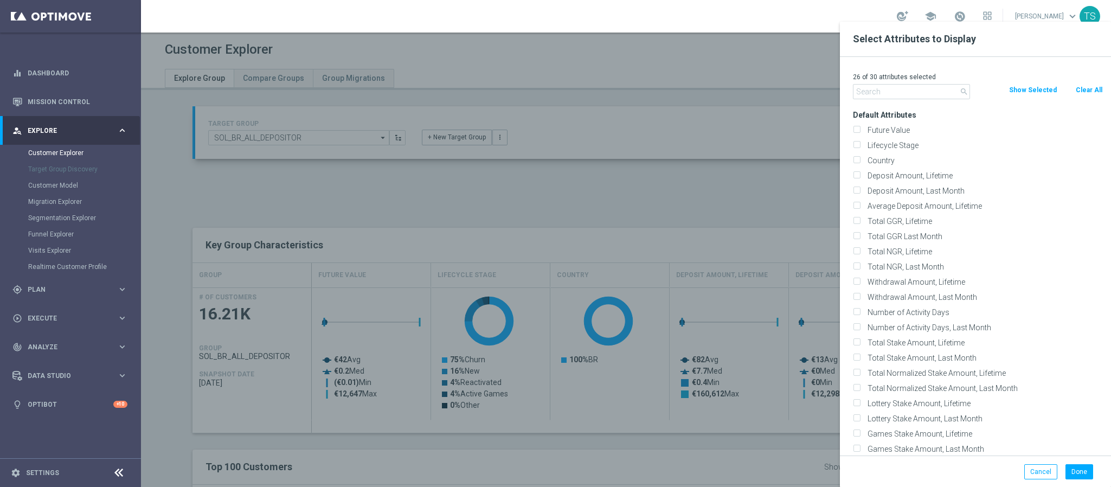
checkbox input "false"
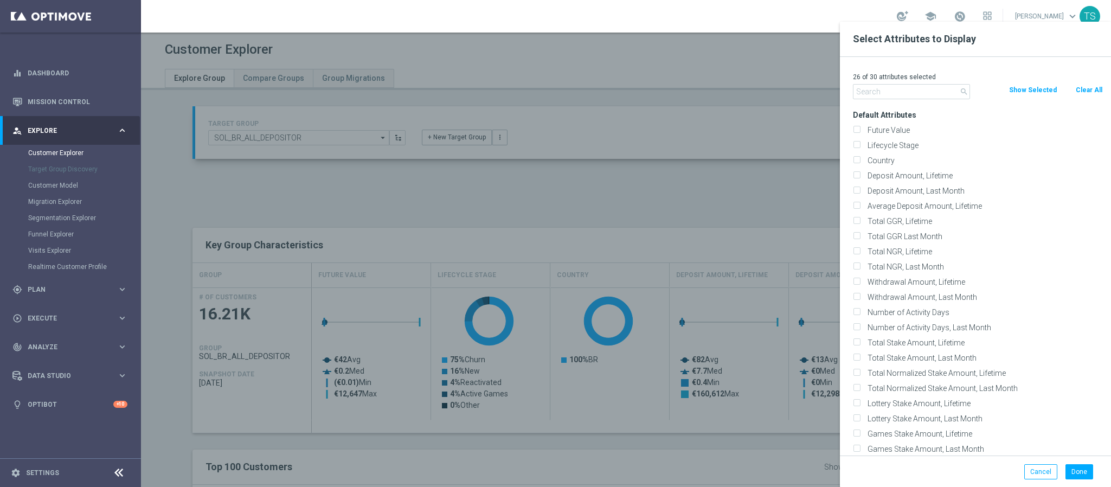
checkbox input "false"
click at [854, 145] on input "Lifecycle Stage" at bounding box center [856, 146] width 7 height 7
checkbox input "true"
click at [1083, 470] on button "Done" at bounding box center [1079, 471] width 28 height 15
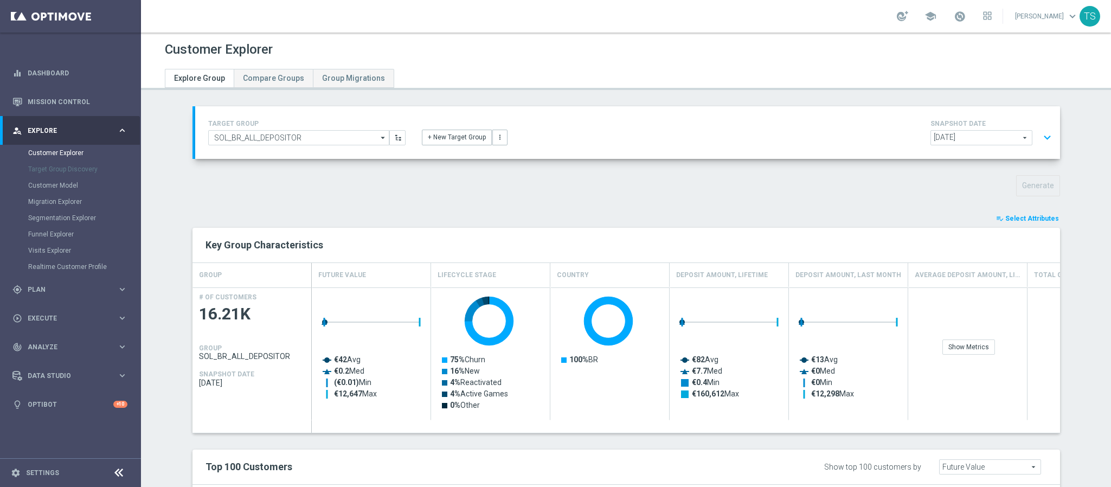
type input "Search"
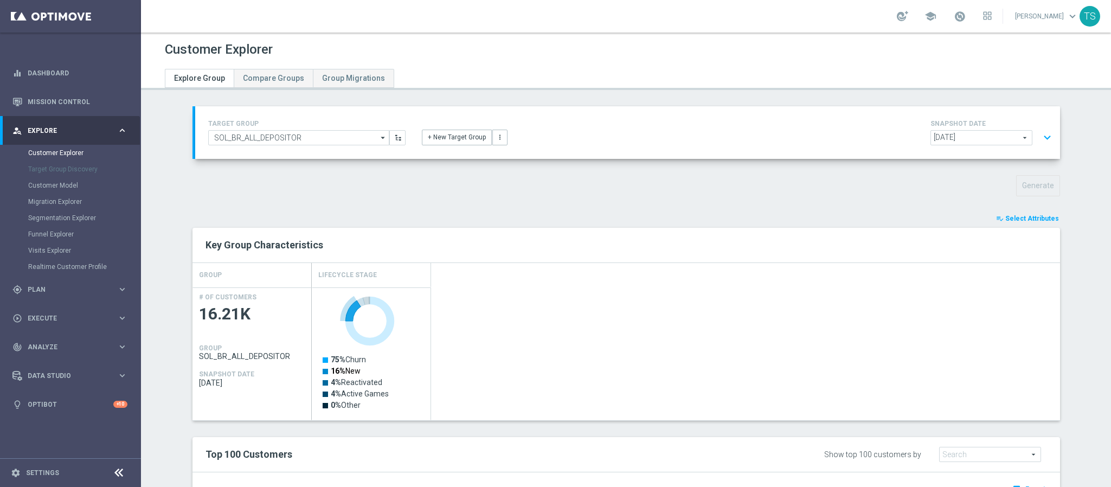
click at [344, 374] on text "16% New" at bounding box center [346, 370] width 30 height 9
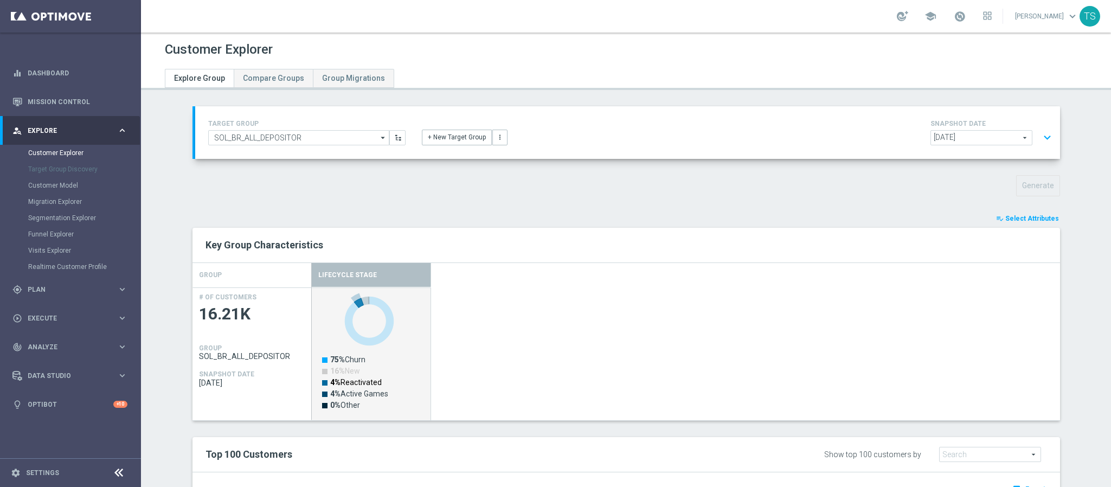
click at [353, 382] on text "4% Reactivated" at bounding box center [355, 382] width 51 height 9
click at [358, 397] on text "4% Active Games" at bounding box center [359, 393] width 58 height 9
click at [349, 358] on text "75% Churn" at bounding box center [347, 359] width 35 height 9
click at [342, 360] on text "75% Churn" at bounding box center [347, 359] width 35 height 9
click at [342, 370] on text "16% New" at bounding box center [345, 370] width 30 height 9
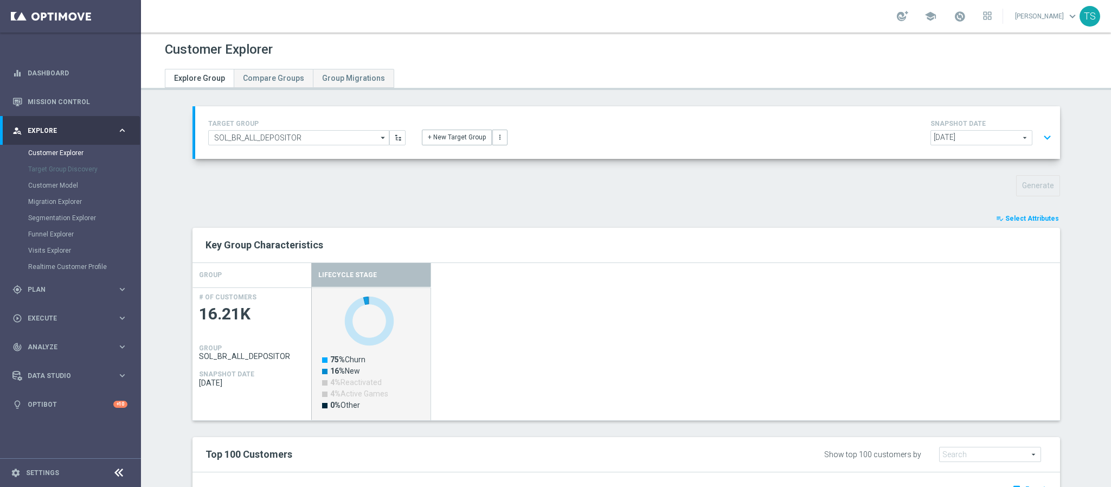
click at [343, 379] on text "4% Reactivated" at bounding box center [355, 382] width 51 height 9
click at [348, 392] on text "4% Active Games" at bounding box center [359, 393] width 58 height 9
click at [1016, 218] on span "Select Attributes" at bounding box center [1032, 219] width 54 height 8
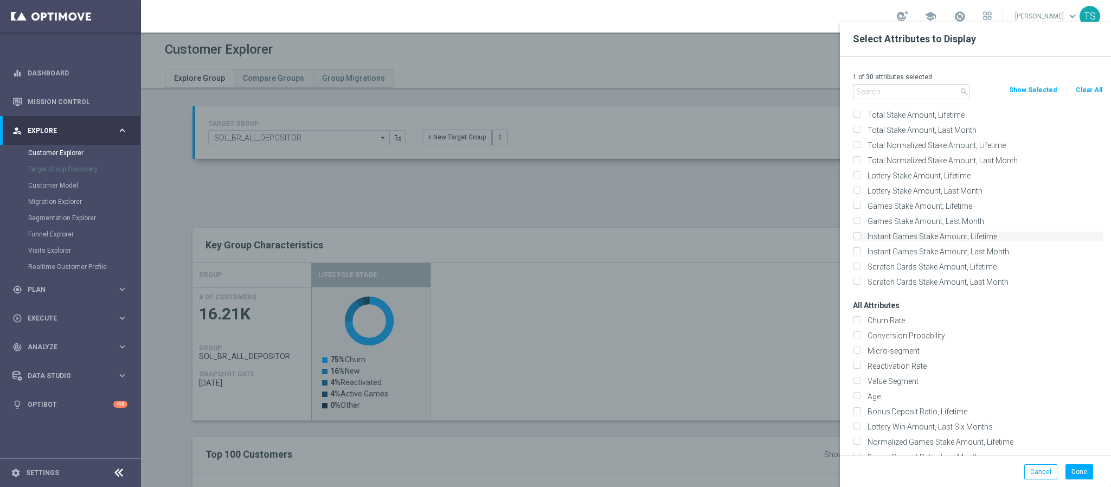
scroll to position [244, 0]
click at [859, 319] on div "Conversion Probability" at bounding box center [978, 319] width 250 height 10
click at [857, 304] on input "Churn Rate" at bounding box center [856, 305] width 7 height 7
checkbox input "true"
click at [854, 319] on input "Conversion Probability" at bounding box center [856, 320] width 7 height 7
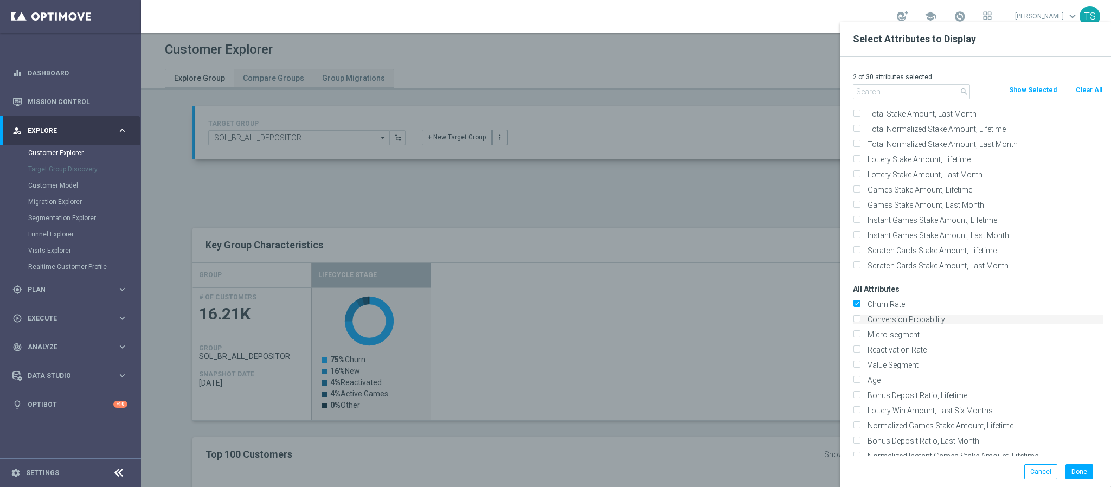
checkbox input "true"
click at [856, 306] on input "Churn Rate" at bounding box center [856, 305] width 7 height 7
checkbox input "false"
click at [1087, 472] on button "Done" at bounding box center [1079, 471] width 28 height 15
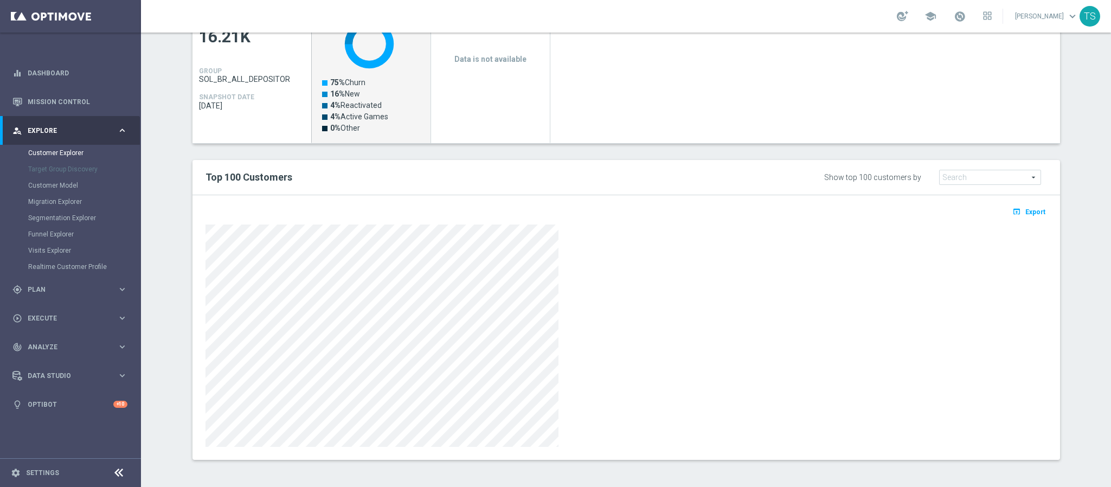
scroll to position [0, 0]
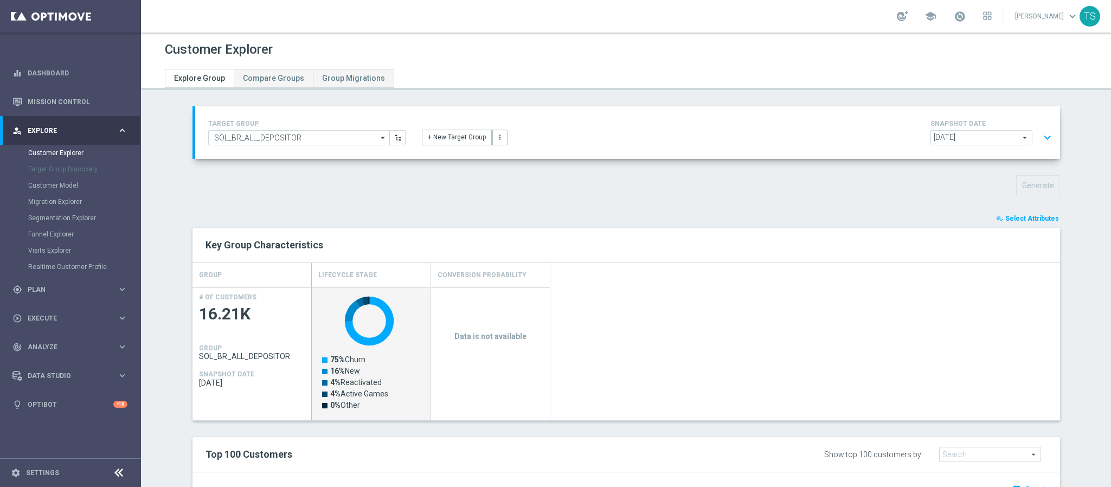
click at [1034, 218] on span "Select Attributes" at bounding box center [1032, 219] width 54 height 8
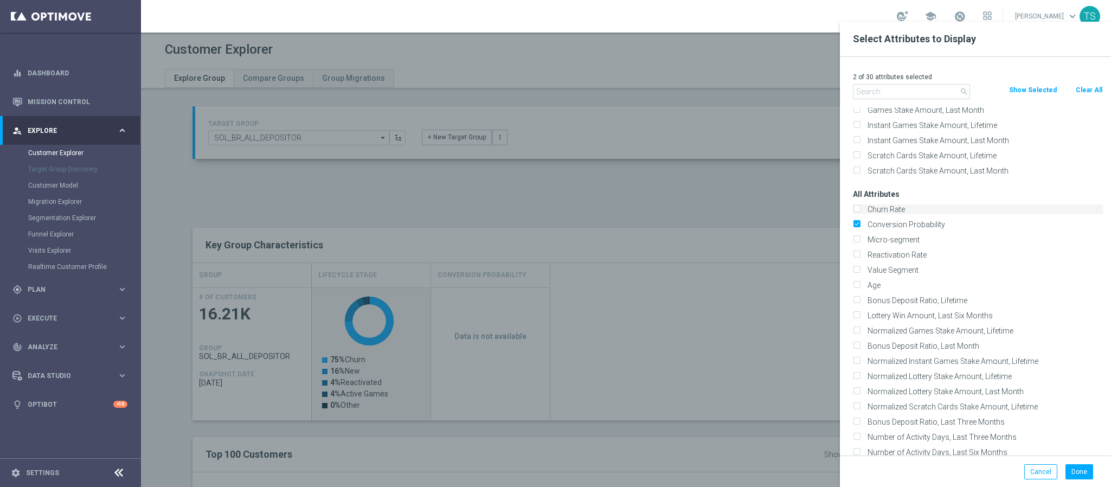
scroll to position [325, 0]
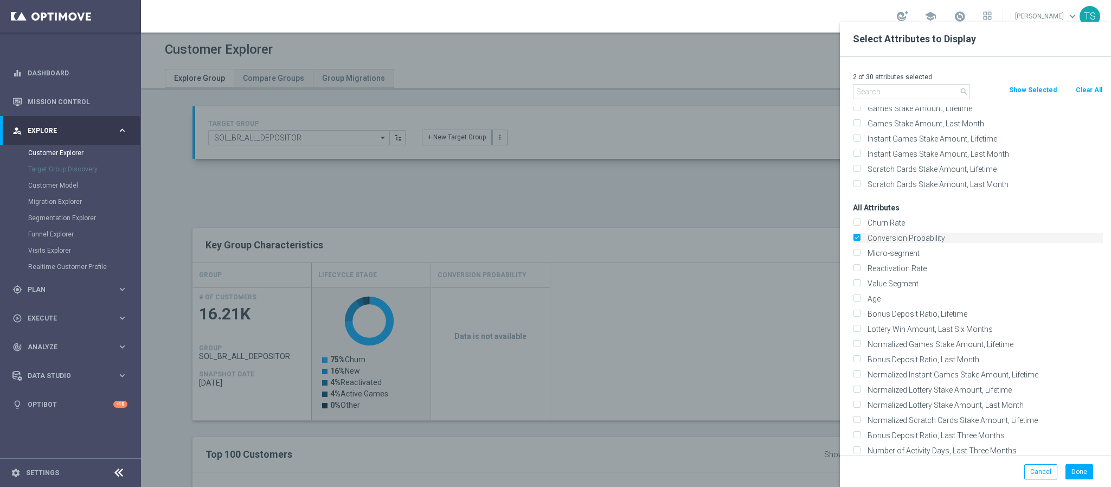
click at [918, 237] on label "Conversion Probability" at bounding box center [983, 238] width 239 height 10
click at [860, 237] on input "Conversion Probability" at bounding box center [856, 239] width 7 height 7
checkbox input "false"
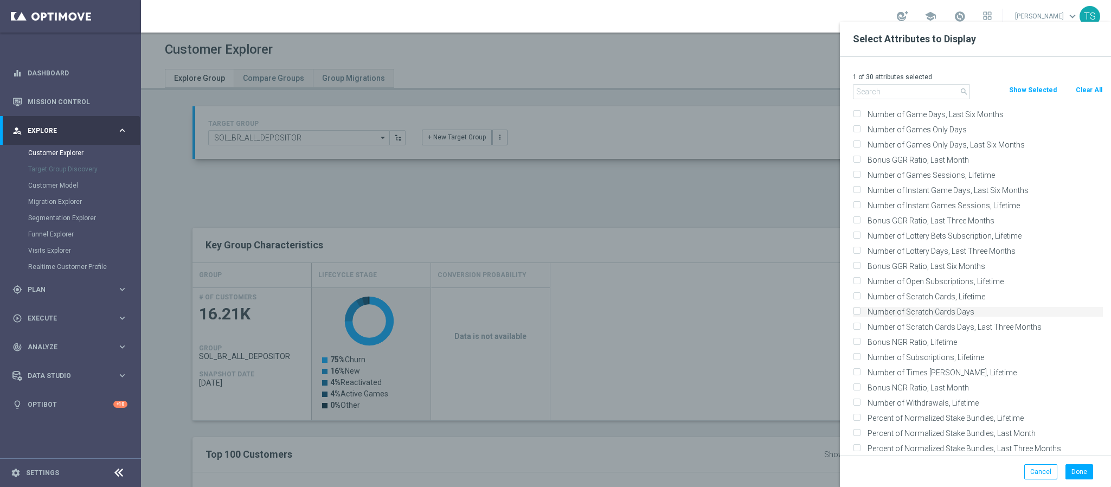
scroll to position [894, 0]
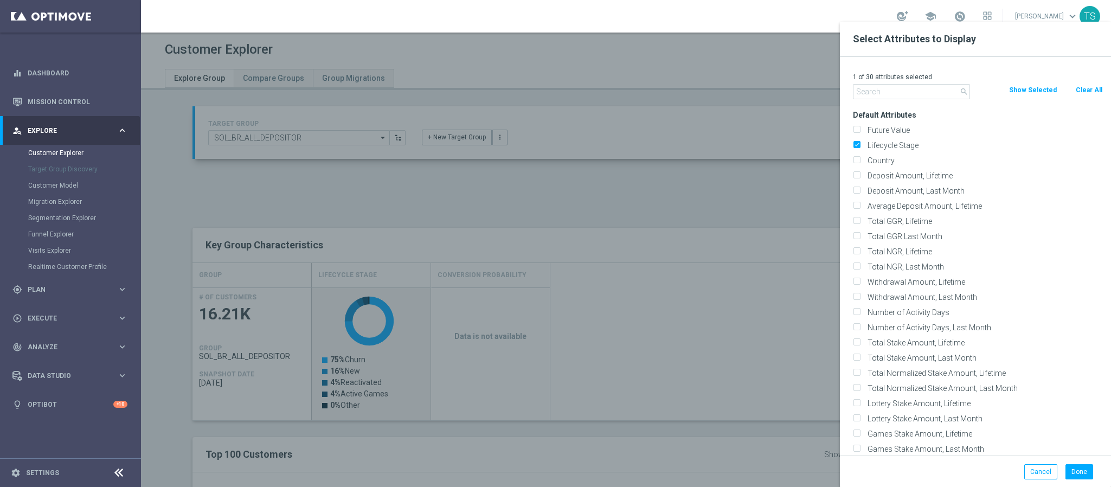
scroll to position [894, 0]
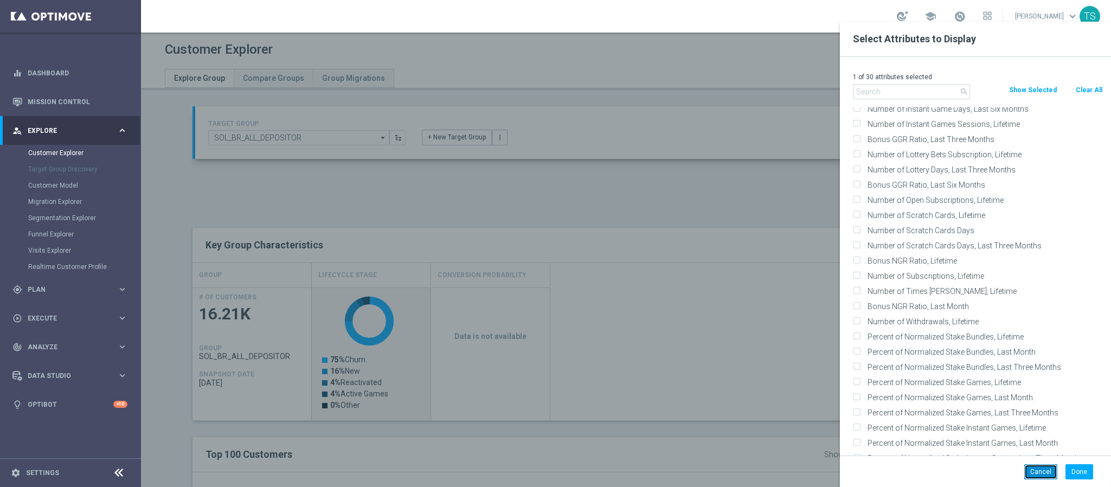
click at [1042, 471] on button "Cancel" at bounding box center [1040, 471] width 33 height 15
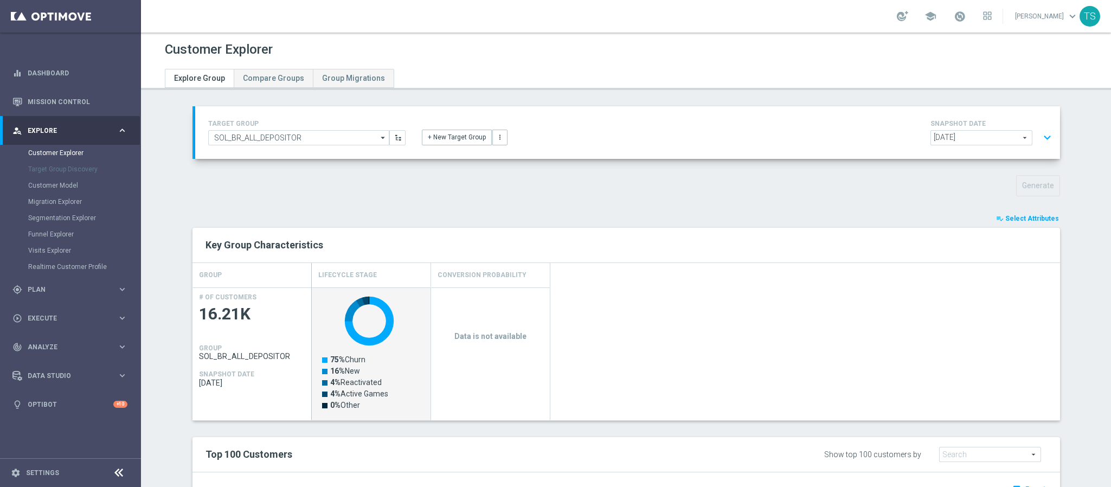
scroll to position [81, 0]
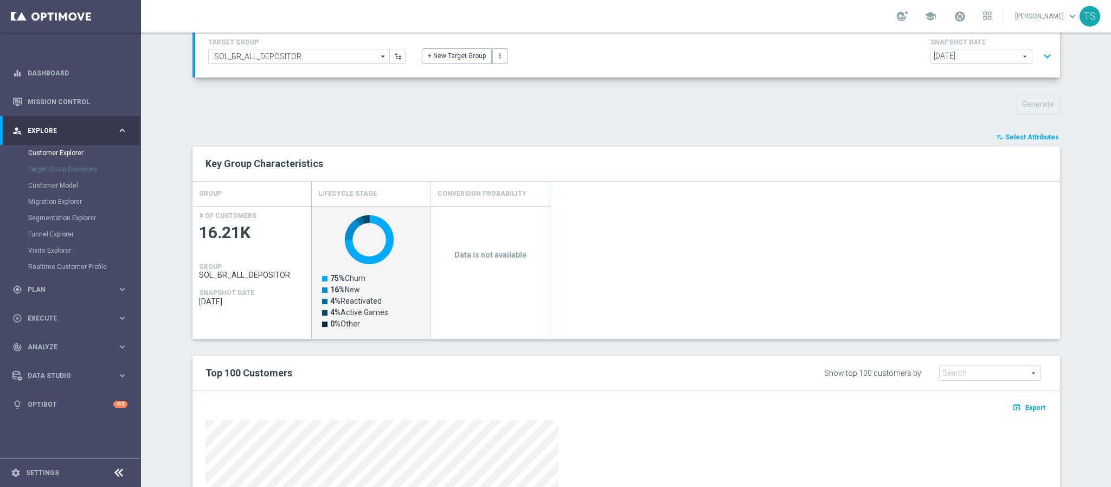
click at [1033, 142] on button "playlist_add_check Select Attributes" at bounding box center [1027, 137] width 65 height 12
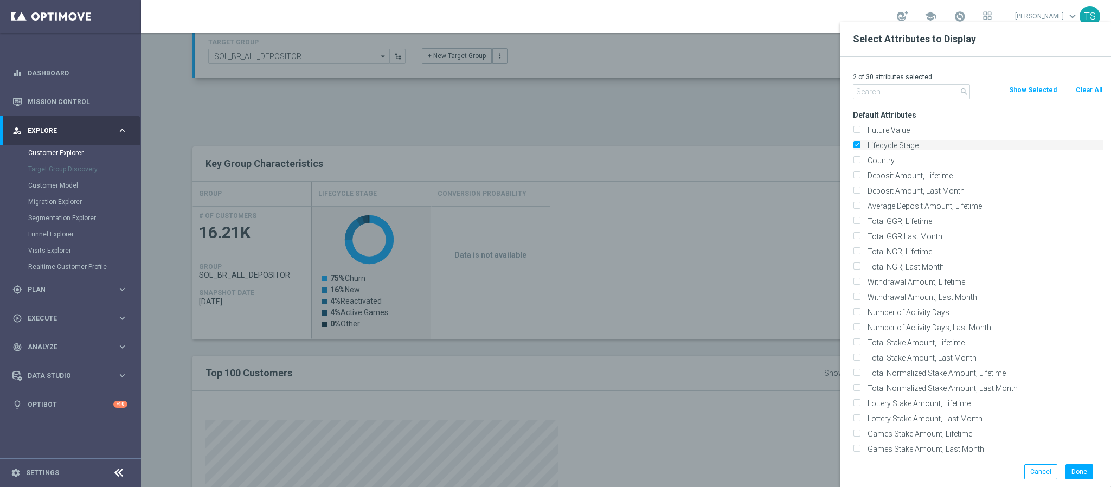
click at [918, 145] on label "Lifecycle Stage" at bounding box center [983, 145] width 239 height 10
click at [860, 145] on input "Lifecycle Stage" at bounding box center [856, 146] width 7 height 7
checkbox input "false"
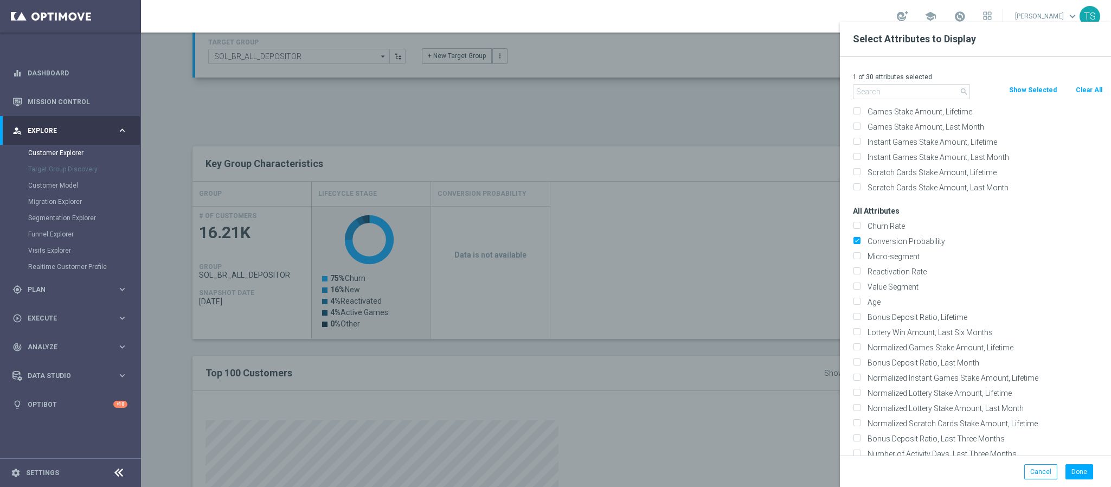
scroll to position [407, 0]
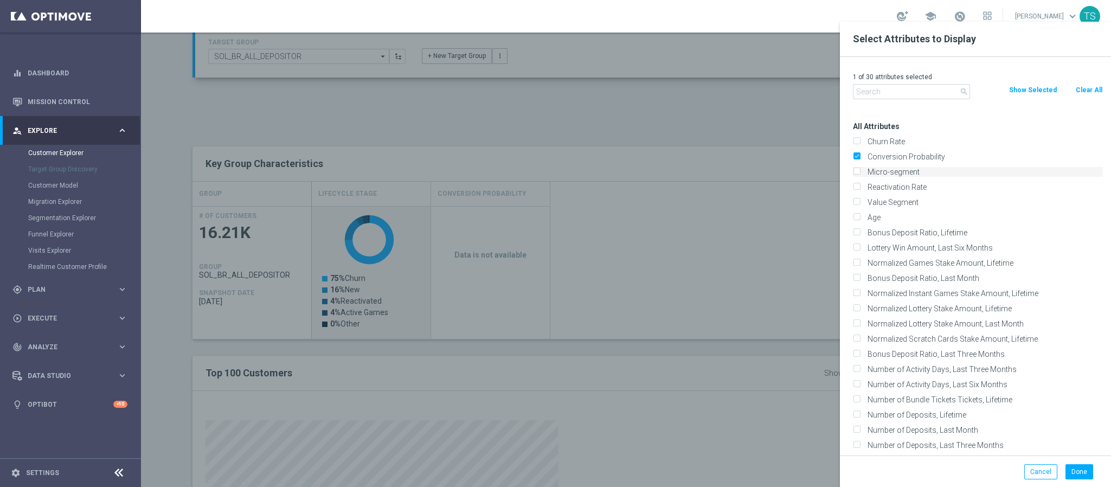
click at [924, 175] on label "Micro-segment" at bounding box center [983, 172] width 239 height 10
click at [860, 175] on input "Micro-segment" at bounding box center [856, 173] width 7 height 7
checkbox input "true"
click at [1080, 474] on button "Done" at bounding box center [1079, 471] width 28 height 15
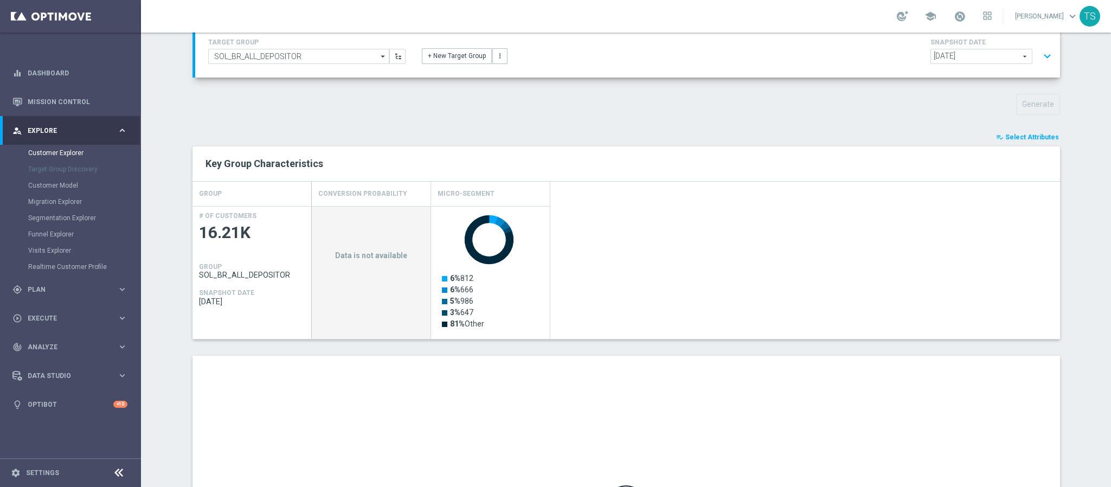
click at [1040, 137] on span "Select Attributes" at bounding box center [1032, 137] width 54 height 8
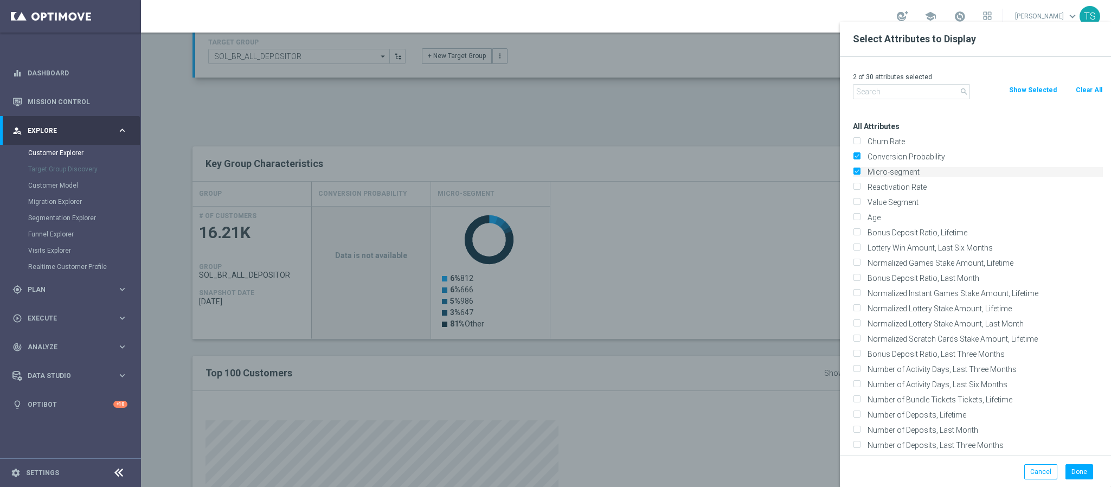
click at [857, 171] on input "Micro-segment" at bounding box center [856, 173] width 7 height 7
checkbox input "false"
click at [859, 157] on input "Conversion Probability" at bounding box center [856, 157] width 7 height 7
checkbox input "false"
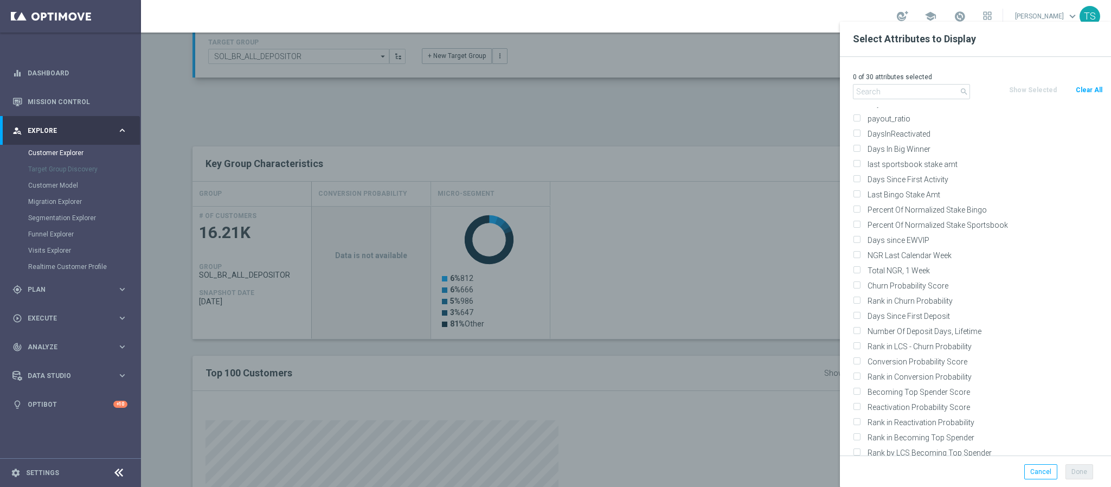
scroll to position [2277, 0]
